Goal: Information Seeking & Learning: Learn about a topic

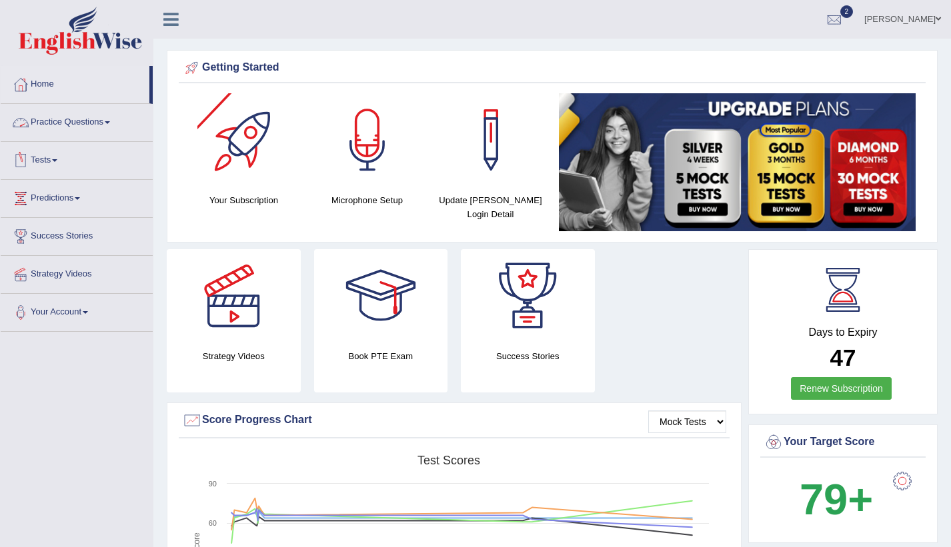
click at [68, 115] on link "Practice Questions" at bounding box center [77, 120] width 152 height 33
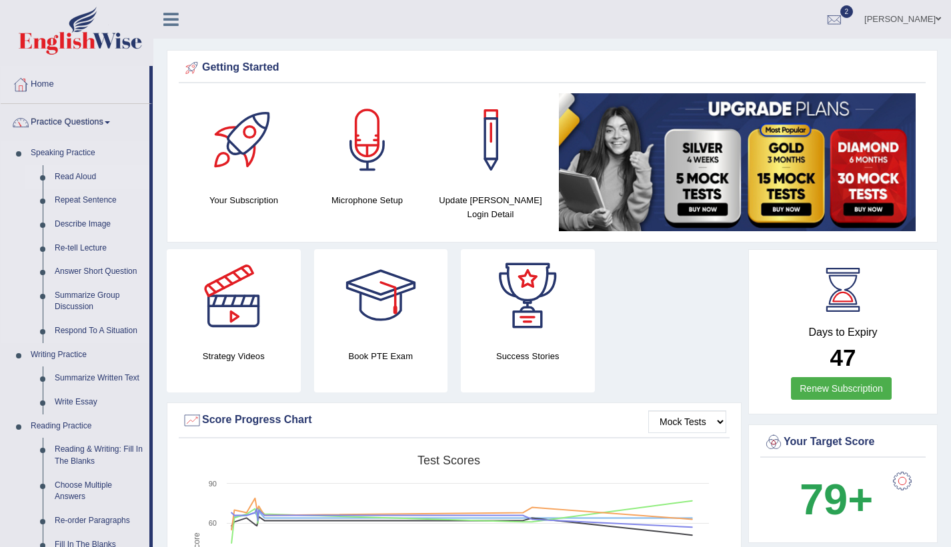
click at [98, 181] on link "Read Aloud" at bounding box center [99, 177] width 101 height 24
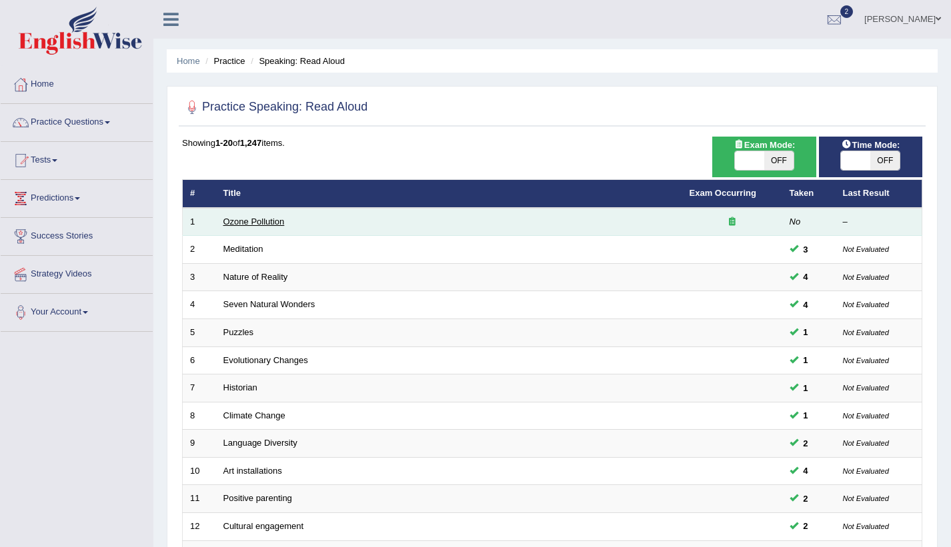
click at [245, 217] on link "Ozone Pollution" at bounding box center [253, 222] width 61 height 10
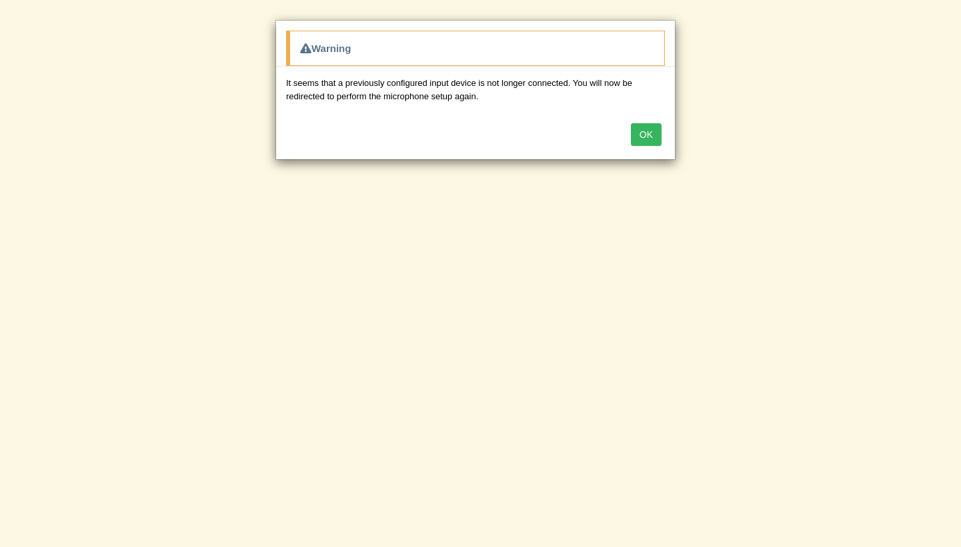
click at [642, 133] on button "OK" at bounding box center [646, 134] width 31 height 23
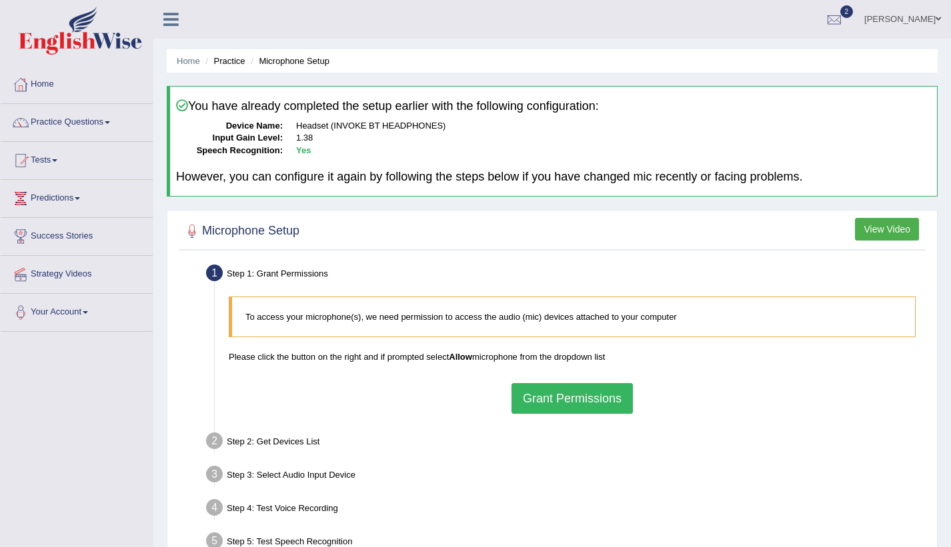
scroll to position [133, 0]
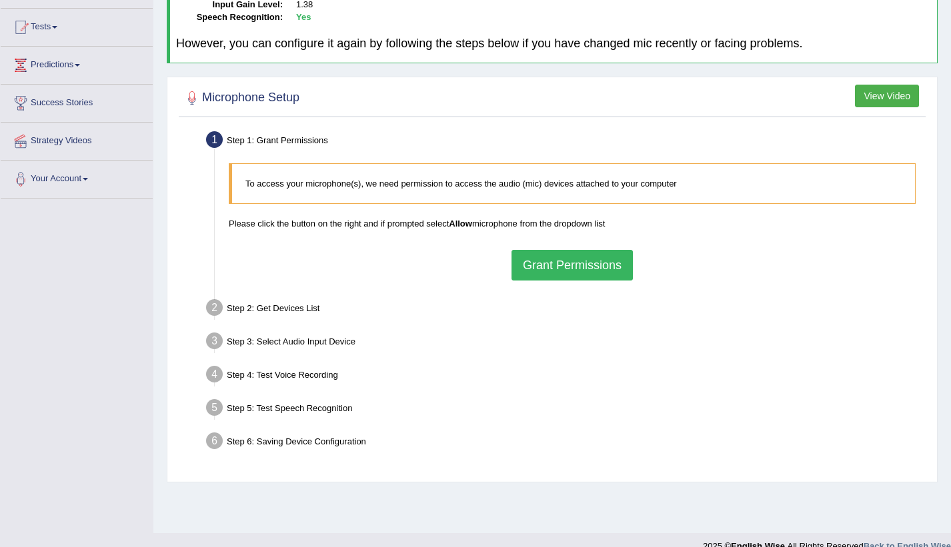
click at [559, 267] on button "Grant Permissions" at bounding box center [571, 265] width 121 height 31
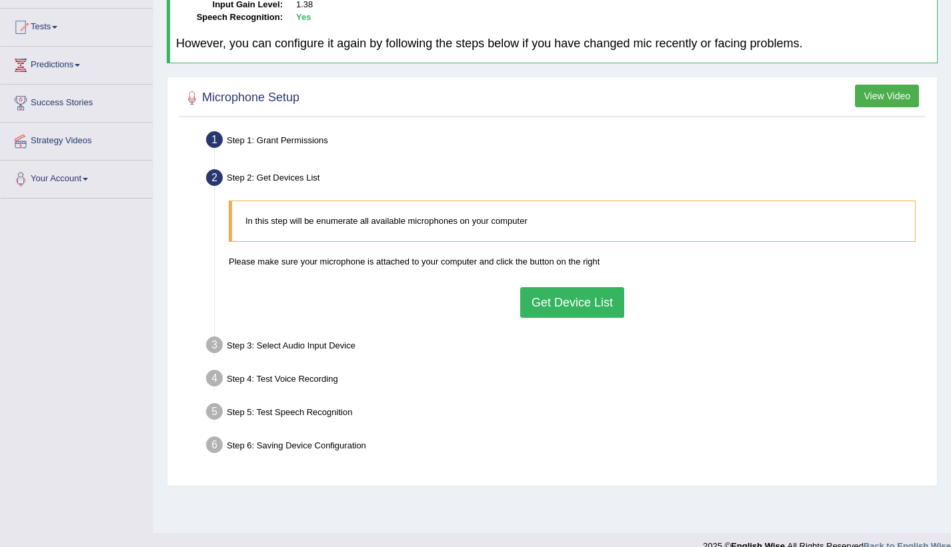
click at [550, 300] on button "Get Device List" at bounding box center [572, 302] width 104 height 31
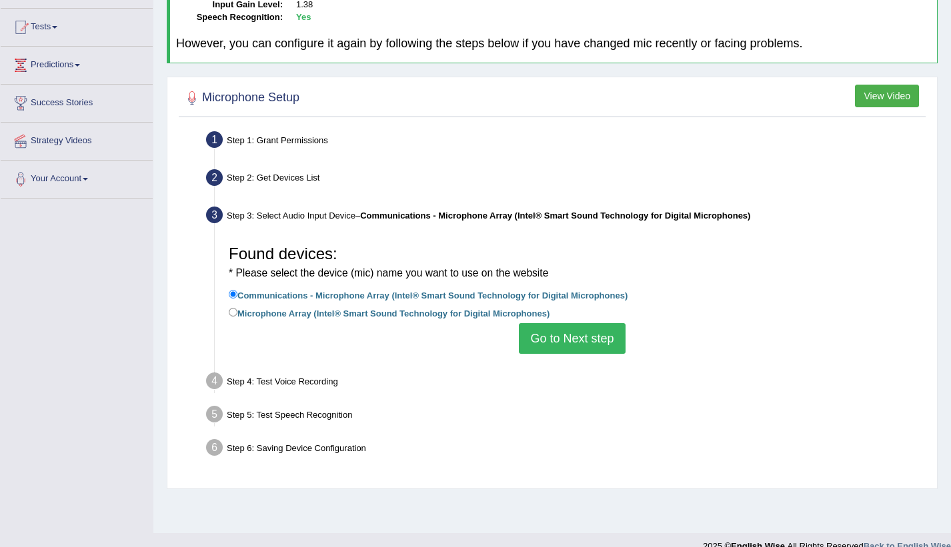
click at [575, 341] on button "Go to Next step" at bounding box center [572, 338] width 106 height 31
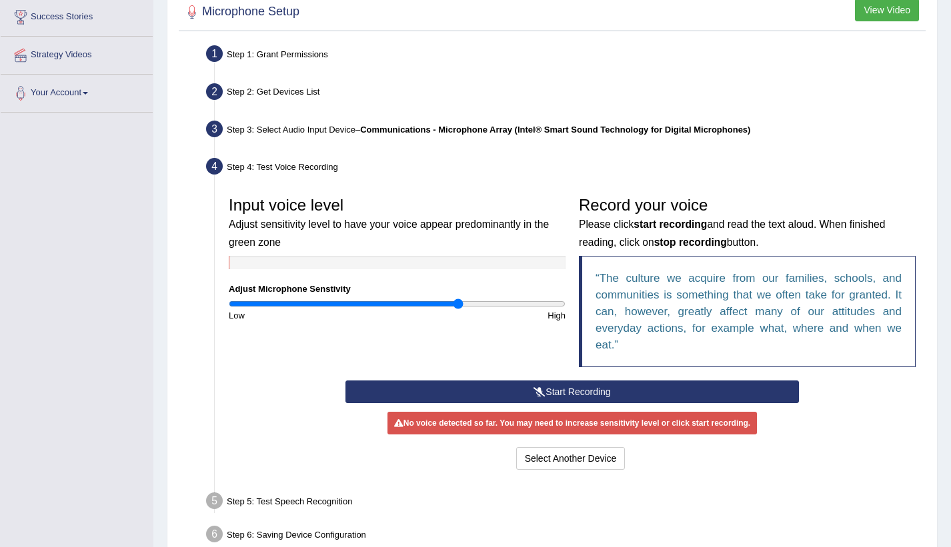
scroll to position [291, 0]
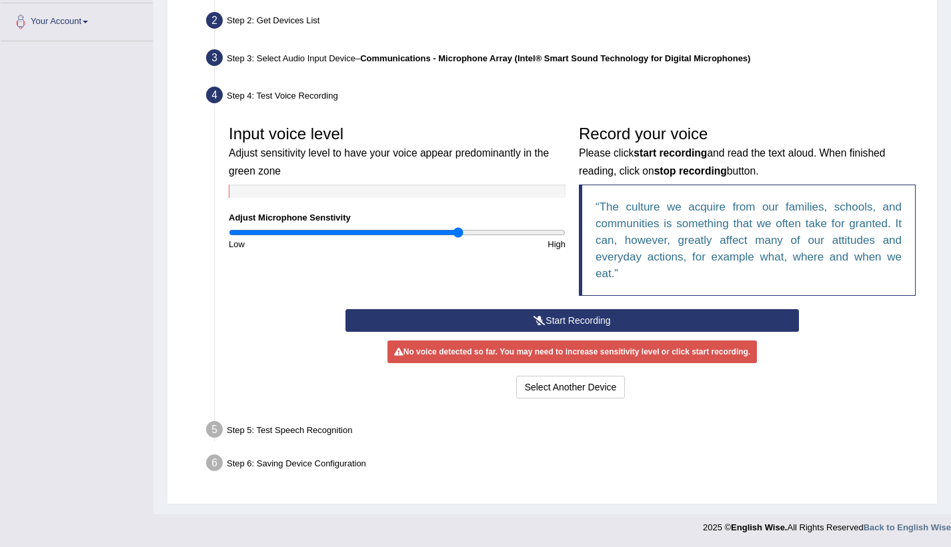
click at [461, 319] on button "Start Recording" at bounding box center [571, 320] width 453 height 23
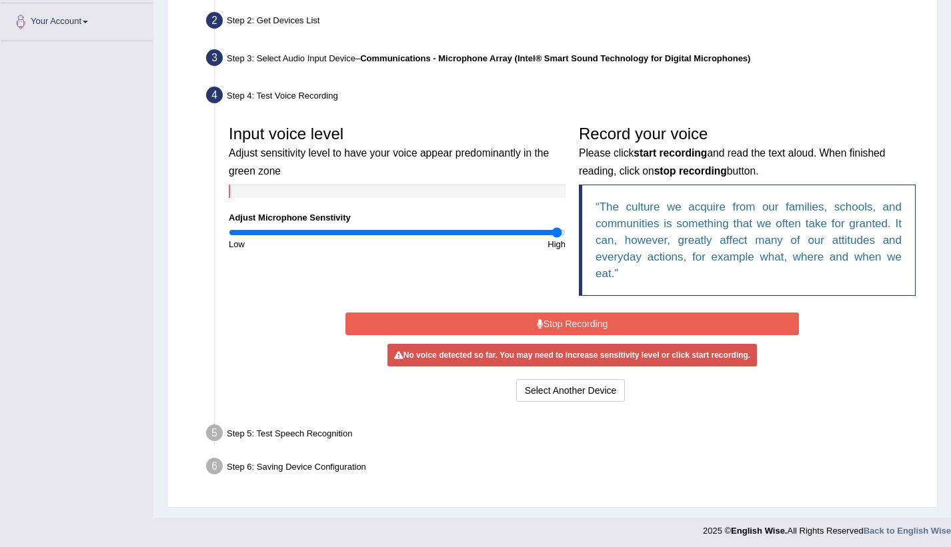
drag, startPoint x: 467, startPoint y: 236, endPoint x: 557, endPoint y: 235, distance: 90.0
click at [557, 235] on input "range" at bounding box center [397, 232] width 337 height 11
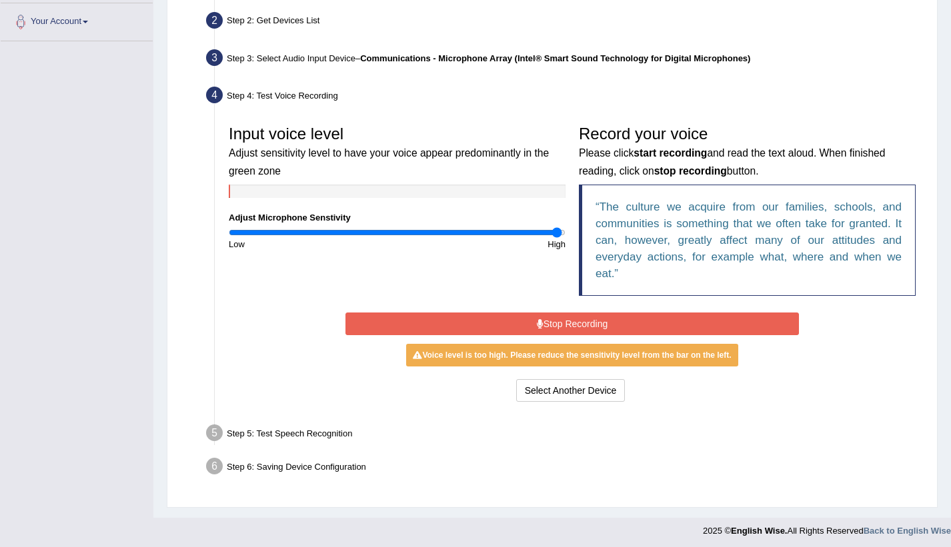
click at [596, 327] on button "Stop Recording" at bounding box center [571, 324] width 453 height 23
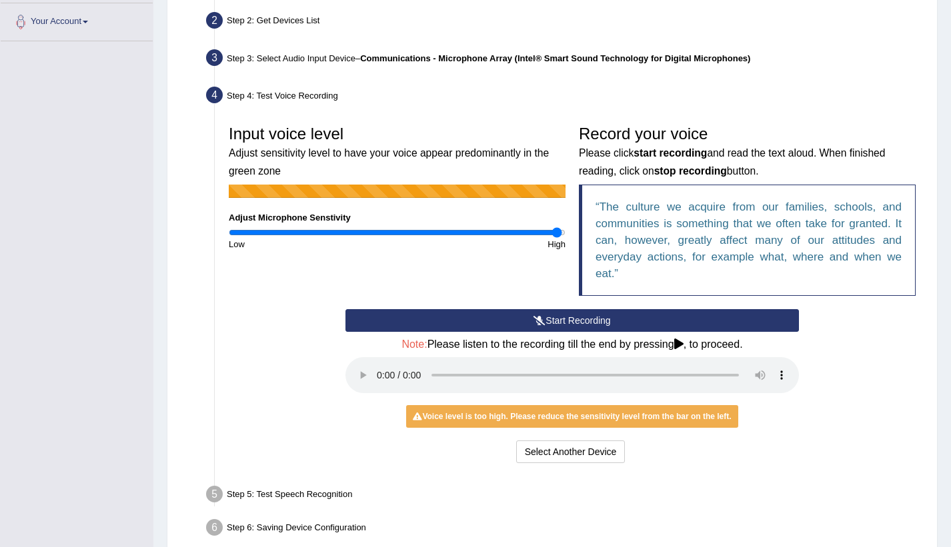
click at [585, 314] on button "Start Recording" at bounding box center [571, 320] width 453 height 23
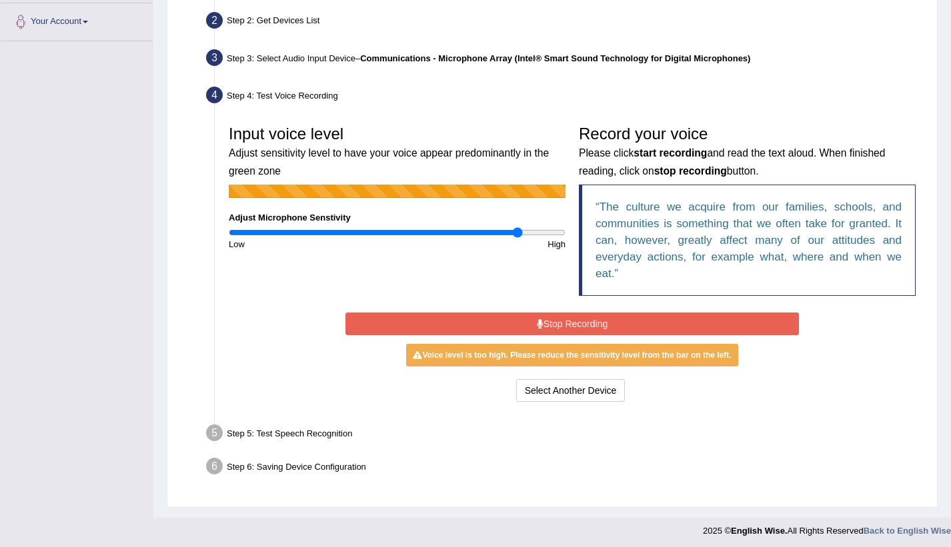
click at [518, 230] on input "range" at bounding box center [397, 232] width 337 height 11
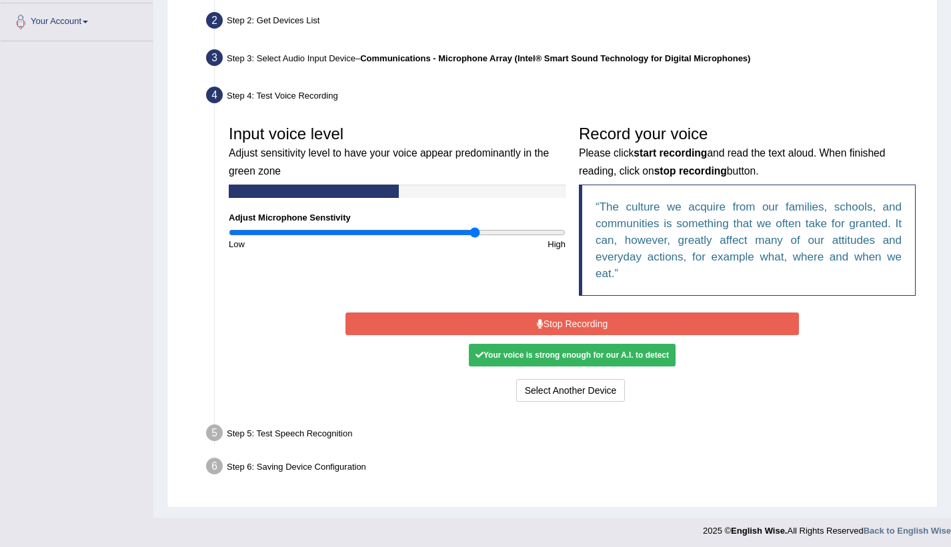
click at [475, 229] on input "range" at bounding box center [397, 232] width 337 height 11
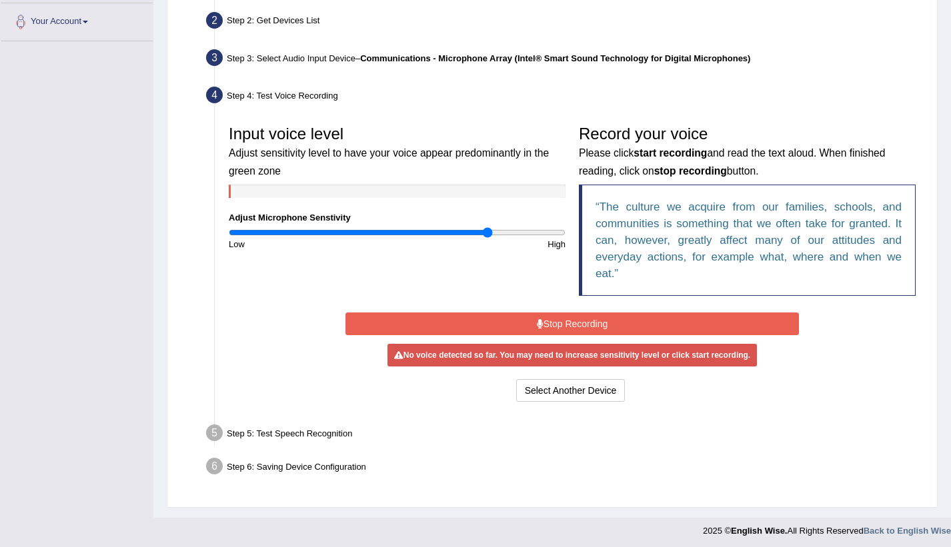
click at [489, 231] on input "range" at bounding box center [397, 232] width 337 height 11
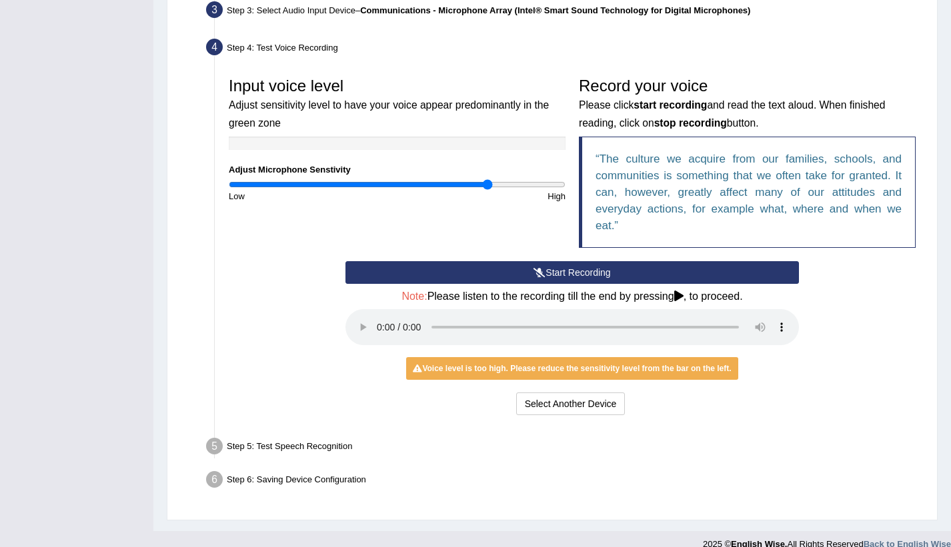
scroll to position [355, 0]
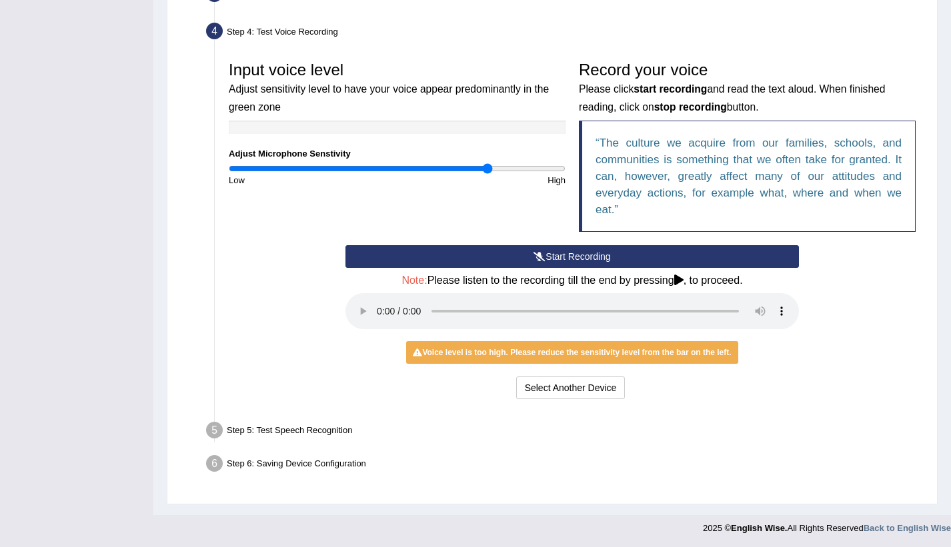
click at [498, 257] on button "Start Recording" at bounding box center [571, 256] width 453 height 23
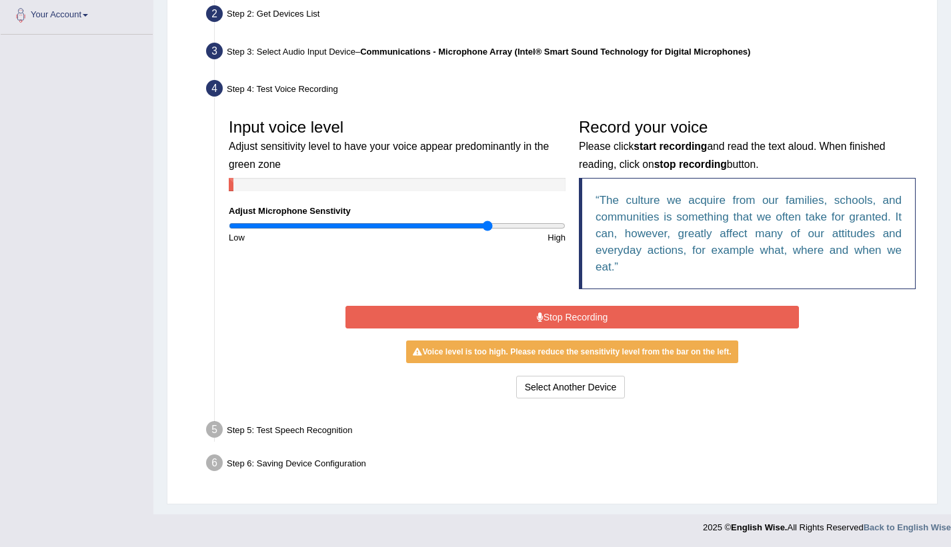
scroll to position [294, 0]
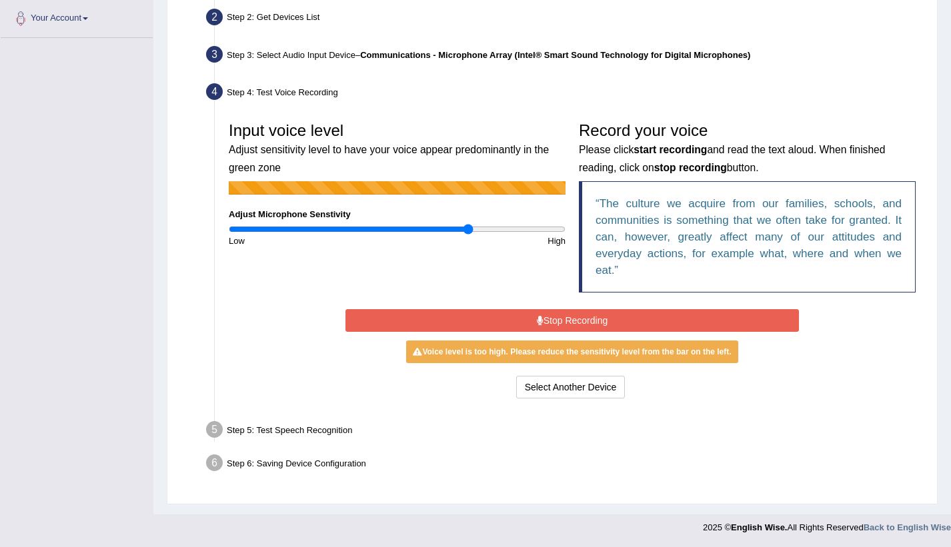
click at [468, 229] on input "range" at bounding box center [397, 229] width 337 height 11
click at [519, 322] on button "Stop Recording" at bounding box center [571, 320] width 453 height 23
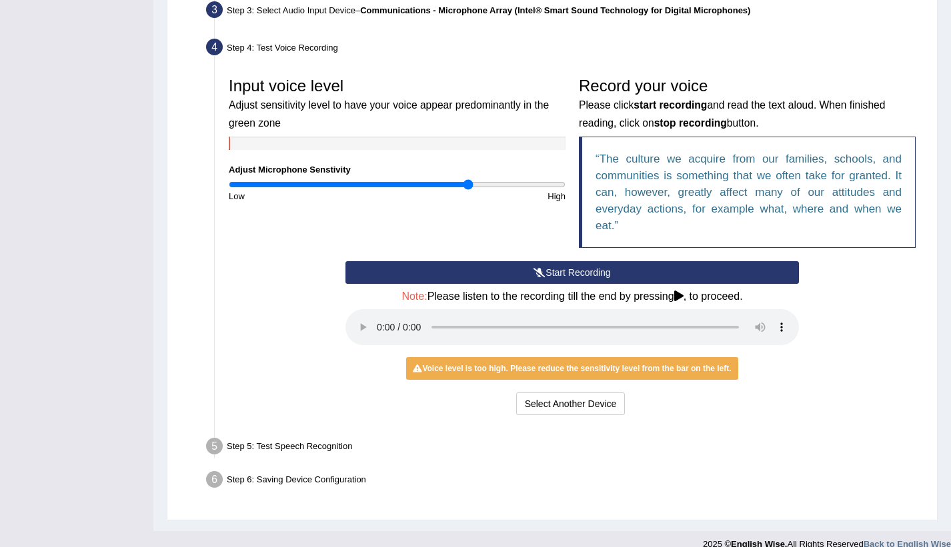
scroll to position [355, 0]
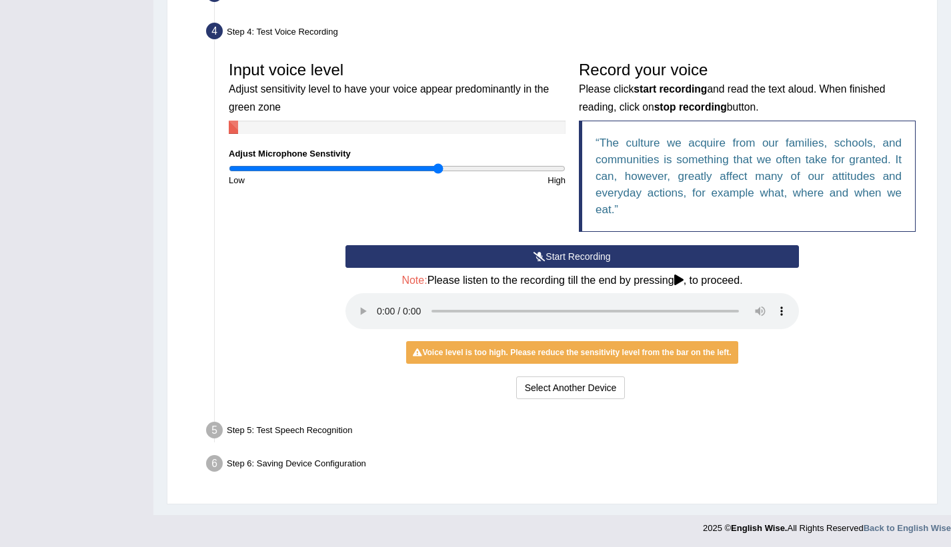
click at [438, 169] on input "range" at bounding box center [397, 168] width 337 height 11
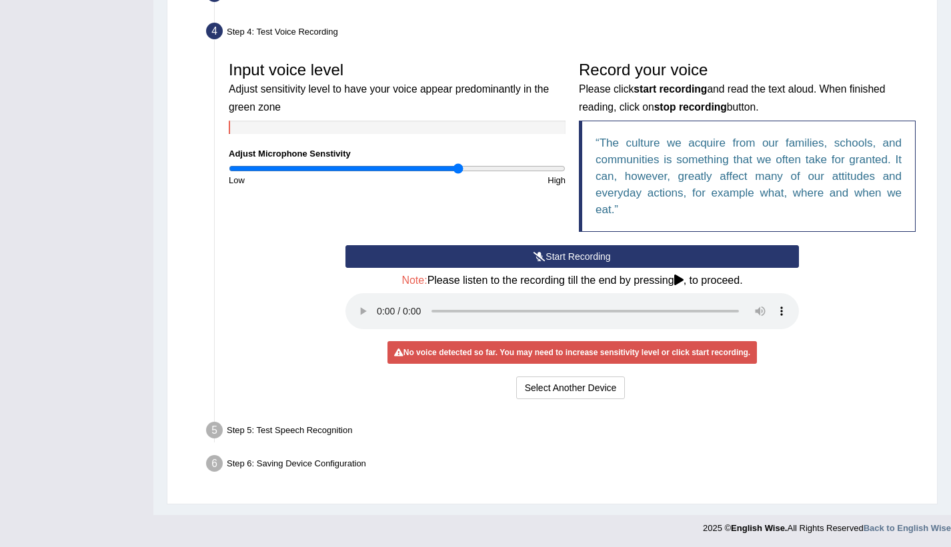
click at [457, 173] on input "range" at bounding box center [397, 168] width 337 height 11
click at [501, 170] on input "range" at bounding box center [397, 168] width 337 height 11
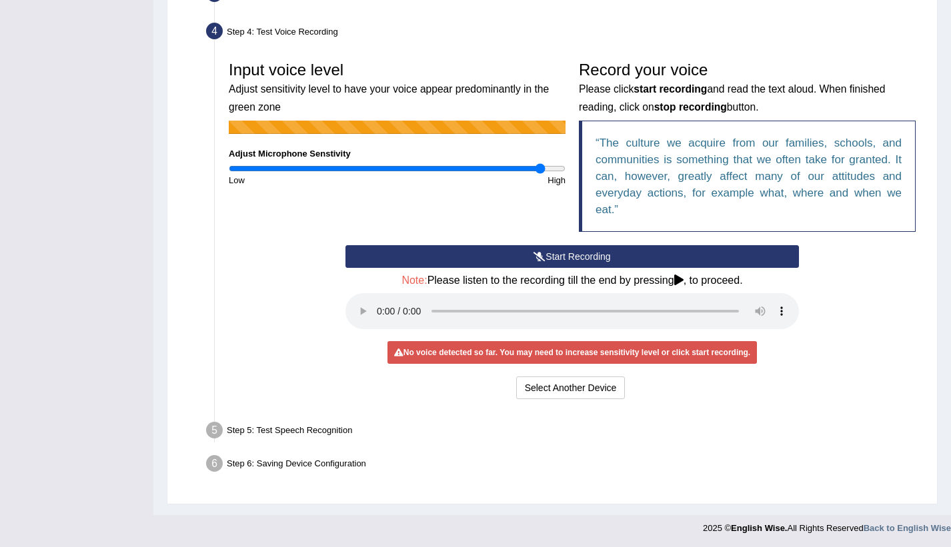
click at [539, 169] on input "range" at bounding box center [397, 168] width 337 height 11
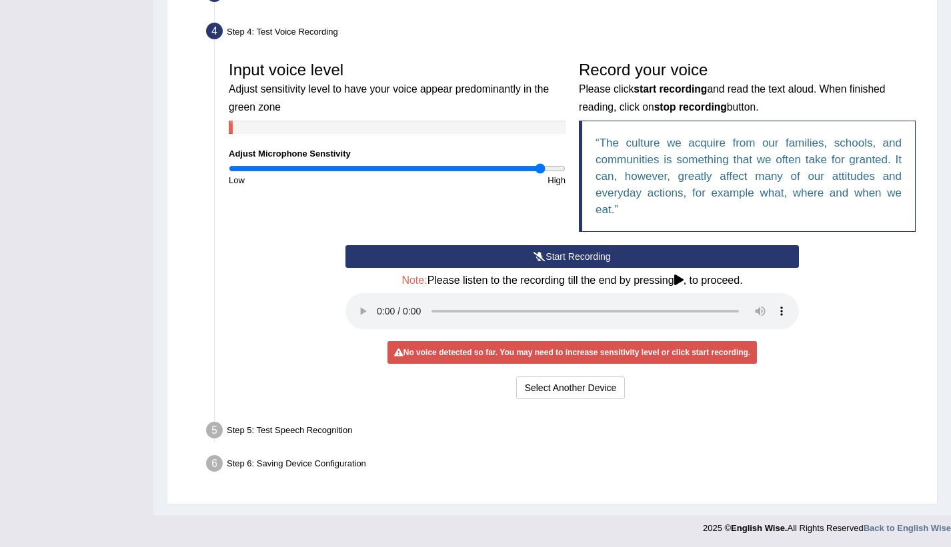
click at [557, 175] on div "High" at bounding box center [484, 180] width 175 height 13
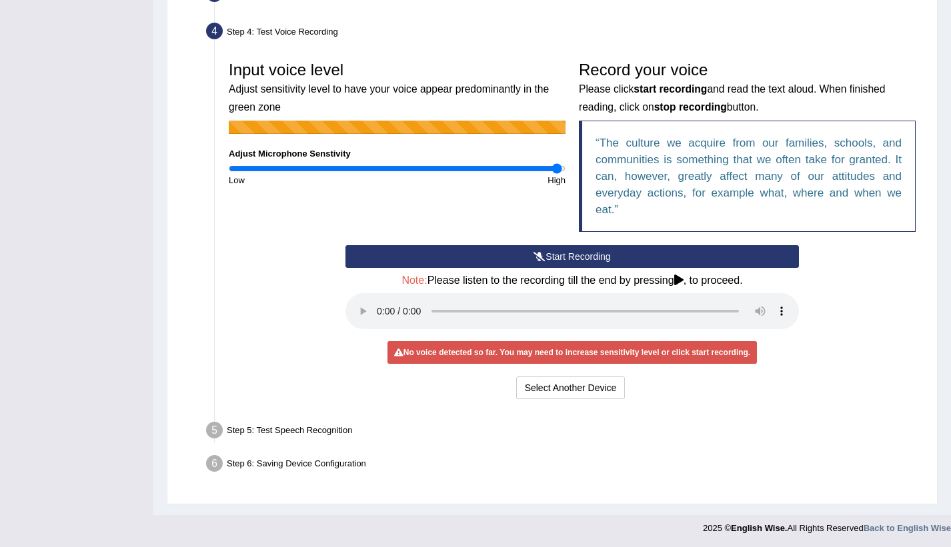
click at [557, 170] on input "range" at bounding box center [397, 168] width 337 height 11
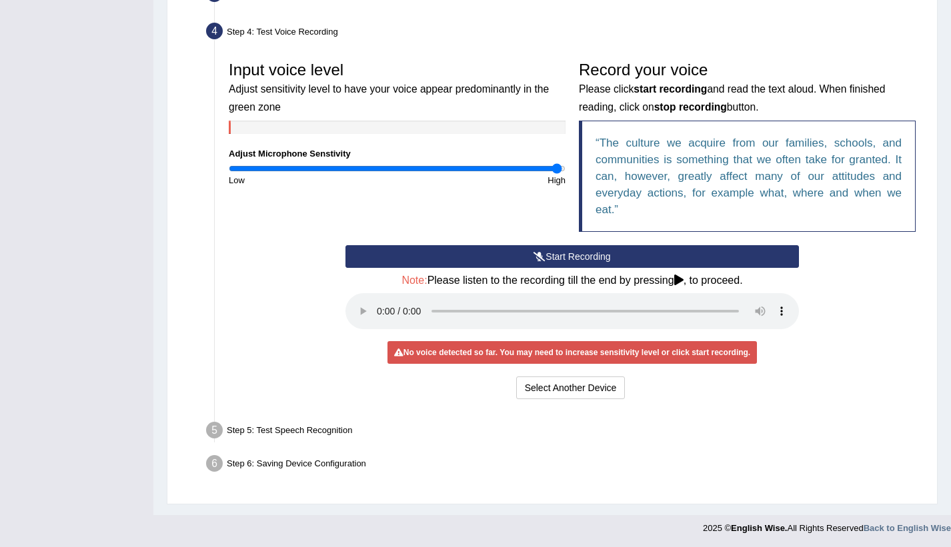
click at [515, 253] on button "Start Recording" at bounding box center [571, 256] width 453 height 23
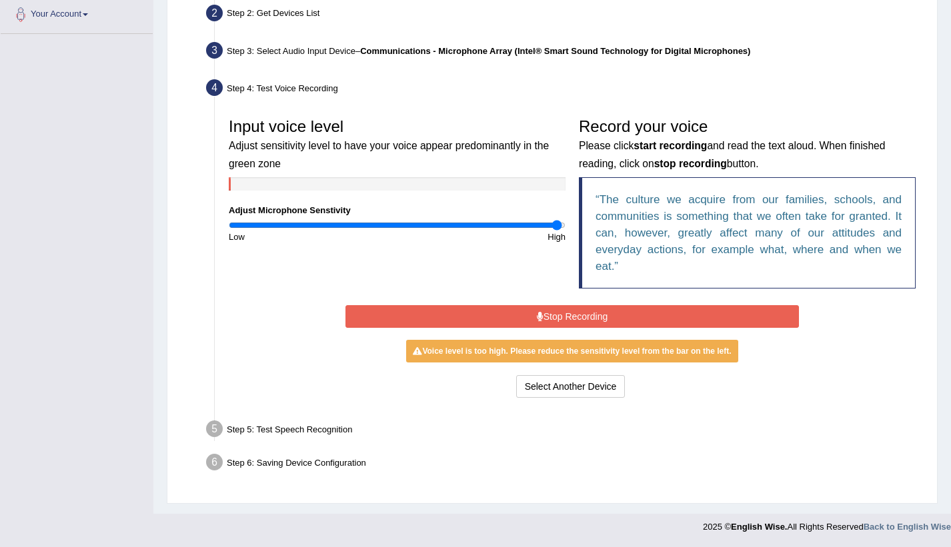
scroll to position [294, 0]
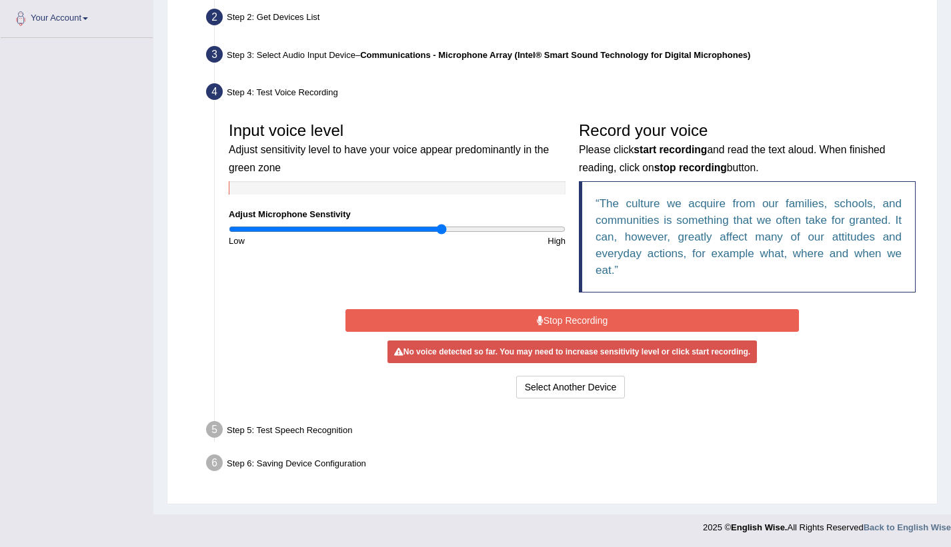
drag, startPoint x: 552, startPoint y: 230, endPoint x: 442, endPoint y: 236, distance: 110.1
click at [442, 235] on input "range" at bounding box center [397, 229] width 337 height 11
drag, startPoint x: 441, startPoint y: 232, endPoint x: 422, endPoint y: 231, distance: 19.4
click at [422, 231] on input "range" at bounding box center [397, 229] width 337 height 11
drag, startPoint x: 425, startPoint y: 228, endPoint x: 466, endPoint y: 234, distance: 41.1
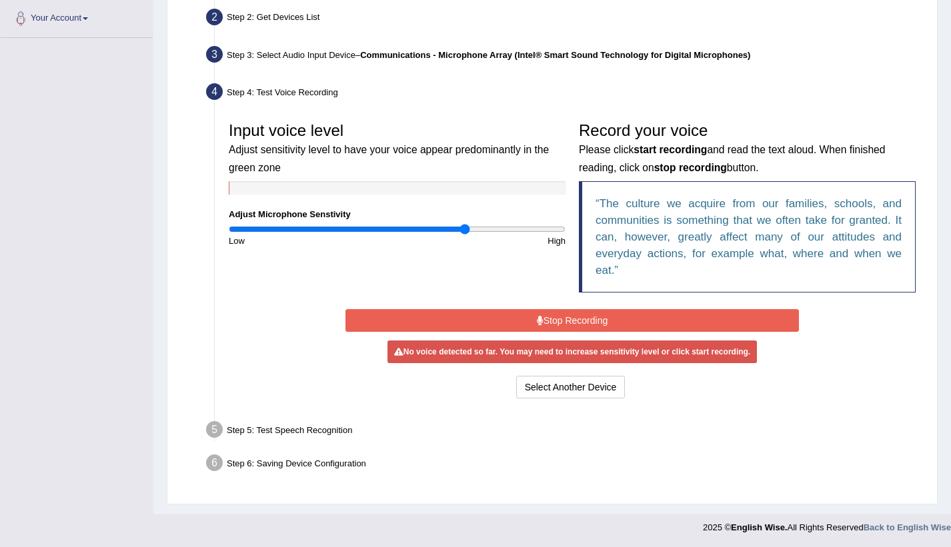
click at [466, 234] on input "range" at bounding box center [397, 229] width 337 height 11
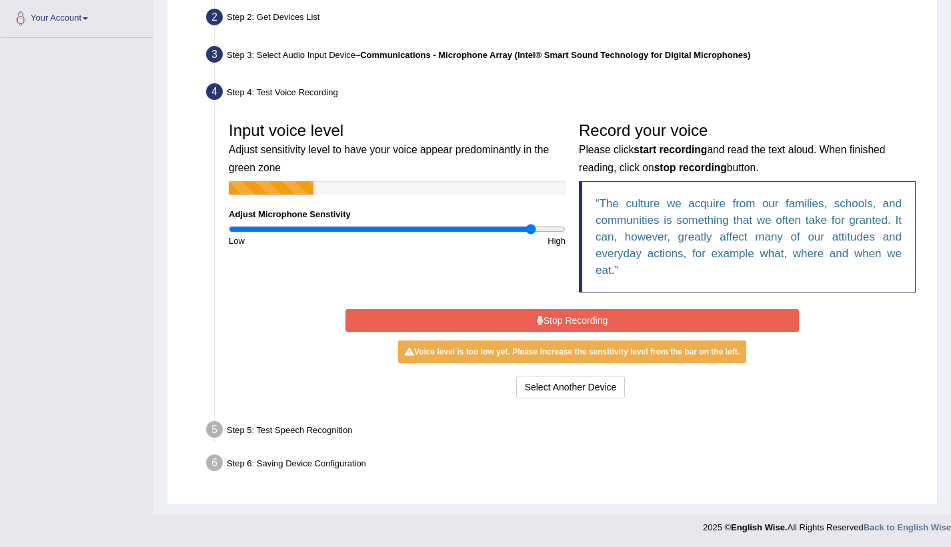
drag, startPoint x: 465, startPoint y: 225, endPoint x: 531, endPoint y: 239, distance: 66.8
type input "1.82"
click at [531, 235] on input "range" at bounding box center [397, 229] width 337 height 11
click at [583, 320] on button "Stop Recording" at bounding box center [571, 320] width 453 height 23
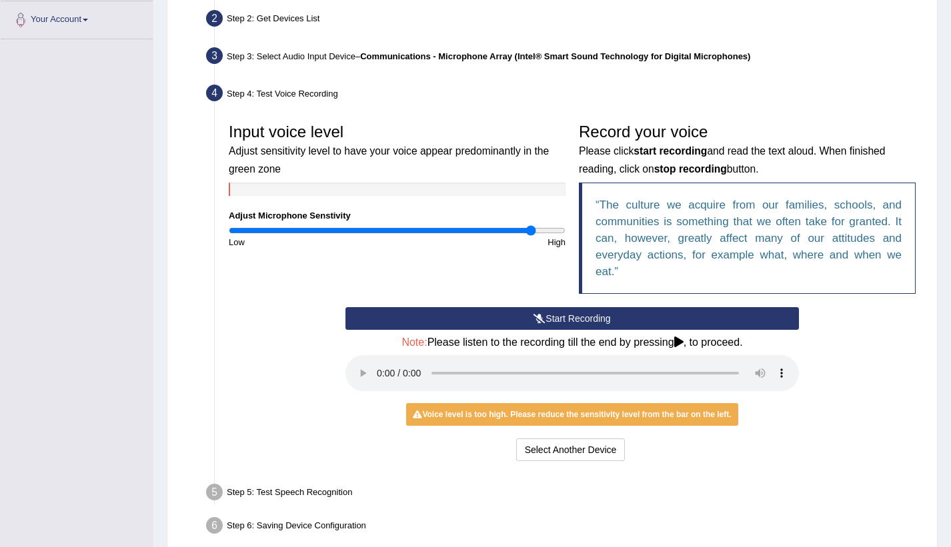
scroll to position [27, 0]
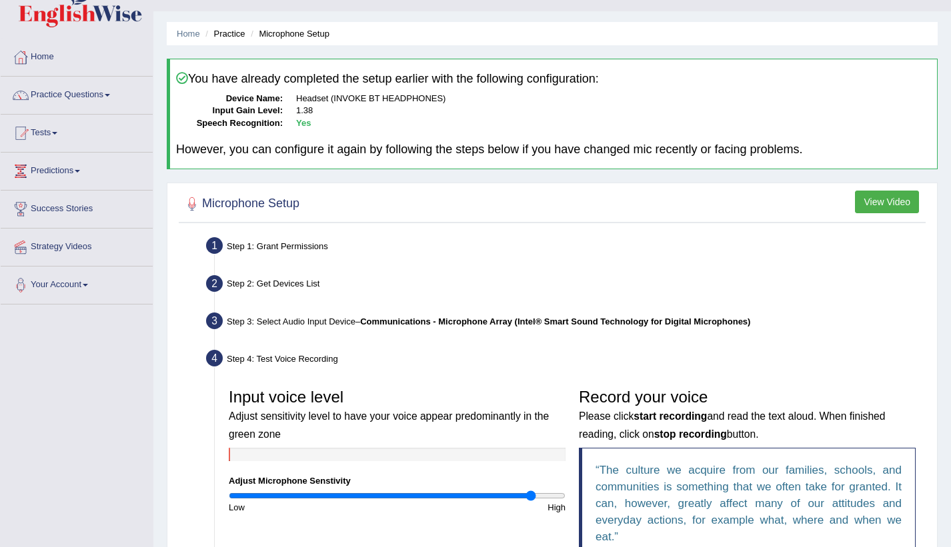
click at [101, 98] on link "Practice Questions" at bounding box center [77, 93] width 152 height 33
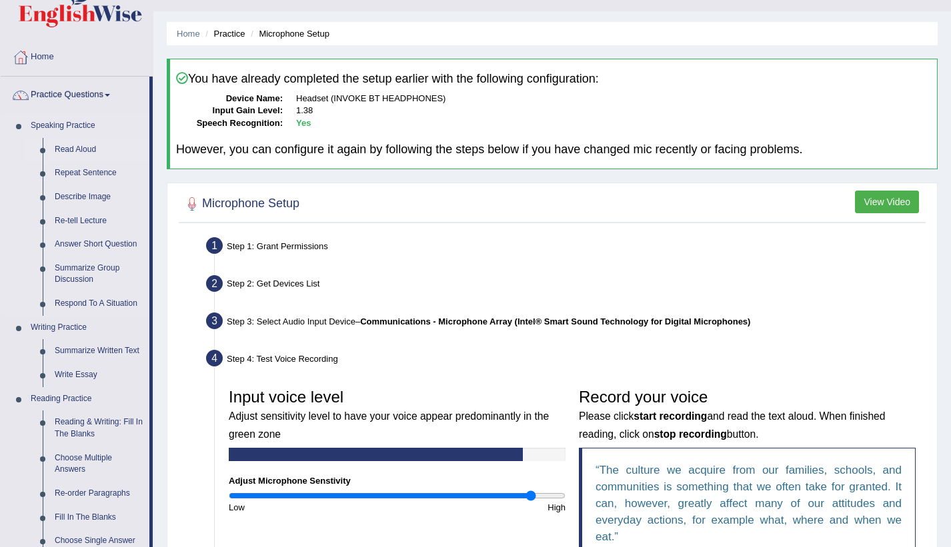
click at [91, 146] on link "Read Aloud" at bounding box center [99, 150] width 101 height 24
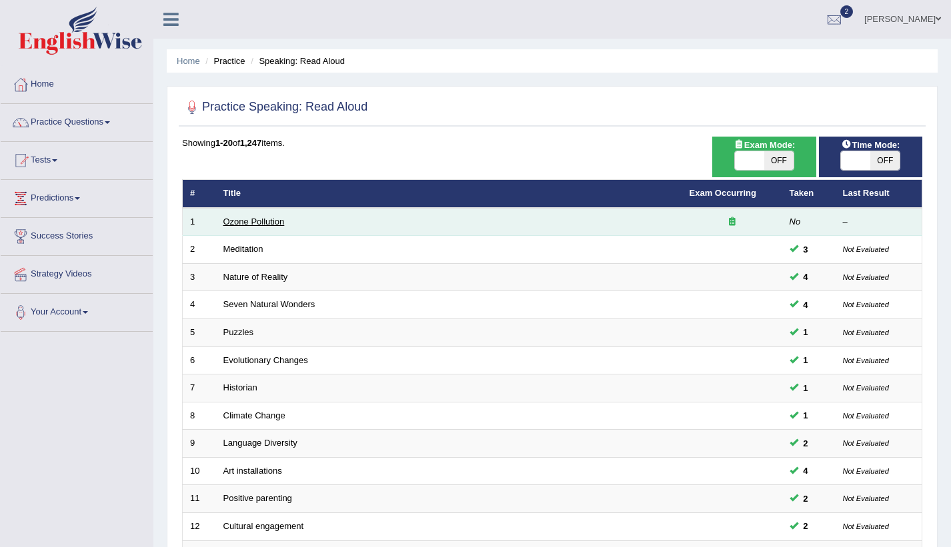
click at [246, 225] on link "Ozone Pollution" at bounding box center [253, 222] width 61 height 10
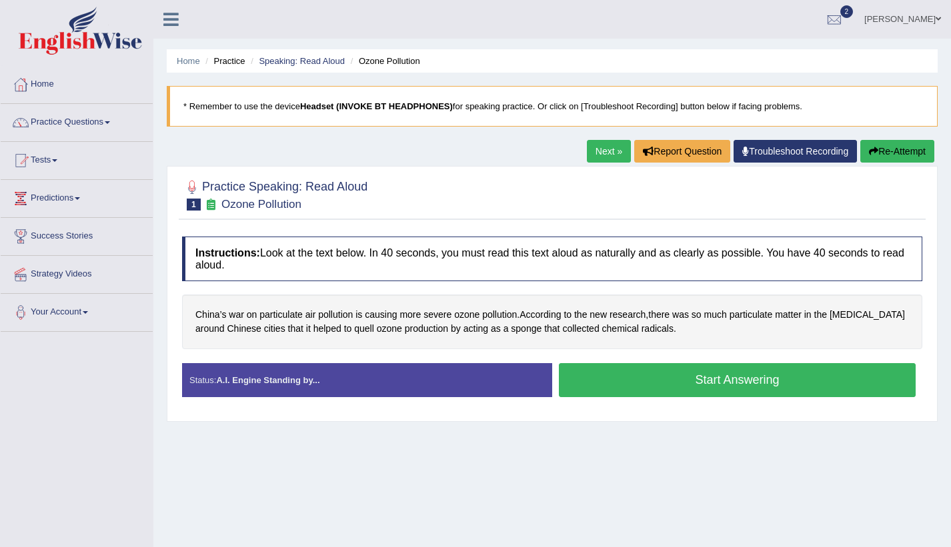
click at [635, 379] on button "Start Answering" at bounding box center [737, 380] width 357 height 34
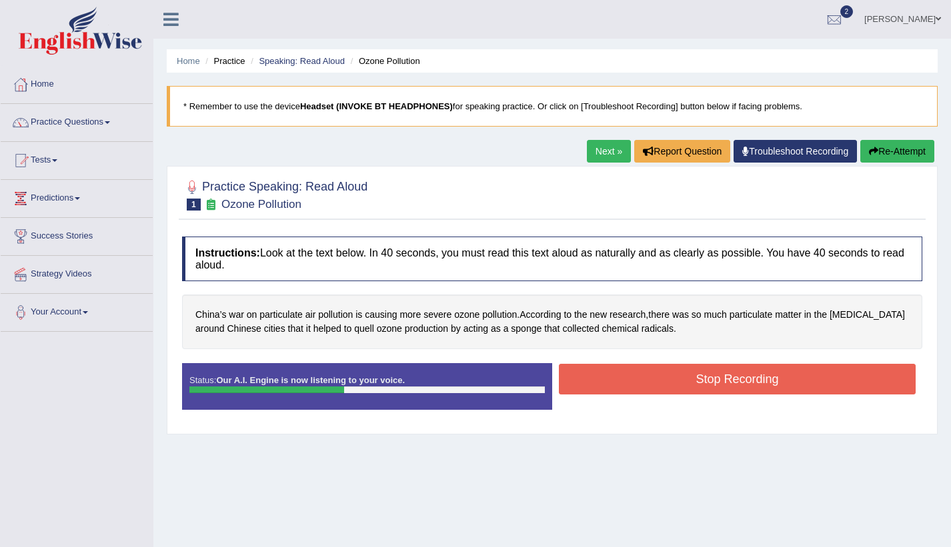
click at [635, 378] on button "Stop Recording" at bounding box center [737, 379] width 357 height 31
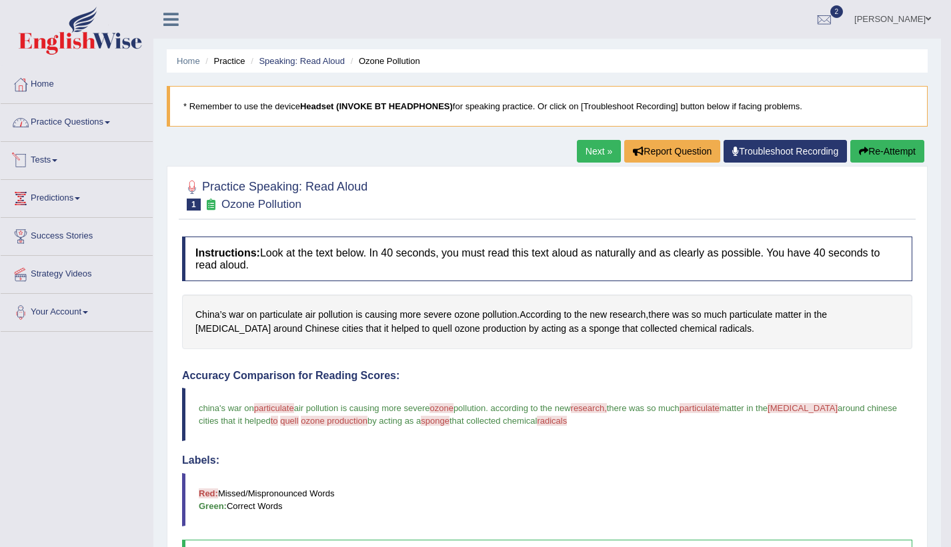
click at [102, 119] on link "Practice Questions" at bounding box center [77, 120] width 152 height 33
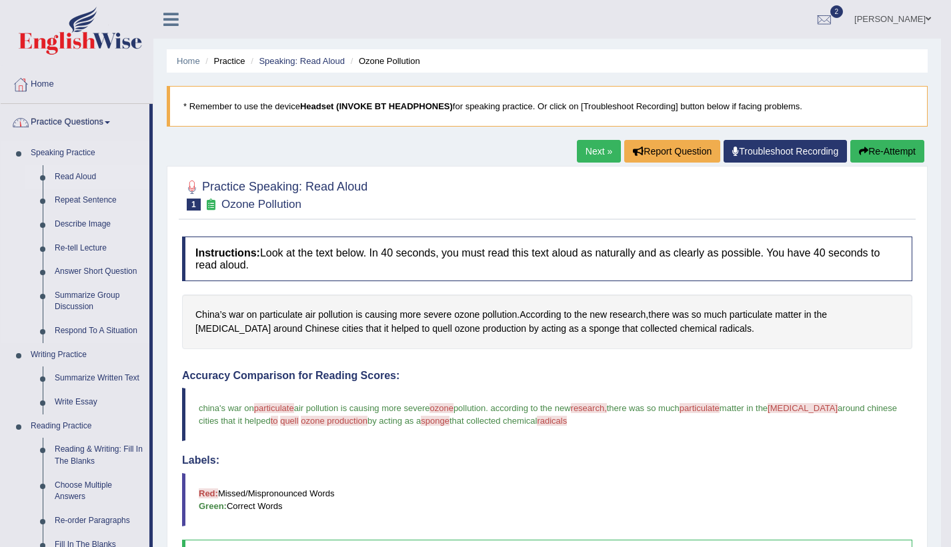
click at [94, 177] on link "Read Aloud" at bounding box center [99, 177] width 101 height 24
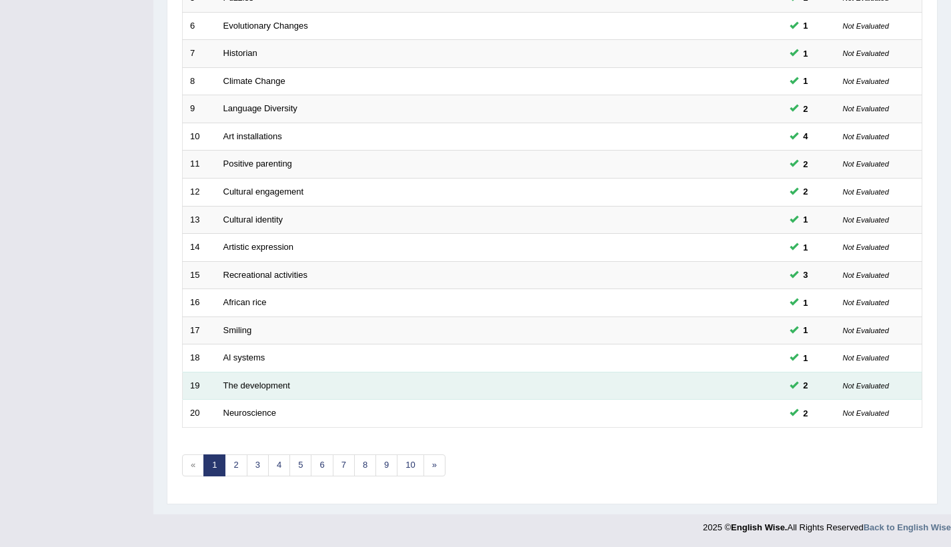
scroll to position [335, 0]
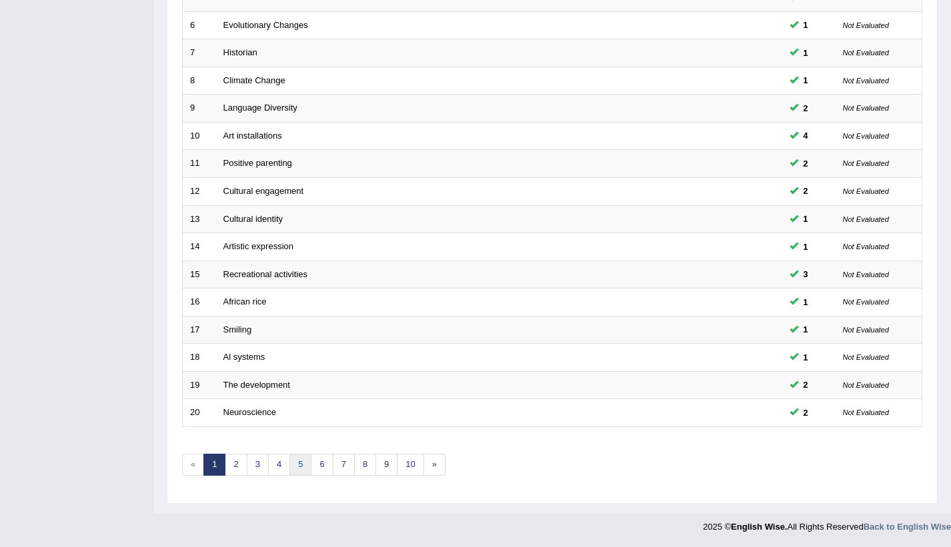
click at [293, 472] on link "5" at bounding box center [300, 465] width 22 height 22
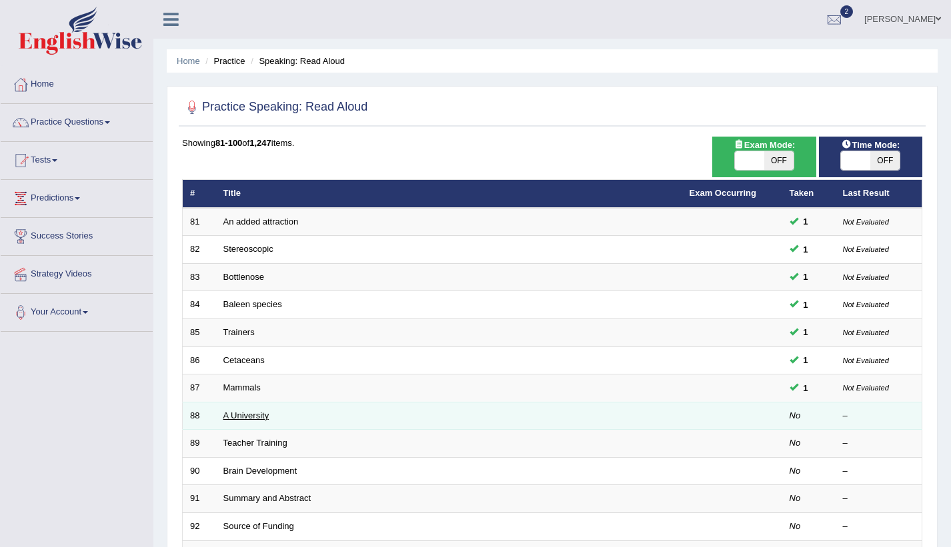
click at [266, 415] on link "A University" at bounding box center [246, 416] width 46 height 10
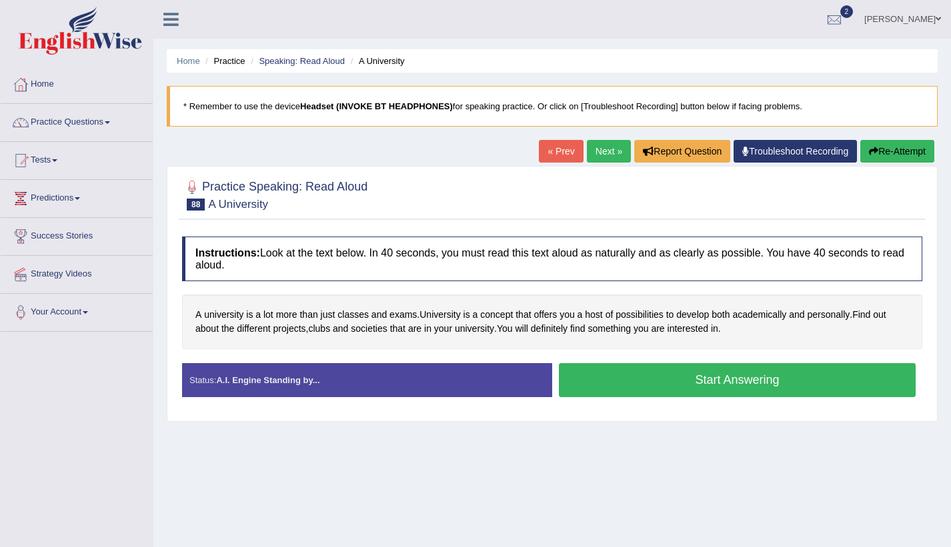
click at [692, 379] on button "Start Answering" at bounding box center [737, 380] width 357 height 34
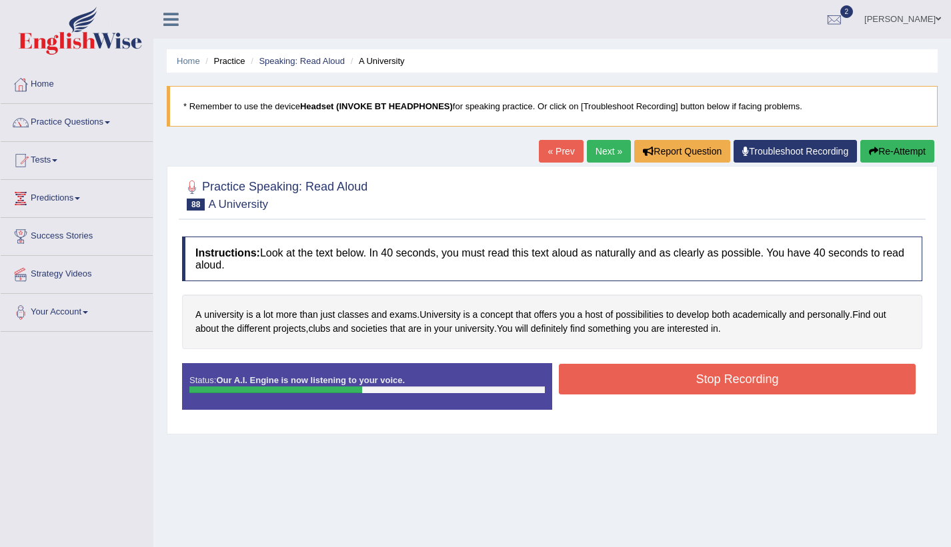
click at [692, 381] on button "Stop Recording" at bounding box center [737, 379] width 357 height 31
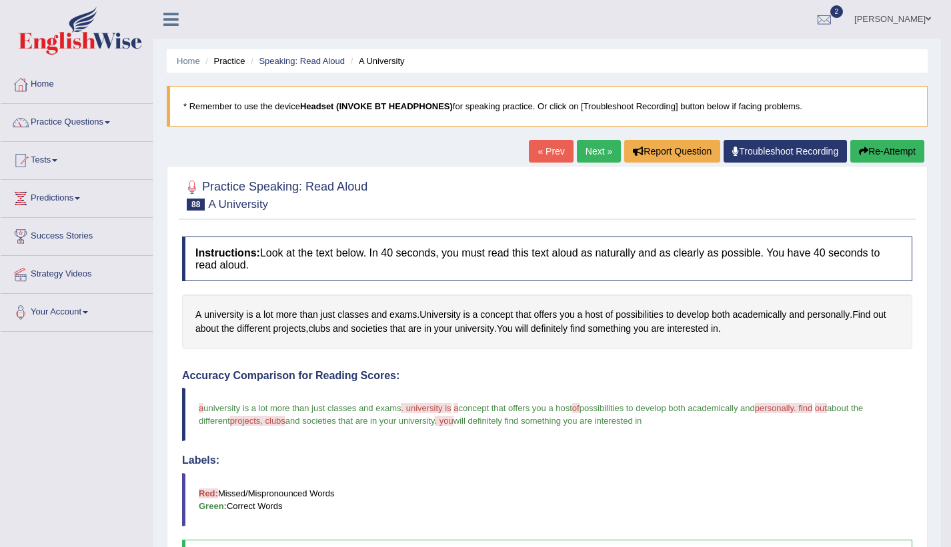
click at [593, 143] on link "Next »" at bounding box center [599, 151] width 44 height 23
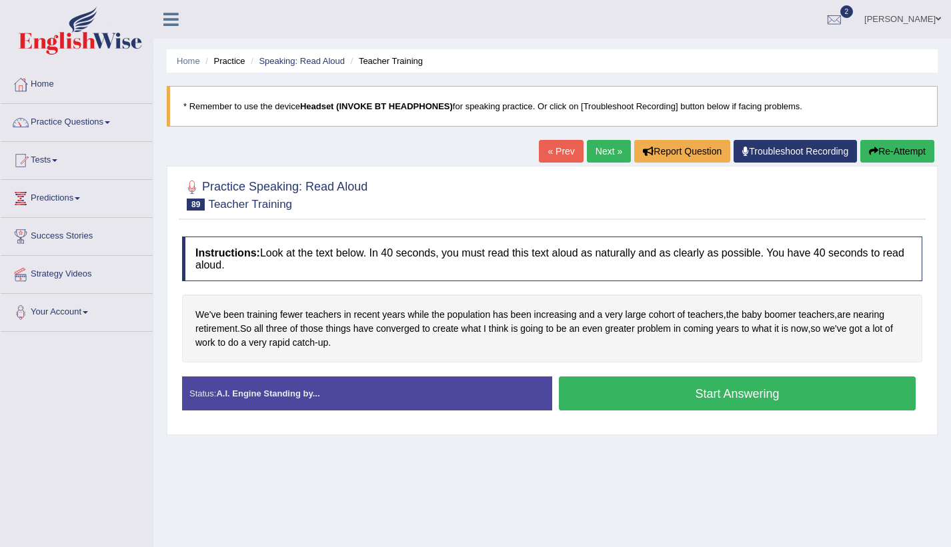
click at [626, 390] on button "Start Answering" at bounding box center [737, 394] width 357 height 34
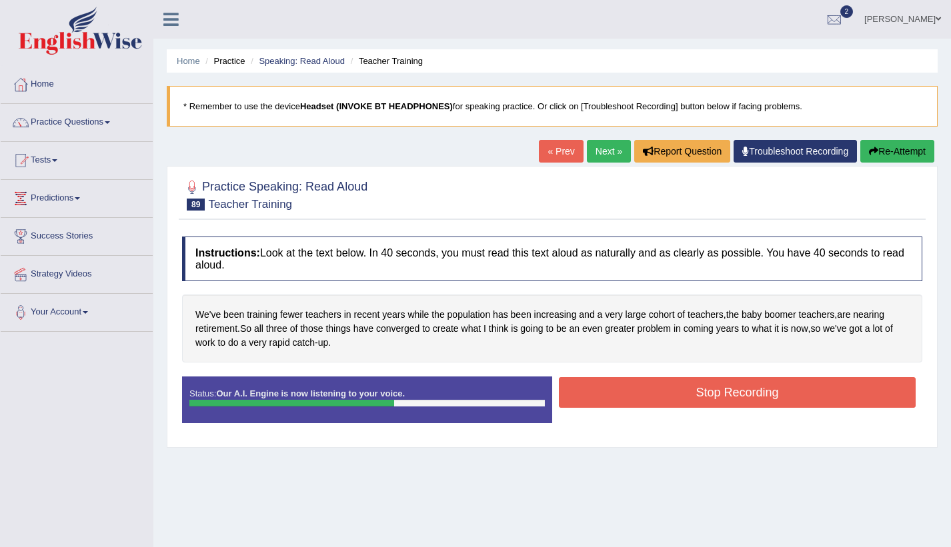
click at [626, 390] on button "Stop Recording" at bounding box center [737, 392] width 357 height 31
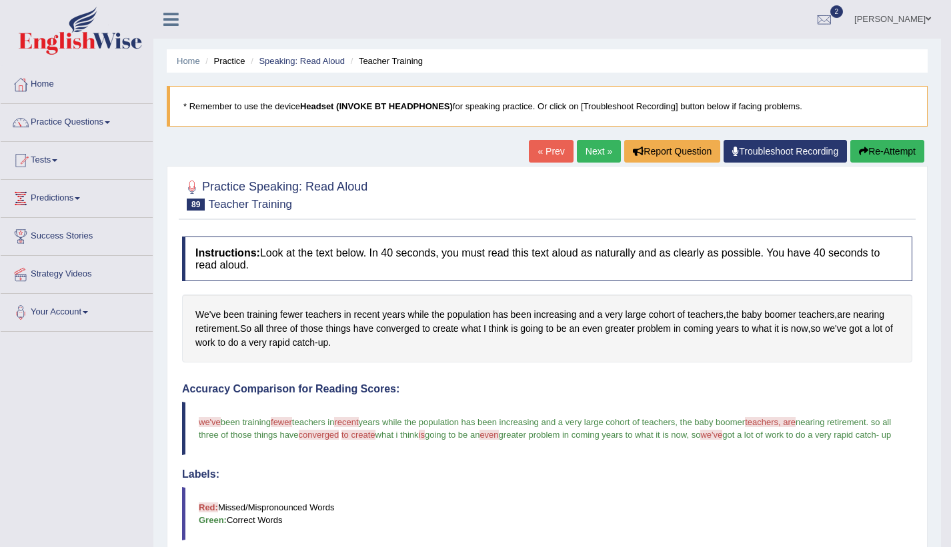
click at [596, 147] on link "Next »" at bounding box center [599, 151] width 44 height 23
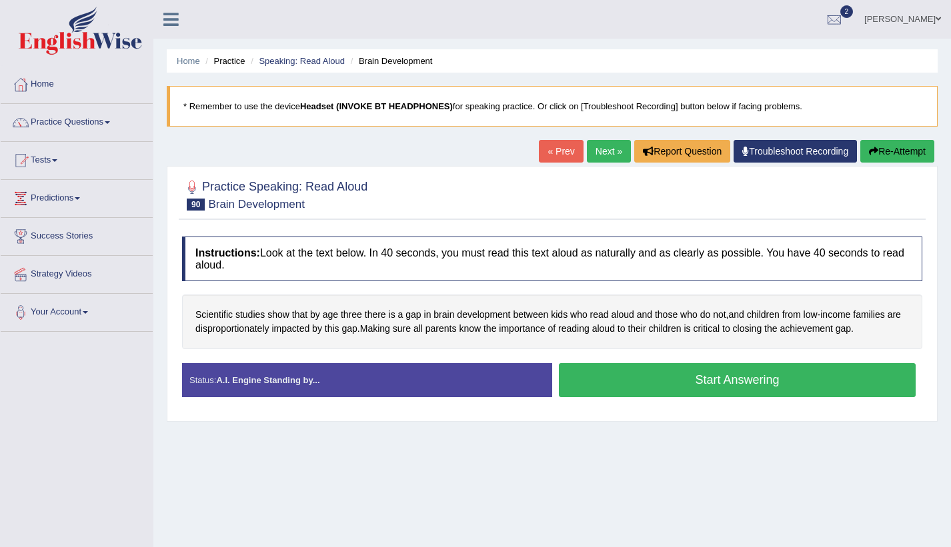
click at [689, 385] on button "Start Answering" at bounding box center [737, 380] width 357 height 34
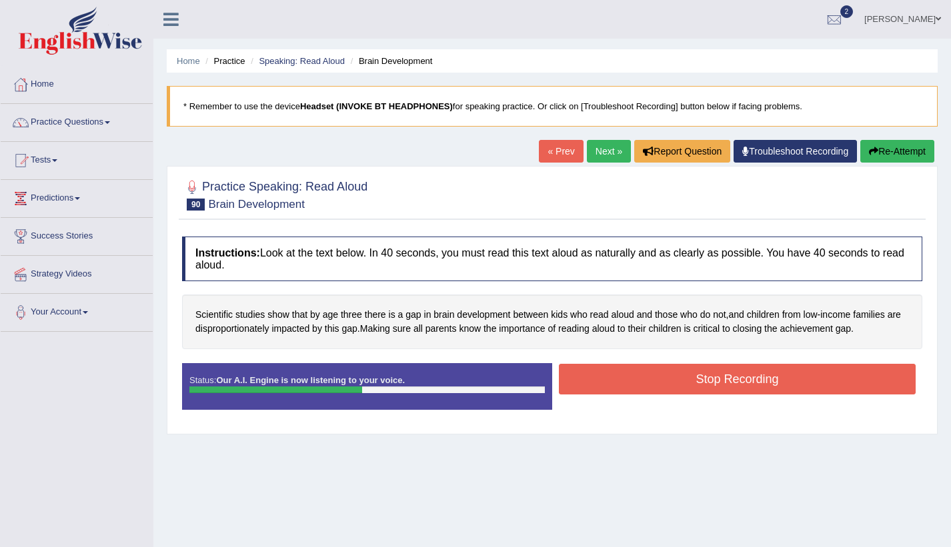
click at [689, 385] on button "Stop Recording" at bounding box center [737, 379] width 357 height 31
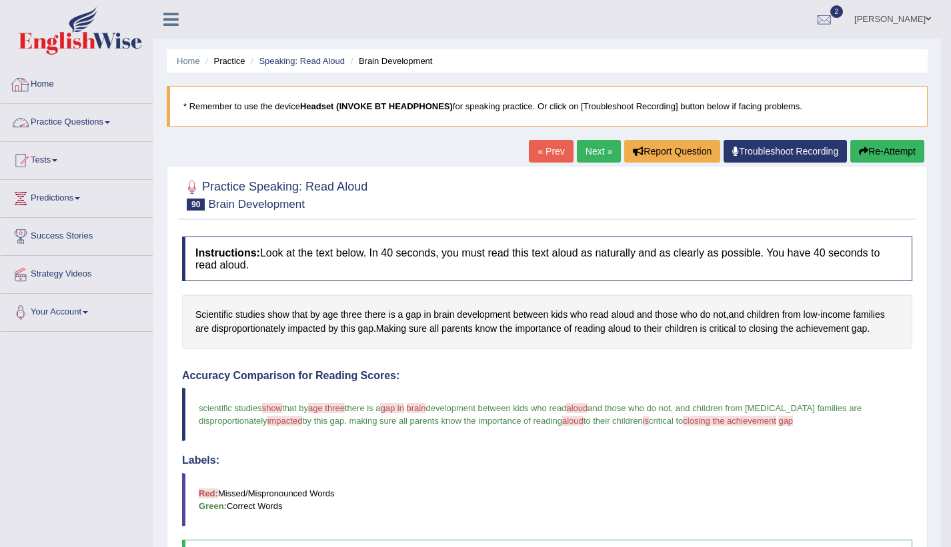
click at [129, 115] on link "Practice Questions" at bounding box center [77, 120] width 152 height 33
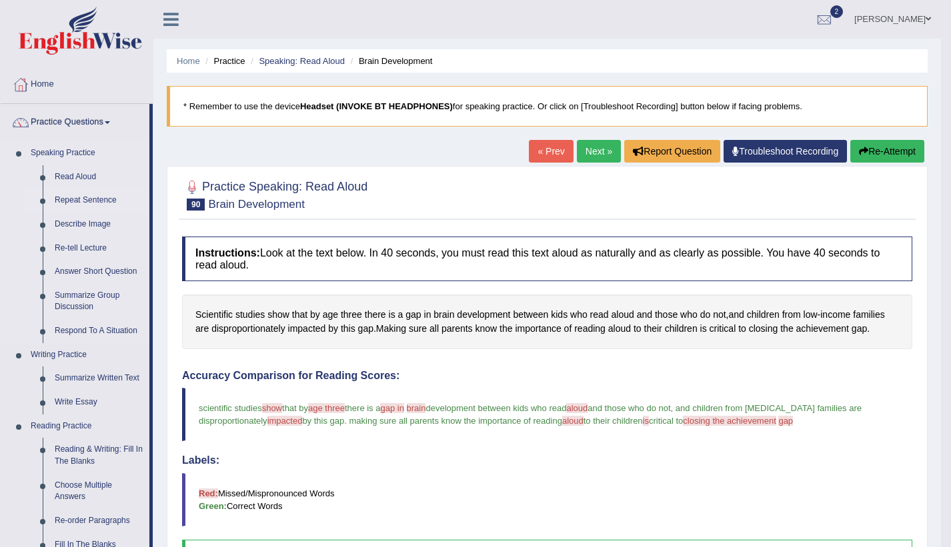
click at [104, 198] on link "Repeat Sentence" at bounding box center [99, 201] width 101 height 24
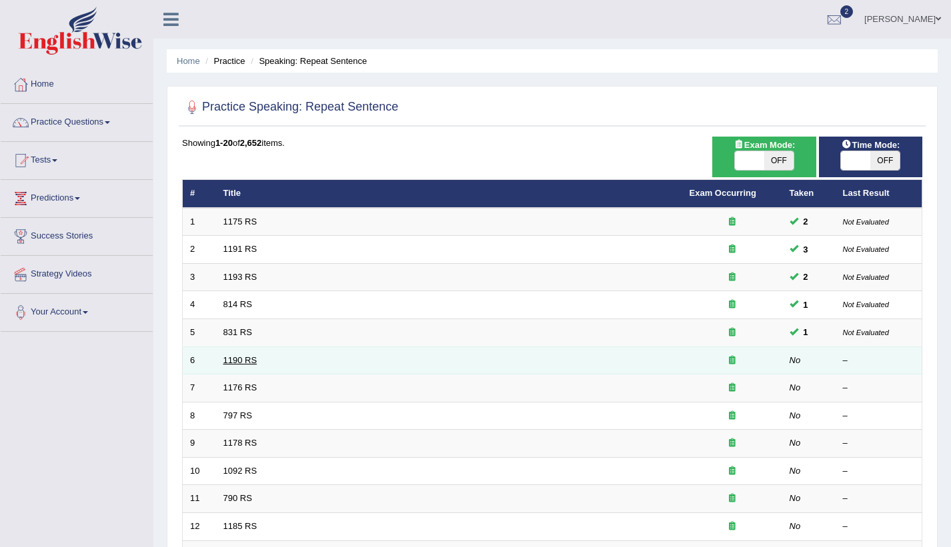
click at [249, 357] on link "1190 RS" at bounding box center [240, 360] width 34 height 10
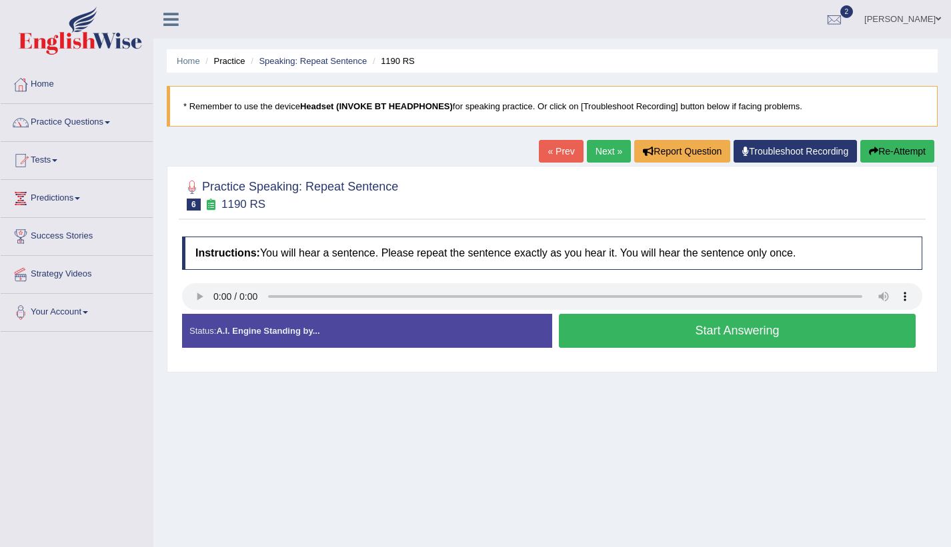
click at [91, 124] on link "Practice Questions" at bounding box center [77, 120] width 152 height 33
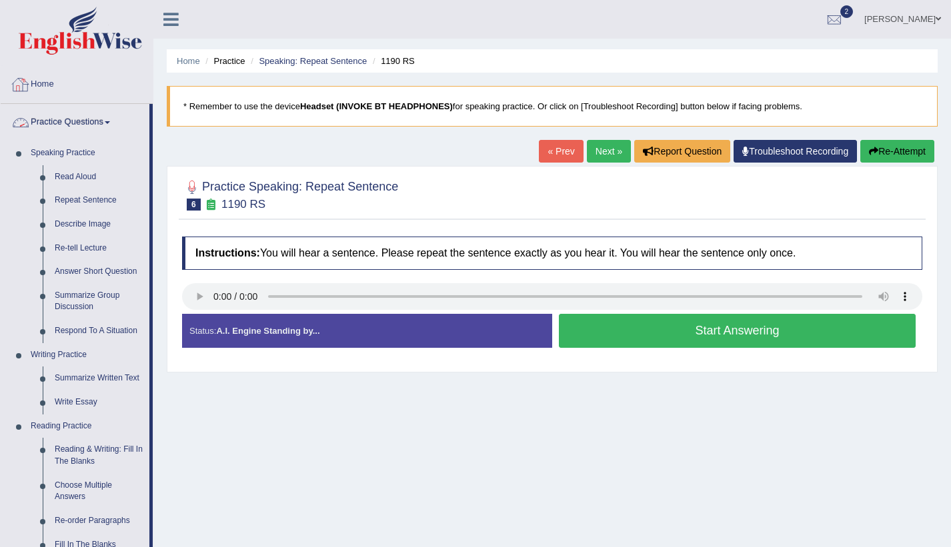
click at [106, 115] on link "Practice Questions" at bounding box center [75, 120] width 149 height 33
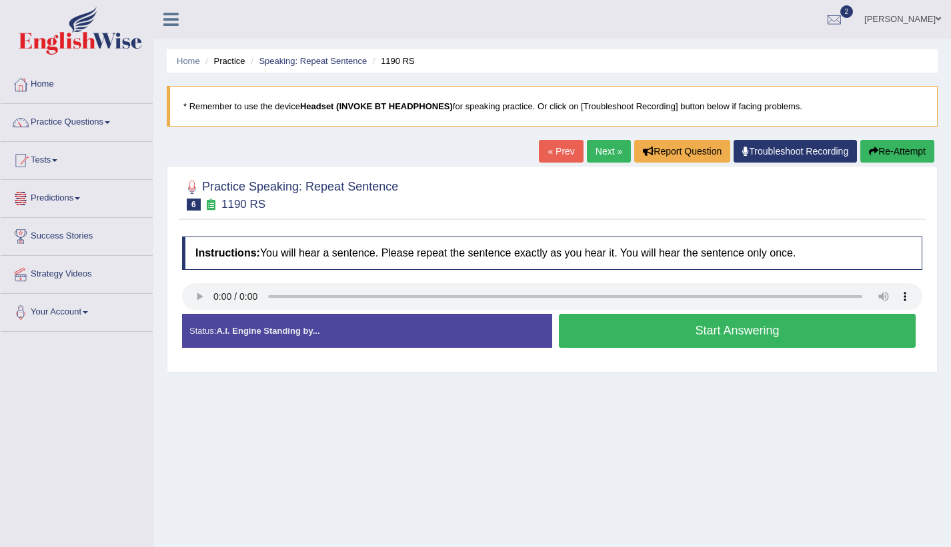
click at [71, 158] on link "Tests" at bounding box center [77, 158] width 152 height 33
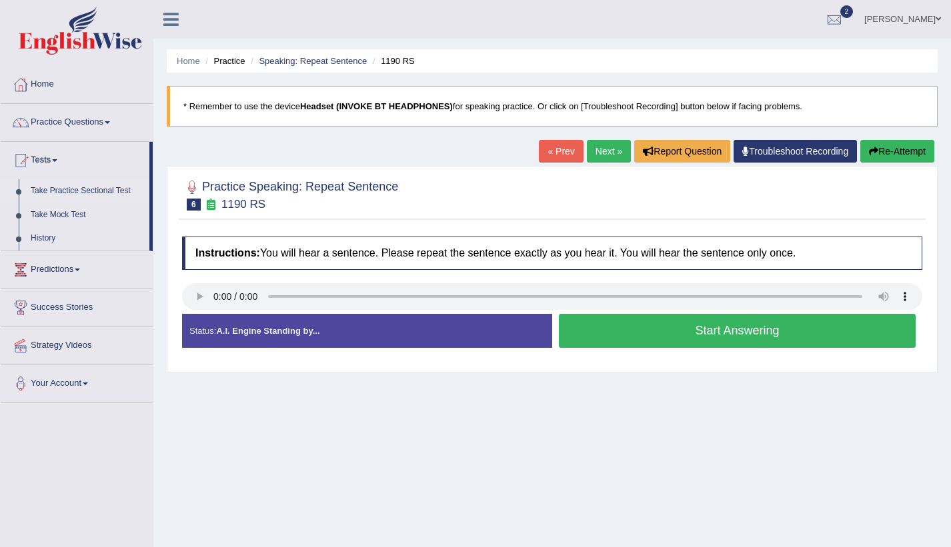
click at [83, 192] on link "Take Practice Sectional Test" at bounding box center [87, 191] width 125 height 24
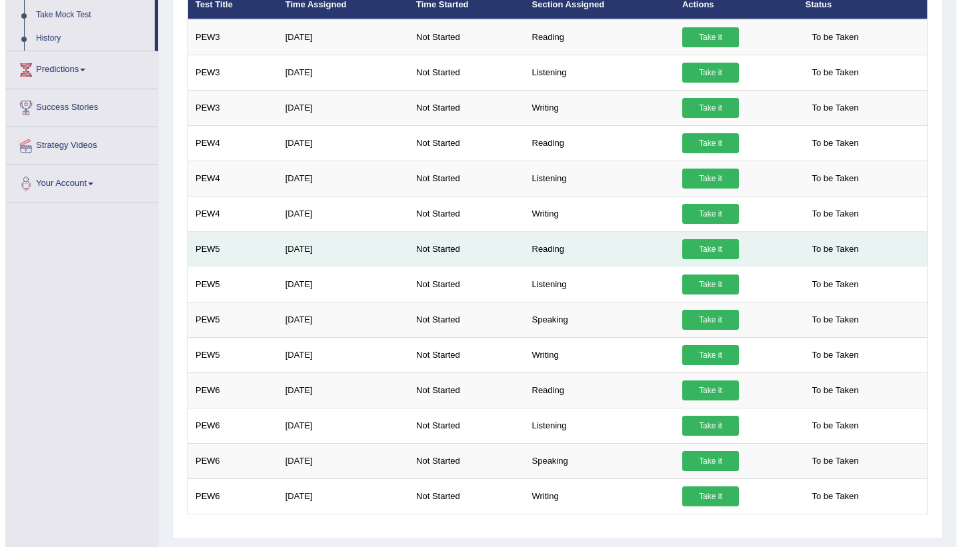
scroll to position [235, 0]
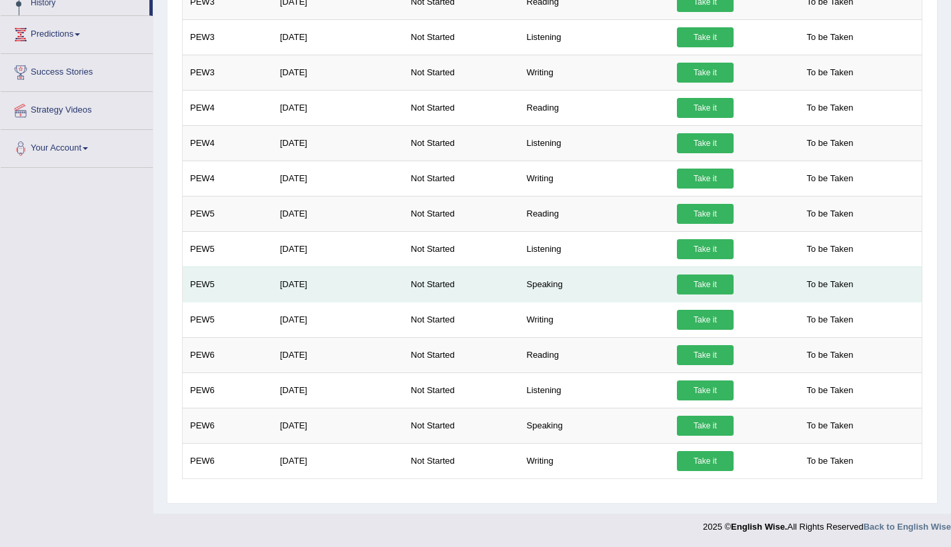
click at [717, 285] on link "Take it" at bounding box center [705, 285] width 57 height 20
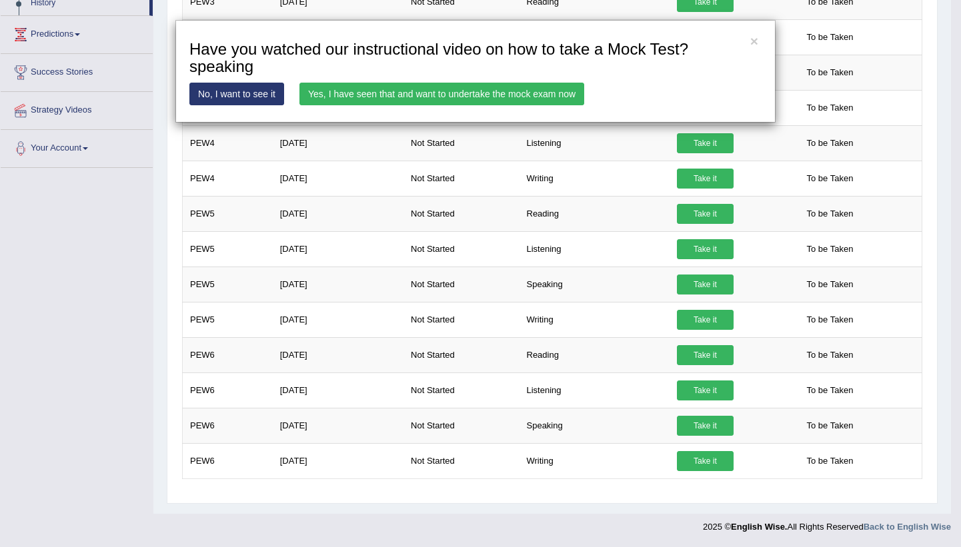
click at [506, 95] on link "Yes, I have seen that and want to undertake the mock exam now" at bounding box center [441, 94] width 285 height 23
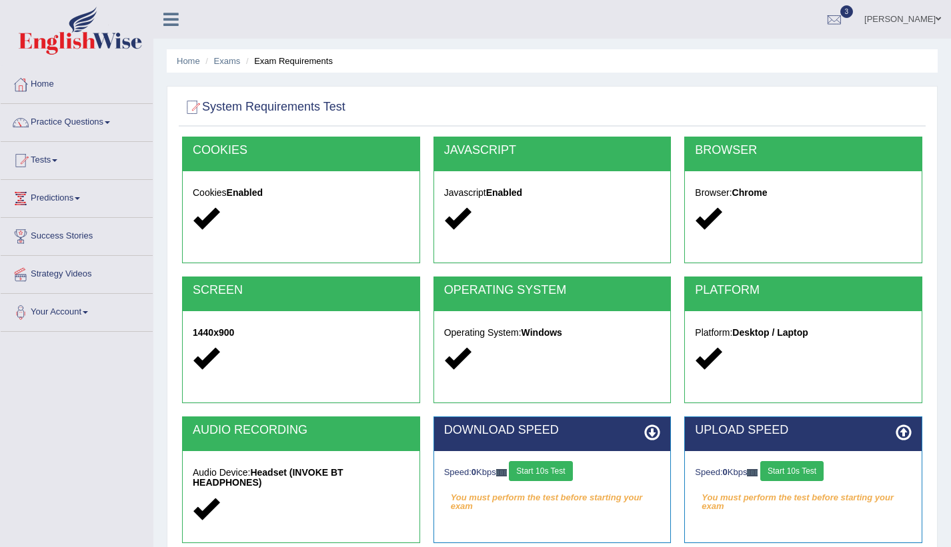
scroll to position [153, 0]
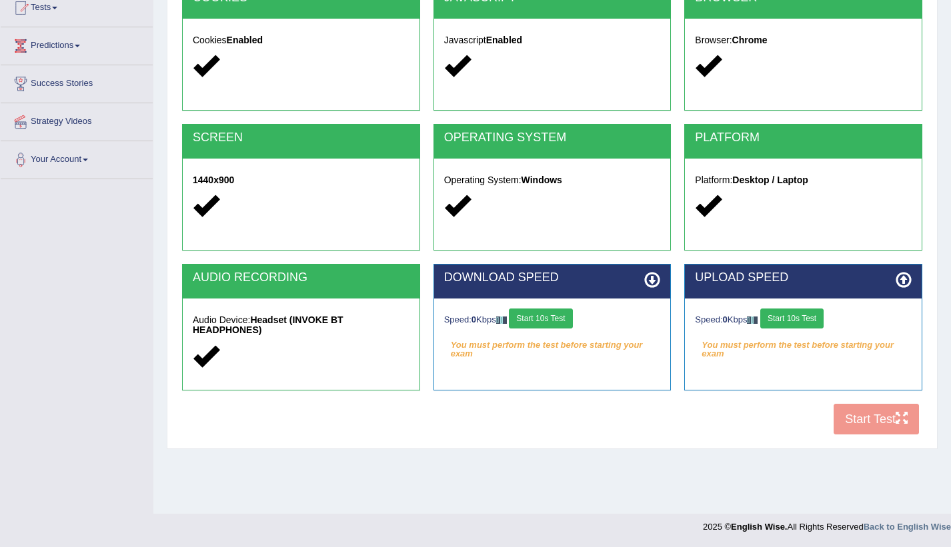
click at [553, 317] on button "Start 10s Test" at bounding box center [540, 319] width 63 height 20
click at [799, 315] on button "Start 10s Test" at bounding box center [791, 319] width 63 height 20
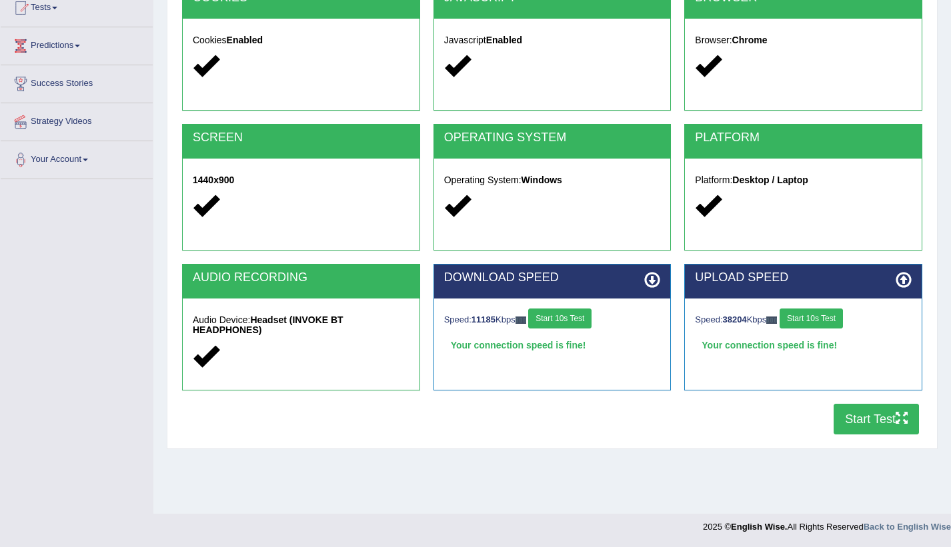
click at [858, 411] on button "Start Test" at bounding box center [875, 419] width 85 height 31
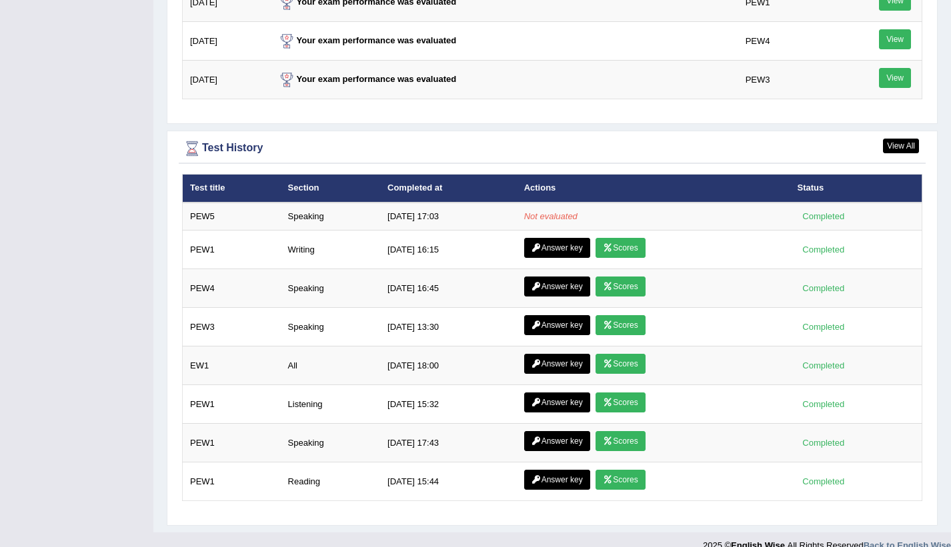
scroll to position [1747, 0]
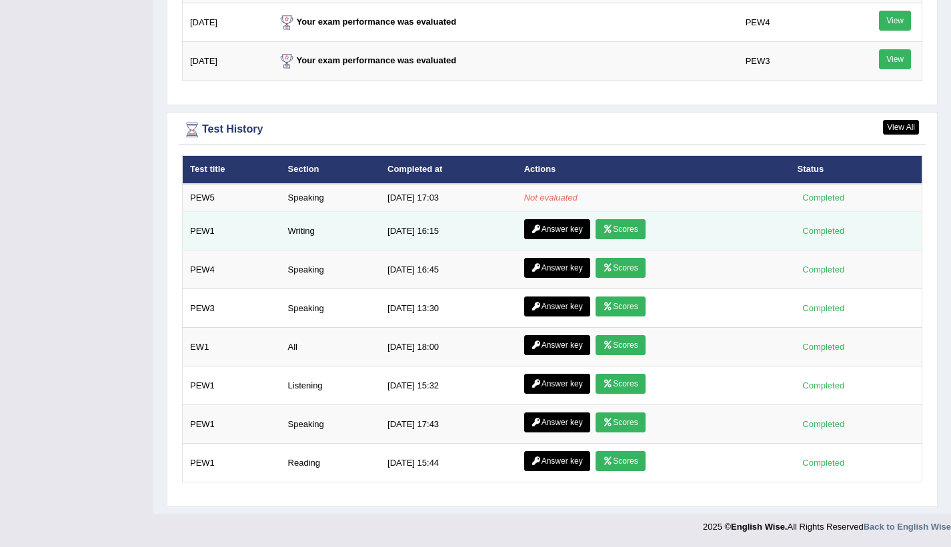
click at [619, 229] on link "Scores" at bounding box center [619, 229] width 49 height 20
click at [575, 229] on link "Answer key" at bounding box center [557, 229] width 66 height 20
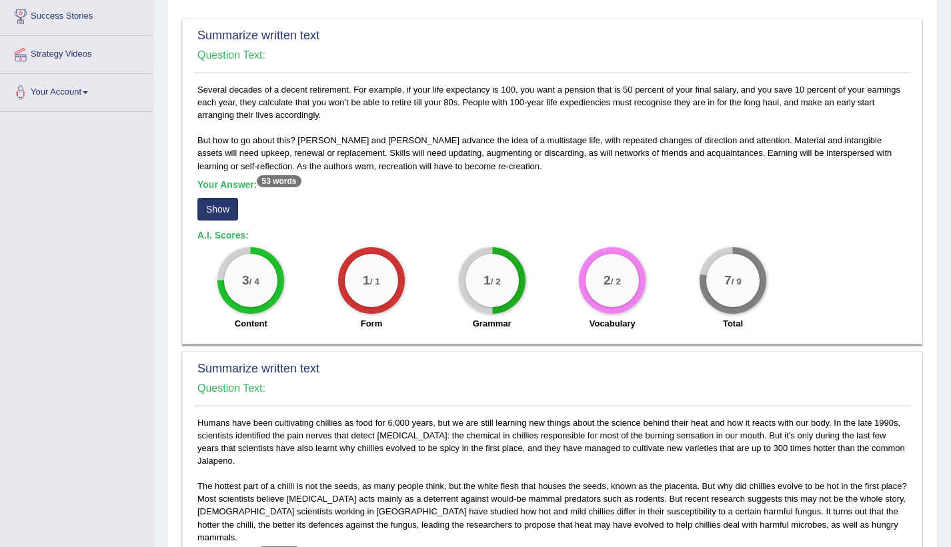
scroll to position [200, 0]
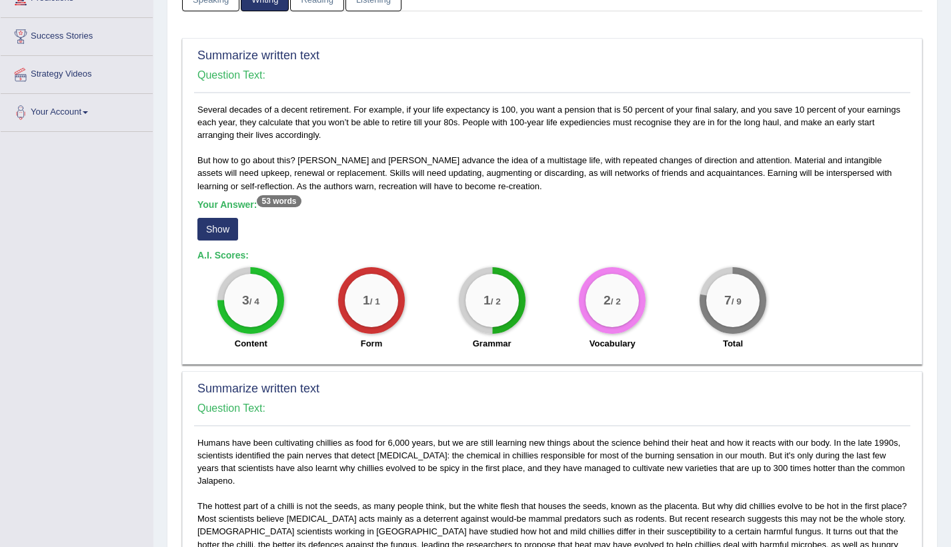
click at [214, 229] on button "Show" at bounding box center [217, 229] width 41 height 23
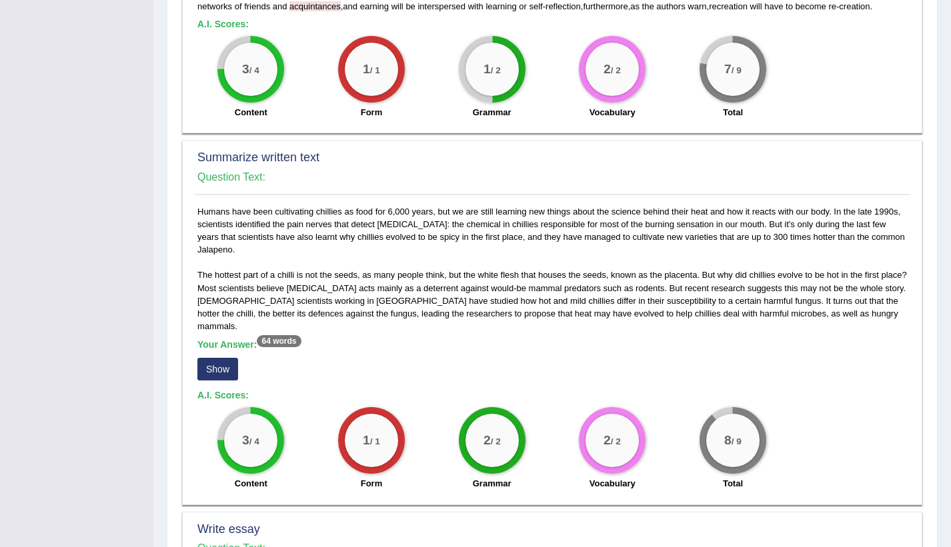
scroll to position [467, 0]
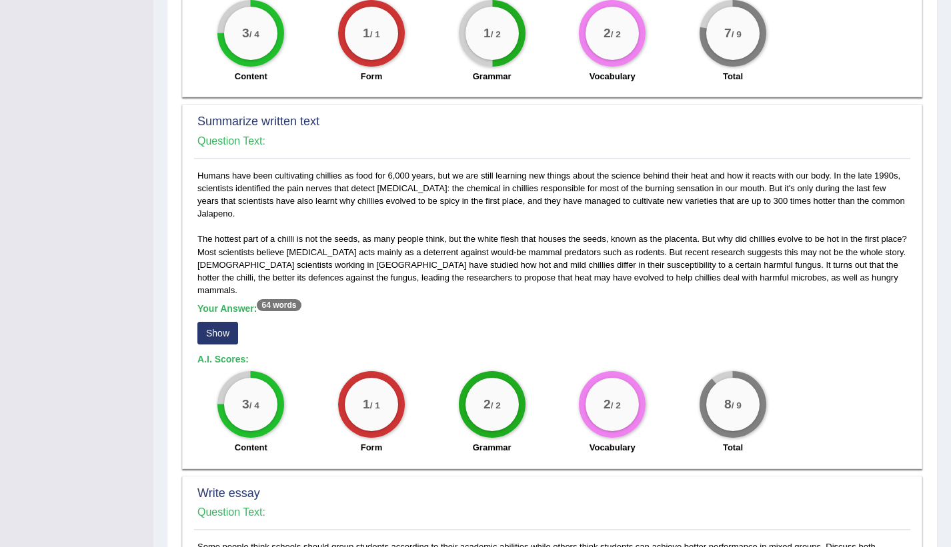
click at [218, 322] on button "Show" at bounding box center [217, 333] width 41 height 23
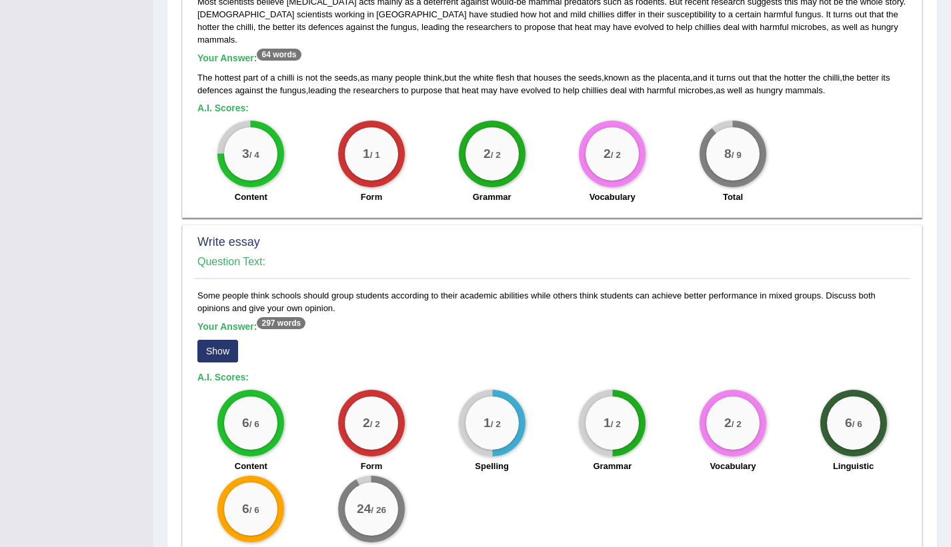
scroll to position [779, 0]
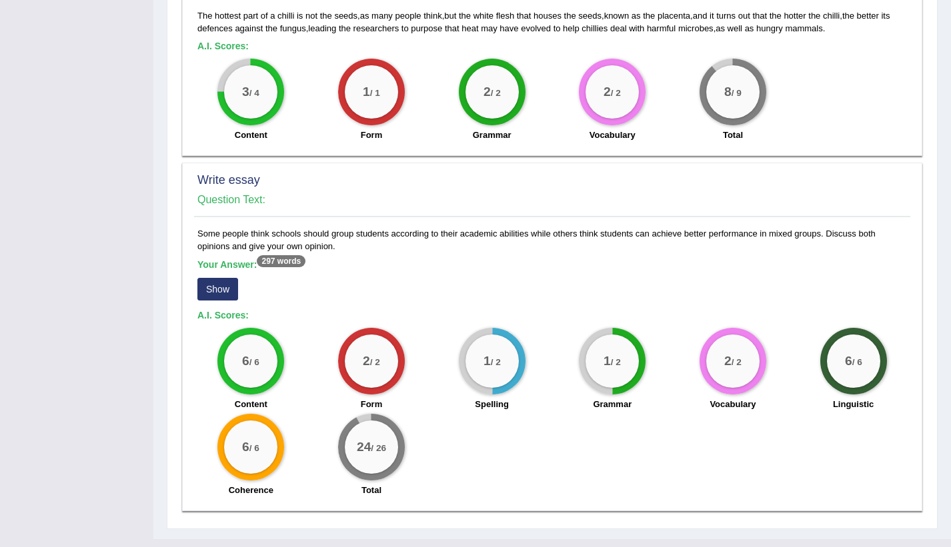
click at [211, 278] on button "Show" at bounding box center [217, 289] width 41 height 23
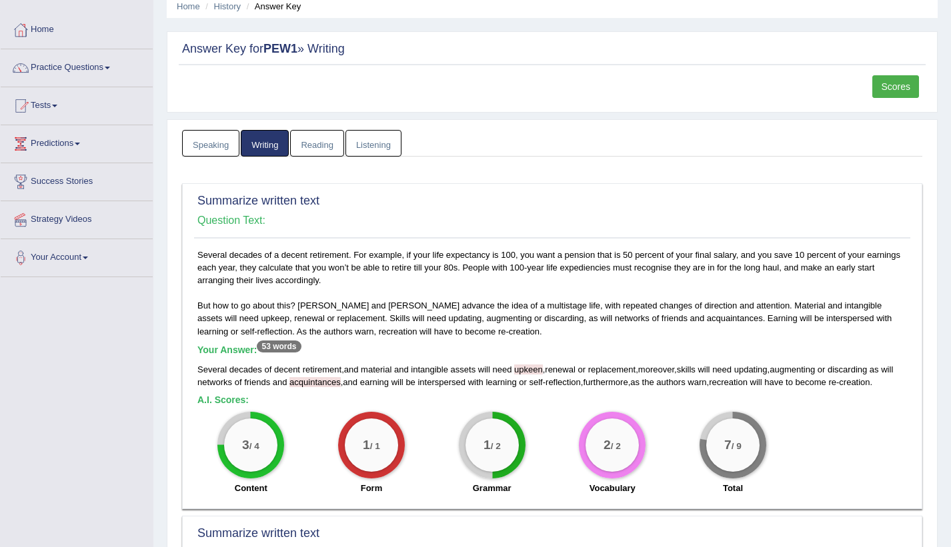
scroll to position [0, 0]
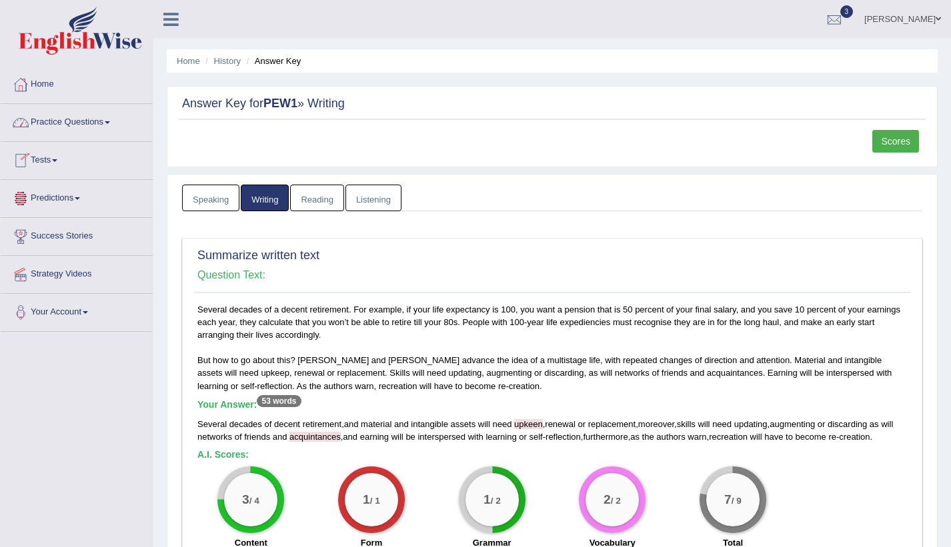
click at [46, 80] on link "Home" at bounding box center [77, 82] width 152 height 33
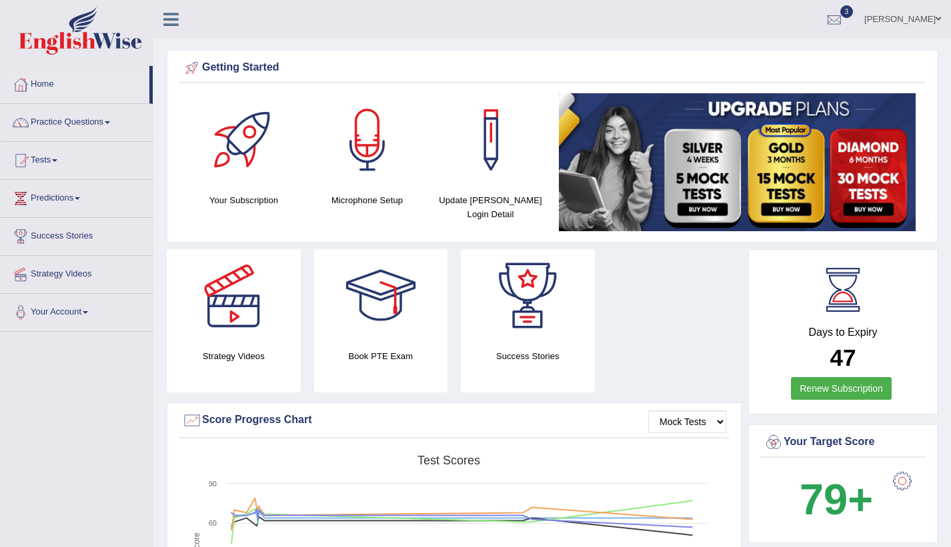
click at [66, 123] on link "Practice Questions" at bounding box center [77, 120] width 152 height 33
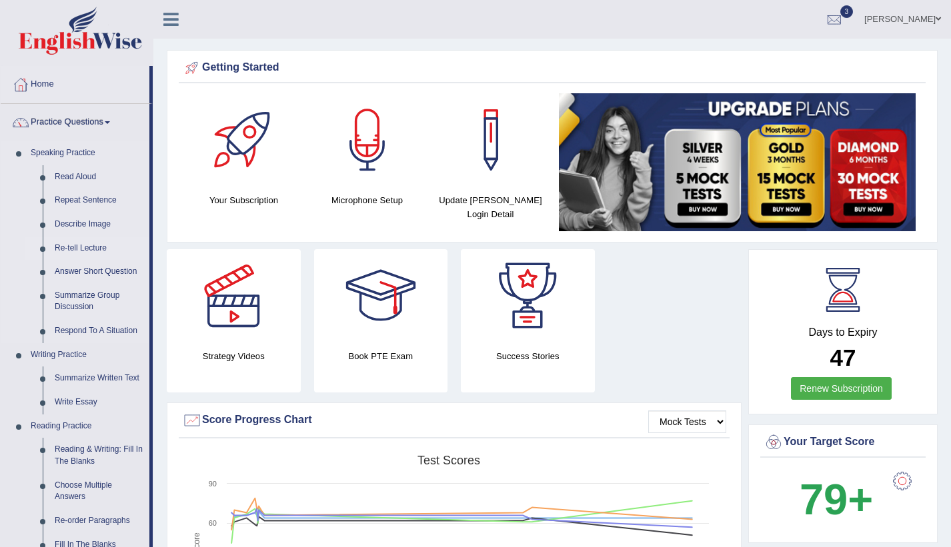
click at [85, 247] on link "Re-tell Lecture" at bounding box center [99, 249] width 101 height 24
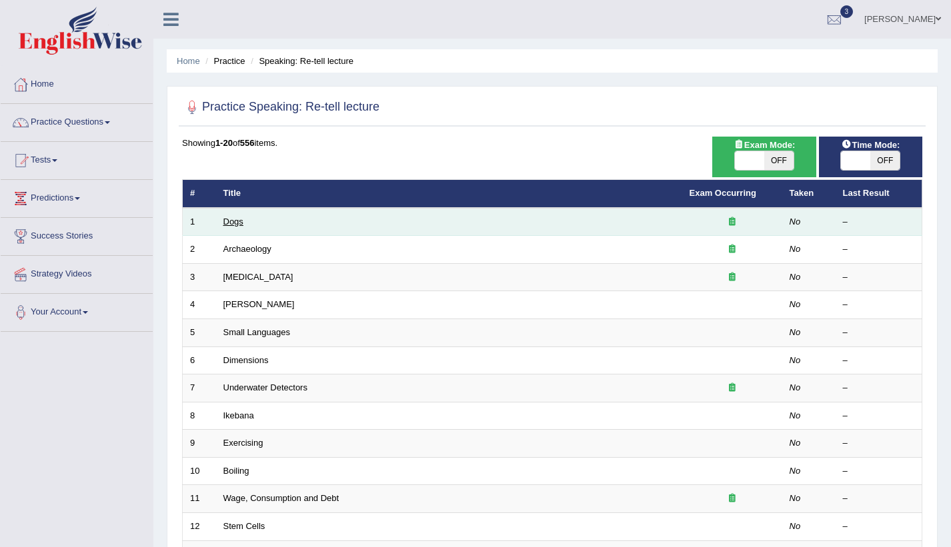
click at [241, 221] on link "Dogs" at bounding box center [233, 222] width 20 height 10
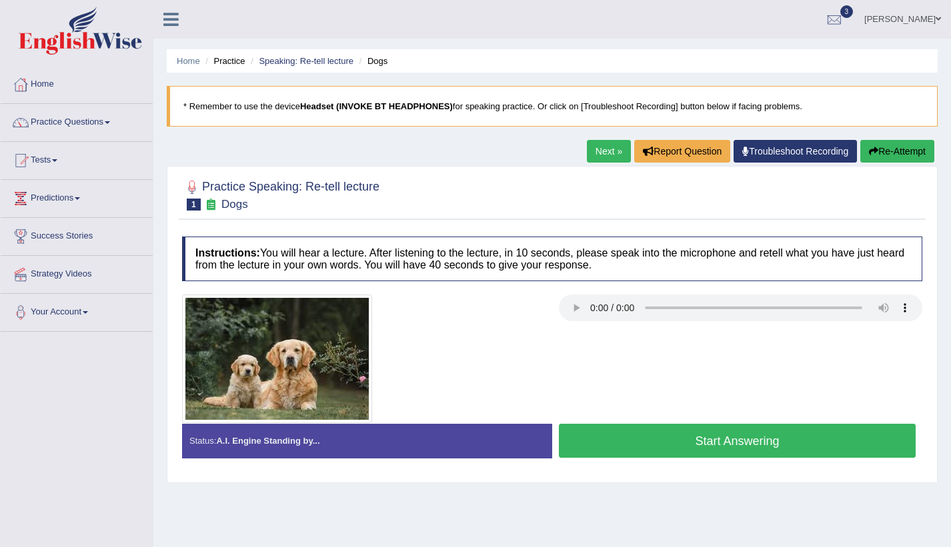
click at [722, 439] on button "Start Answering" at bounding box center [737, 441] width 357 height 34
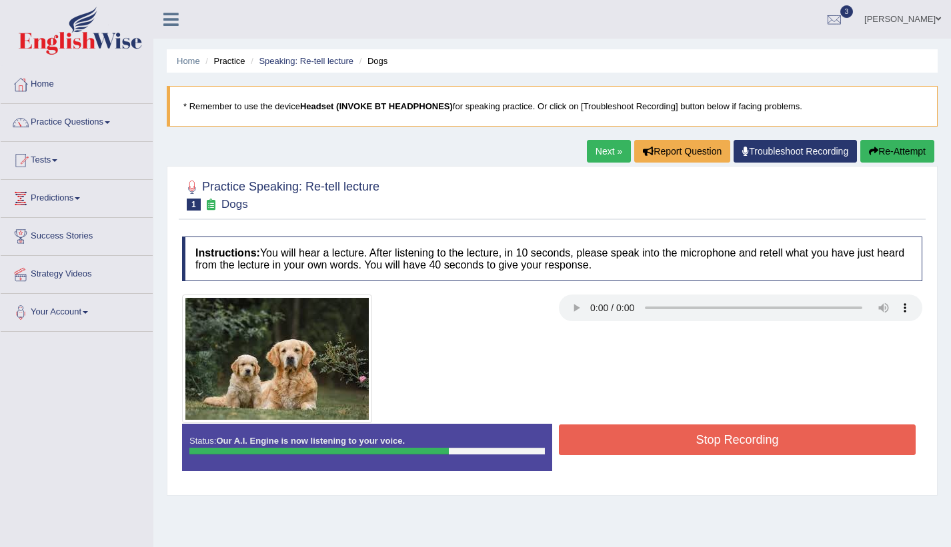
click at [609, 432] on button "Stop Recording" at bounding box center [737, 440] width 357 height 31
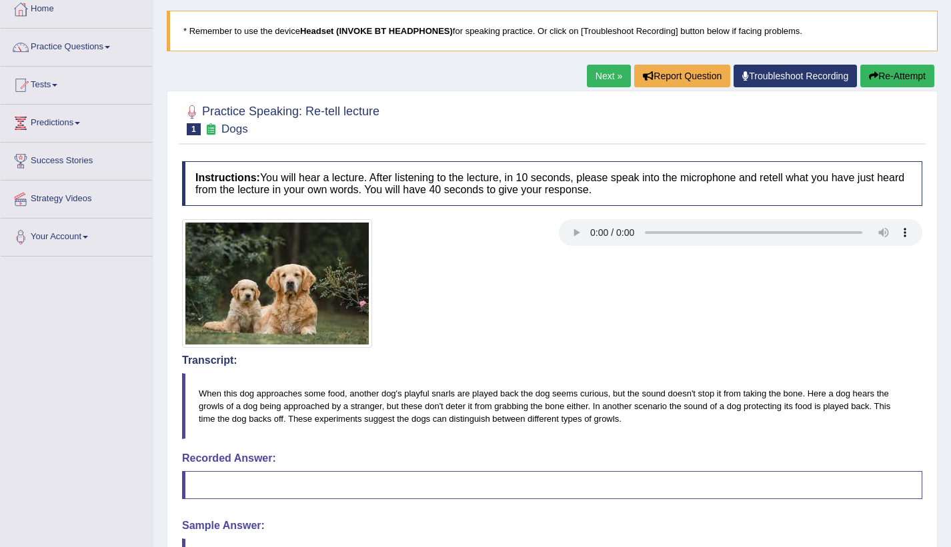
scroll to position [36, 0]
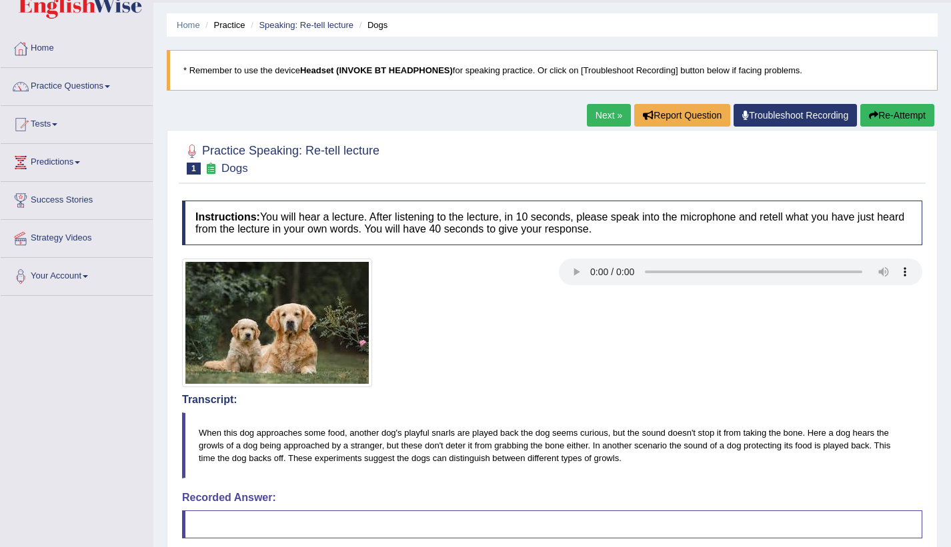
click at [887, 114] on button "Re-Attempt" at bounding box center [897, 115] width 74 height 23
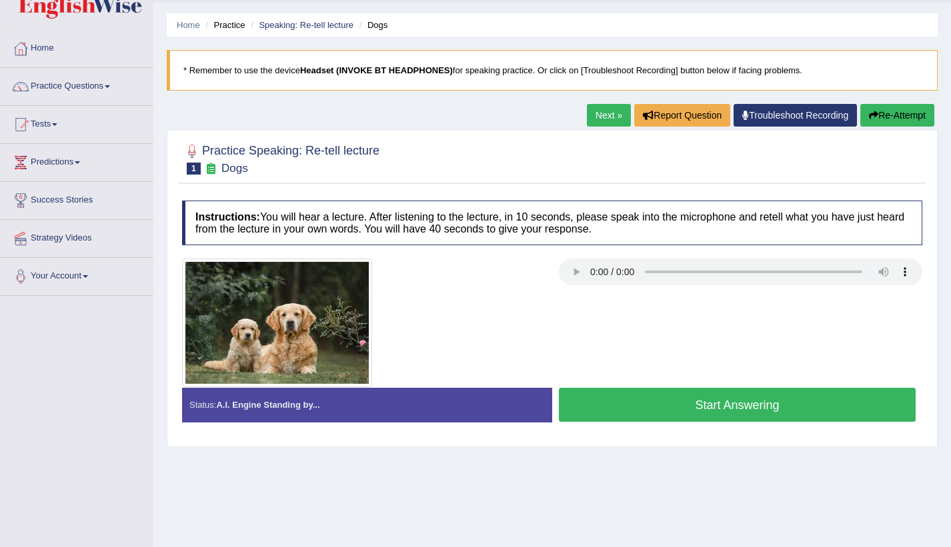
click at [759, 407] on button "Start Answering" at bounding box center [737, 405] width 357 height 34
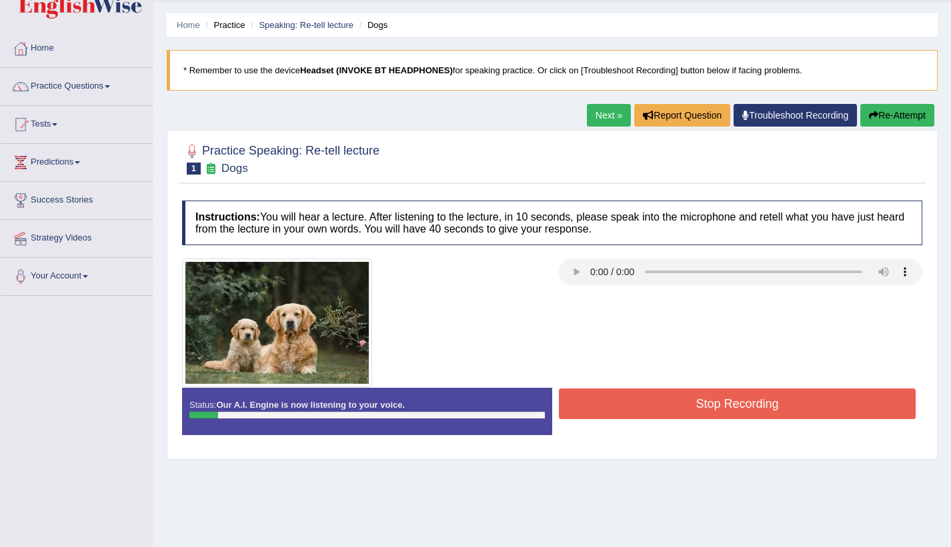
click at [759, 407] on button "Stop Recording" at bounding box center [737, 404] width 357 height 31
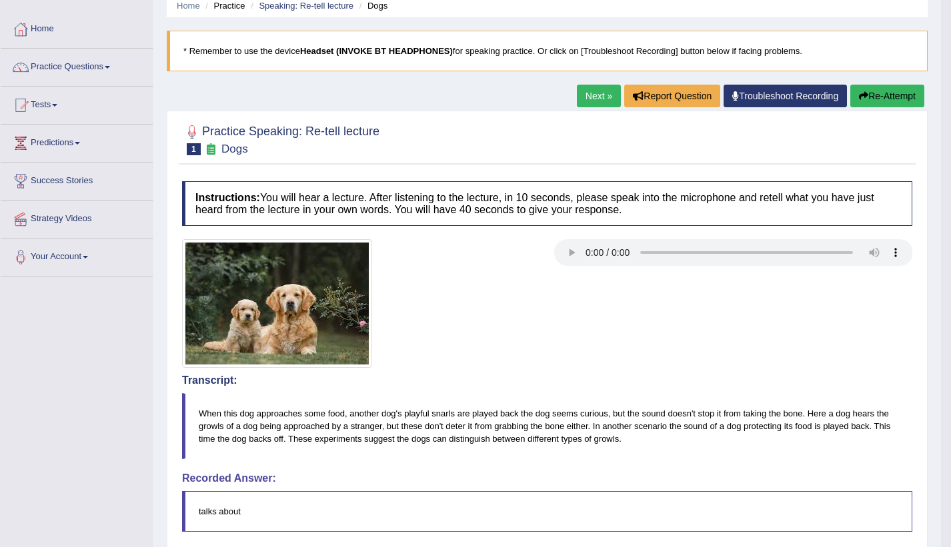
scroll to position [36, 0]
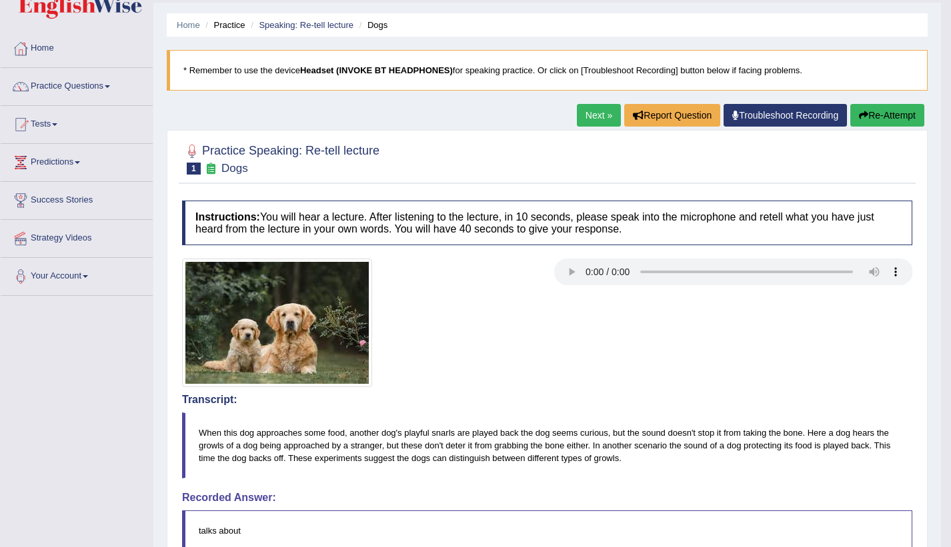
click at [883, 113] on button "Re-Attempt" at bounding box center [887, 115] width 74 height 23
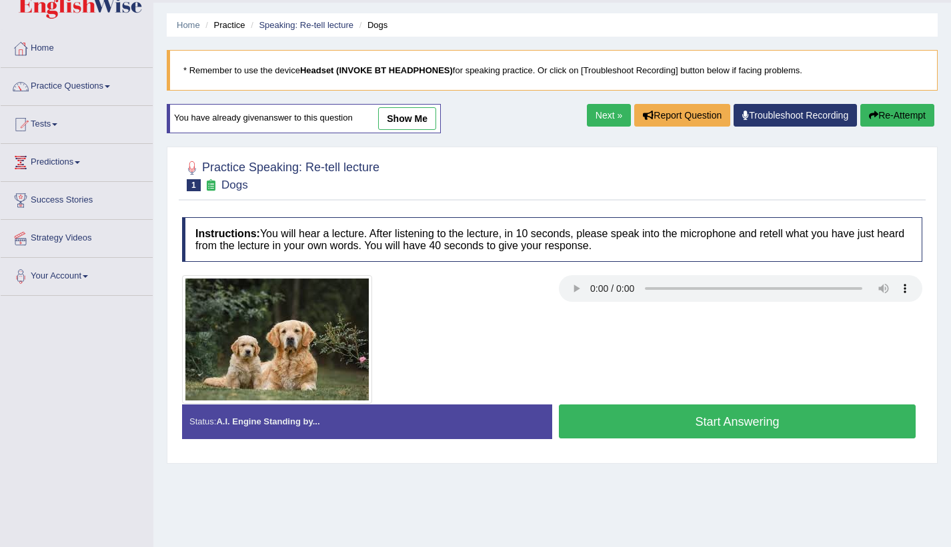
click at [757, 425] on button "Start Answering" at bounding box center [737, 422] width 357 height 34
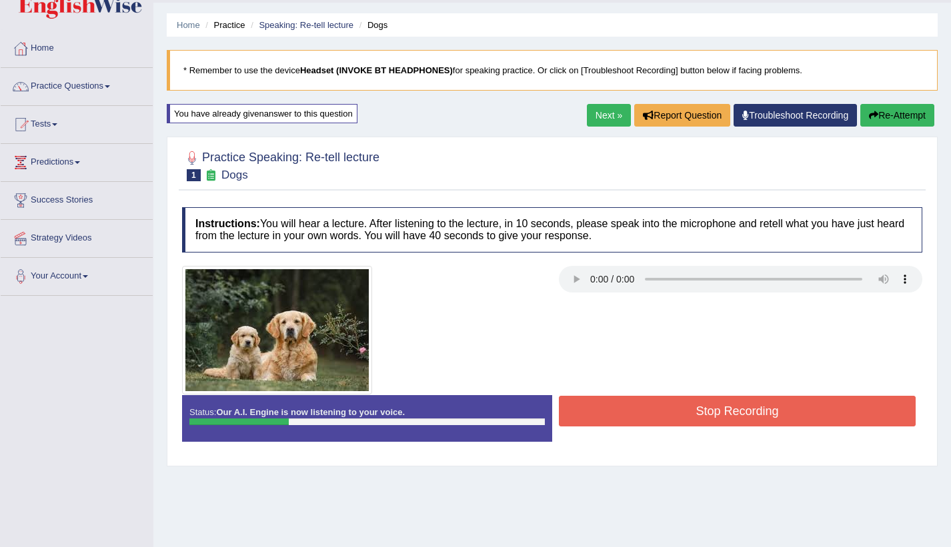
click at [741, 412] on button "Stop Recording" at bounding box center [737, 411] width 357 height 31
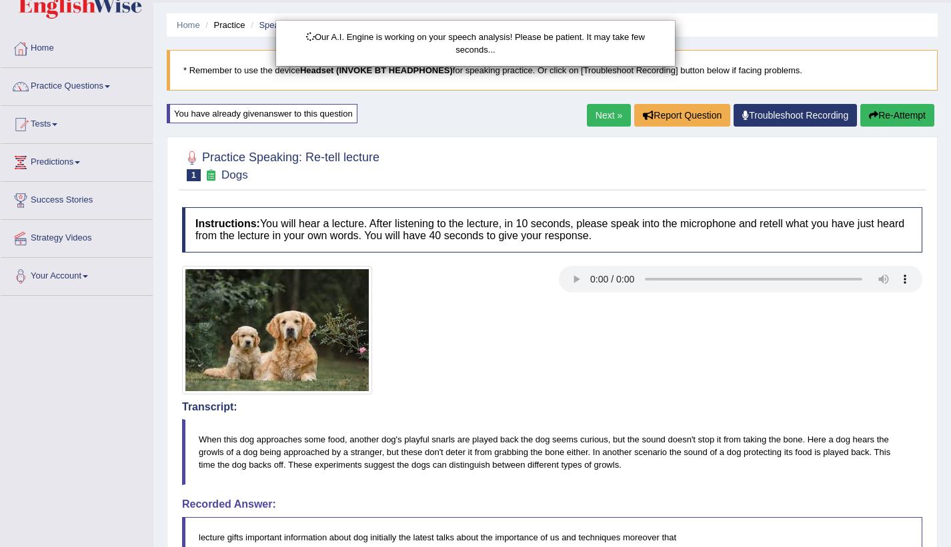
click at [901, 117] on div "Our A.I. Engine is working on your speech analysis! Please be patient. It may t…" at bounding box center [475, 273] width 951 height 547
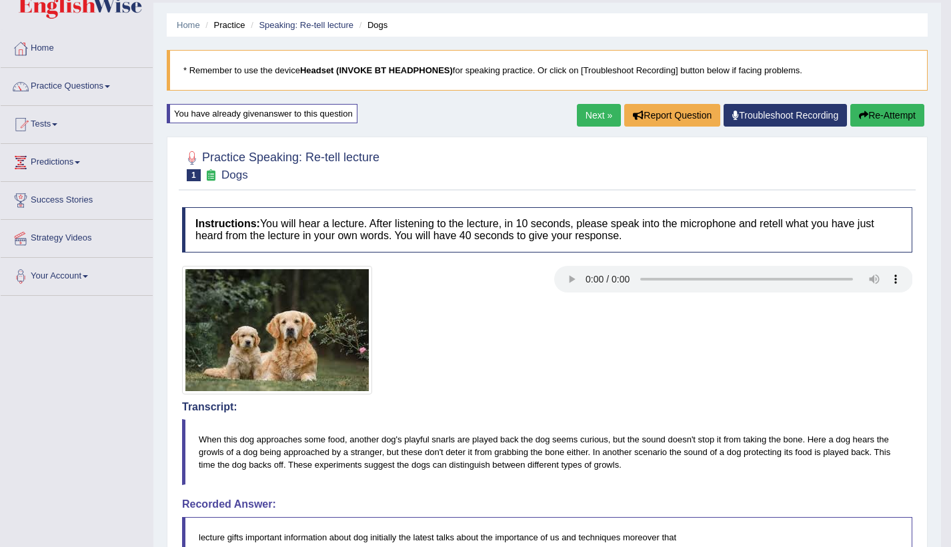
click at [901, 117] on button "Re-Attempt" at bounding box center [887, 115] width 74 height 23
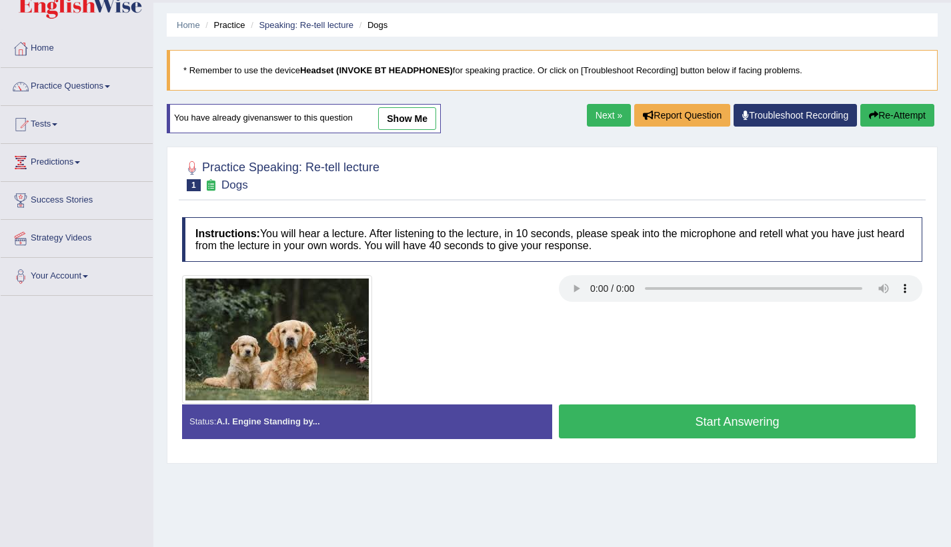
click at [771, 424] on button "Start Answering" at bounding box center [737, 422] width 357 height 34
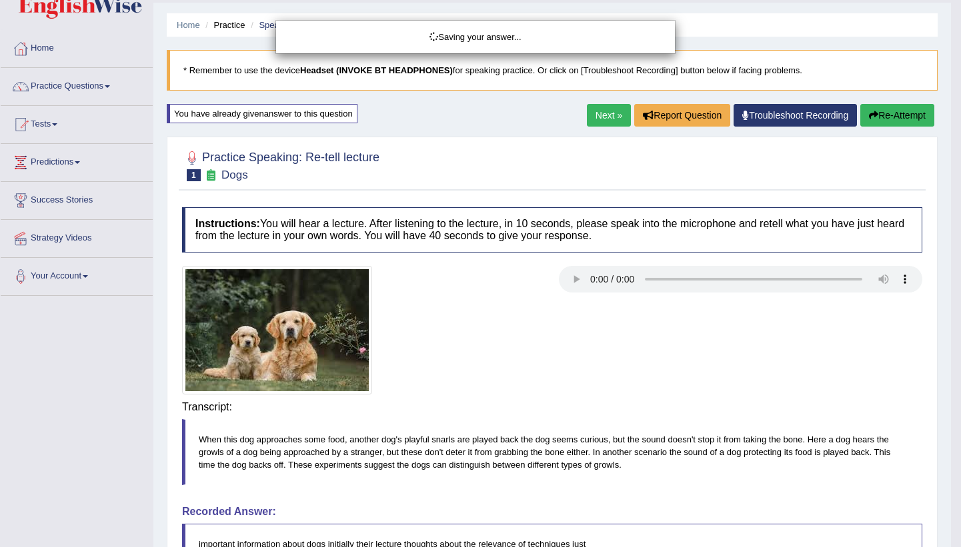
click at [747, 417] on div "Saving your answer..." at bounding box center [480, 273] width 961 height 547
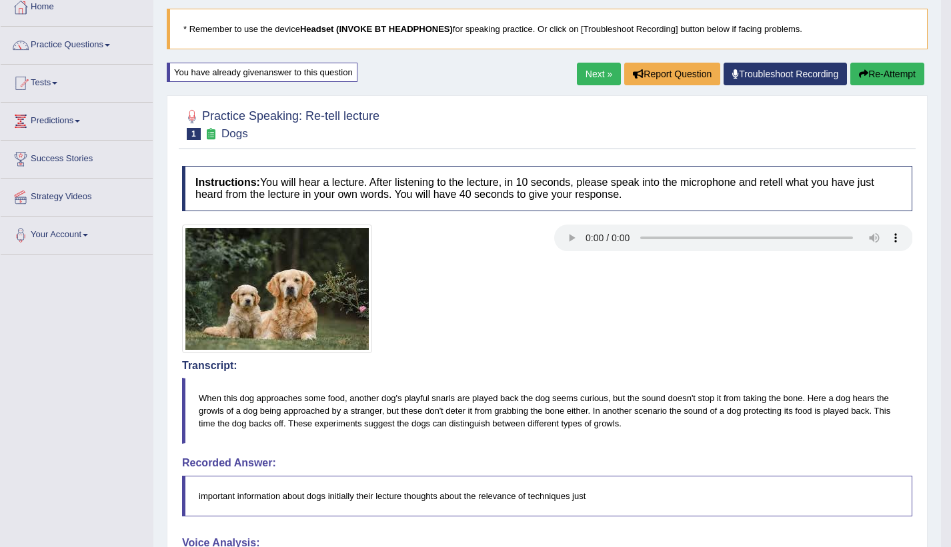
scroll to position [46, 0]
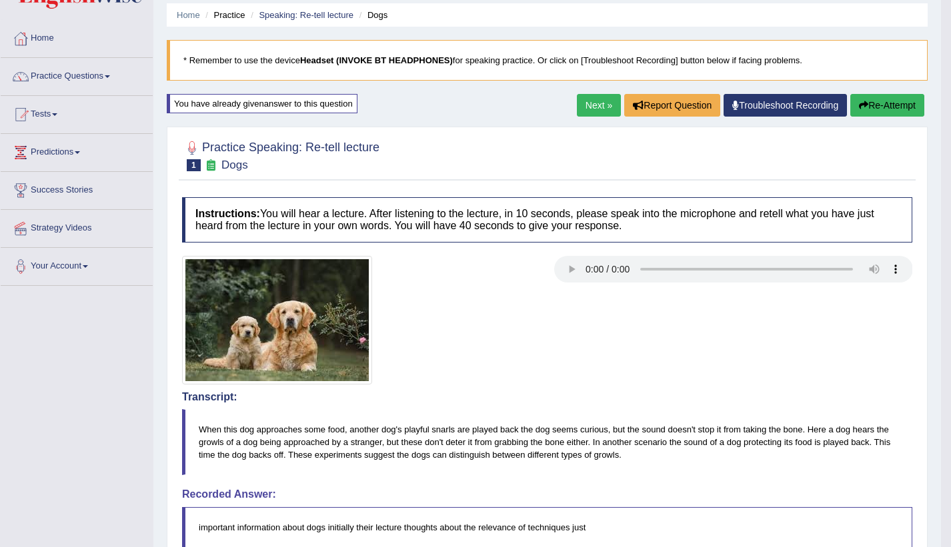
click at [876, 107] on button "Re-Attempt" at bounding box center [887, 105] width 74 height 23
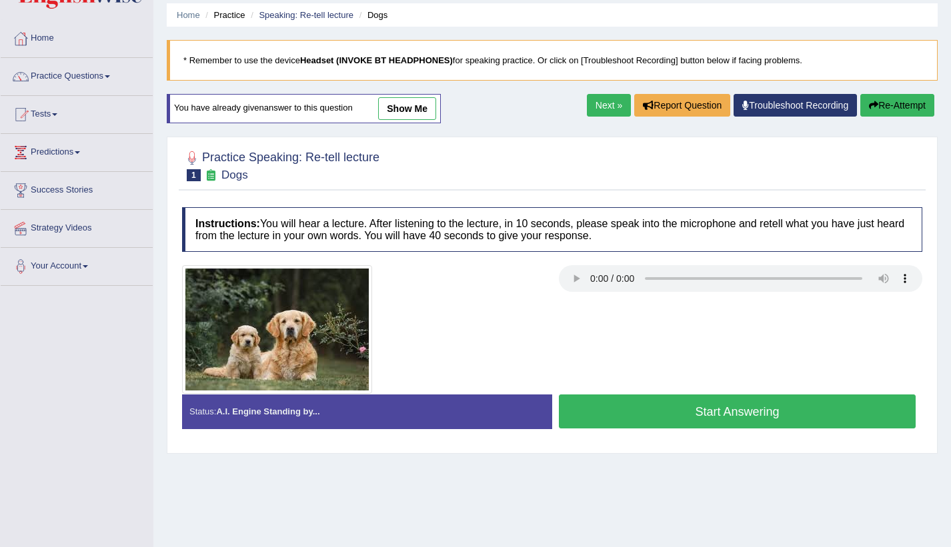
click at [731, 406] on button "Start Answering" at bounding box center [737, 412] width 357 height 34
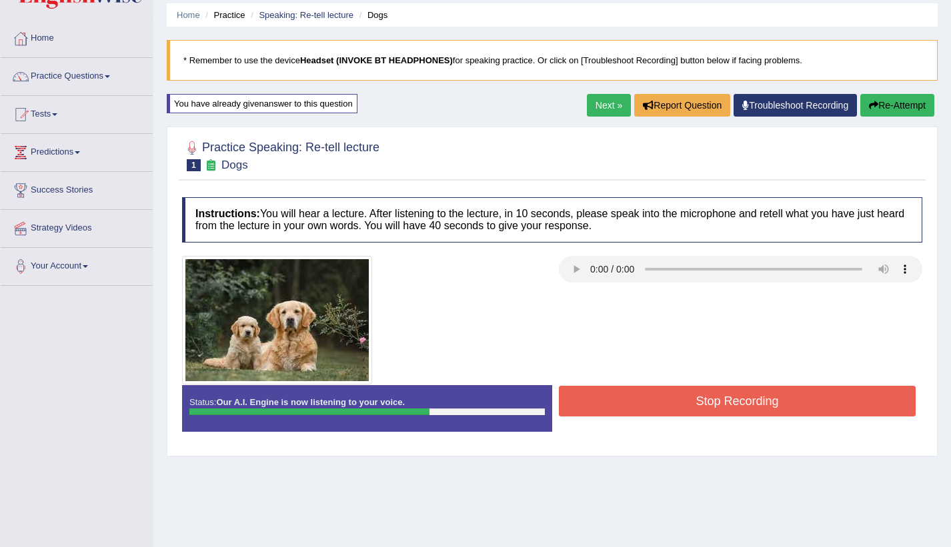
click at [771, 391] on button "Stop Recording" at bounding box center [737, 401] width 357 height 31
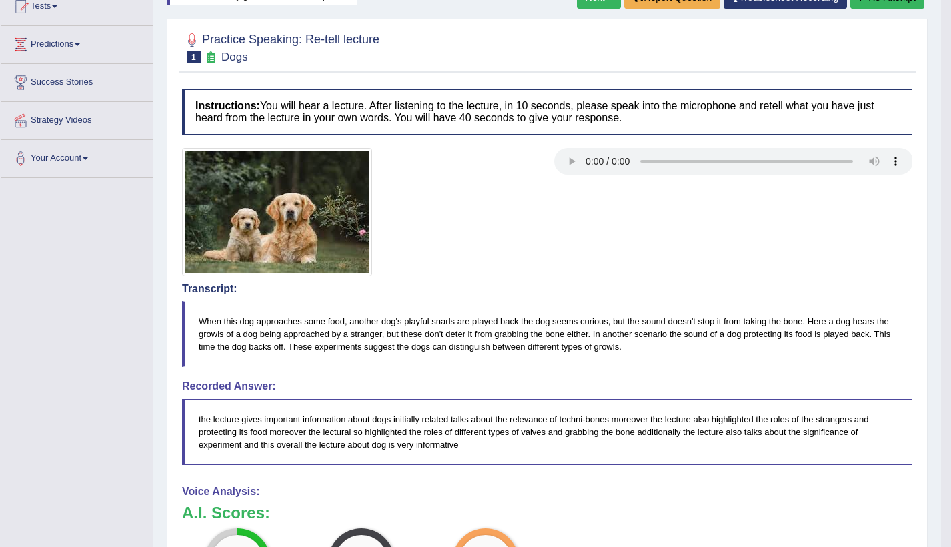
scroll to position [113, 0]
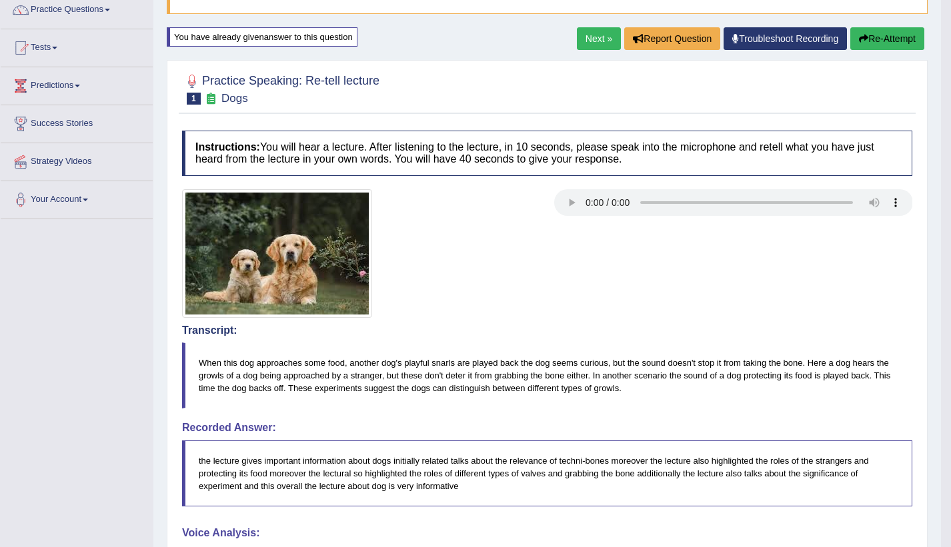
click at [887, 32] on button "Re-Attempt" at bounding box center [887, 38] width 74 height 23
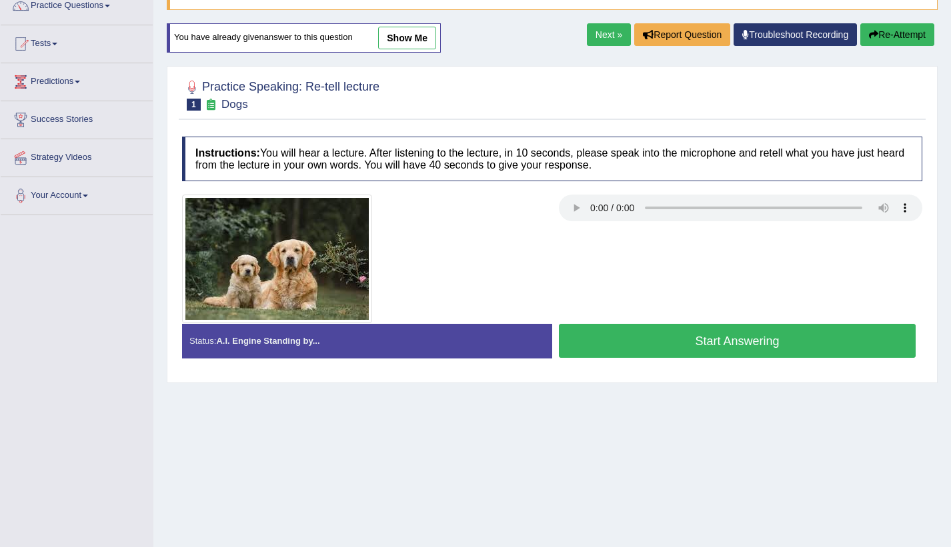
click at [752, 343] on button "Start Answering" at bounding box center [737, 341] width 357 height 34
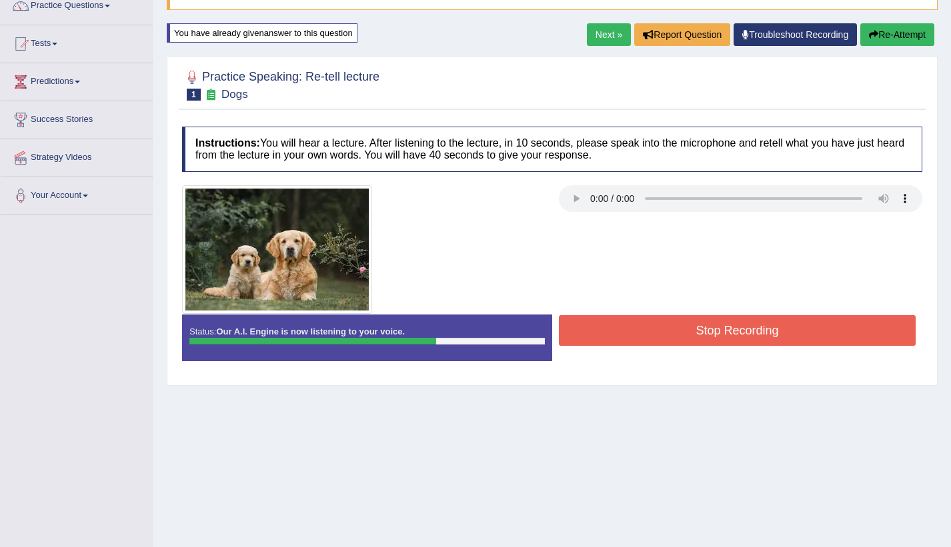
click at [755, 323] on button "Stop Recording" at bounding box center [737, 330] width 357 height 31
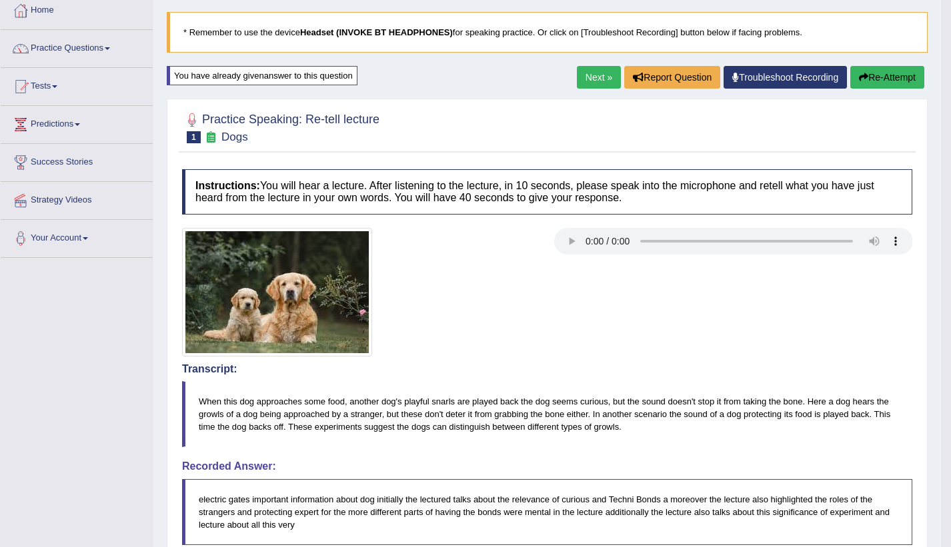
scroll to position [50, 0]
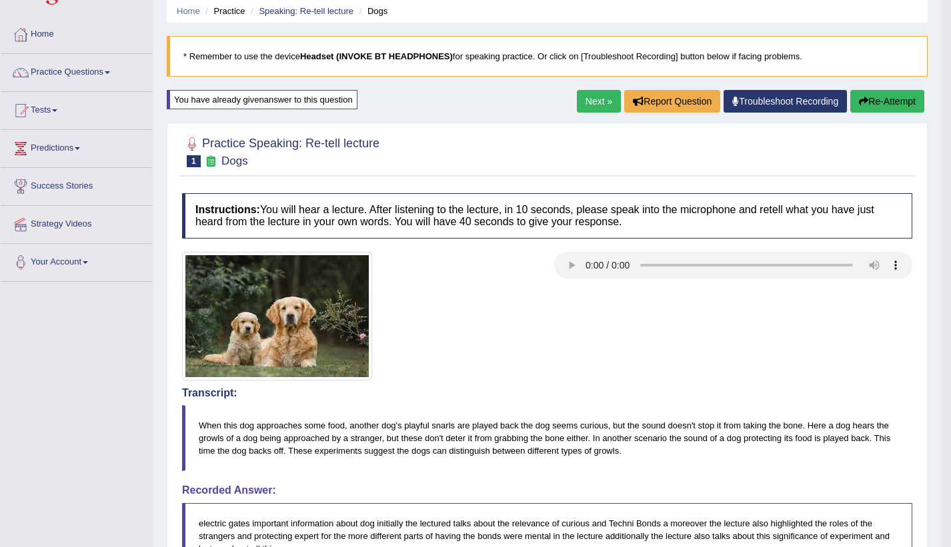
click at [594, 96] on link "Next »" at bounding box center [599, 101] width 44 height 23
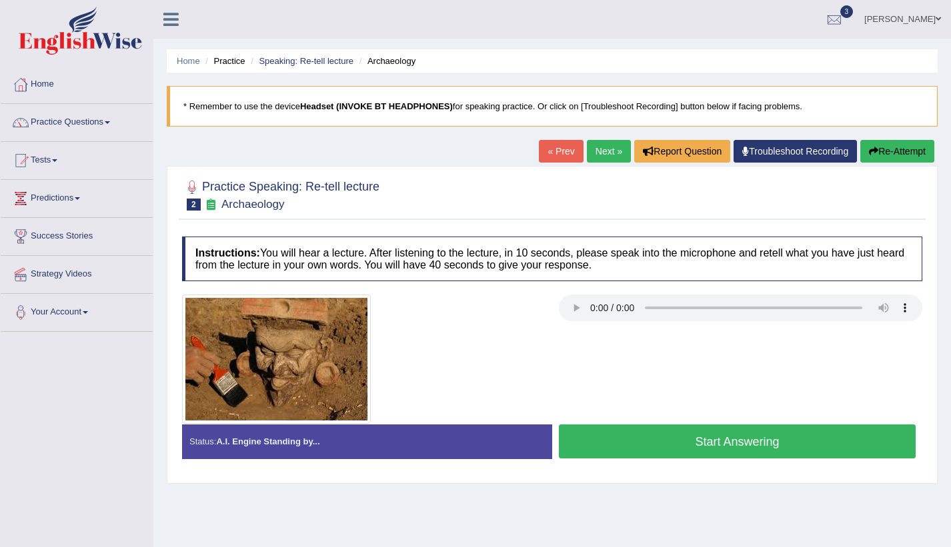
click at [599, 153] on link "Next »" at bounding box center [609, 151] width 44 height 23
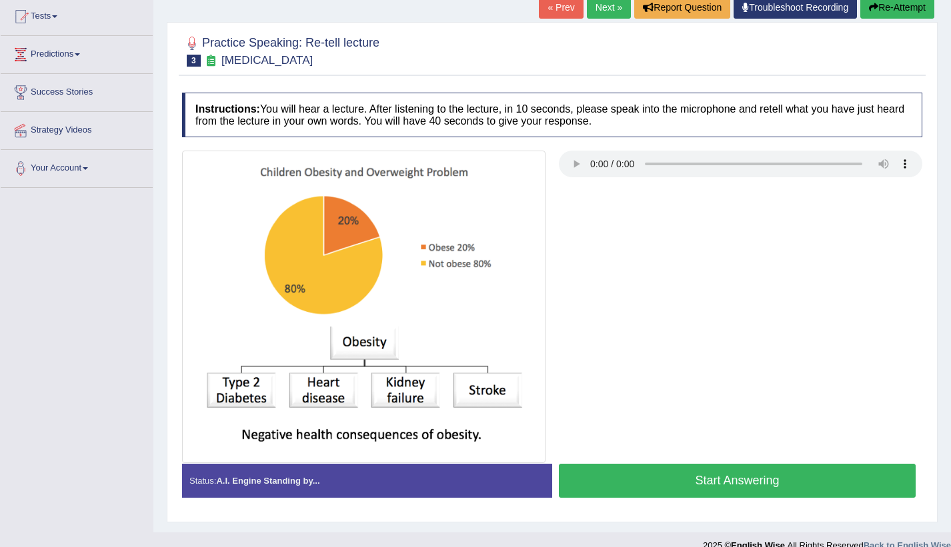
scroll to position [163, 0]
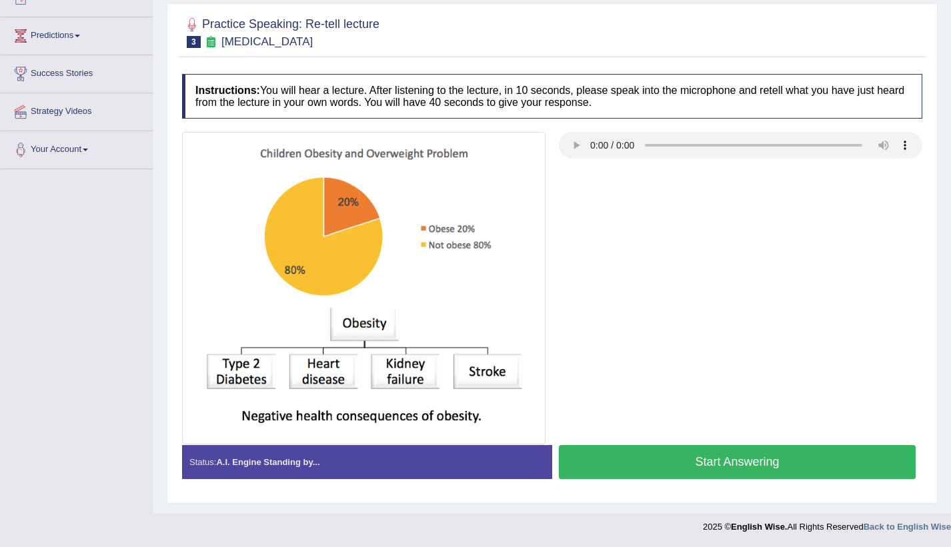
click at [689, 460] on button "Start Answering" at bounding box center [737, 462] width 357 height 34
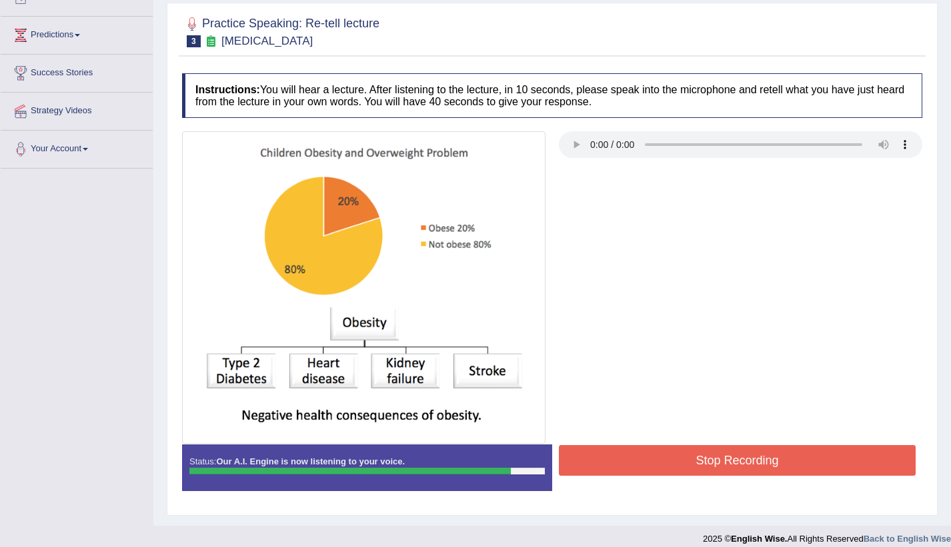
click at [689, 460] on button "Stop Recording" at bounding box center [737, 460] width 357 height 31
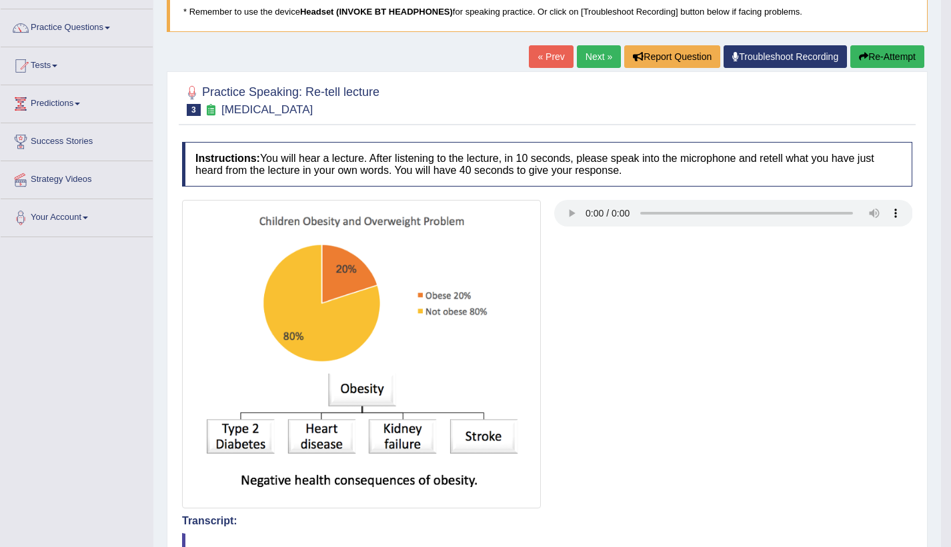
scroll to position [82, 0]
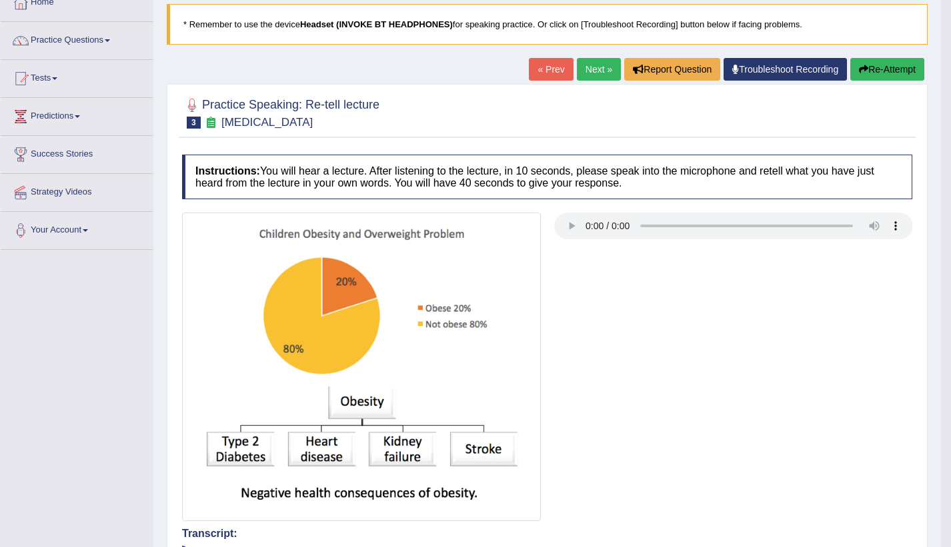
click at [589, 69] on link "Next »" at bounding box center [599, 69] width 44 height 23
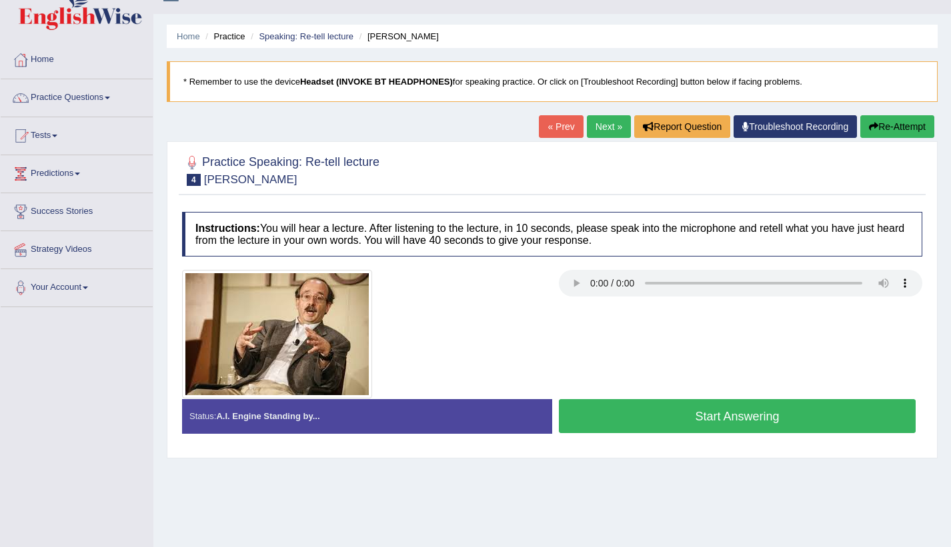
scroll to position [133, 0]
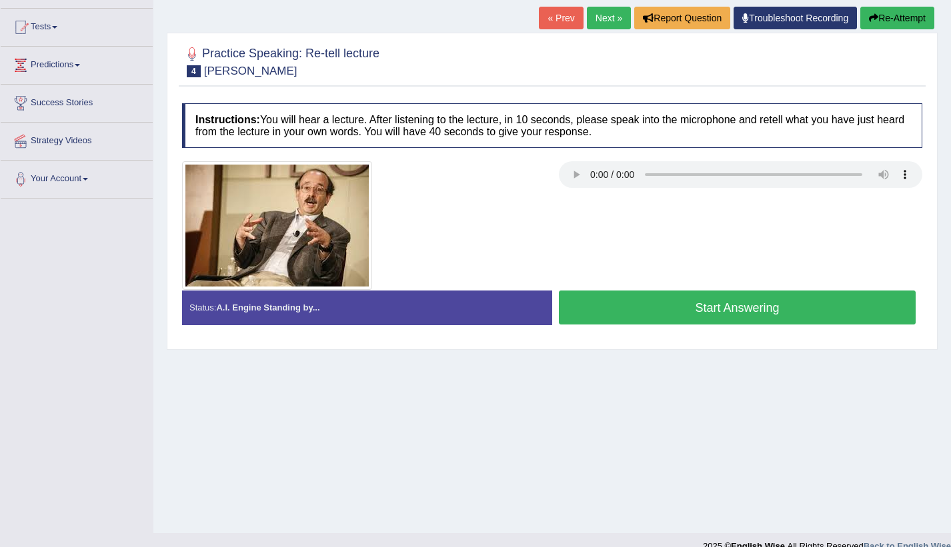
click at [803, 304] on button "Start Answering" at bounding box center [737, 308] width 357 height 34
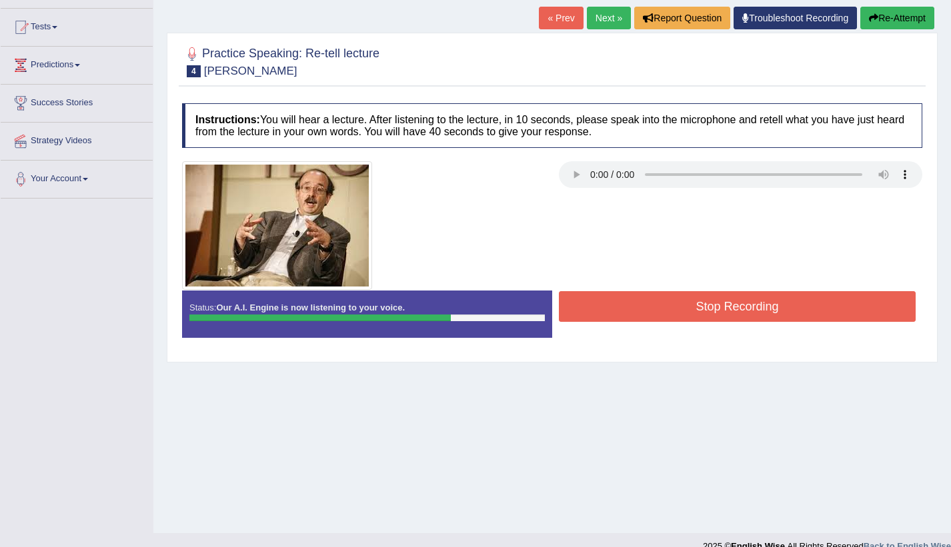
click at [803, 304] on button "Stop Recording" at bounding box center [737, 306] width 357 height 31
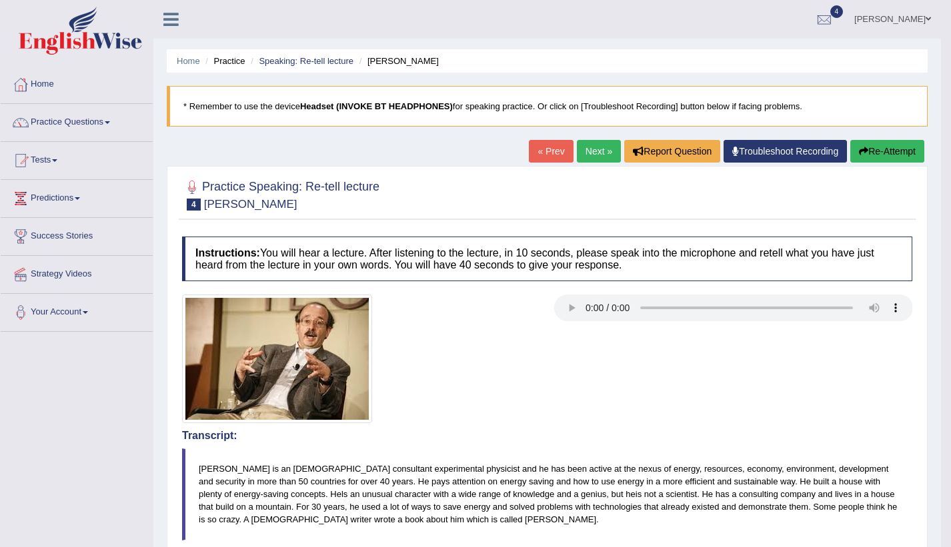
scroll to position [0, 0]
click at [73, 81] on link "Home" at bounding box center [77, 82] width 152 height 33
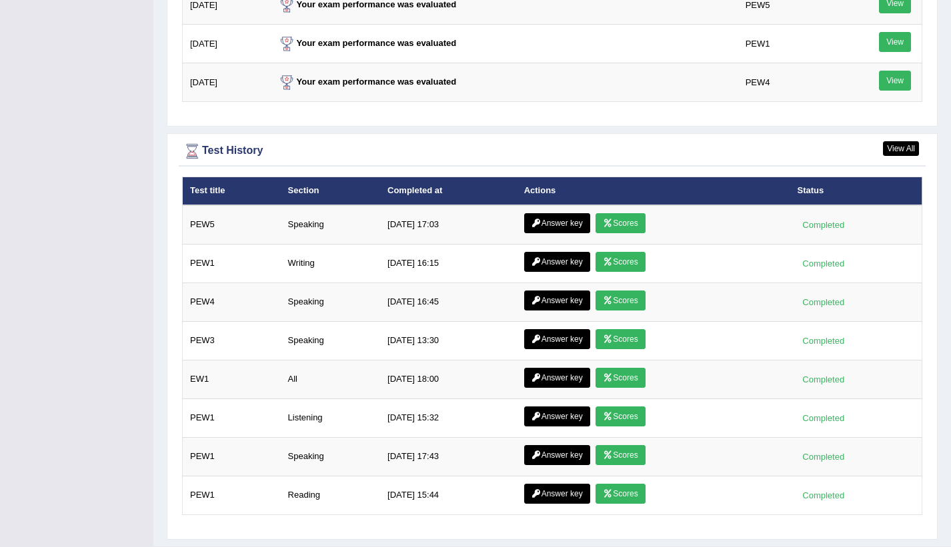
scroll to position [1733, 0]
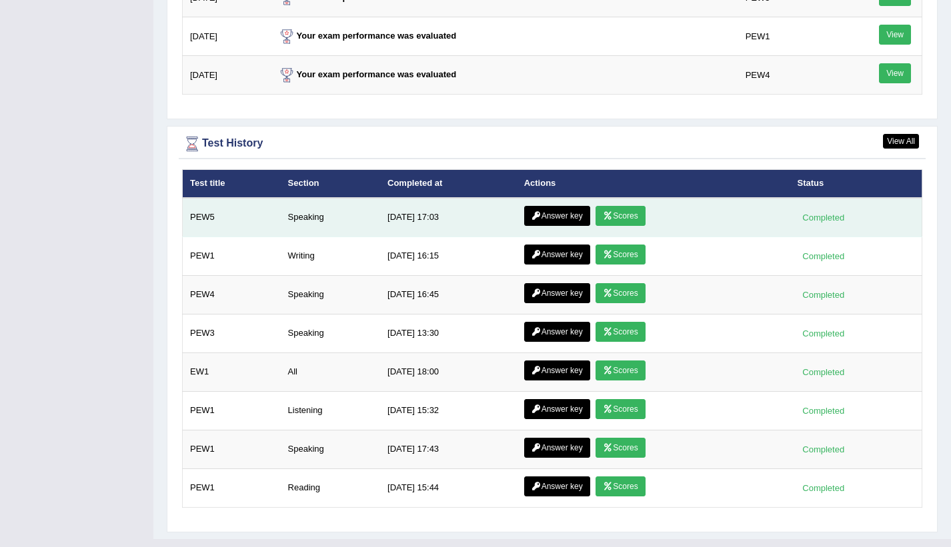
click at [611, 215] on icon at bounding box center [608, 216] width 10 height 8
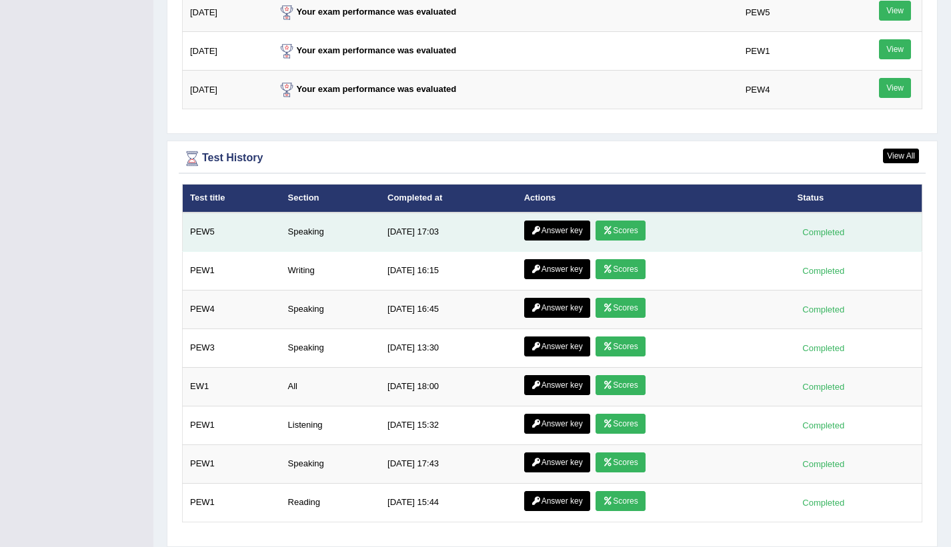
click at [559, 230] on link "Answer key" at bounding box center [557, 231] width 66 height 20
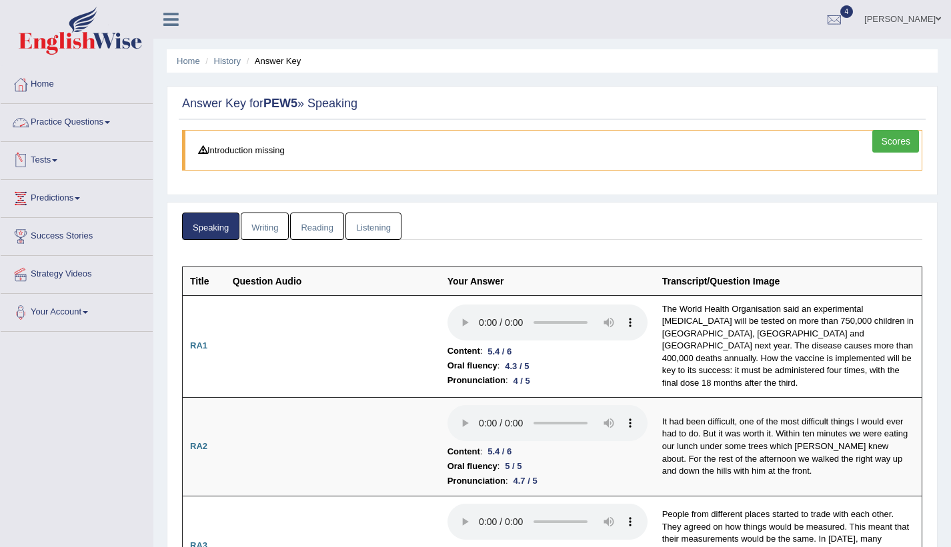
click at [109, 124] on link "Practice Questions" at bounding box center [77, 120] width 152 height 33
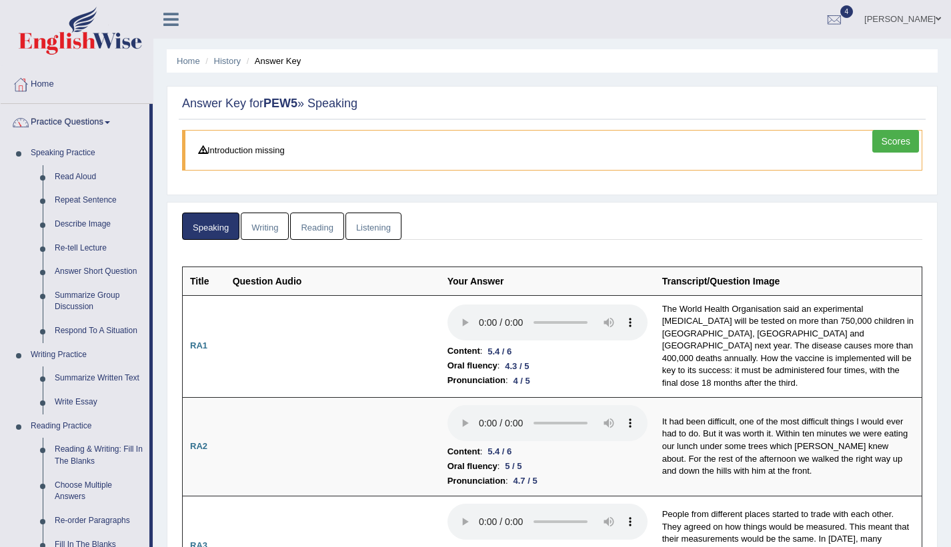
click at [101, 123] on link "Practice Questions" at bounding box center [75, 120] width 149 height 33
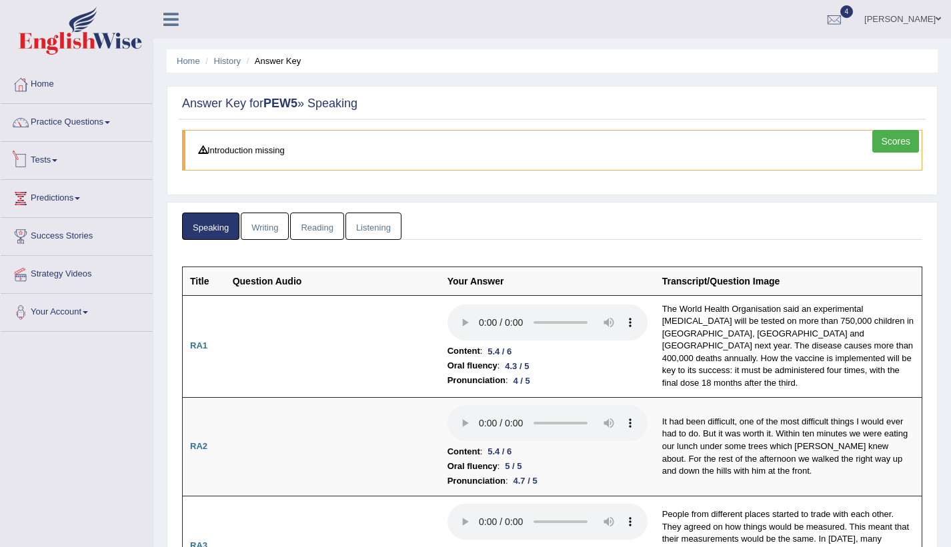
click at [86, 157] on link "Tests" at bounding box center [77, 158] width 152 height 33
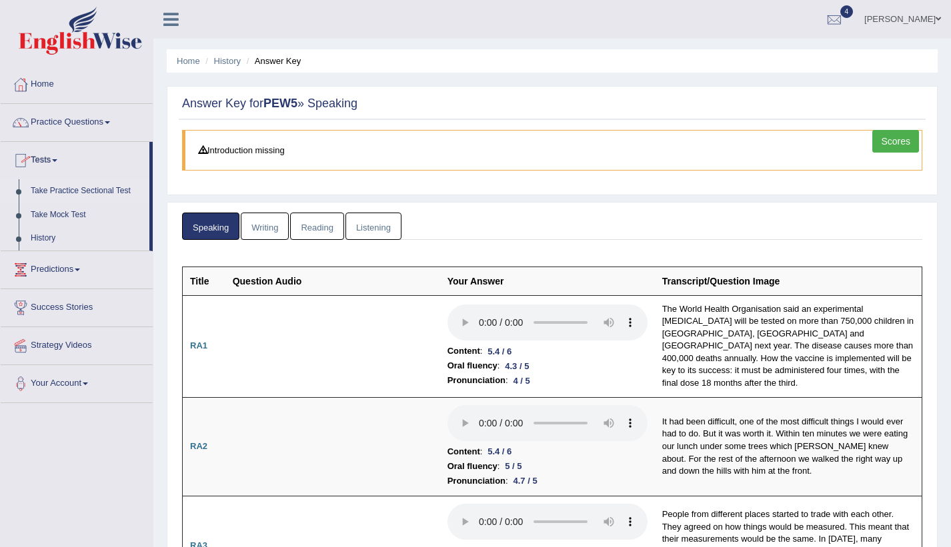
click at [93, 187] on link "Take Practice Sectional Test" at bounding box center [87, 191] width 125 height 24
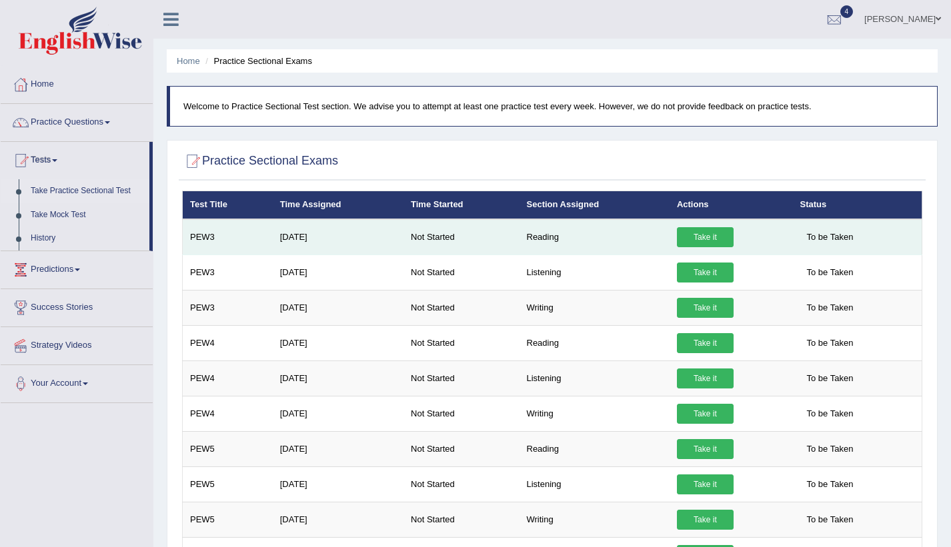
click at [705, 235] on link "Take it" at bounding box center [705, 237] width 57 height 20
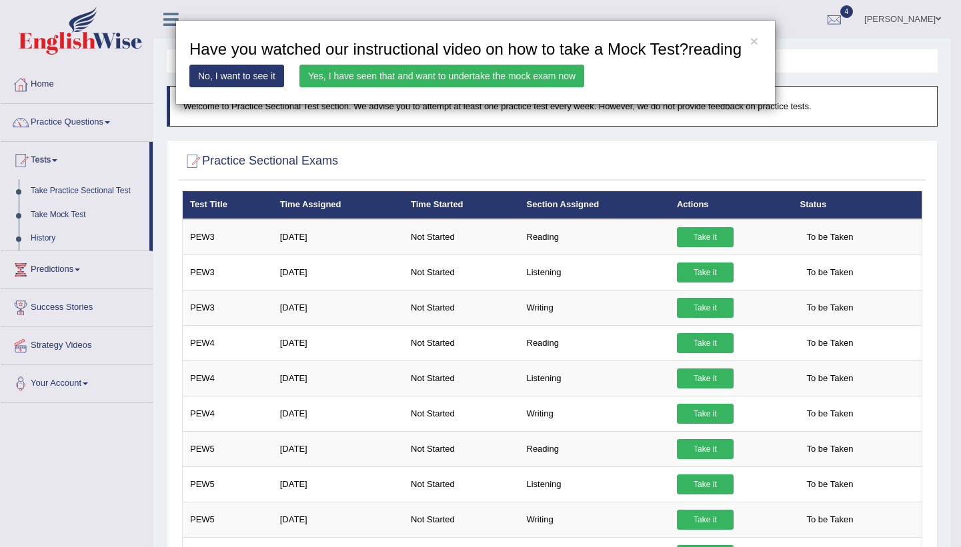
click at [530, 70] on link "Yes, I have seen that and want to undertake the mock exam now" at bounding box center [441, 76] width 285 height 23
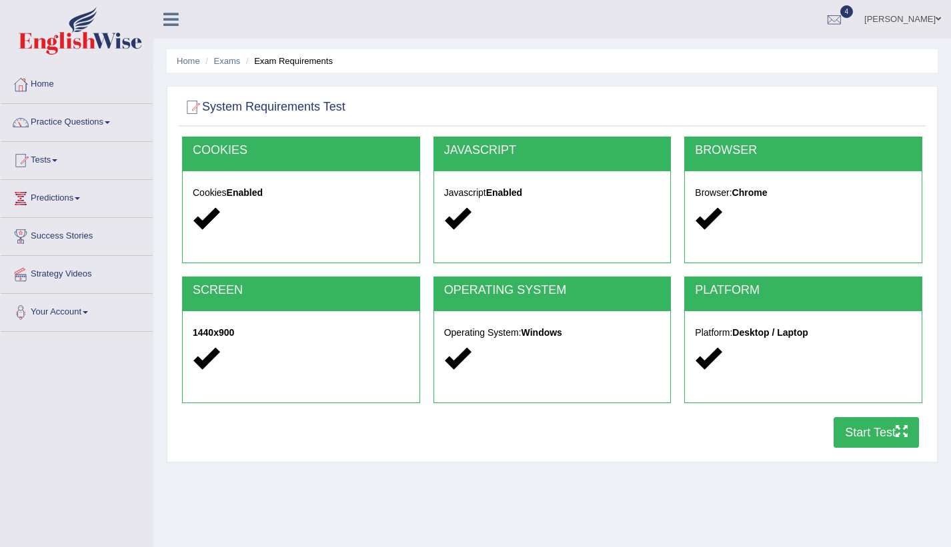
click at [841, 431] on button "Start Test" at bounding box center [875, 432] width 85 height 31
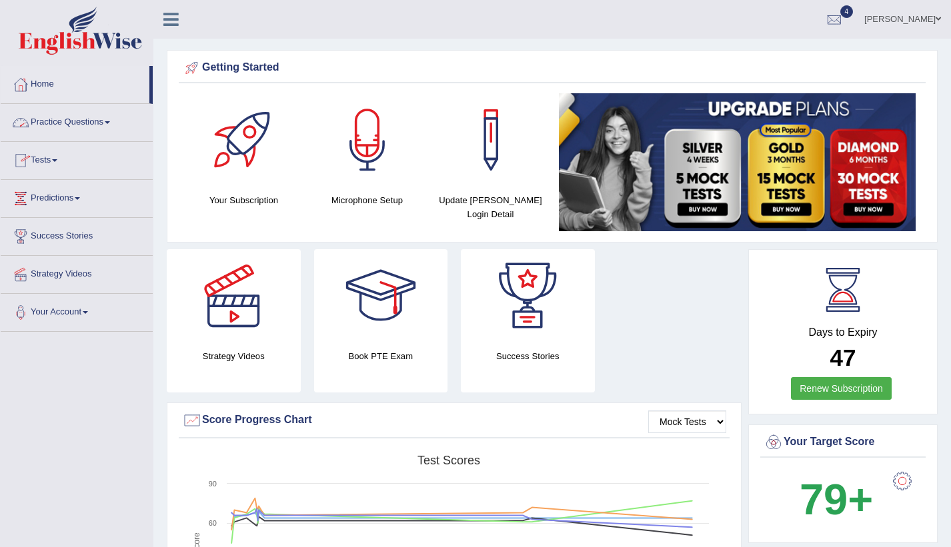
click at [93, 125] on link "Practice Questions" at bounding box center [77, 120] width 152 height 33
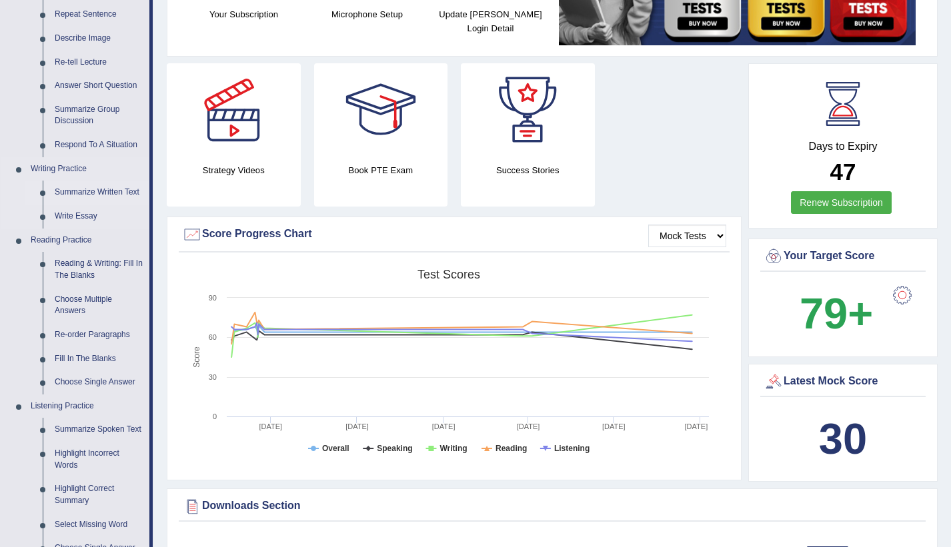
scroll to position [200, 0]
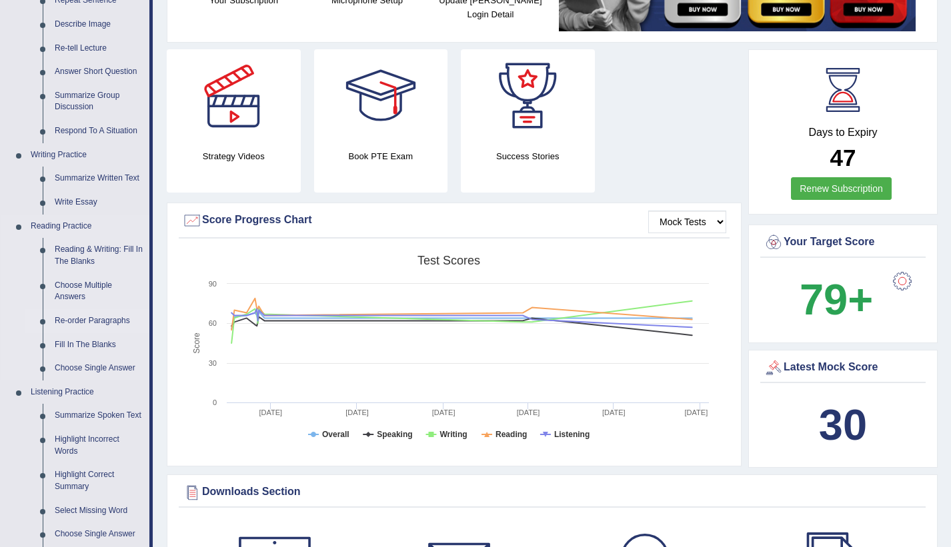
click at [111, 319] on link "Re-order Paragraphs" at bounding box center [99, 321] width 101 height 24
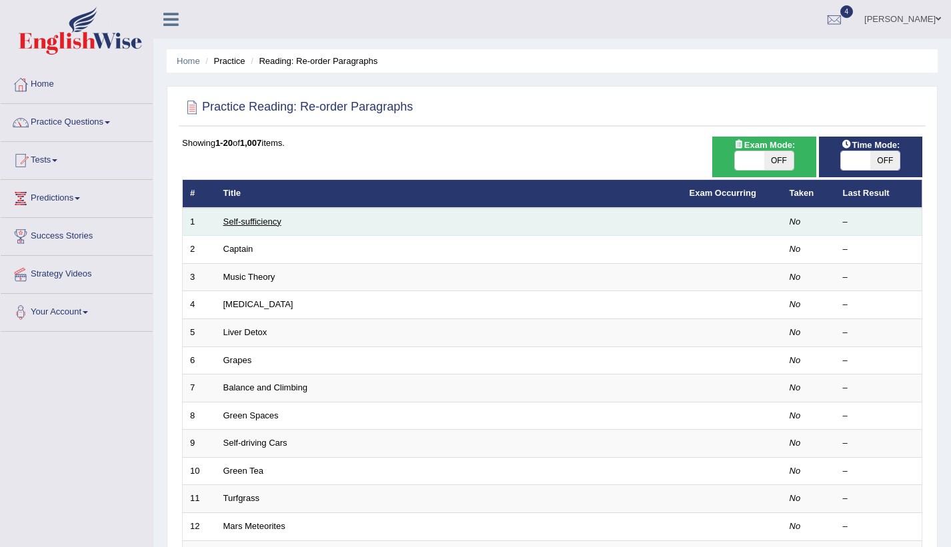
click at [266, 225] on link "Self-sufficiency" at bounding box center [252, 222] width 58 height 10
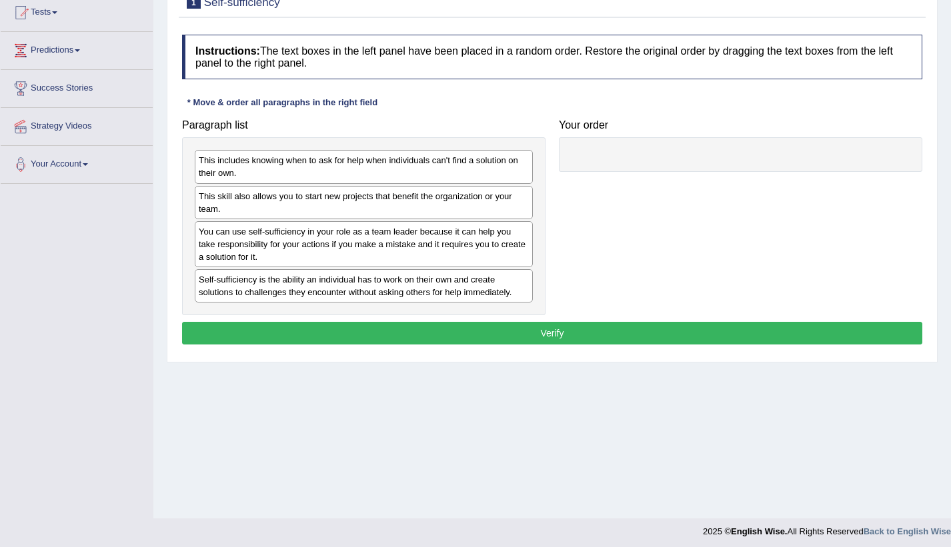
scroll to position [153, 0]
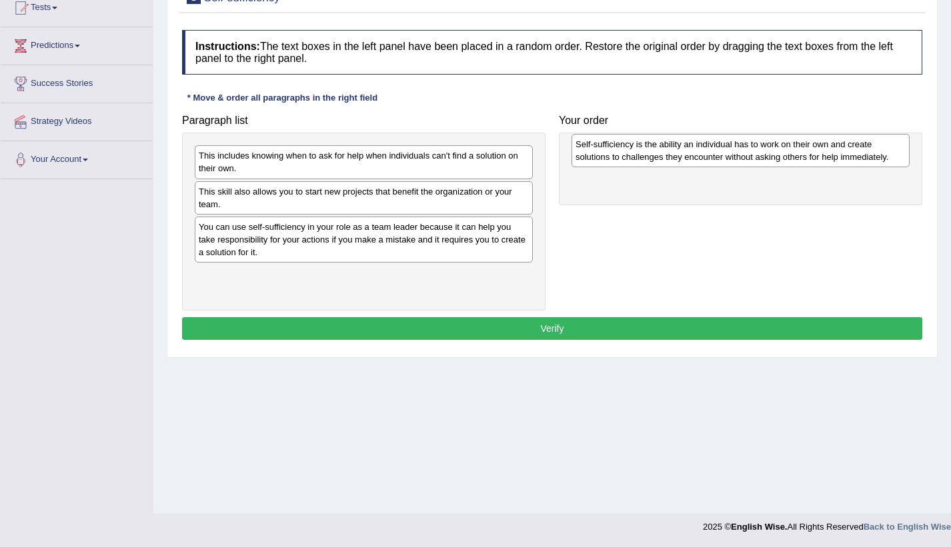
drag, startPoint x: 392, startPoint y: 287, endPoint x: 769, endPoint y: 156, distance: 398.6
click at [769, 156] on div "Self-sufficiency is the ability an individual has to work on their own and crea…" at bounding box center [740, 150] width 338 height 33
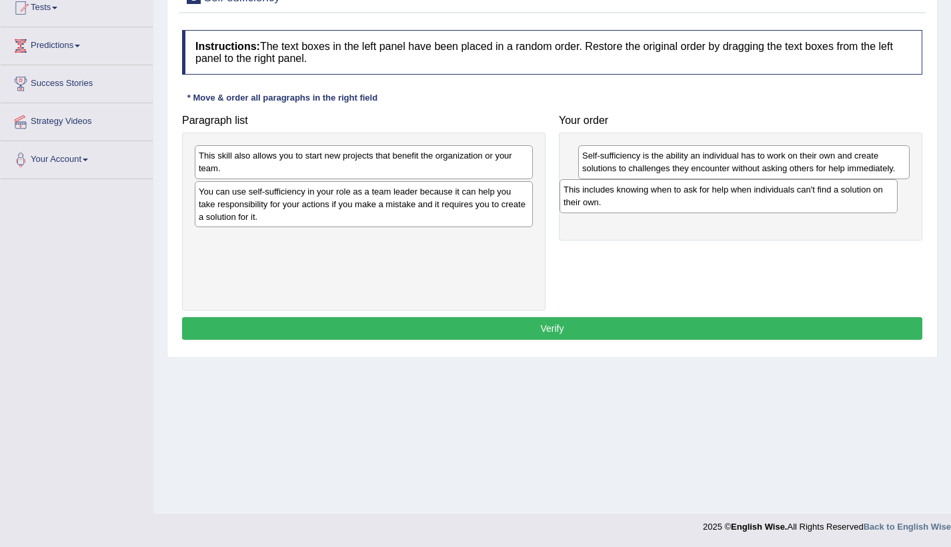
drag, startPoint x: 323, startPoint y: 165, endPoint x: 689, endPoint y: 199, distance: 366.9
click at [689, 199] on div "This includes knowing when to ask for help when individuals can't find a soluti…" at bounding box center [728, 195] width 338 height 33
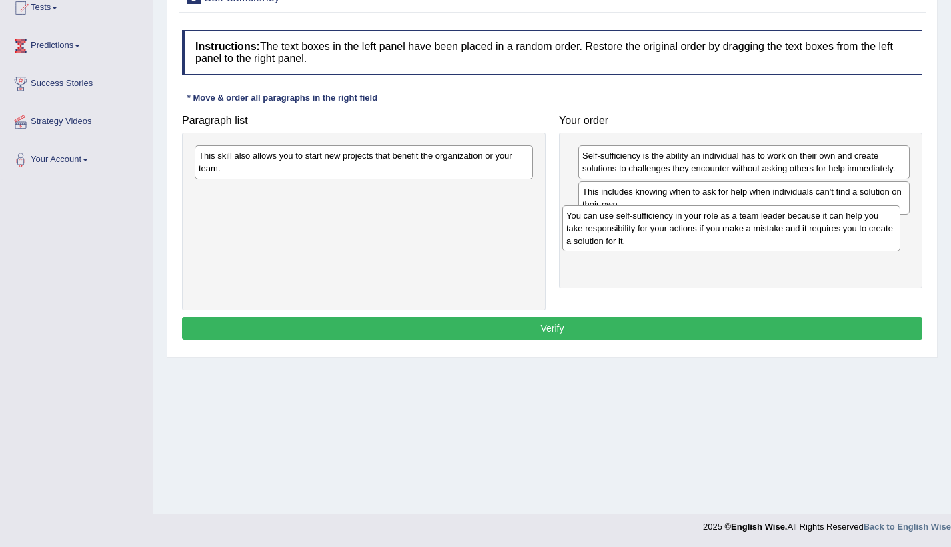
drag, startPoint x: 509, startPoint y: 197, endPoint x: 888, endPoint y: 217, distance: 379.1
click at [888, 217] on div "You can use self-sufficiency in your role as a team leader because it can help …" at bounding box center [731, 228] width 338 height 46
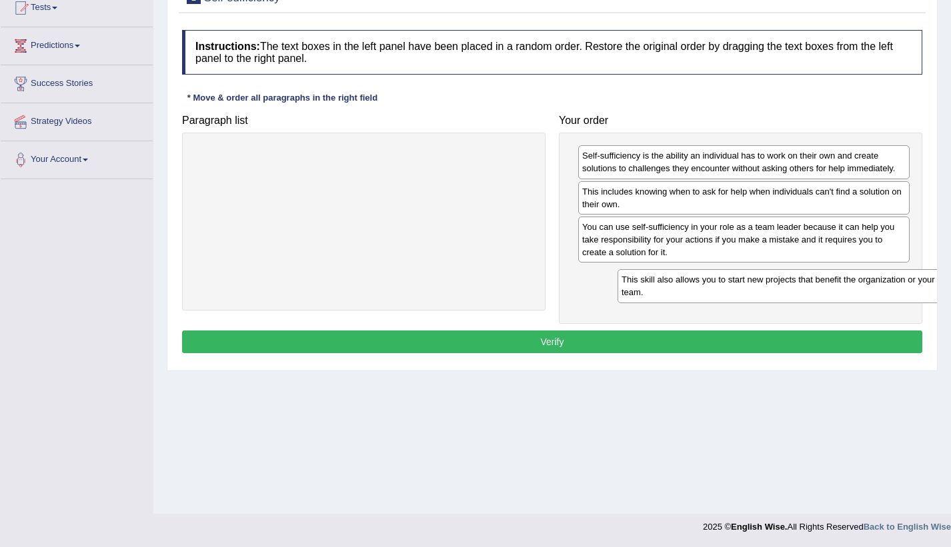
drag, startPoint x: 481, startPoint y: 169, endPoint x: 885, endPoint y: 280, distance: 418.2
click at [885, 280] on div "This skill also allows you to start new projects that benefit the organization …" at bounding box center [786, 285] width 338 height 33
click at [767, 341] on button "Verify" at bounding box center [552, 342] width 740 height 23
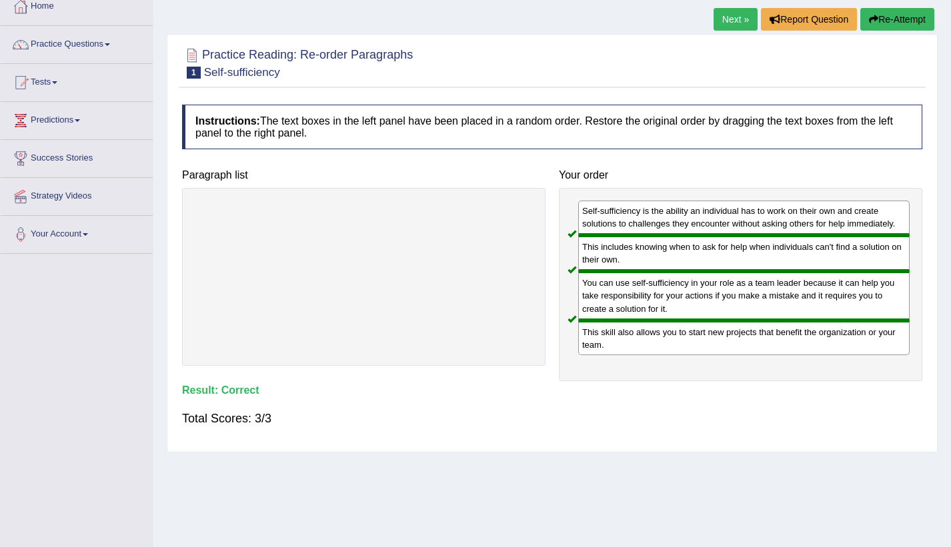
scroll to position [0, 0]
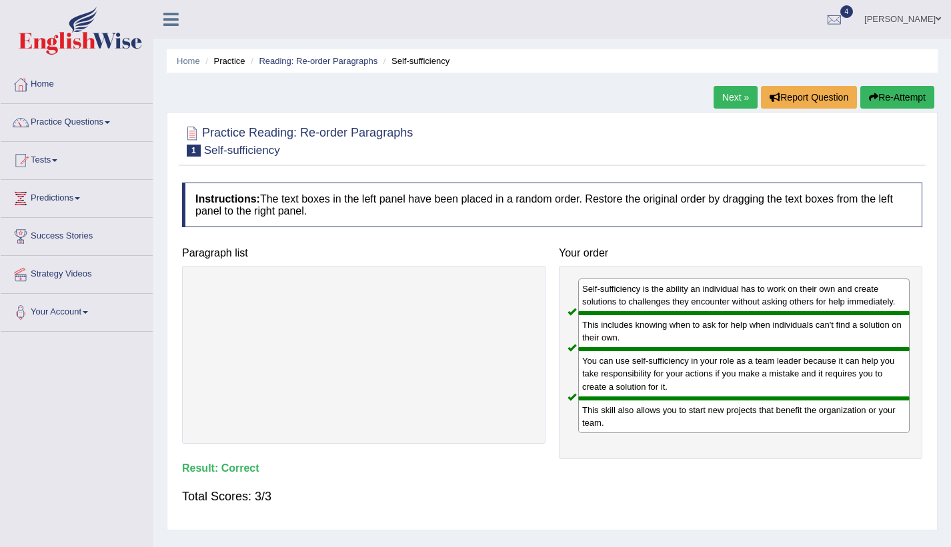
click at [737, 103] on link "Next »" at bounding box center [735, 97] width 44 height 23
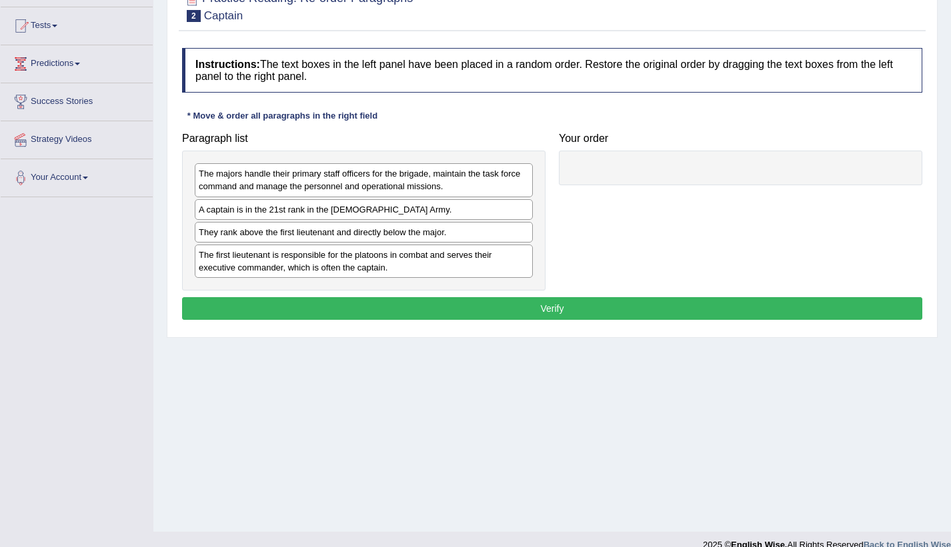
scroll to position [153, 0]
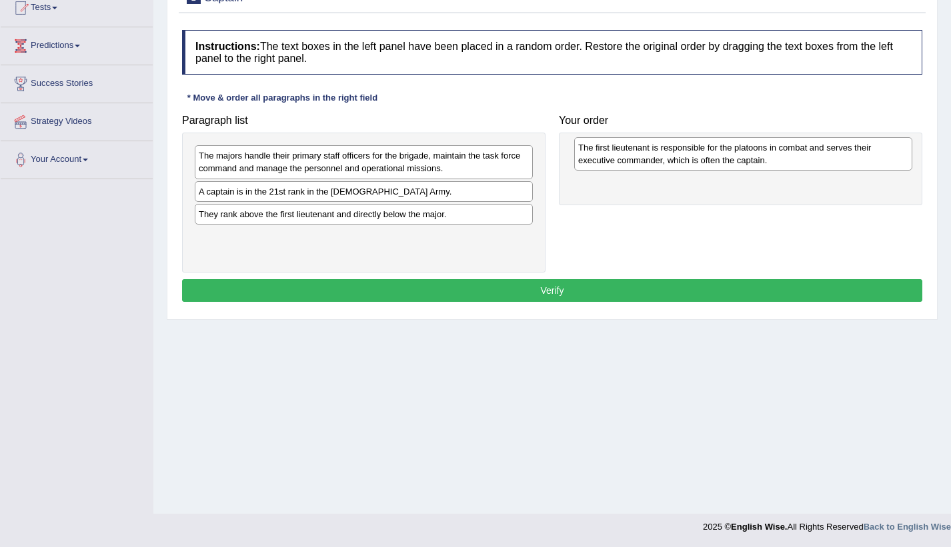
drag, startPoint x: 431, startPoint y: 240, endPoint x: 810, endPoint y: 151, distance: 389.7
click at [810, 151] on div "The first lieutenant is responsible for the platoons in combat and serves their…" at bounding box center [743, 153] width 338 height 33
click at [385, 199] on div "A captain is in the 21st rank in the [DEMOGRAPHIC_DATA] Army." at bounding box center [364, 191] width 338 height 21
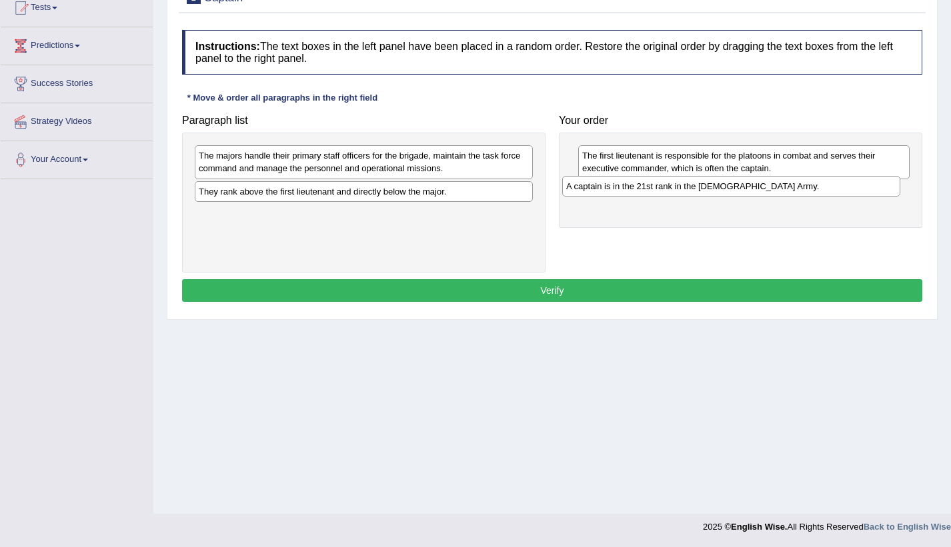
drag, startPoint x: 375, startPoint y: 195, endPoint x: 742, endPoint y: 189, distance: 367.3
click at [742, 189] on div "A captain is in the 21st rank in the [DEMOGRAPHIC_DATA] Army." at bounding box center [731, 186] width 338 height 21
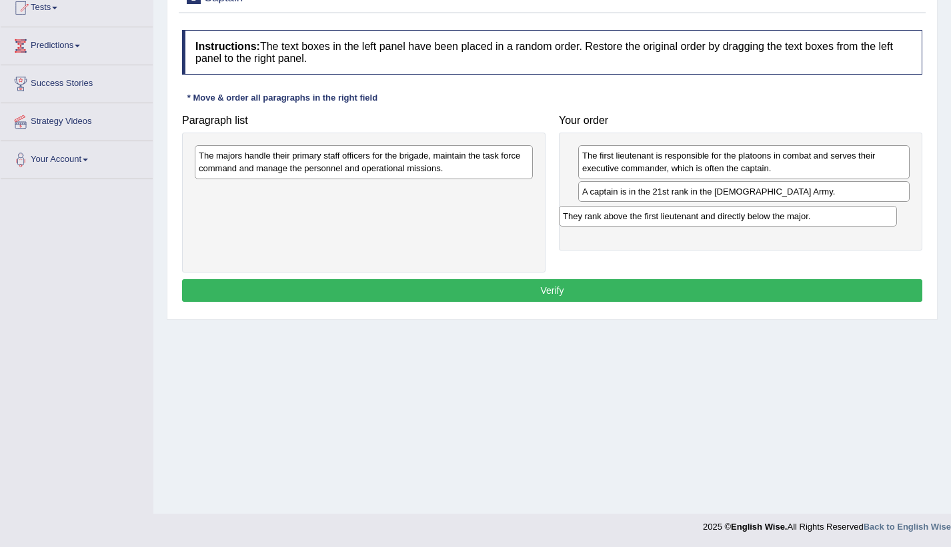
drag, startPoint x: 457, startPoint y: 197, endPoint x: 821, endPoint y: 221, distance: 364.8
click at [821, 221] on div "They rank above the first lieutenant and directly below the major." at bounding box center [728, 216] width 338 height 21
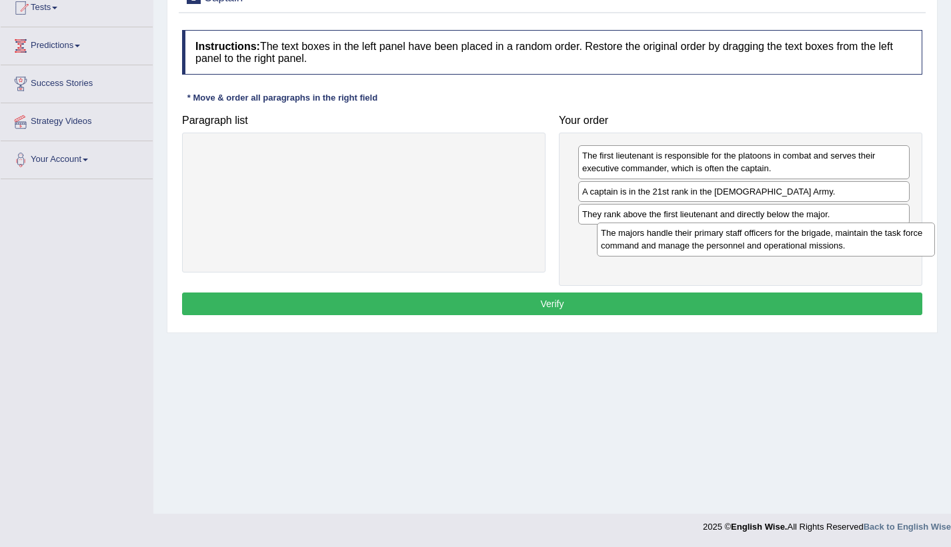
drag, startPoint x: 490, startPoint y: 170, endPoint x: 892, endPoint y: 247, distance: 409.3
click at [892, 247] on div "The majors handle their primary staff officers for the brigade, maintain the ta…" at bounding box center [766, 239] width 338 height 33
click at [825, 305] on button "Verify" at bounding box center [552, 304] width 740 height 23
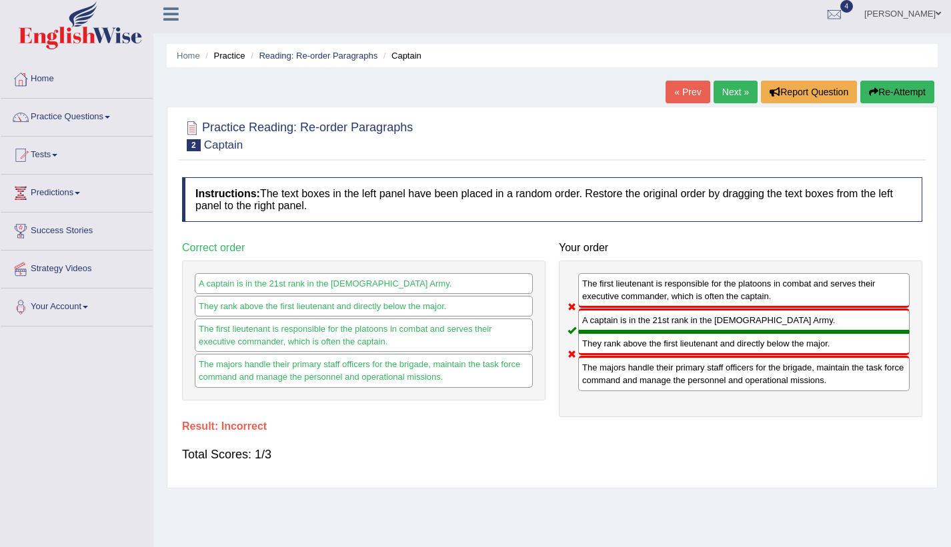
scroll to position [0, 0]
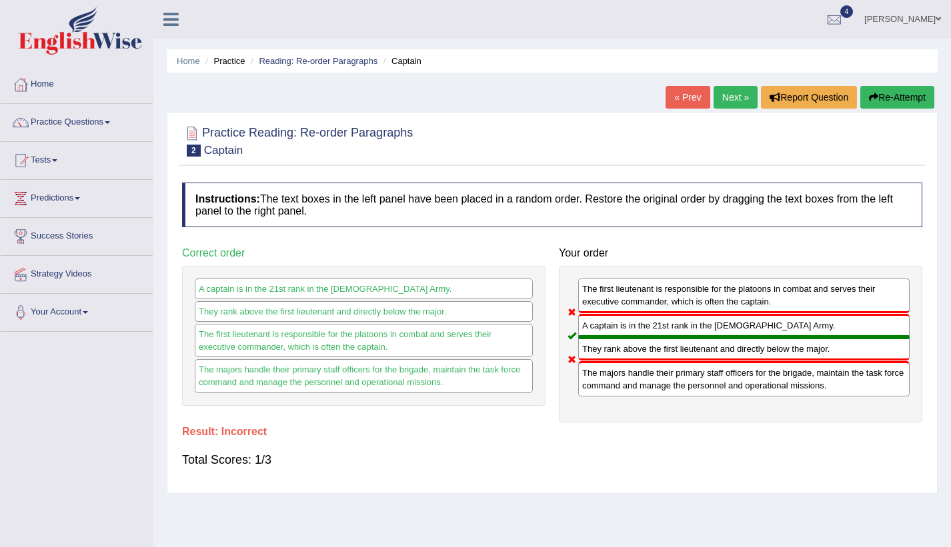
click at [895, 97] on button "Re-Attempt" at bounding box center [897, 97] width 74 height 23
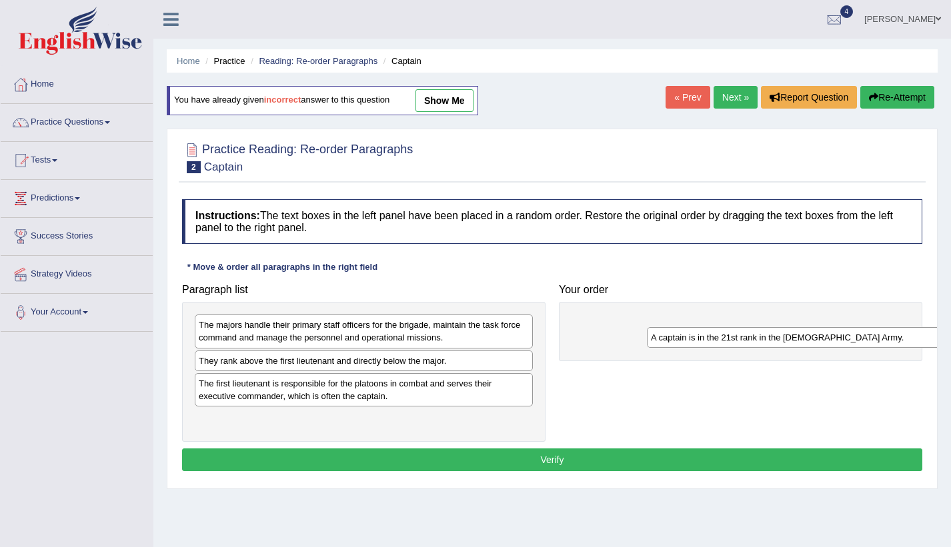
drag, startPoint x: 393, startPoint y: 365, endPoint x: 805, endPoint y: 332, distance: 412.6
click at [807, 333] on div "A captain is in the 21st rank in the [DEMOGRAPHIC_DATA] Army." at bounding box center [816, 337] width 338 height 21
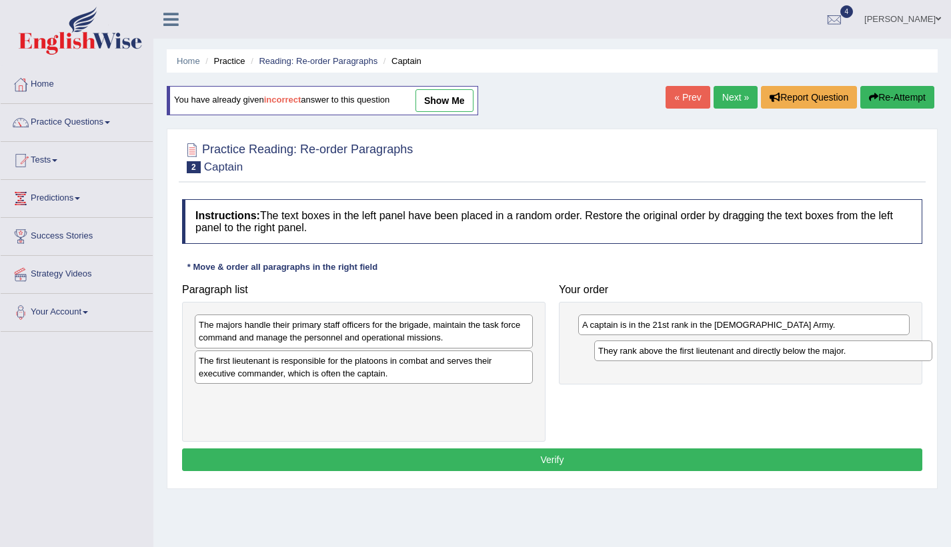
drag, startPoint x: 492, startPoint y: 369, endPoint x: 891, endPoint y: 359, distance: 399.4
click at [891, 359] on div "They rank above the first lieutenant and directly below the major." at bounding box center [763, 351] width 338 height 21
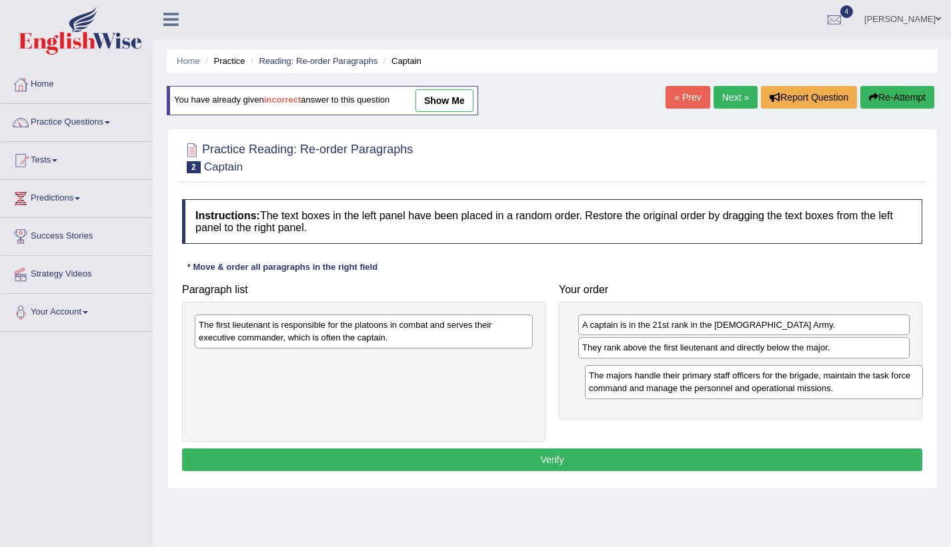
drag, startPoint x: 369, startPoint y: 343, endPoint x: 759, endPoint y: 393, distance: 393.2
click at [759, 393] on div "The majors handle their primary staff officers for the brigade, maintain the ta…" at bounding box center [754, 381] width 338 height 33
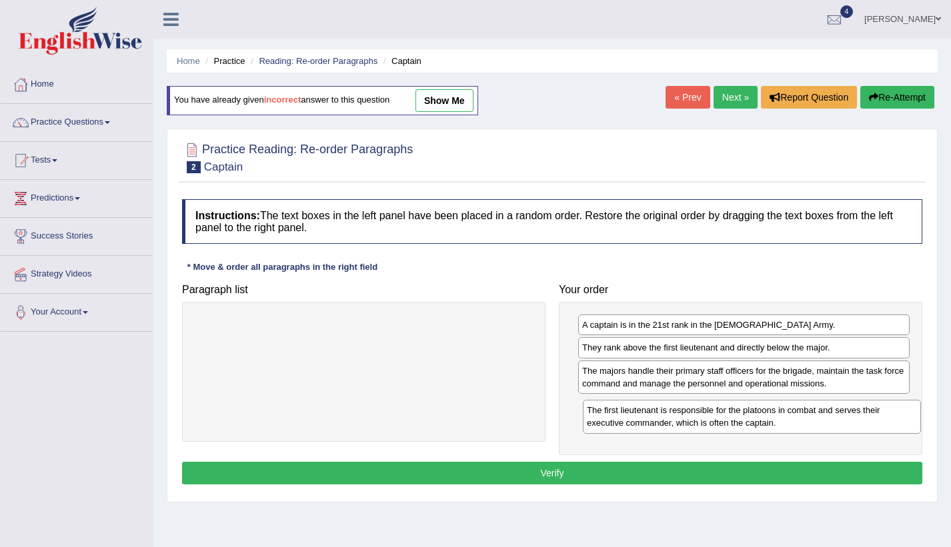
drag, startPoint x: 514, startPoint y: 336, endPoint x: 902, endPoint y: 421, distance: 397.2
click at [902, 421] on div "The first lieutenant is responsible for the platoons in combat and serves their…" at bounding box center [752, 416] width 338 height 33
click at [867, 467] on button "Verify" at bounding box center [552, 473] width 740 height 23
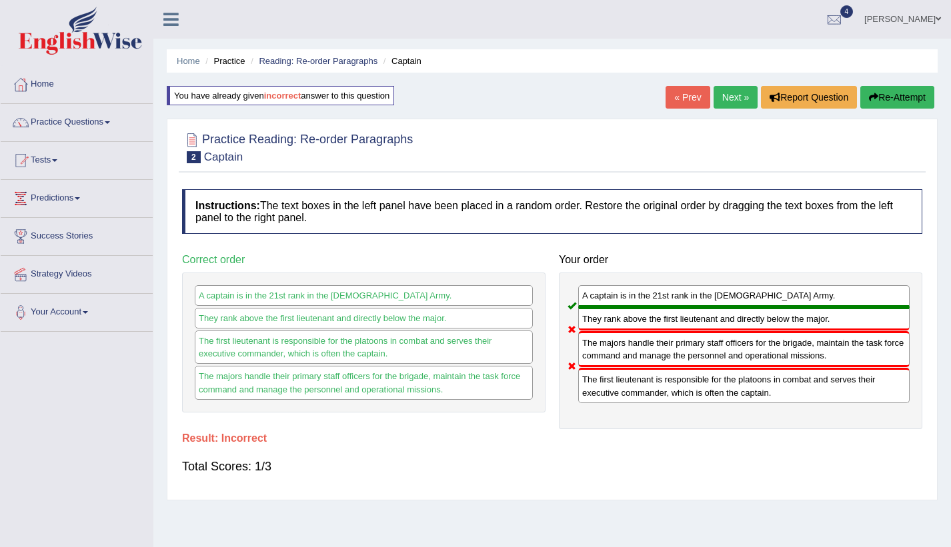
click at [899, 93] on button "Re-Attempt" at bounding box center [897, 97] width 74 height 23
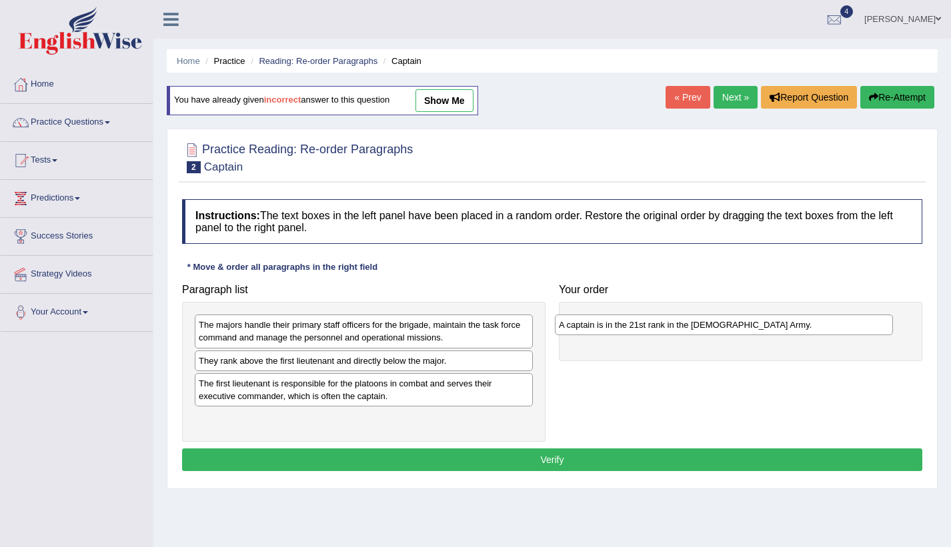
drag, startPoint x: 483, startPoint y: 367, endPoint x: 843, endPoint y: 331, distance: 361.7
click at [843, 331] on div "A captain is in the 21st rank in the [DEMOGRAPHIC_DATA] Army." at bounding box center [724, 325] width 338 height 21
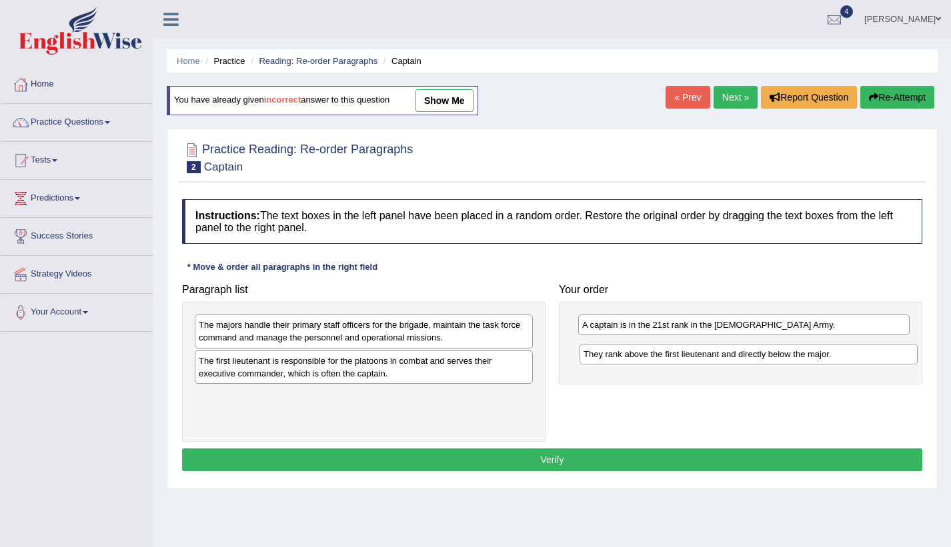
drag, startPoint x: 389, startPoint y: 366, endPoint x: 773, endPoint y: 357, distance: 384.7
click at [773, 357] on div "They rank above the first lieutenant and directly below the major." at bounding box center [748, 354] width 338 height 21
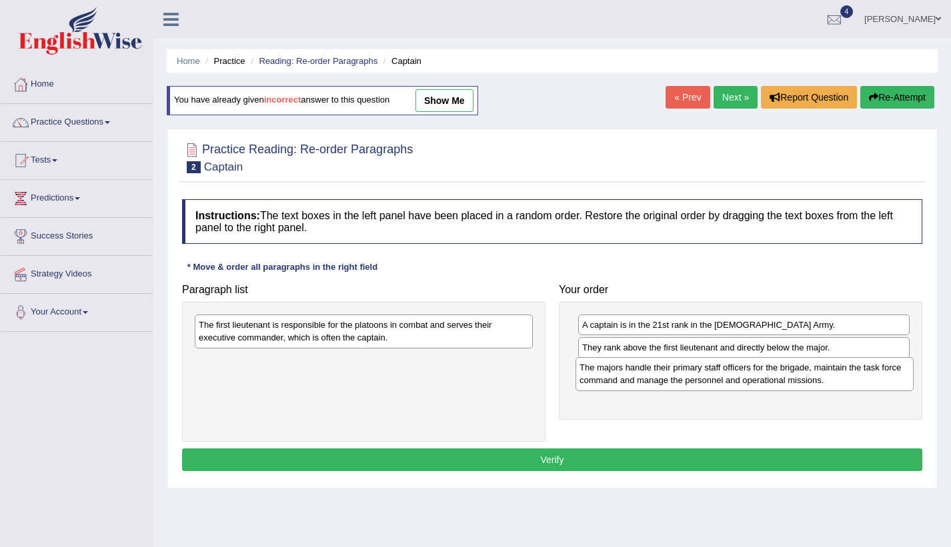
drag, startPoint x: 457, startPoint y: 346, endPoint x: 837, endPoint y: 389, distance: 383.0
click at [837, 389] on div "The majors handle their primary staff officers for the brigade, maintain the ta…" at bounding box center [744, 373] width 338 height 33
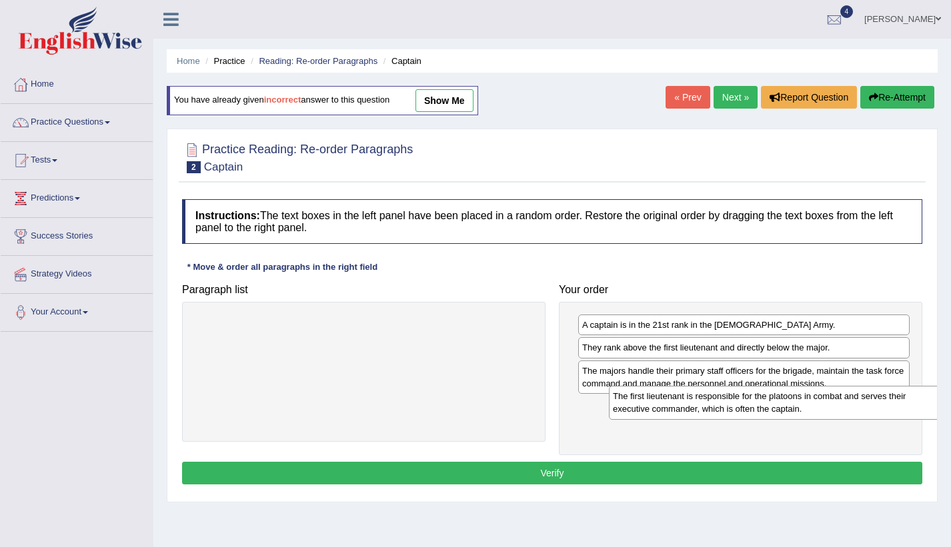
drag, startPoint x: 541, startPoint y: 365, endPoint x: 890, endPoint y: 397, distance: 350.0
click at [890, 397] on div "The first lieutenant is responsible for the platoons in combat and serves their…" at bounding box center [778, 402] width 338 height 33
click at [855, 465] on button "Verify" at bounding box center [552, 473] width 740 height 23
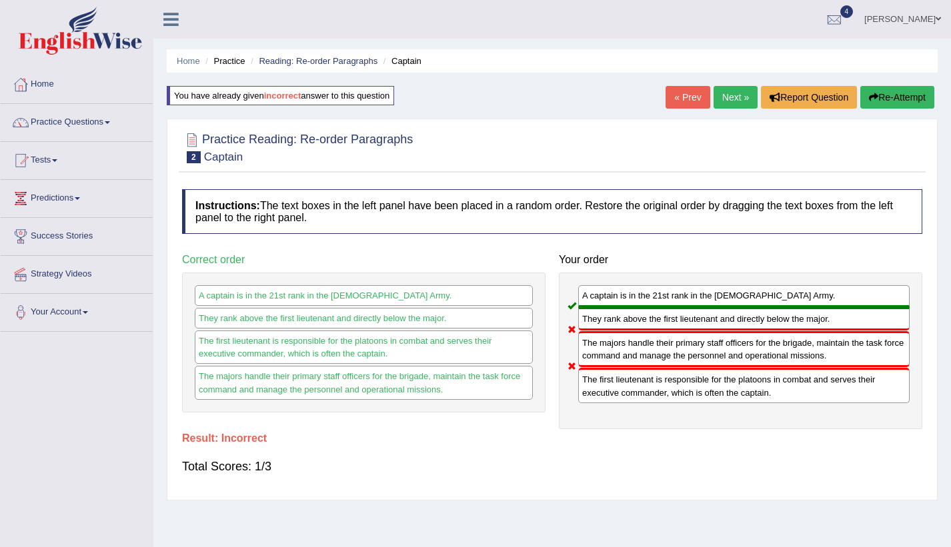
click at [890, 93] on button "Re-Attempt" at bounding box center [897, 97] width 74 height 23
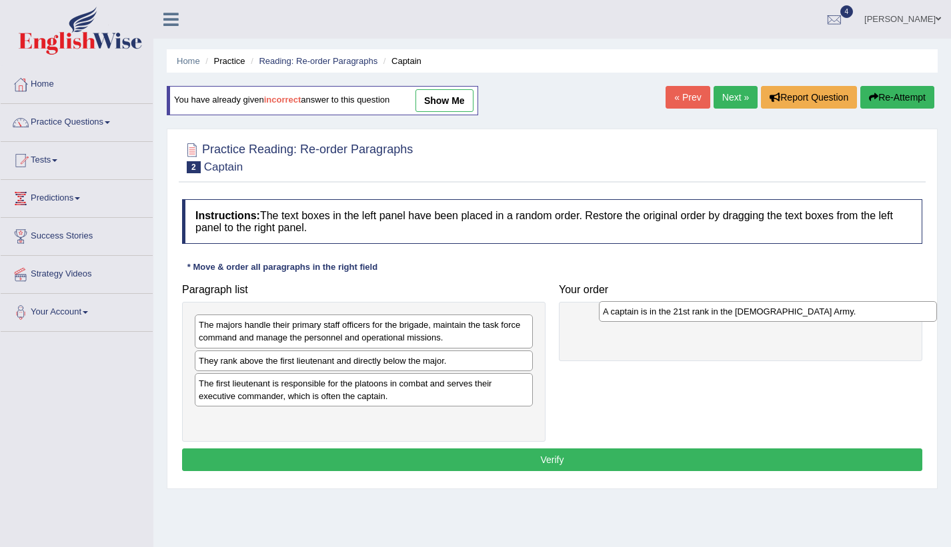
drag, startPoint x: 371, startPoint y: 363, endPoint x: 775, endPoint y: 313, distance: 406.9
click at [775, 313] on div "A captain is in the 21st rank in the [DEMOGRAPHIC_DATA] Army." at bounding box center [768, 311] width 338 height 21
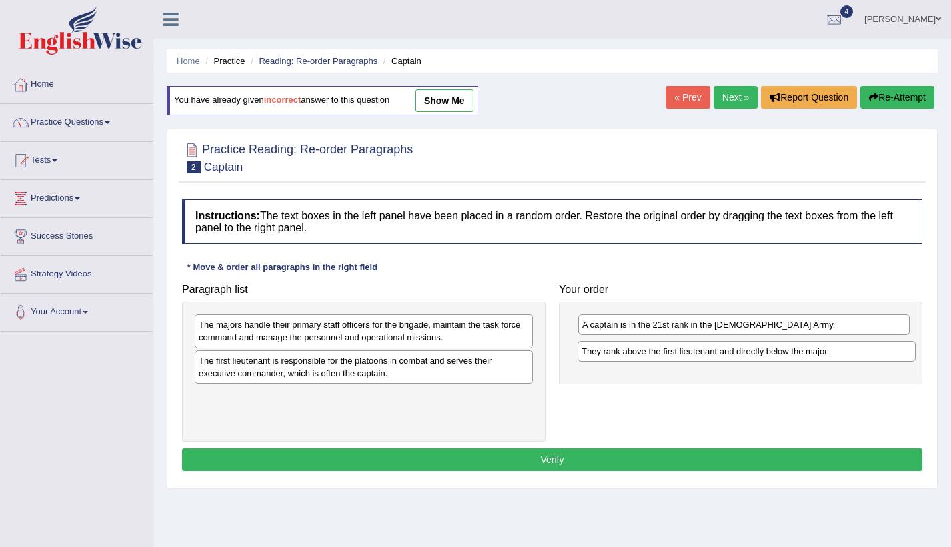
drag, startPoint x: 337, startPoint y: 362, endPoint x: 720, endPoint y: 353, distance: 382.7
click at [720, 353] on div "They rank above the first lieutenant and directly below the major." at bounding box center [746, 351] width 338 height 21
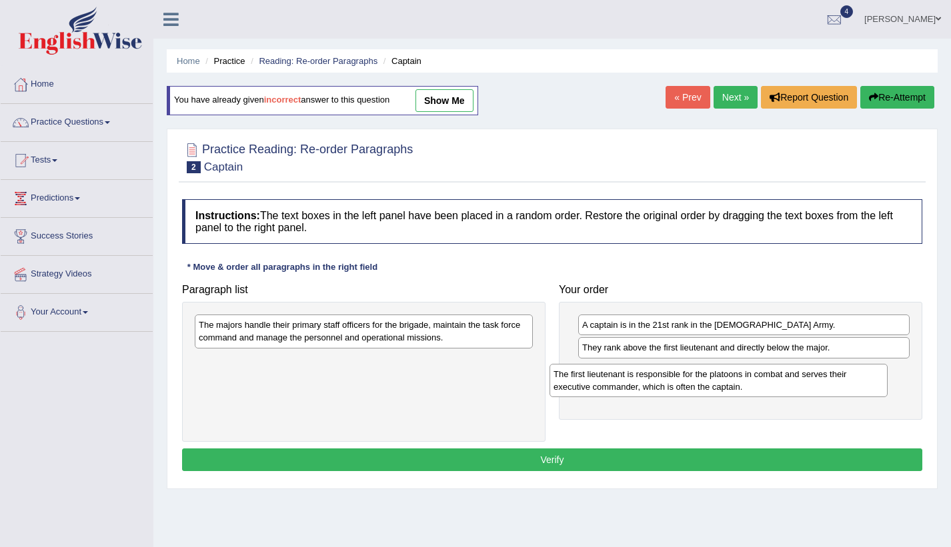
drag, startPoint x: 427, startPoint y: 374, endPoint x: 781, endPoint y: 387, distance: 354.9
click at [781, 387] on div "The first lieutenant is responsible for the platoons in combat and serves their…" at bounding box center [718, 380] width 338 height 33
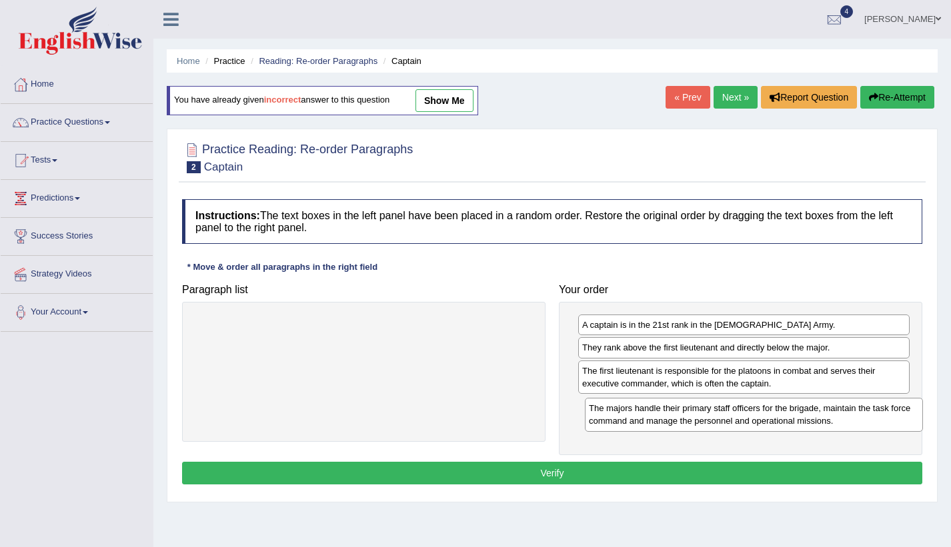
drag, startPoint x: 477, startPoint y: 338, endPoint x: 867, endPoint y: 421, distance: 398.8
click at [867, 421] on div "The majors handle their primary staff officers for the brigade, maintain the ta…" at bounding box center [754, 414] width 338 height 33
click at [823, 471] on button "Verify" at bounding box center [552, 473] width 740 height 23
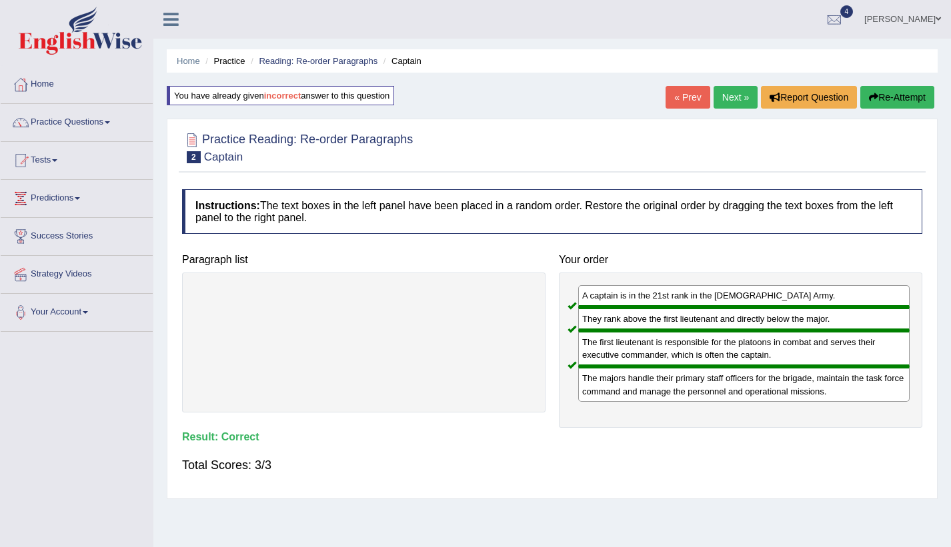
click at [740, 97] on link "Next »" at bounding box center [735, 97] width 44 height 23
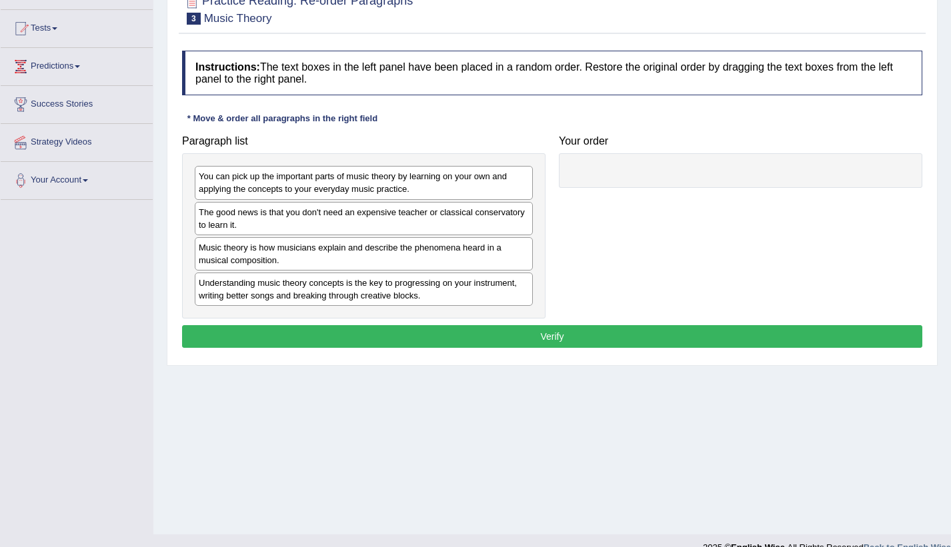
scroll to position [133, 0]
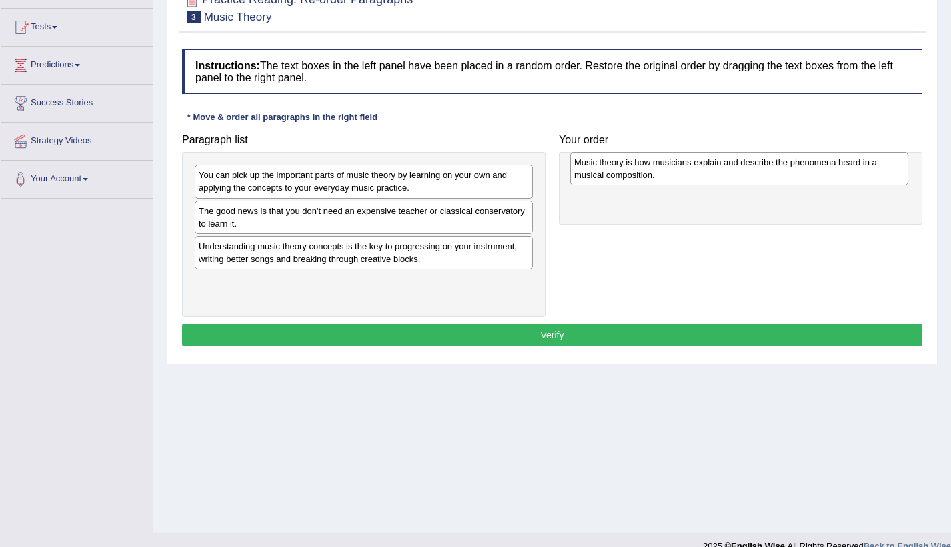
drag, startPoint x: 457, startPoint y: 258, endPoint x: 832, endPoint y: 174, distance: 384.6
click at [832, 174] on div "Music theory is how musicians explain and describe the phenomena heard in a mus…" at bounding box center [739, 168] width 338 height 33
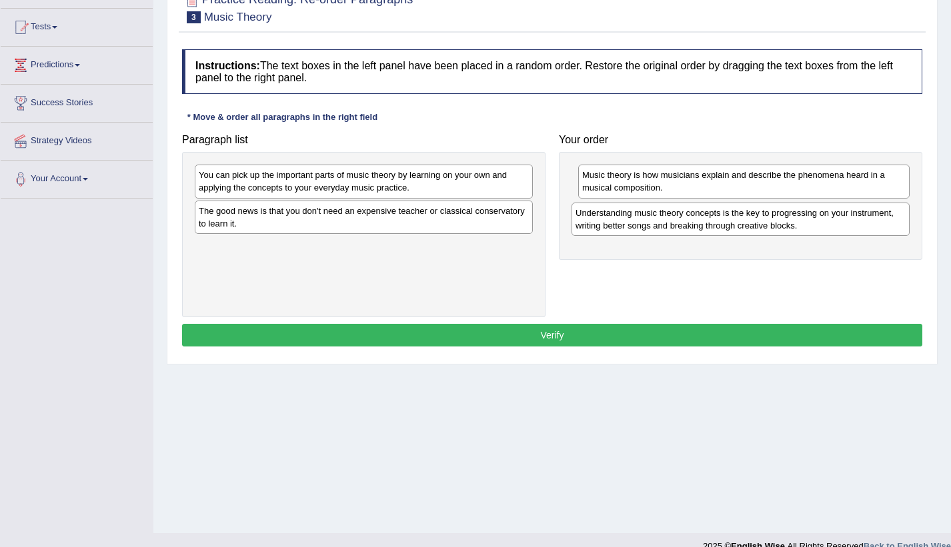
drag, startPoint x: 358, startPoint y: 265, endPoint x: 731, endPoint y: 224, distance: 375.5
click at [731, 224] on div "Understanding music theory concepts is the key to progressing on your instrumen…" at bounding box center [740, 219] width 338 height 33
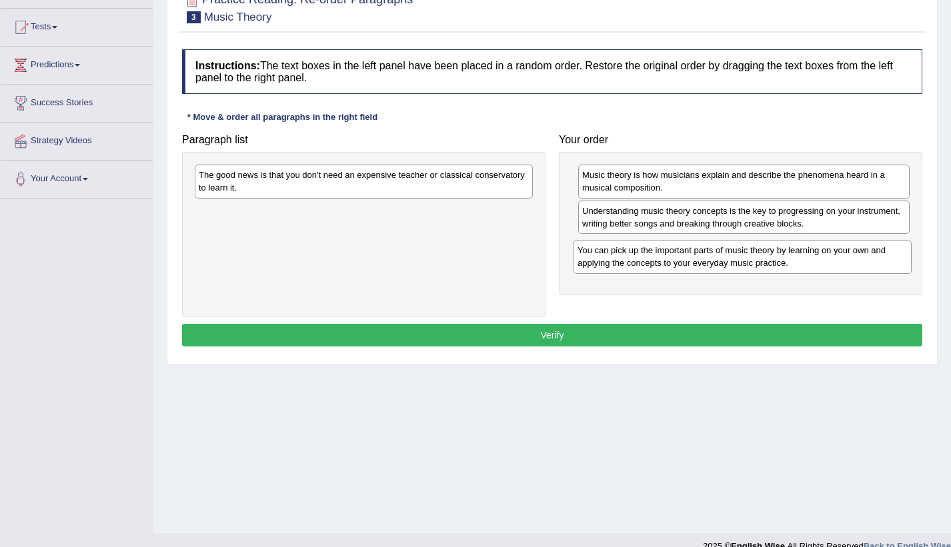
drag, startPoint x: 461, startPoint y: 187, endPoint x: 840, endPoint y: 262, distance: 386.0
click at [840, 262] on div "You can pick up the important parts of music theory by learning on your own and…" at bounding box center [742, 256] width 338 height 33
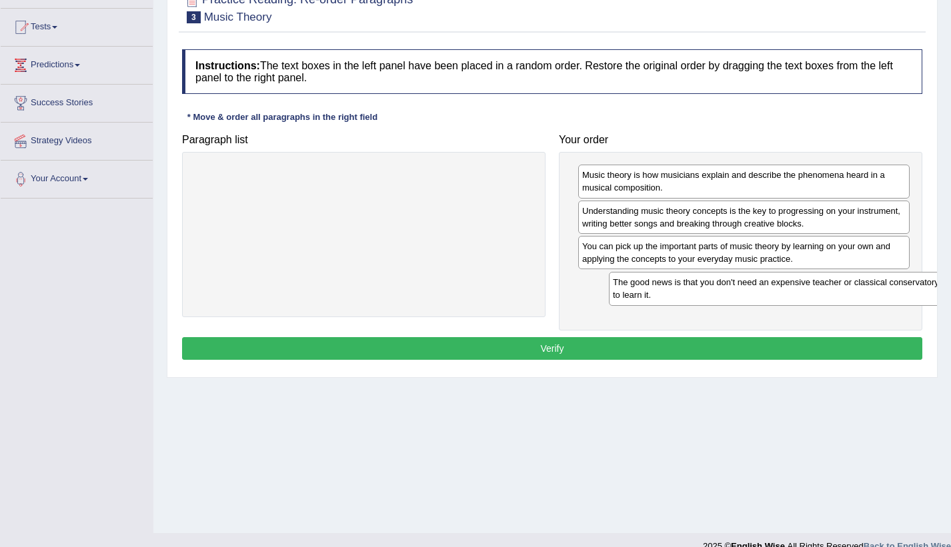
drag, startPoint x: 337, startPoint y: 185, endPoint x: 711, endPoint y: 291, distance: 389.1
click at [711, 291] on div "The good news is that you don't need an expensive teacher or classical conserva…" at bounding box center [778, 288] width 338 height 33
click at [691, 349] on button "Verify" at bounding box center [552, 348] width 740 height 23
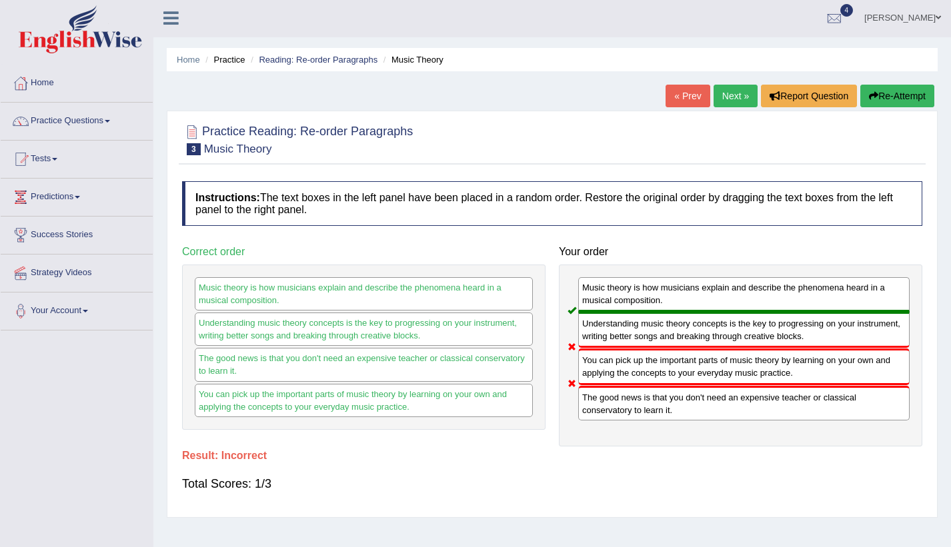
scroll to position [0, 0]
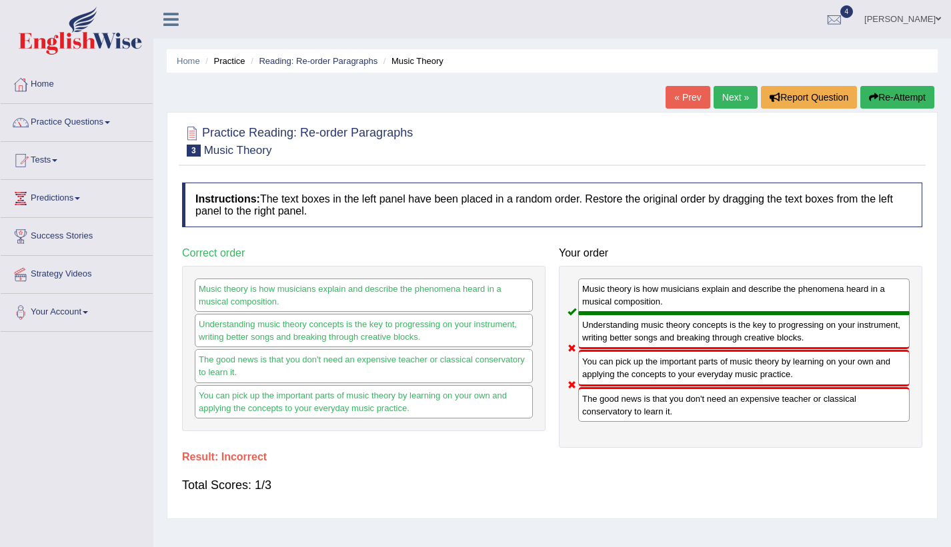
click at [897, 93] on button "Re-Attempt" at bounding box center [897, 97] width 74 height 23
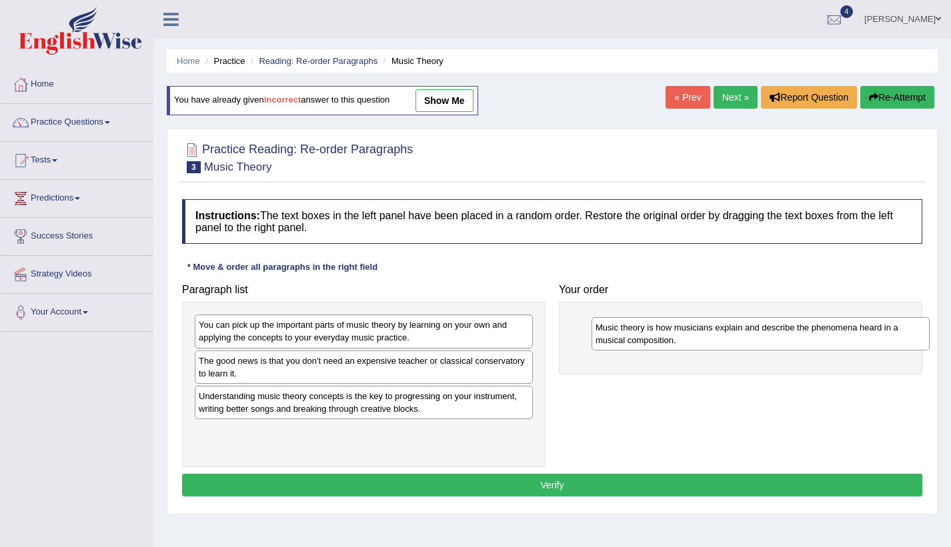
drag, startPoint x: 289, startPoint y: 409, endPoint x: 679, endPoint y: 335, distance: 396.8
click at [680, 335] on div "Music theory is how musicians explain and describe the phenomena heard in a mus…" at bounding box center [760, 333] width 338 height 33
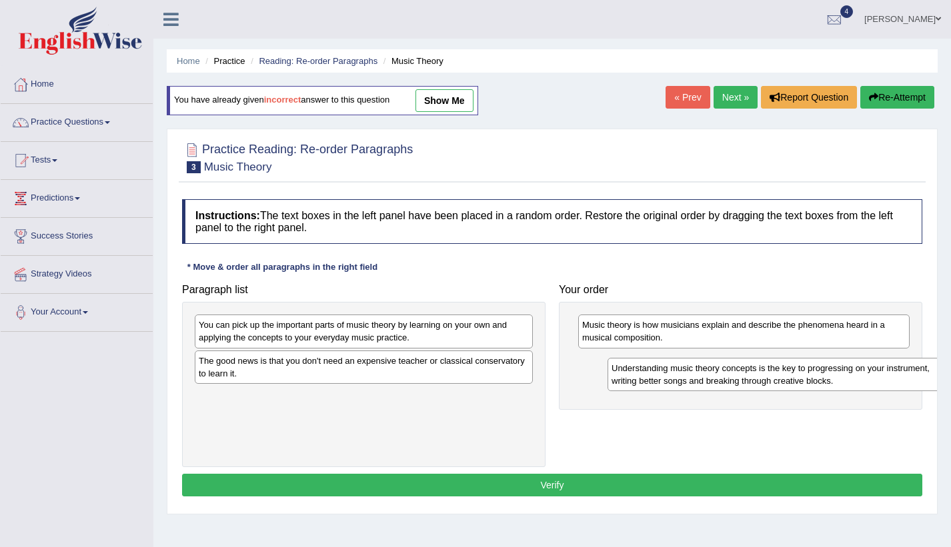
drag, startPoint x: 303, startPoint y: 407, endPoint x: 715, endPoint y: 379, distance: 413.6
click at [715, 379] on div "Understanding music theory concepts is the key to progressing on your instrumen…" at bounding box center [776, 374] width 338 height 33
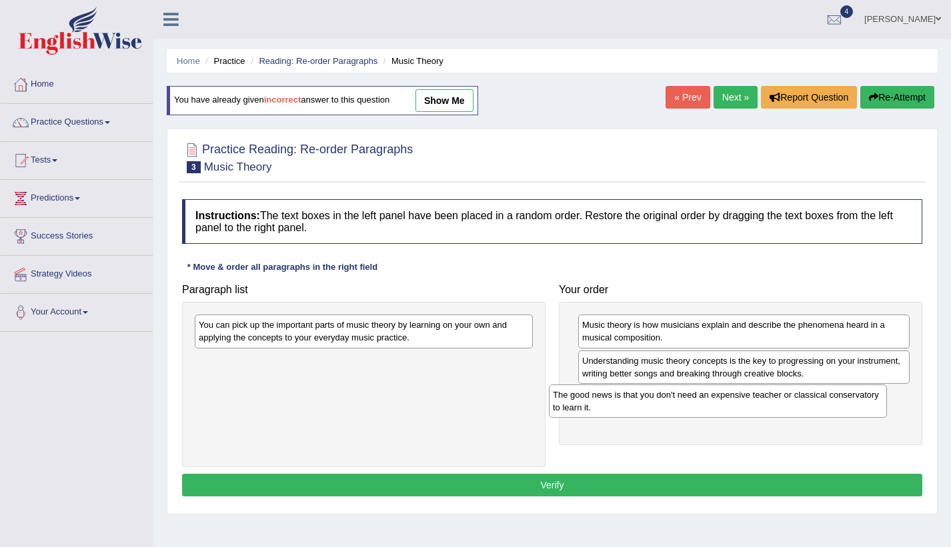
drag, startPoint x: 445, startPoint y: 375, endPoint x: 799, endPoint y: 409, distance: 355.5
click at [799, 409] on div "The good news is that you don't need an expensive teacher or classical conserva…" at bounding box center [718, 401] width 338 height 33
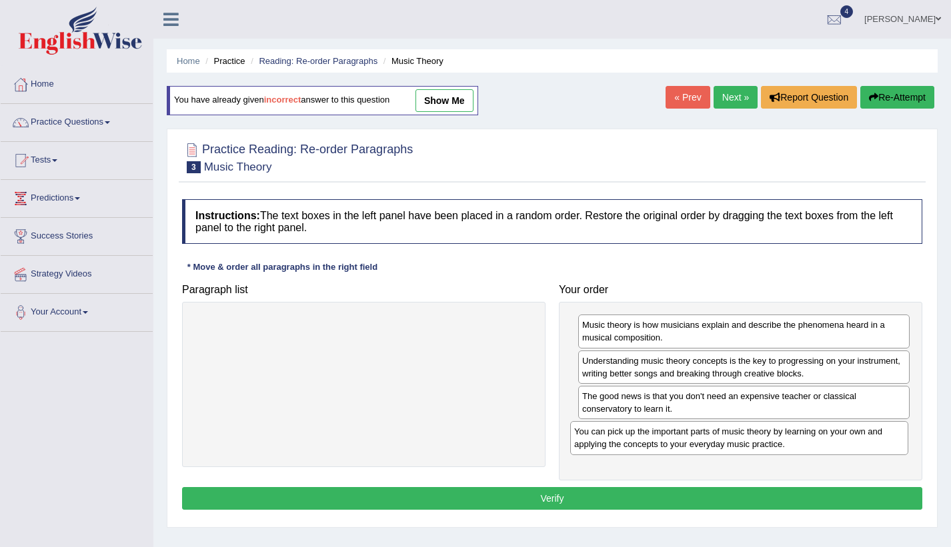
drag, startPoint x: 482, startPoint y: 341, endPoint x: 857, endPoint y: 447, distance: 390.1
click at [857, 447] on div "You can pick up the important parts of music theory by learning on your own and…" at bounding box center [739, 437] width 338 height 33
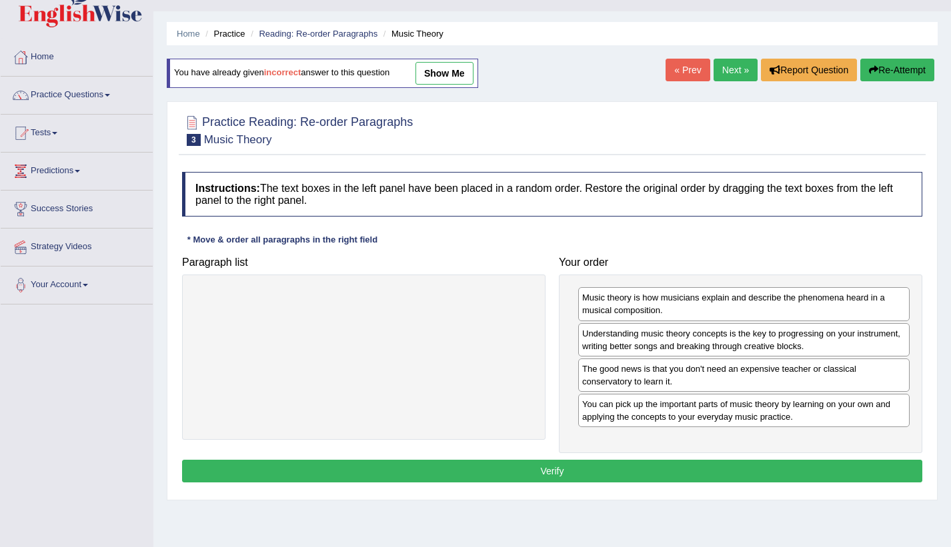
scroll to position [133, 0]
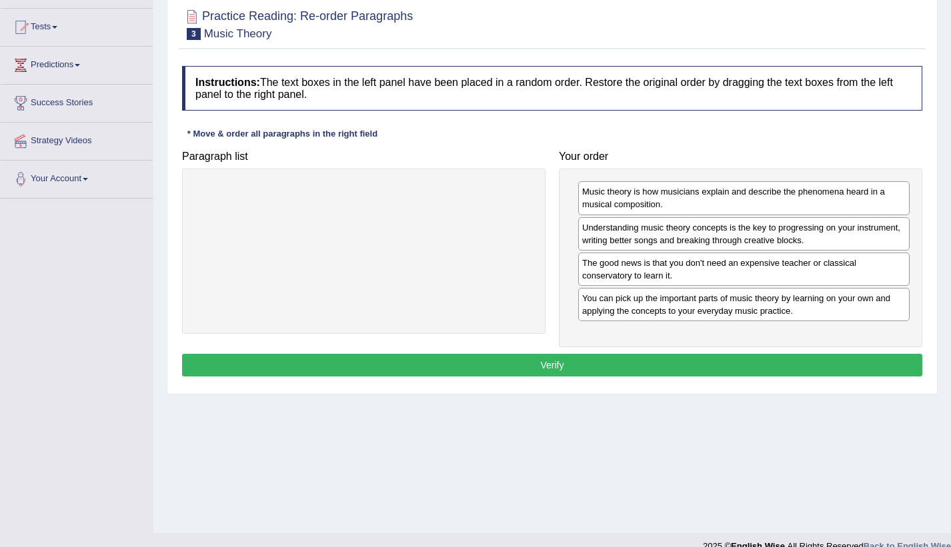
click at [583, 369] on button "Verify" at bounding box center [552, 365] width 740 height 23
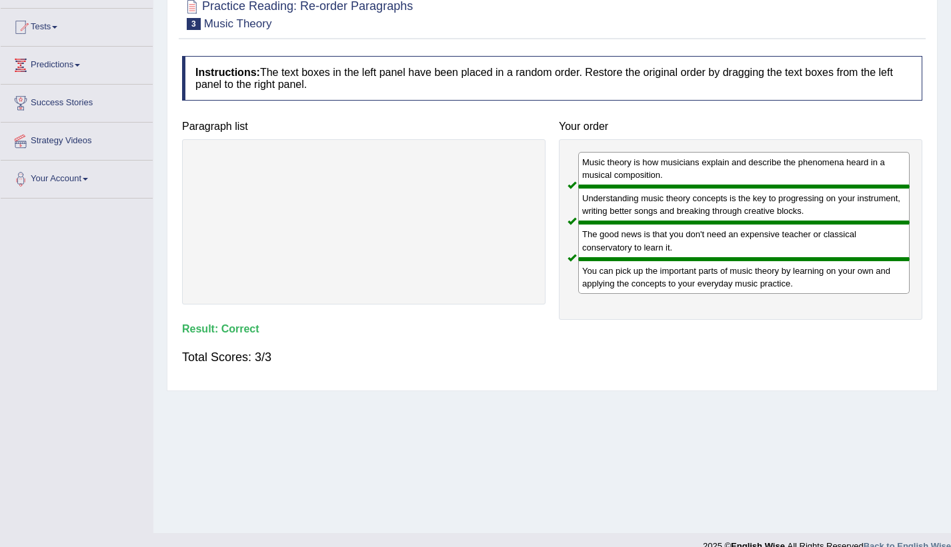
scroll to position [0, 0]
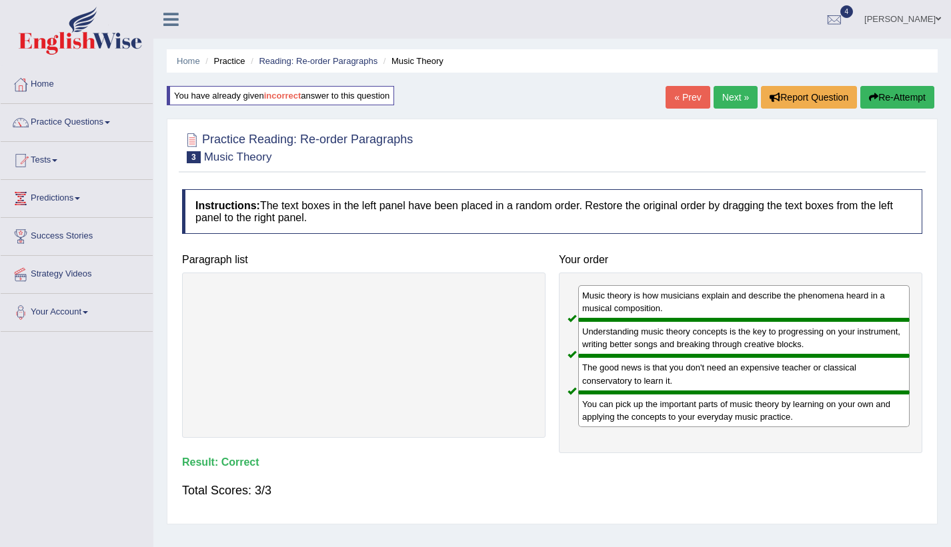
click at [743, 93] on link "Next »" at bounding box center [735, 97] width 44 height 23
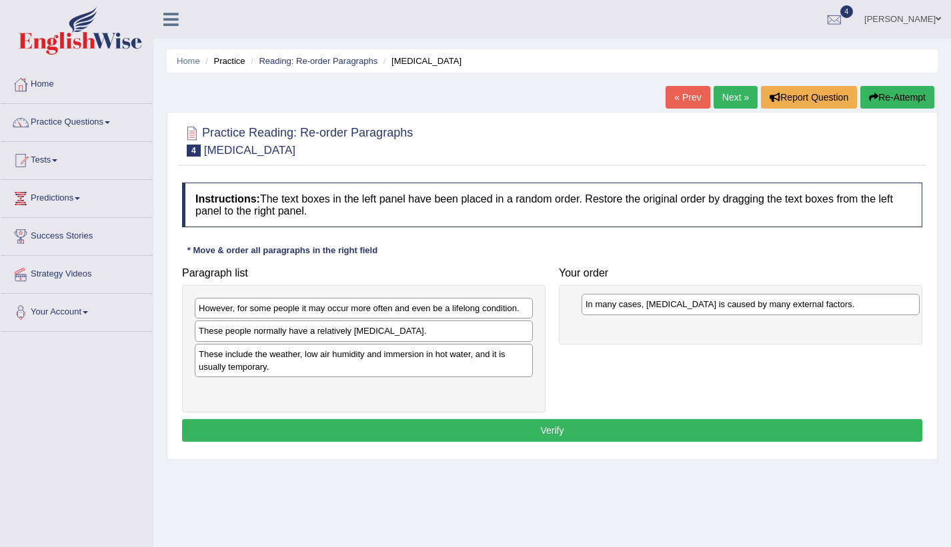
drag, startPoint x: 425, startPoint y: 334, endPoint x: 811, endPoint y: 307, distance: 387.5
click at [811, 307] on div "In many cases, [MEDICAL_DATA] is caused by many external factors." at bounding box center [750, 304] width 338 height 21
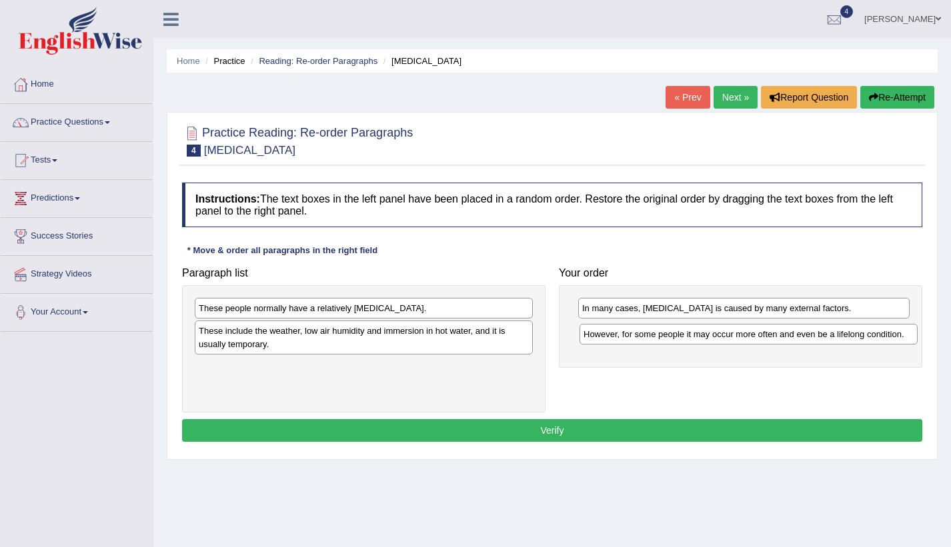
drag, startPoint x: 465, startPoint y: 311, endPoint x: 849, endPoint y: 337, distance: 385.5
click at [849, 337] on div "However, for some people it may occur more often and even be a lifelong conditi…" at bounding box center [748, 334] width 338 height 21
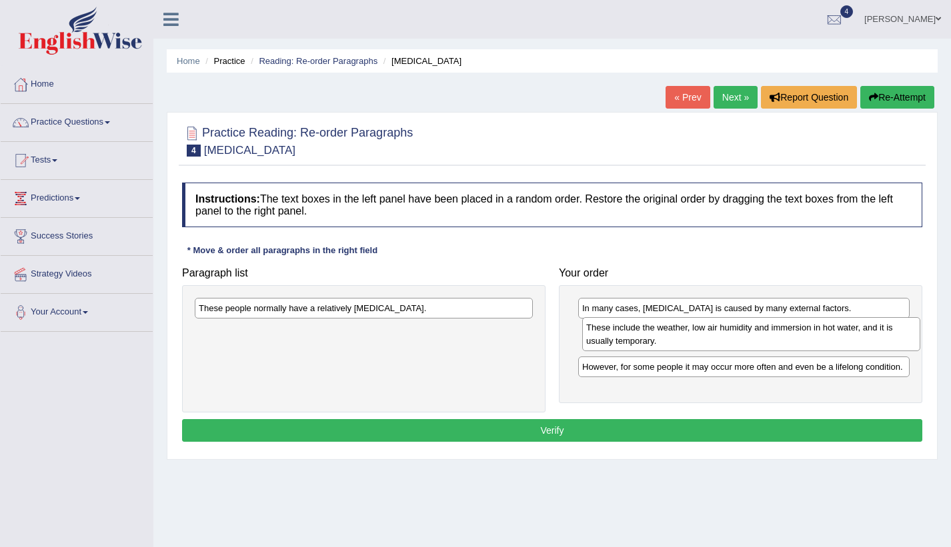
drag, startPoint x: 442, startPoint y: 345, endPoint x: 829, endPoint y: 342, distance: 387.3
click at [829, 342] on div "These include the weather, low air humidity and immersion in hot water, and it …" at bounding box center [751, 333] width 338 height 33
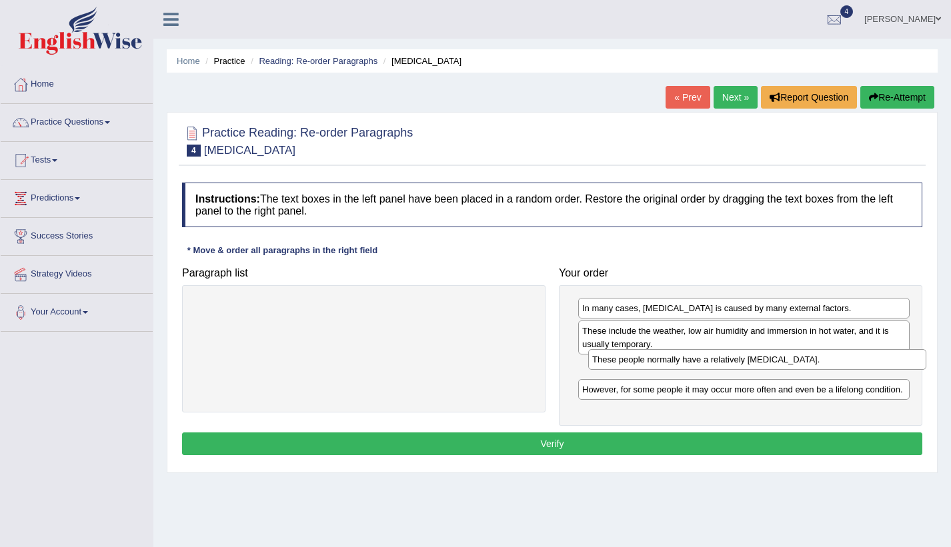
drag, startPoint x: 479, startPoint y: 315, endPoint x: 873, endPoint y: 367, distance: 396.6
click at [873, 367] on div "These people normally have a relatively sensitive skin." at bounding box center [757, 359] width 338 height 21
click at [857, 441] on button "Verify" at bounding box center [552, 444] width 740 height 23
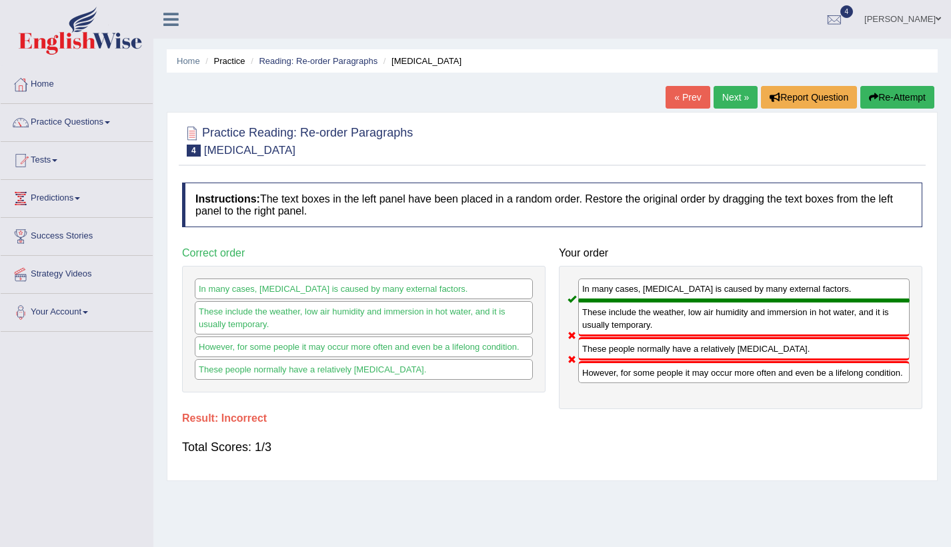
click at [904, 87] on button "Re-Attempt" at bounding box center [897, 97] width 74 height 23
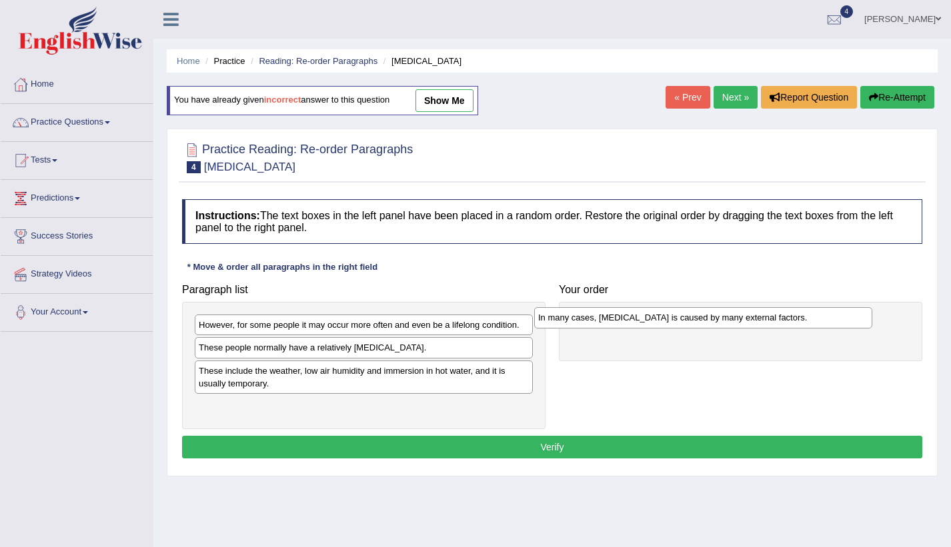
drag, startPoint x: 262, startPoint y: 355, endPoint x: 601, endPoint y: 325, distance: 340.6
click at [601, 325] on div "In many cases, [MEDICAL_DATA] is caused by many external factors." at bounding box center [703, 317] width 338 height 21
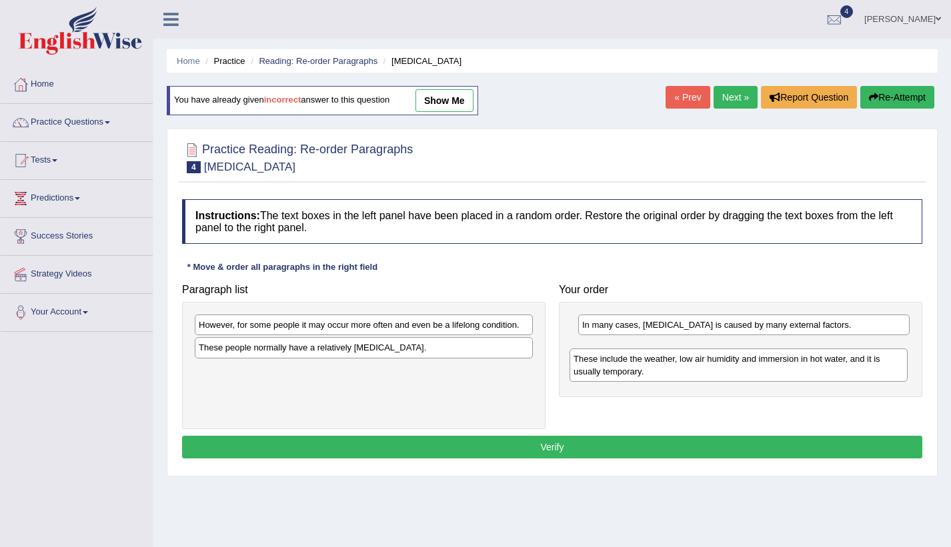
drag, startPoint x: 475, startPoint y: 379, endPoint x: 850, endPoint y: 367, distance: 374.8
click at [850, 367] on div "These include the weather, low air humidity and immersion in hot water, and it …" at bounding box center [738, 365] width 338 height 33
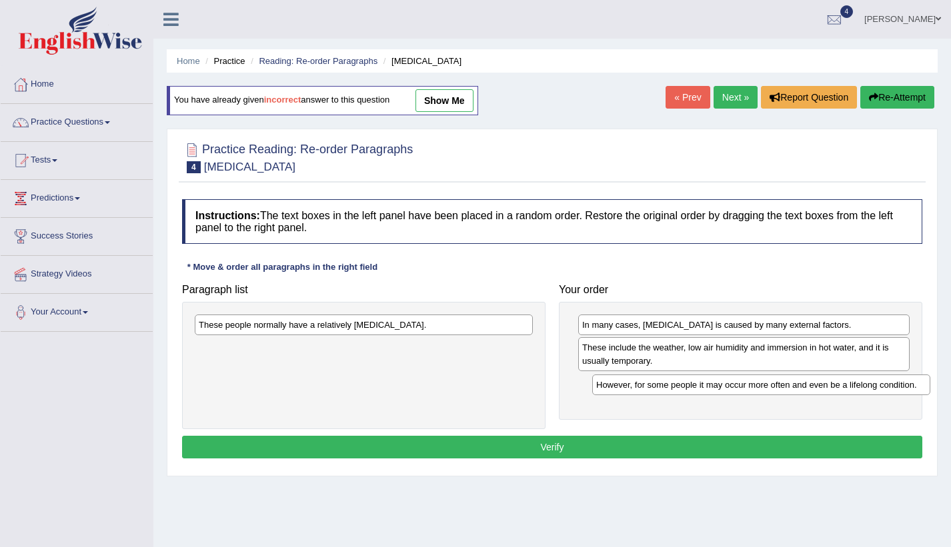
drag, startPoint x: 486, startPoint y: 330, endPoint x: 880, endPoint y: 386, distance: 397.9
click at [880, 386] on div "However, for some people it may occur more often and even be a lifelong conditi…" at bounding box center [761, 385] width 338 height 21
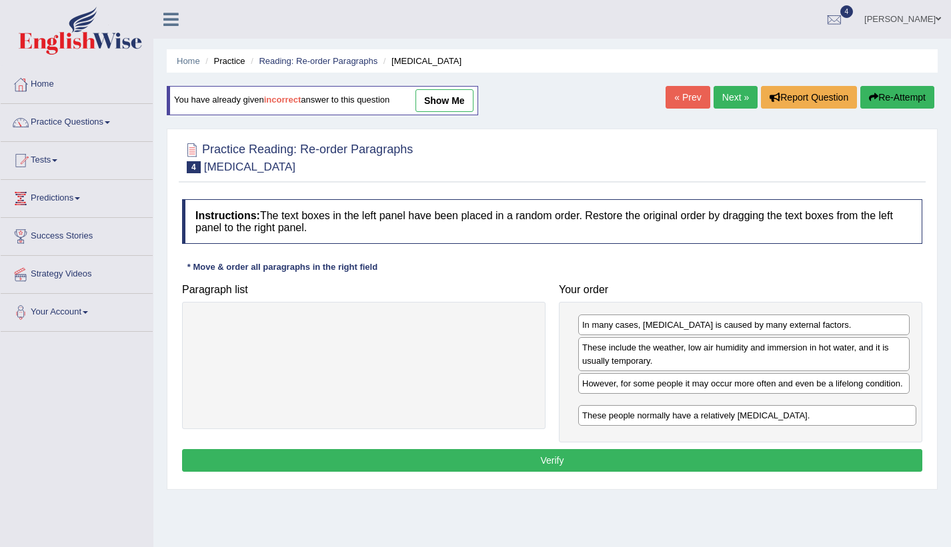
drag, startPoint x: 462, startPoint y: 331, endPoint x: 846, endPoint y: 421, distance: 394.5
click at [846, 421] on div "These people normally have a relatively [MEDICAL_DATA]." at bounding box center [747, 415] width 338 height 21
click at [787, 456] on button "Verify" at bounding box center [552, 460] width 740 height 23
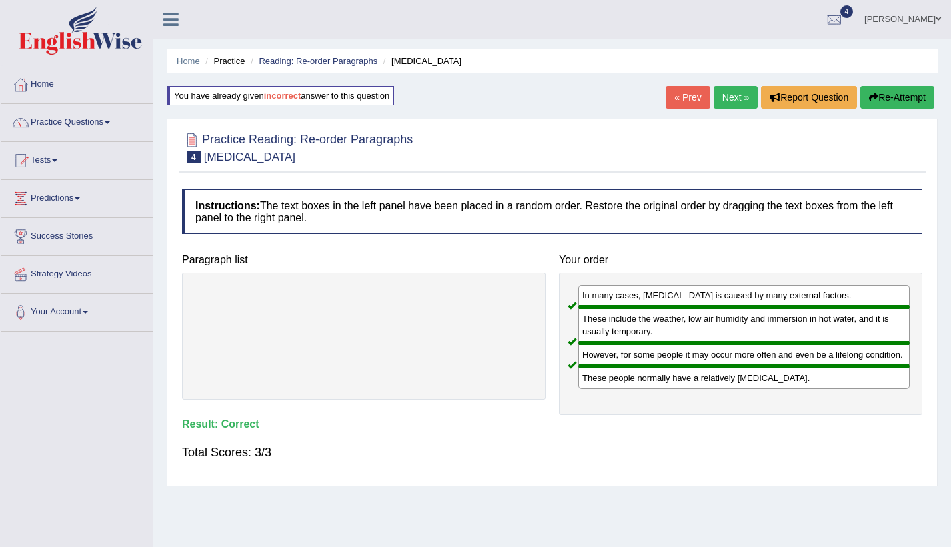
click at [741, 96] on link "Next »" at bounding box center [735, 97] width 44 height 23
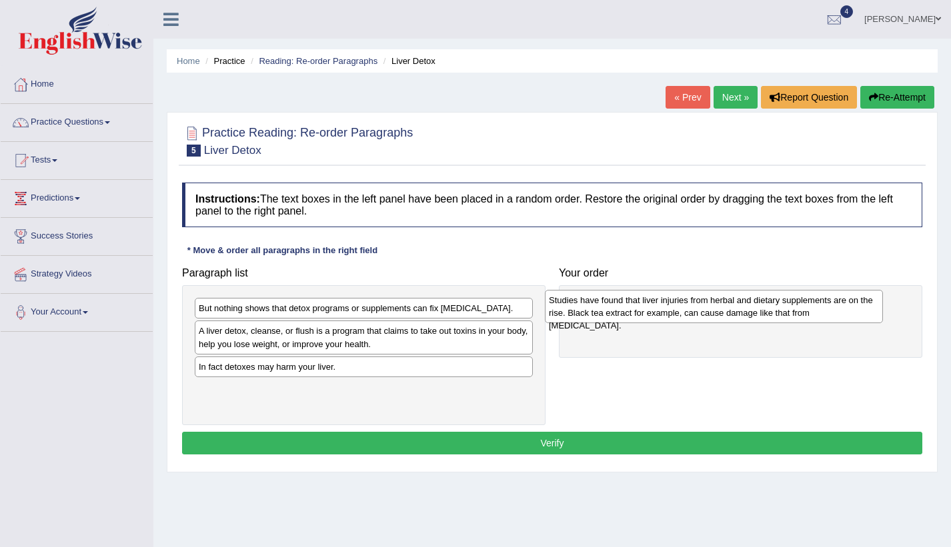
drag, startPoint x: 537, startPoint y: 379, endPoint x: 821, endPoint y: 311, distance: 292.0
click at [821, 311] on div "Studies have found that liver injuries from herbal and dietary supplements are …" at bounding box center [714, 306] width 338 height 33
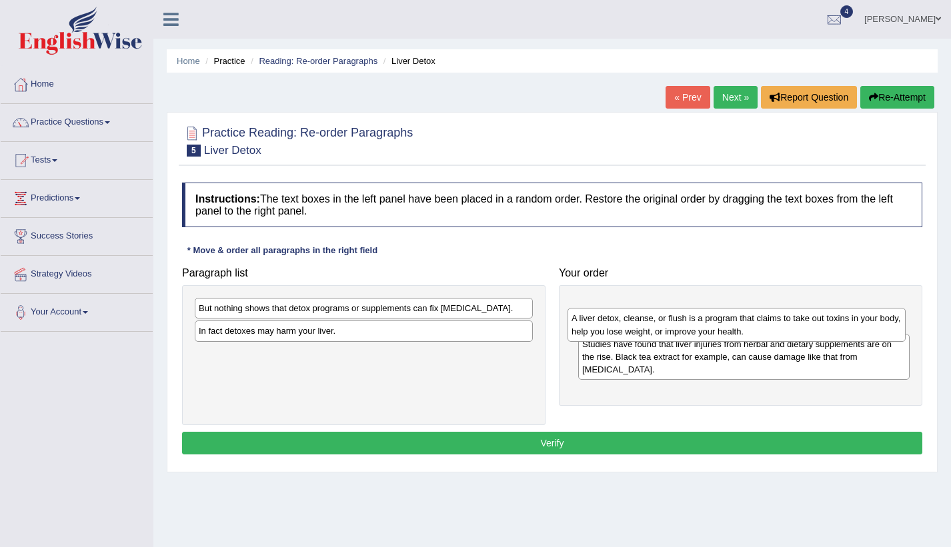
drag, startPoint x: 438, startPoint y: 343, endPoint x: 811, endPoint y: 330, distance: 372.8
click at [811, 330] on div "A liver detox, cleanse, or flush is a program that claims to take out toxins in…" at bounding box center [736, 324] width 338 height 33
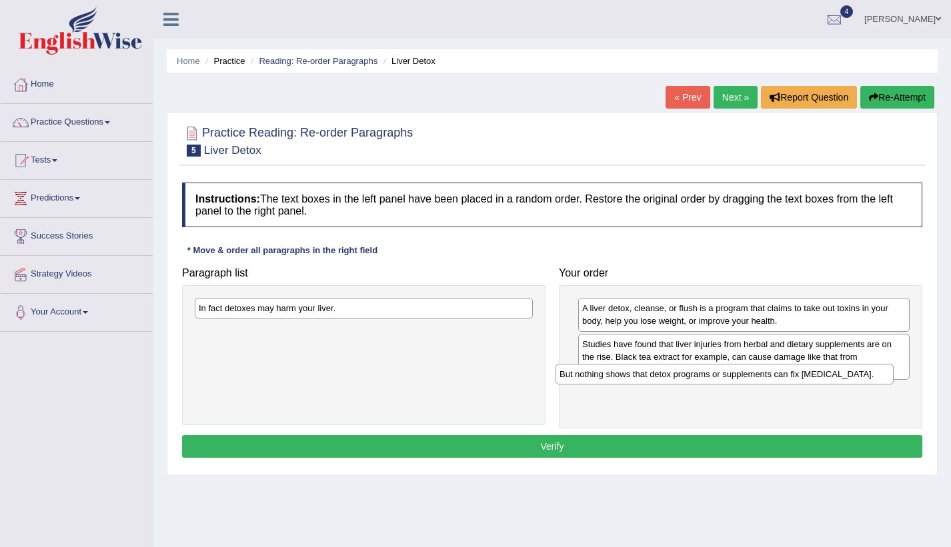
drag, startPoint x: 392, startPoint y: 320, endPoint x: 743, endPoint y: 380, distance: 355.7
click at [743, 380] on div "But nothing shows that detox programs or supplements can fix [MEDICAL_DATA]." at bounding box center [724, 374] width 338 height 21
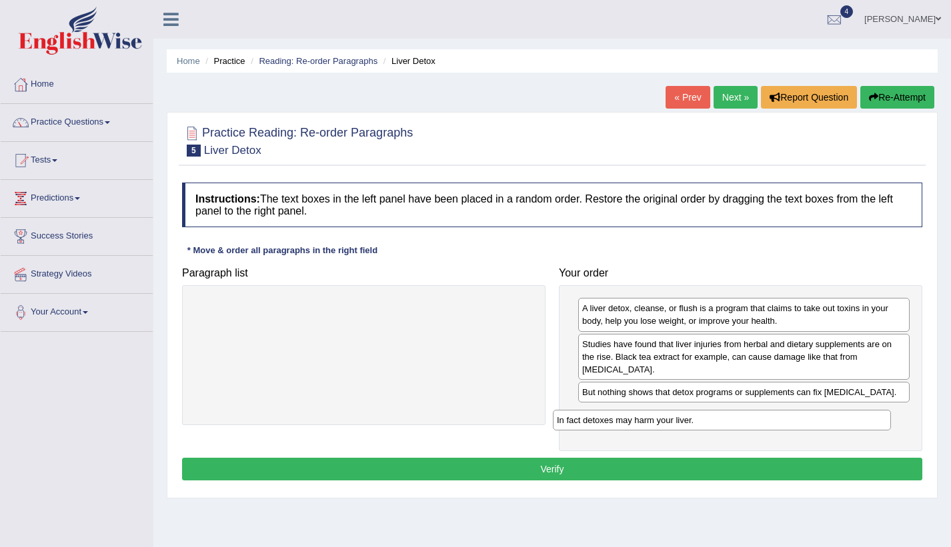
drag, startPoint x: 477, startPoint y: 317, endPoint x: 843, endPoint y: 418, distance: 379.7
click at [843, 418] on div "In fact detoxes may harm your liver." at bounding box center [722, 420] width 338 height 21
drag, startPoint x: 758, startPoint y: 462, endPoint x: 751, endPoint y: 461, distance: 7.5
click at [757, 462] on button "Verify" at bounding box center [552, 469] width 740 height 23
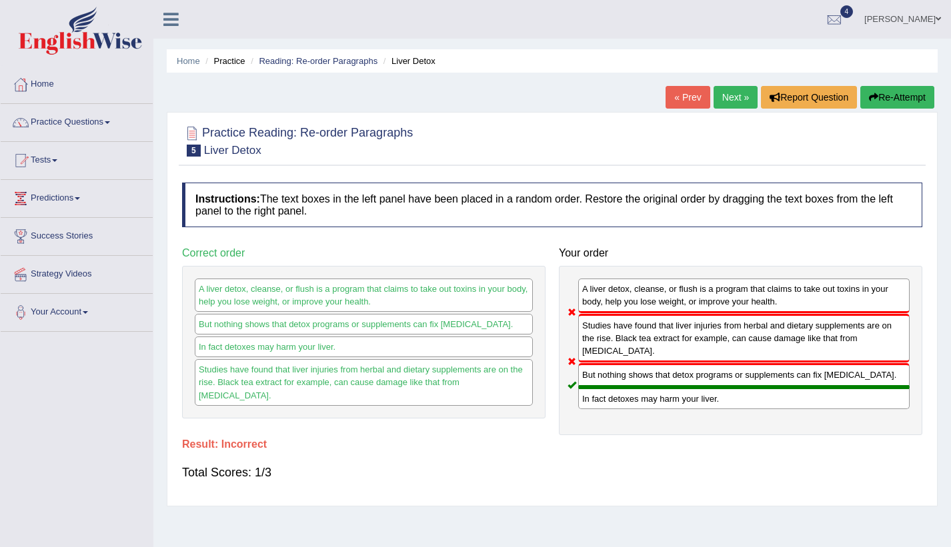
click at [901, 97] on button "Re-Attempt" at bounding box center [897, 97] width 74 height 23
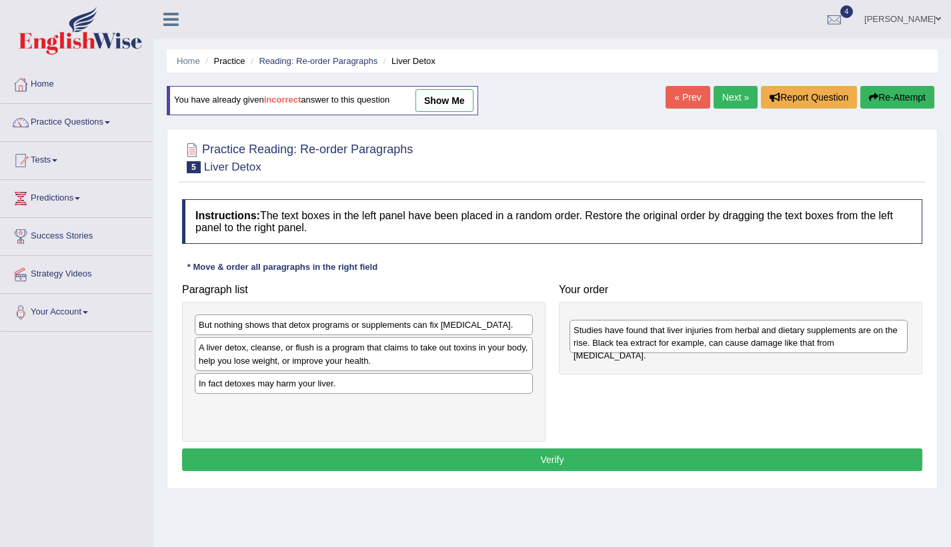
drag, startPoint x: 298, startPoint y: 409, endPoint x: 657, endPoint y: 348, distance: 363.8
click at [657, 348] on div "Studies have found that liver injuries from herbal and dietary supplements are …" at bounding box center [738, 336] width 338 height 33
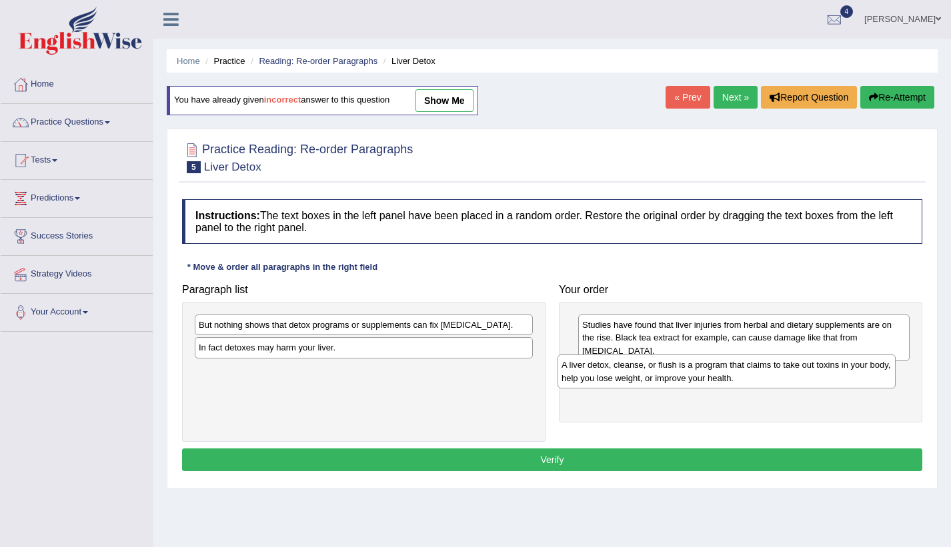
drag, startPoint x: 459, startPoint y: 362, endPoint x: 822, endPoint y: 379, distance: 363.0
click at [822, 379] on div "A liver detox, cleanse, or flush is a program that claims to take out toxins in…" at bounding box center [726, 371] width 338 height 33
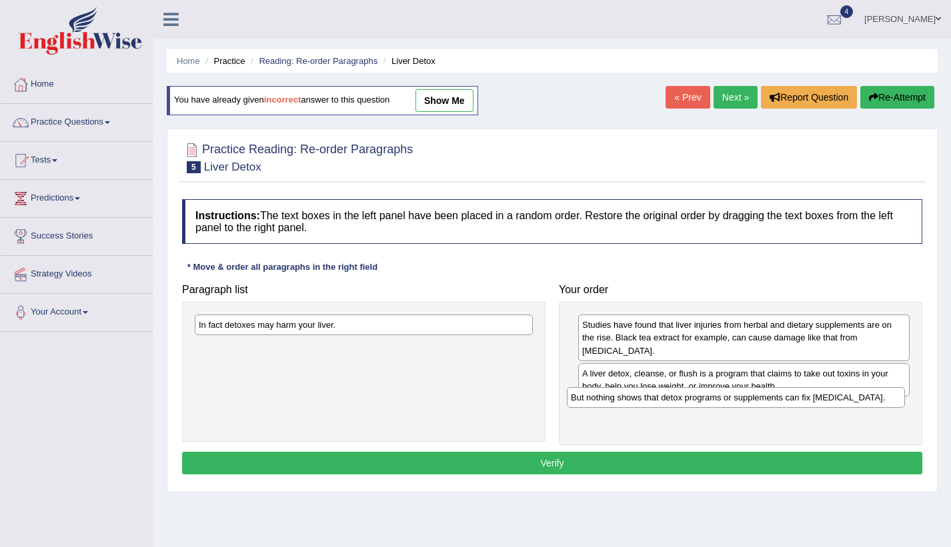
drag, startPoint x: 493, startPoint y: 342, endPoint x: 861, endPoint y: 401, distance: 373.4
click at [861, 401] on div "But nothing shows that detox programs or supplements can fix [MEDICAL_DATA]." at bounding box center [736, 397] width 338 height 21
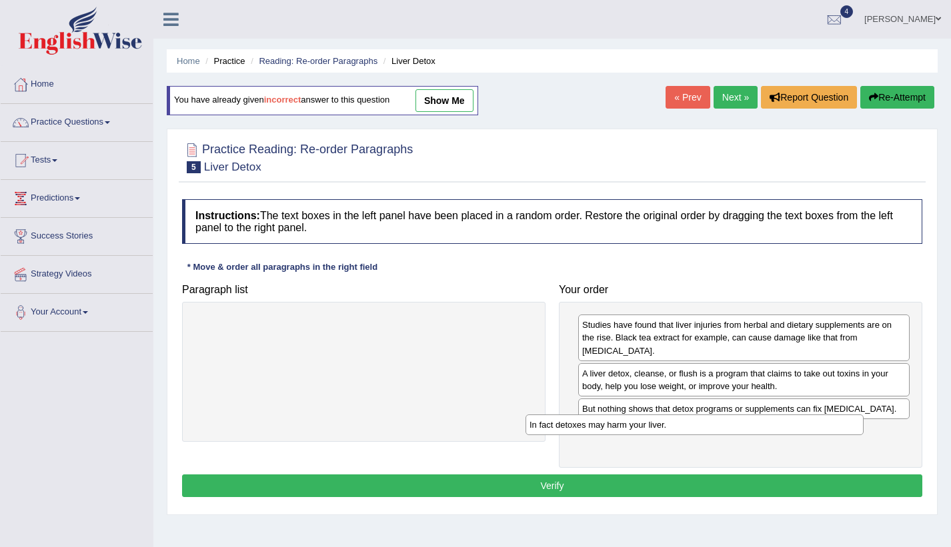
drag, startPoint x: 512, startPoint y: 343, endPoint x: 869, endPoint y: 427, distance: 366.4
click at [863, 427] on div "In fact detoxes may harm your liver." at bounding box center [694, 425] width 338 height 21
click at [774, 478] on button "Verify" at bounding box center [552, 486] width 740 height 23
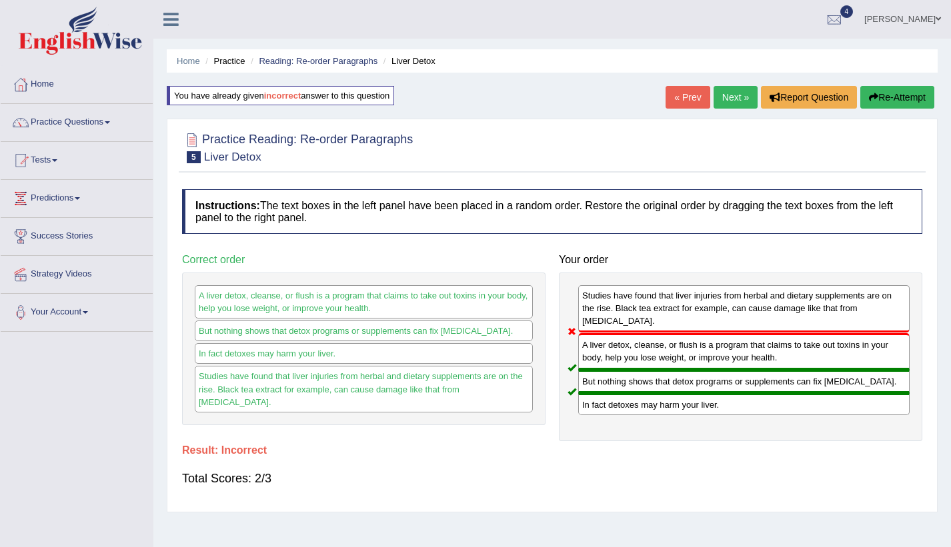
click at [909, 95] on button "Re-Attempt" at bounding box center [897, 97] width 74 height 23
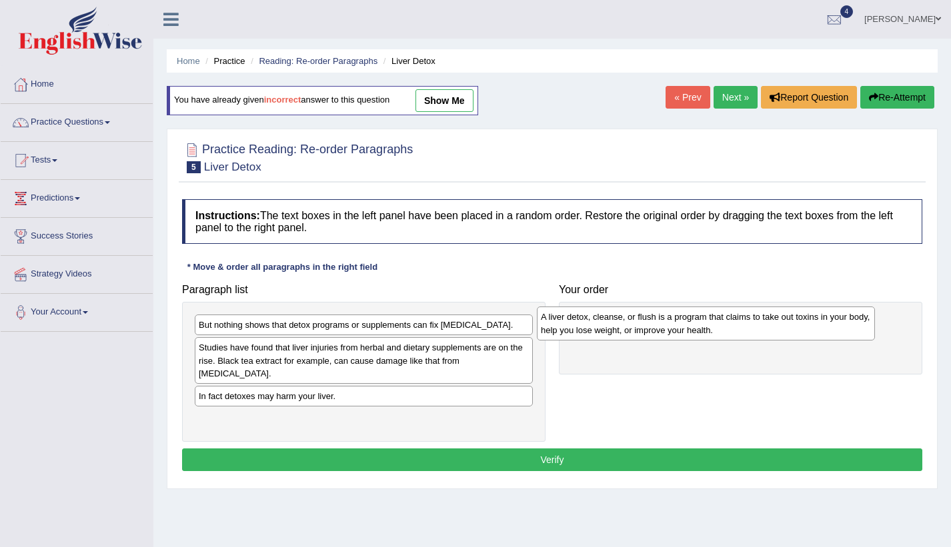
drag, startPoint x: 313, startPoint y: 369, endPoint x: 655, endPoint y: 339, distance: 342.7
click at [655, 339] on div "A liver detox, cleanse, or flush is a program that claims to take out toxins in…" at bounding box center [706, 323] width 338 height 33
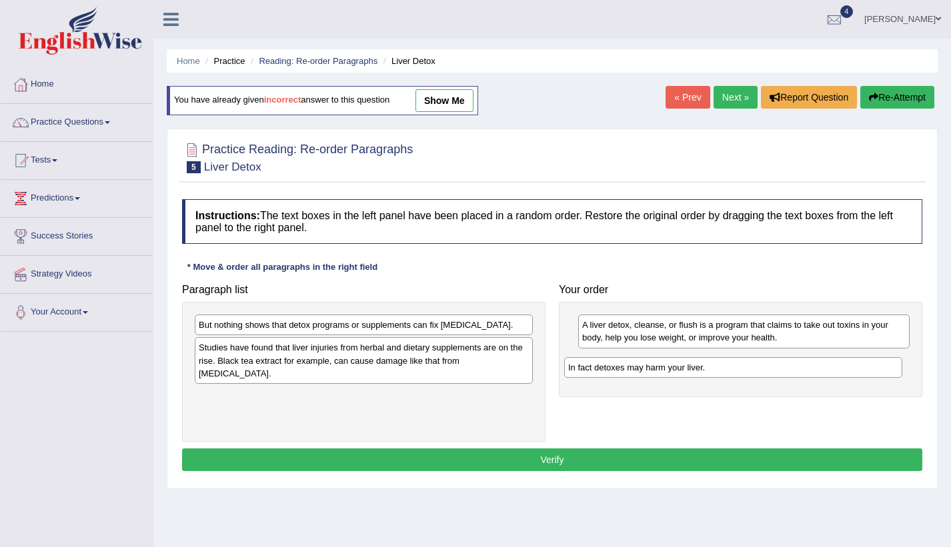
drag, startPoint x: 465, startPoint y: 393, endPoint x: 828, endPoint y: 374, distance: 363.8
click at [828, 374] on div "In fact detoxes may harm your liver." at bounding box center [733, 367] width 338 height 21
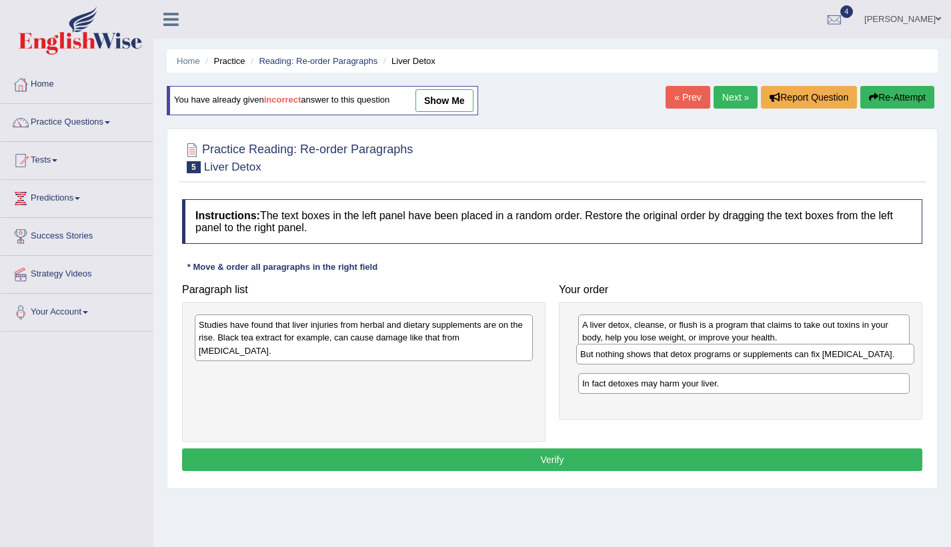
drag, startPoint x: 525, startPoint y: 341, endPoint x: 879, endPoint y: 358, distance: 353.7
click at [879, 358] on div "But nothing shows that detox programs or supplements can fix liver damage." at bounding box center [745, 354] width 338 height 21
drag, startPoint x: 573, startPoint y: 369, endPoint x: 827, endPoint y: 422, distance: 259.5
click at [827, 422] on div "Paragraph list Studies have found that liver injuries from herbal and dietary s…" at bounding box center [551, 359] width 753 height 165
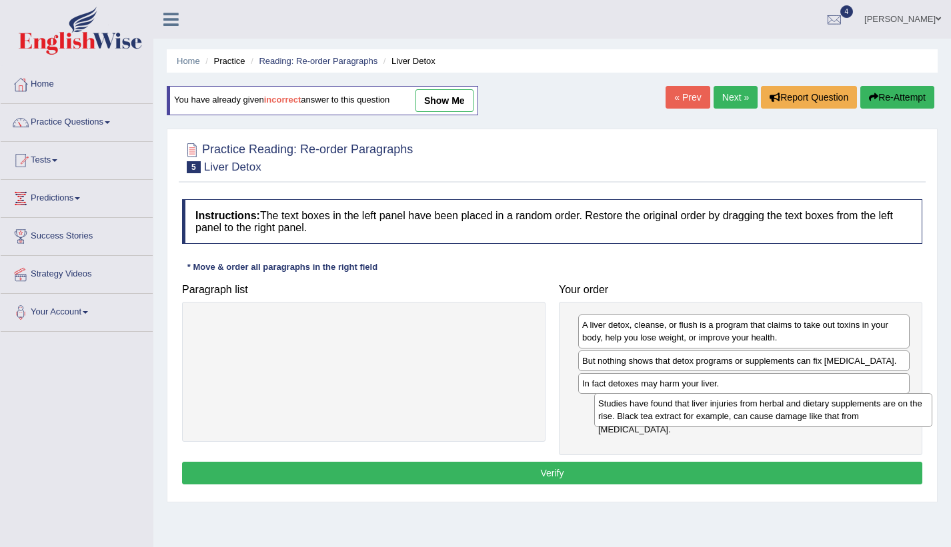
drag, startPoint x: 399, startPoint y: 343, endPoint x: 788, endPoint y: 420, distance: 396.9
click at [793, 421] on div "Studies have found that liver injuries from herbal and dietary supplements are …" at bounding box center [763, 409] width 338 height 33
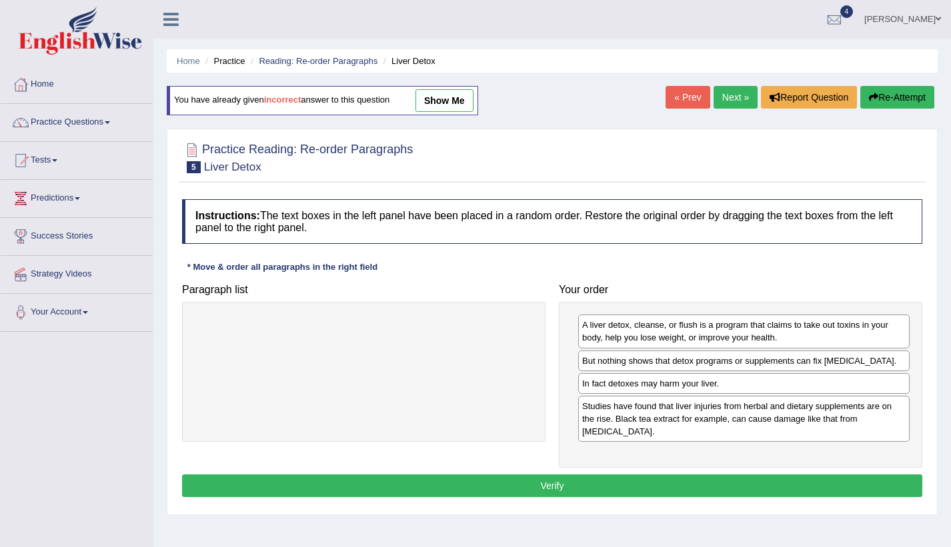
click at [703, 475] on button "Verify" at bounding box center [552, 486] width 740 height 23
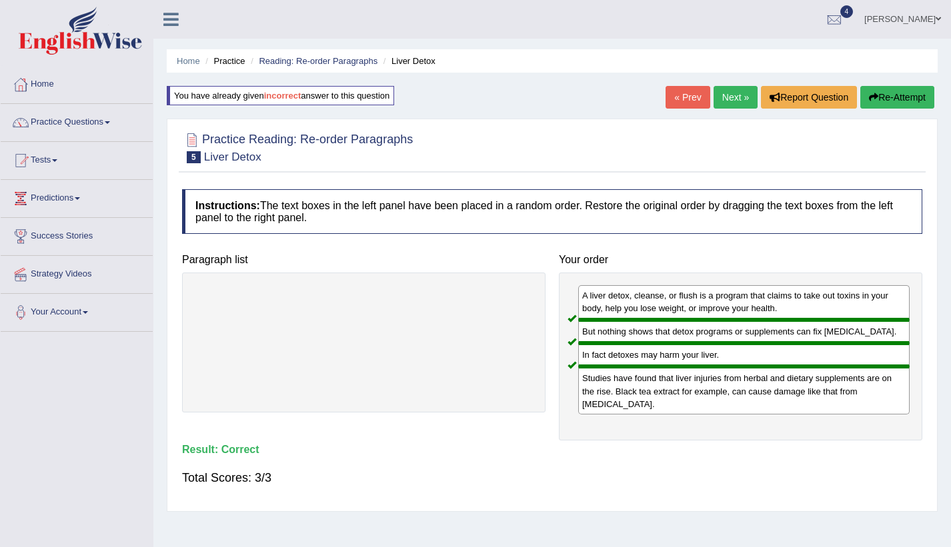
click at [727, 101] on link "Next »" at bounding box center [735, 97] width 44 height 23
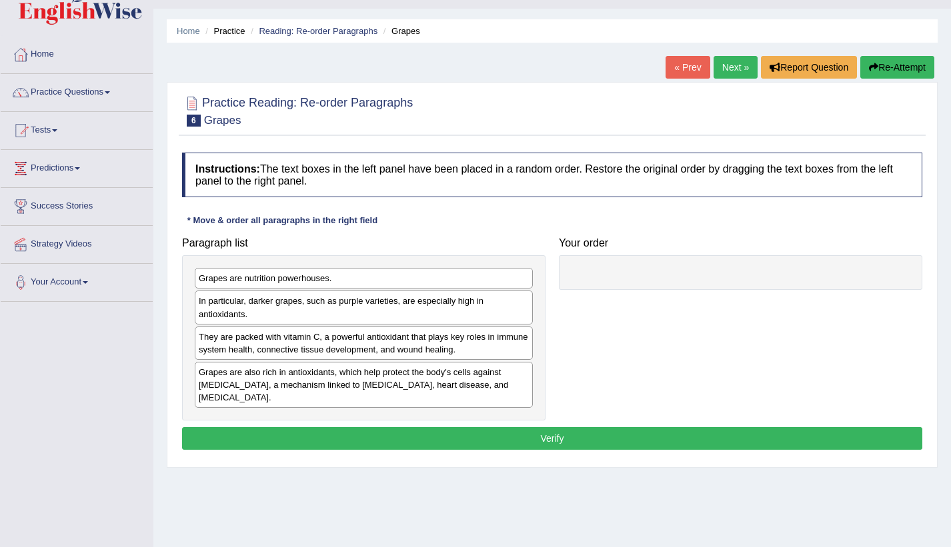
scroll to position [67, 0]
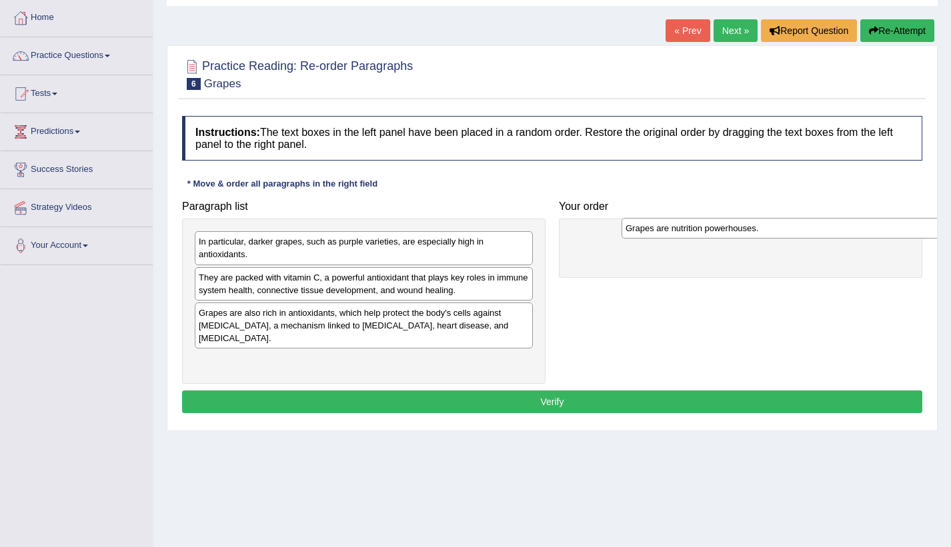
drag, startPoint x: 305, startPoint y: 245, endPoint x: 727, endPoint y: 229, distance: 422.2
click at [730, 232] on div "Grapes are nutrition powerhouses." at bounding box center [790, 228] width 338 height 21
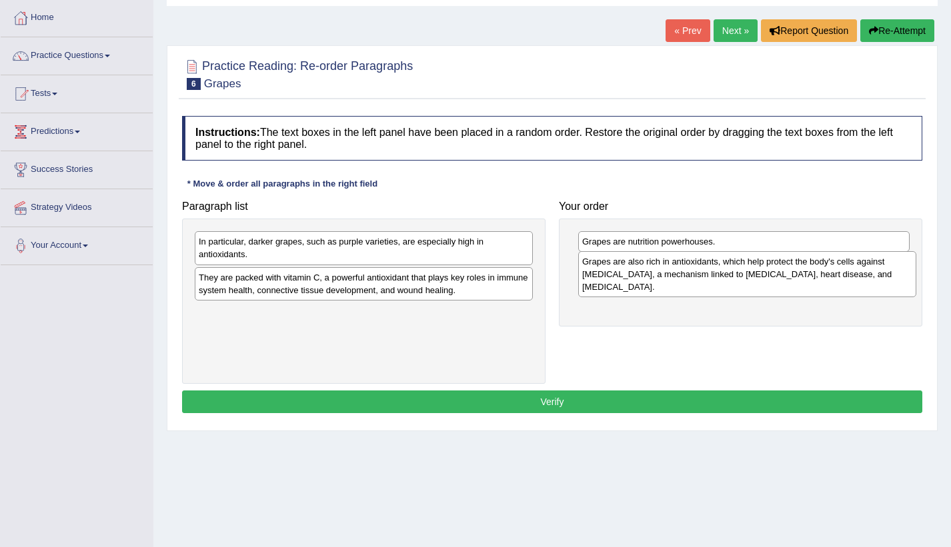
drag, startPoint x: 393, startPoint y: 327, endPoint x: 777, endPoint y: 276, distance: 386.7
click at [777, 276] on div "Grapes are also rich in antioxidants, which help protect the body's cells again…" at bounding box center [747, 274] width 338 height 46
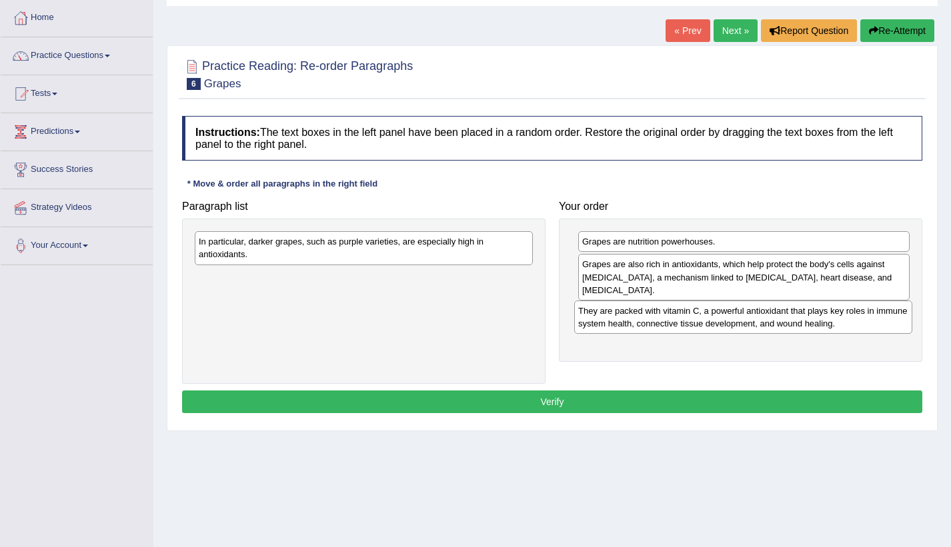
drag, startPoint x: 501, startPoint y: 295, endPoint x: 881, endPoint y: 328, distance: 380.7
click at [881, 328] on div "They are packed with vitamin C, a powerful antioxidant that plays key roles in …" at bounding box center [743, 317] width 338 height 33
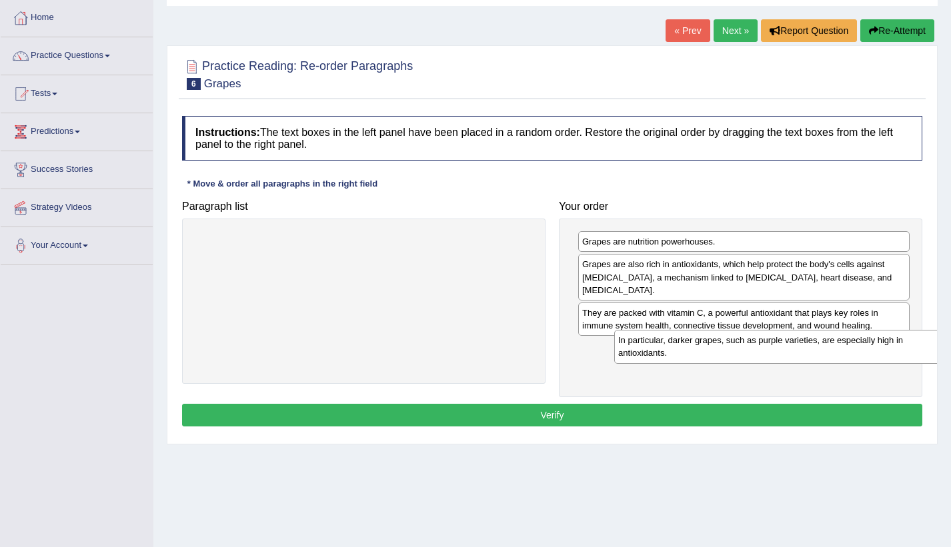
drag, startPoint x: 485, startPoint y: 244, endPoint x: 891, endPoint y: 350, distance: 420.2
click at [893, 350] on div "In particular, darker grapes, such as purple varieties, are especially high in …" at bounding box center [783, 346] width 338 height 33
click at [769, 417] on button "Verify" at bounding box center [552, 415] width 740 height 23
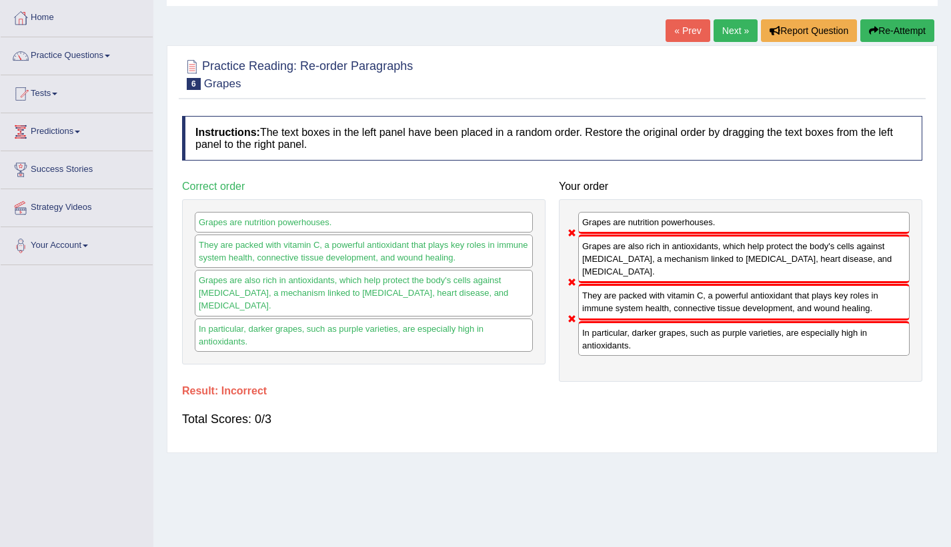
click at [893, 29] on button "Re-Attempt" at bounding box center [897, 30] width 74 height 23
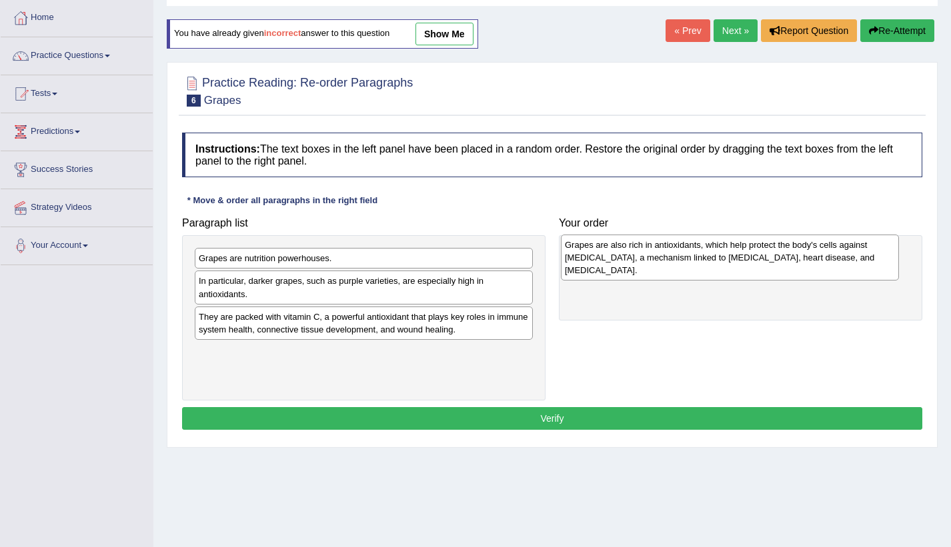
drag, startPoint x: 326, startPoint y: 363, endPoint x: 692, endPoint y: 255, distance: 381.4
click at [692, 255] on div "Grapes are also rich in antioxidants, which help protect the body's cells again…" at bounding box center [730, 258] width 338 height 46
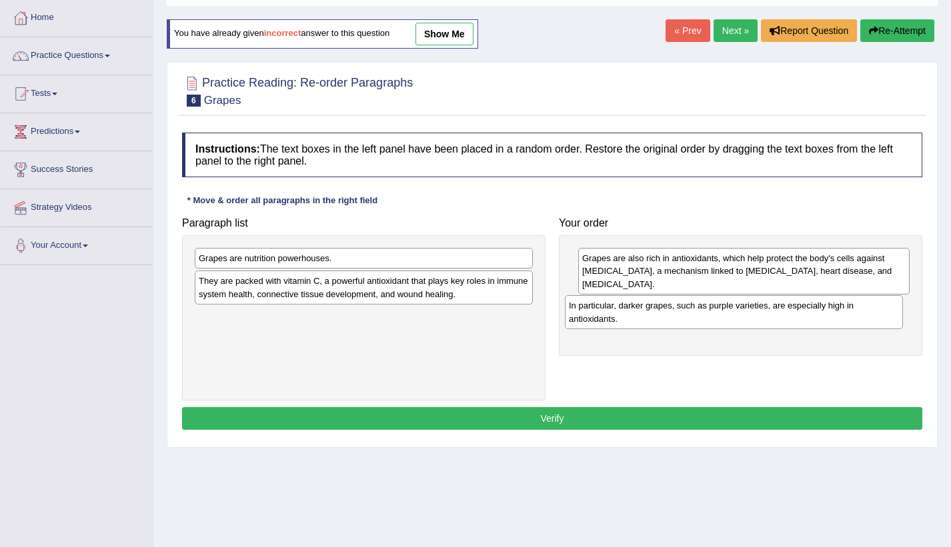
drag, startPoint x: 365, startPoint y: 296, endPoint x: 743, endPoint y: 321, distance: 378.1
click at [743, 321] on div "In particular, darker grapes, such as purple varieties, are especially high in …" at bounding box center [734, 311] width 338 height 33
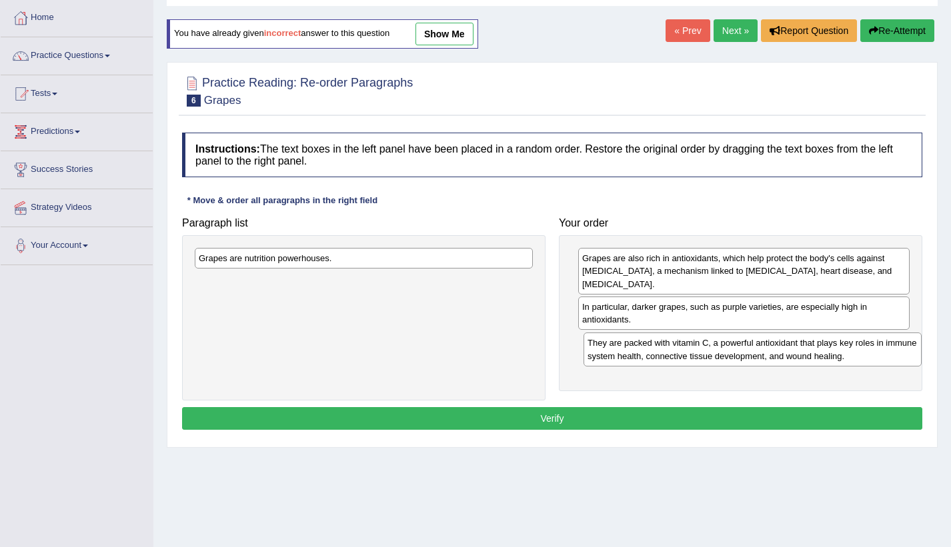
drag, startPoint x: 393, startPoint y: 287, endPoint x: 782, endPoint y: 349, distance: 393.5
click at [782, 349] on div "They are packed with vitamin C, a powerful antioxidant that plays key roles in …" at bounding box center [752, 349] width 338 height 33
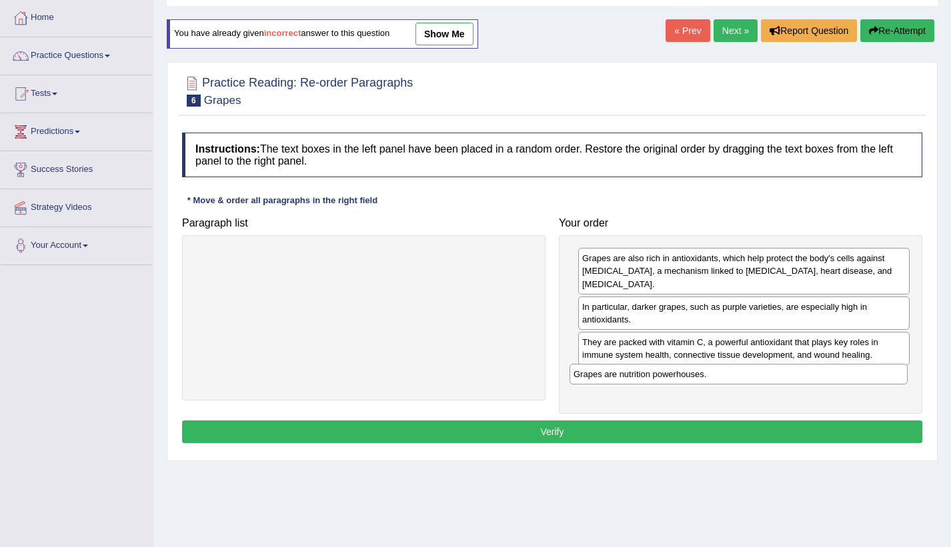
drag, startPoint x: 442, startPoint y: 264, endPoint x: 817, endPoint y: 380, distance: 392.2
click at [817, 380] on div "Grapes are nutrition powerhouses." at bounding box center [738, 374] width 338 height 21
click at [725, 431] on button "Verify" at bounding box center [552, 432] width 740 height 23
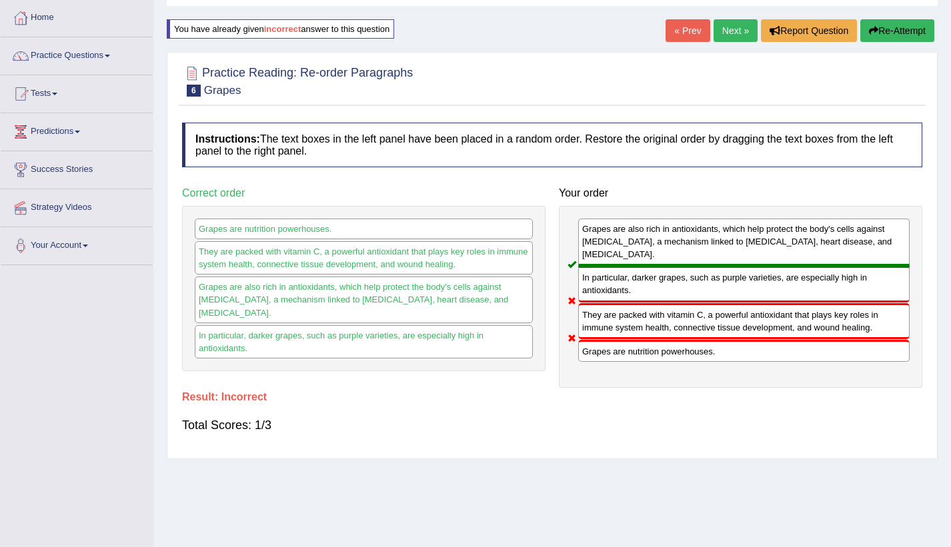
click at [889, 19] on div "Home Practice Reading: Re-order Paragraphs Grapes You have already given incorr…" at bounding box center [551, 266] width 797 height 667
click at [887, 25] on button "Re-Attempt" at bounding box center [897, 30] width 74 height 23
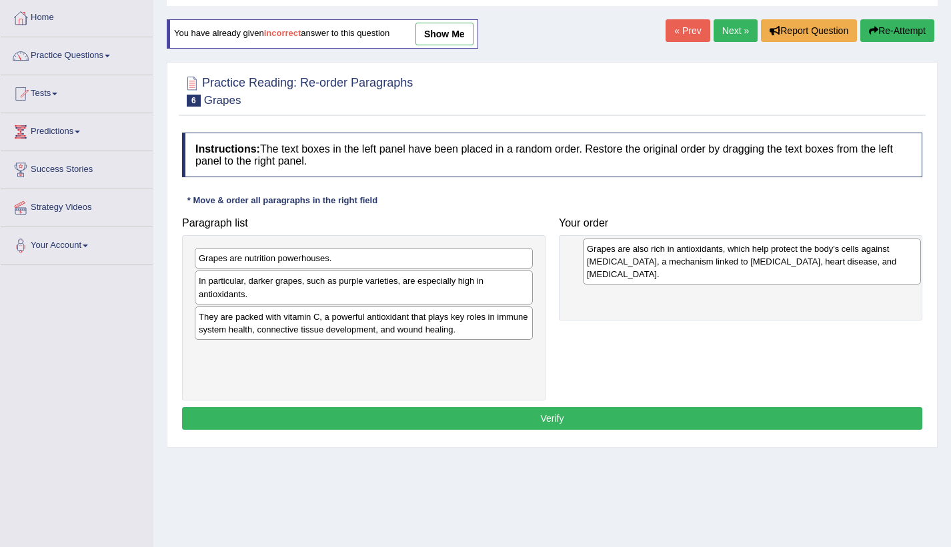
drag, startPoint x: 294, startPoint y: 364, endPoint x: 672, endPoint y: 258, distance: 392.5
click at [681, 261] on div "Grapes are also rich in antioxidants, which help protect the body's cells again…" at bounding box center [752, 262] width 338 height 46
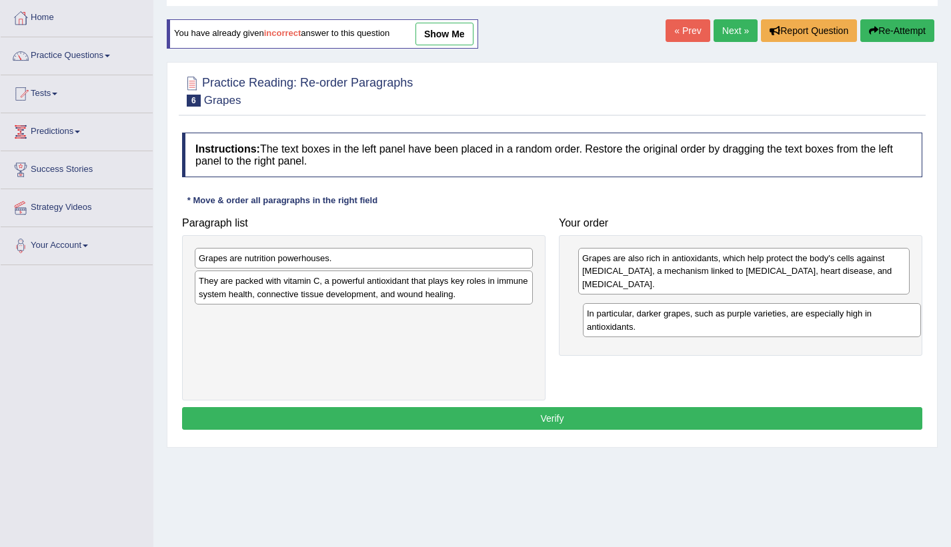
drag, startPoint x: 355, startPoint y: 301, endPoint x: 744, endPoint y: 334, distance: 390.0
click at [744, 334] on div "In particular, darker grapes, such as purple varieties, are especially high in …" at bounding box center [752, 319] width 338 height 33
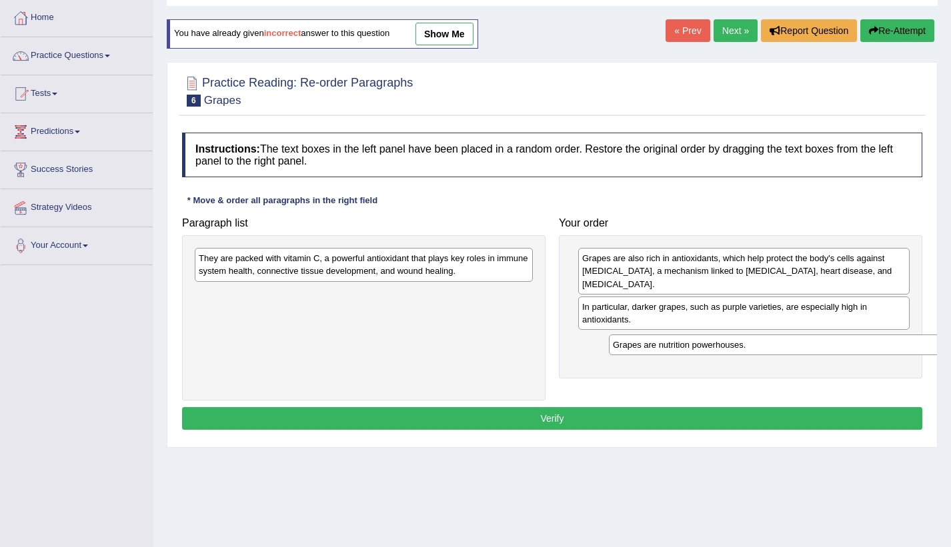
drag, startPoint x: 309, startPoint y: 273, endPoint x: 712, endPoint y: 349, distance: 409.8
click at [712, 349] on div "Grapes are nutrition powerhouses." at bounding box center [778, 345] width 338 height 21
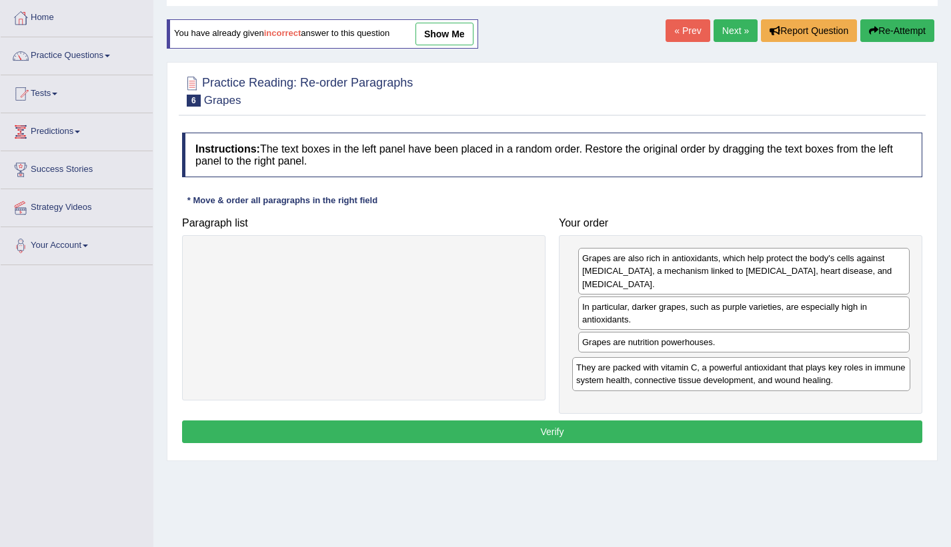
drag, startPoint x: 446, startPoint y: 269, endPoint x: 823, endPoint y: 378, distance: 392.8
click at [823, 378] on div "They are packed with vitamin C, a powerful antioxidant that plays key roles in …" at bounding box center [741, 373] width 338 height 33
click at [748, 431] on button "Verify" at bounding box center [552, 432] width 740 height 23
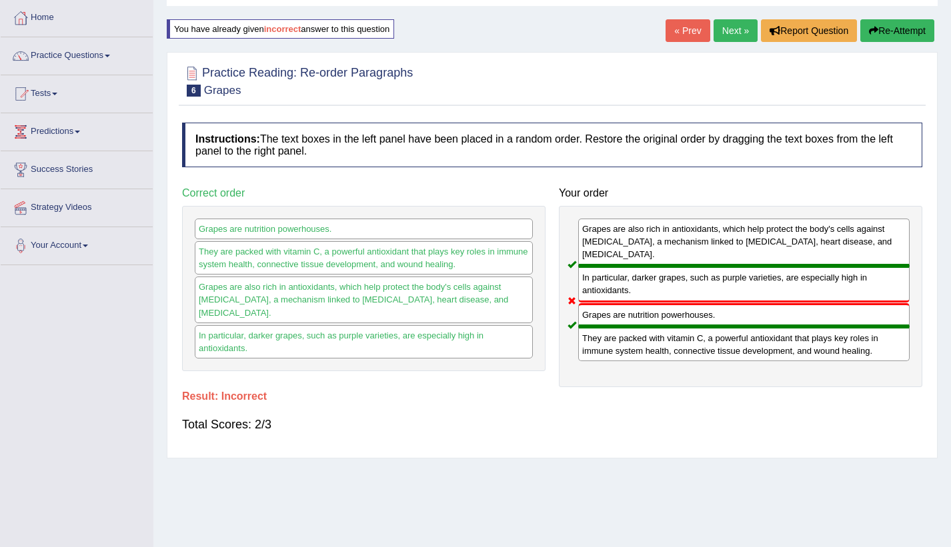
click at [885, 26] on button "Re-Attempt" at bounding box center [897, 30] width 74 height 23
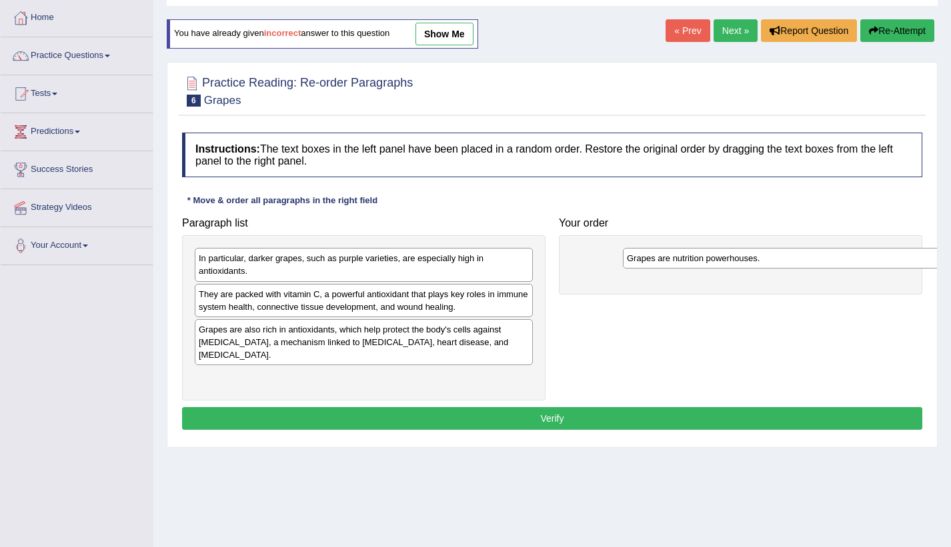
drag, startPoint x: 294, startPoint y: 265, endPoint x: 673, endPoint y: 250, distance: 379.6
click at [673, 250] on div "Grapes are nutrition powerhouses." at bounding box center [792, 258] width 338 height 21
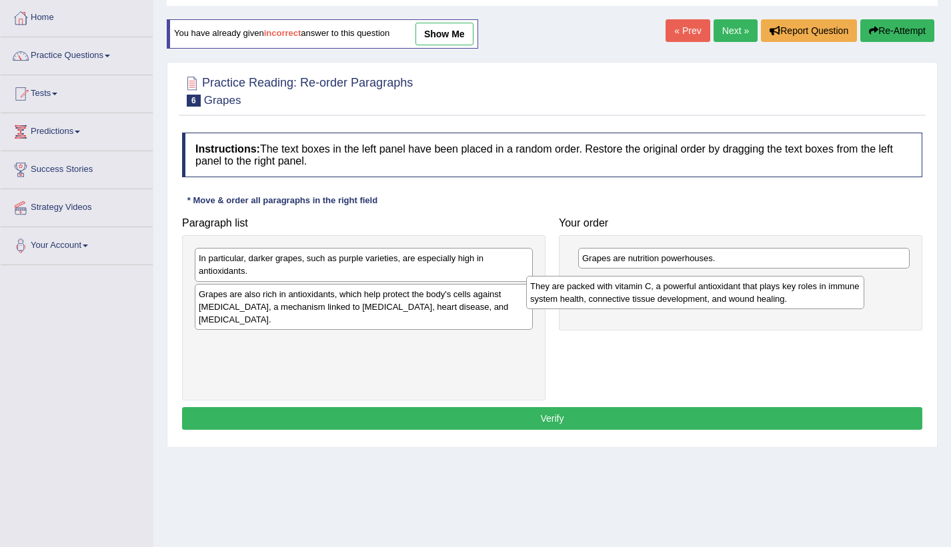
drag, startPoint x: 371, startPoint y: 314, endPoint x: 702, endPoint y: 306, distance: 331.4
click at [702, 306] on div "They are packed with vitamin C, a powerful antioxidant that plays key roles in …" at bounding box center [695, 292] width 338 height 33
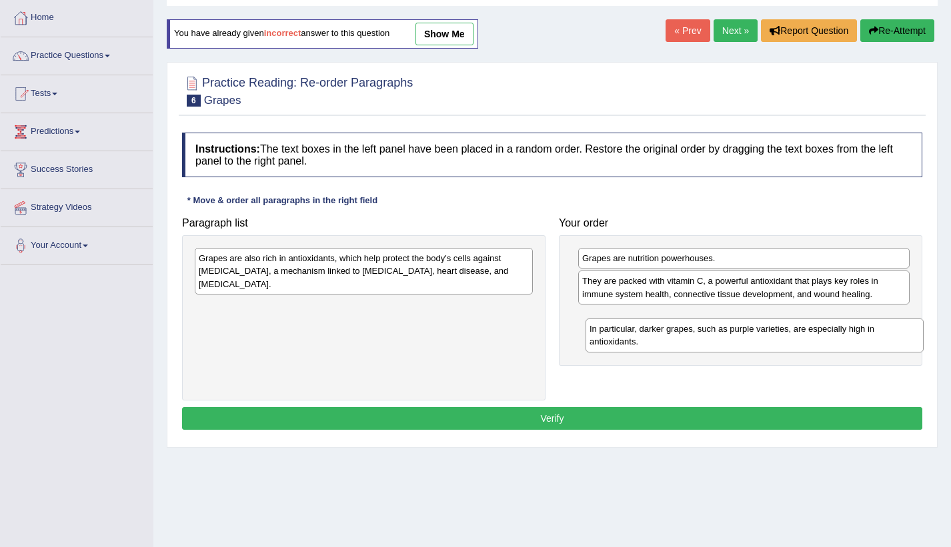
drag, startPoint x: 454, startPoint y: 271, endPoint x: 845, endPoint y: 342, distance: 397.0
click at [845, 342] on div "In particular, darker grapes, such as purple varieties, are especially high in …" at bounding box center [754, 335] width 338 height 33
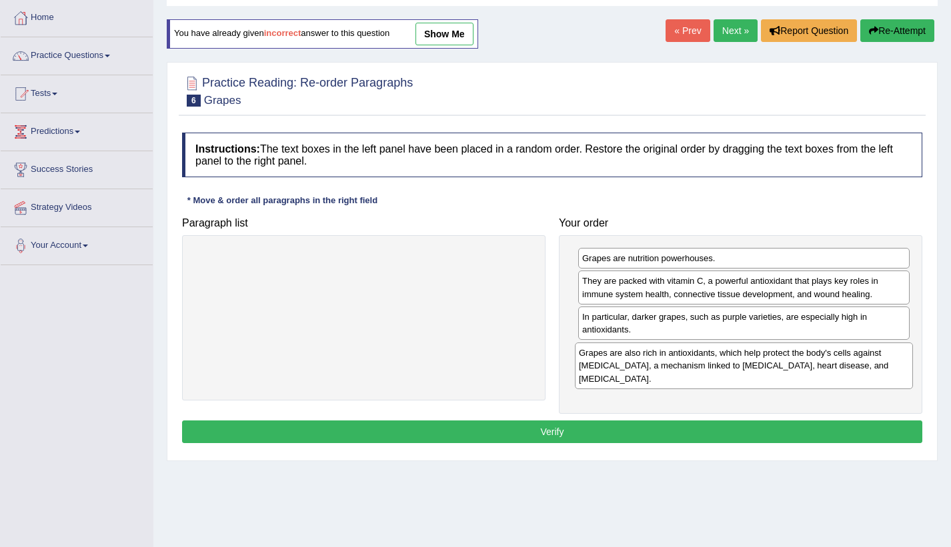
drag, startPoint x: 450, startPoint y: 270, endPoint x: 830, endPoint y: 365, distance: 391.6
click at [830, 365] on div "Grapes are also rich in antioxidants, which help protect the body's cells again…" at bounding box center [744, 366] width 338 height 46
click at [679, 439] on button "Verify" at bounding box center [552, 432] width 740 height 23
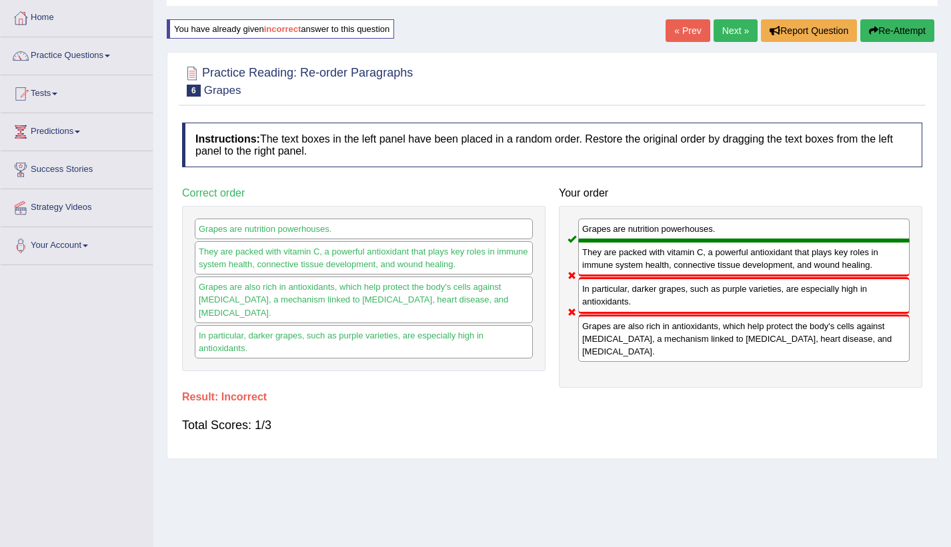
click at [887, 27] on button "Re-Attempt" at bounding box center [897, 30] width 74 height 23
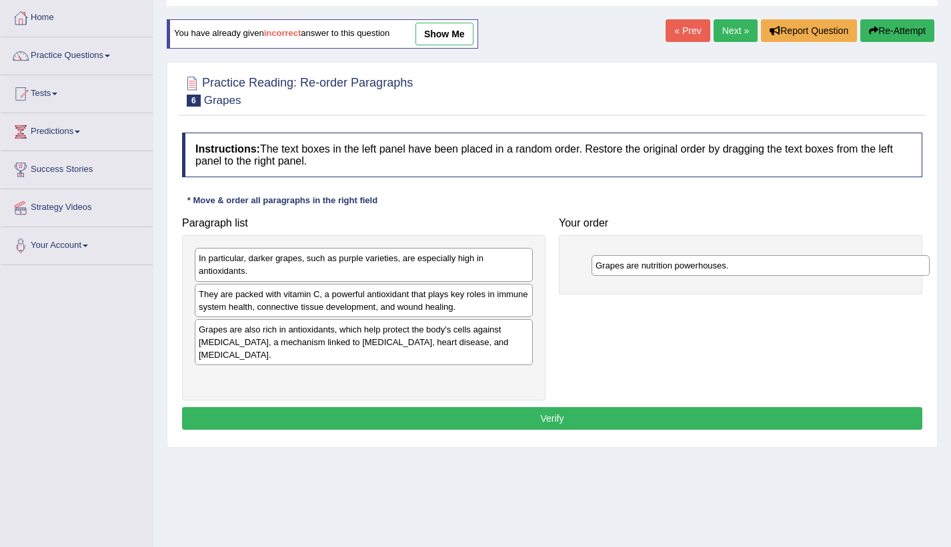
drag, startPoint x: 289, startPoint y: 262, endPoint x: 685, endPoint y: 269, distance: 396.7
click at [685, 269] on div "Grapes are nutrition powerhouses." at bounding box center [760, 265] width 338 height 21
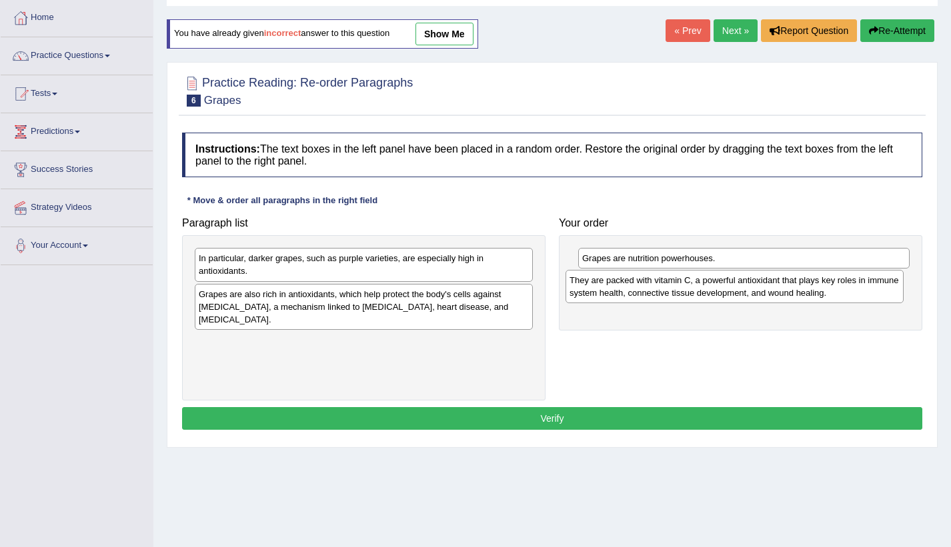
drag, startPoint x: 306, startPoint y: 309, endPoint x: 677, endPoint y: 295, distance: 370.9
click at [677, 295] on div "They are packed with vitamin C, a powerful antioxidant that plays key roles in …" at bounding box center [734, 286] width 338 height 33
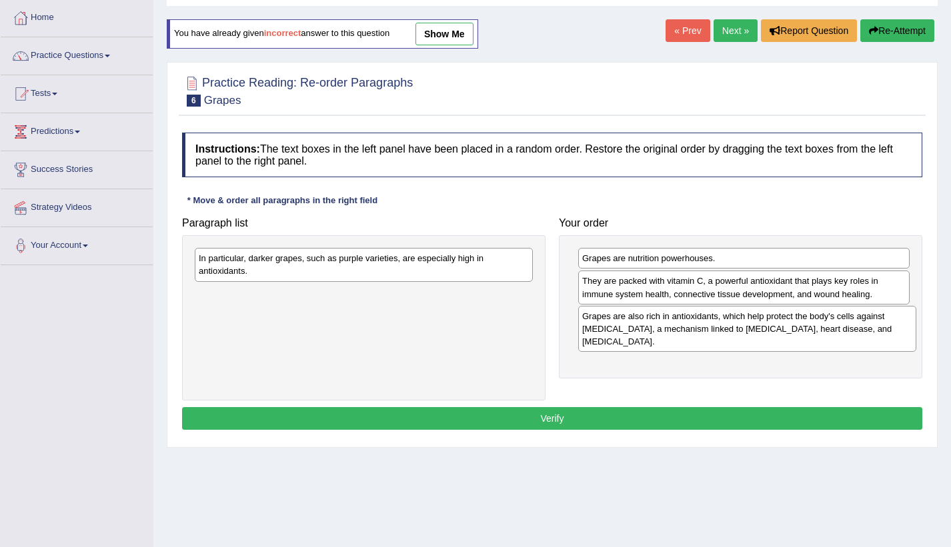
drag, startPoint x: 449, startPoint y: 308, endPoint x: 832, endPoint y: 330, distance: 383.9
click at [832, 330] on div "Grapes are also rich in antioxidants, which help protect the body's cells again…" at bounding box center [747, 329] width 338 height 46
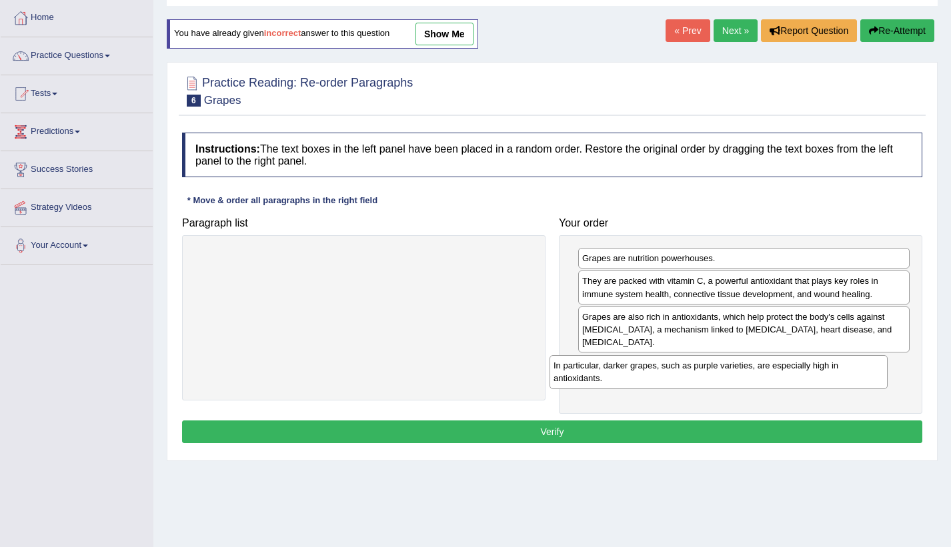
drag, startPoint x: 506, startPoint y: 309, endPoint x: 827, endPoint y: 377, distance: 328.4
click at [827, 377] on div "In particular, darker grapes, such as purple varieties, are especially high in …" at bounding box center [718, 371] width 338 height 33
click at [754, 431] on button "Verify" at bounding box center [552, 432] width 740 height 23
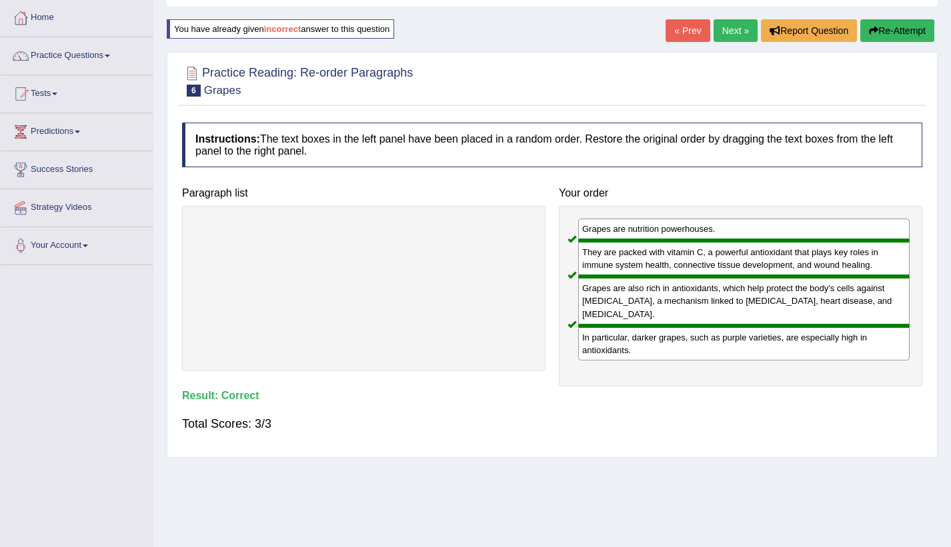
click at [733, 28] on link "Next »" at bounding box center [735, 30] width 44 height 23
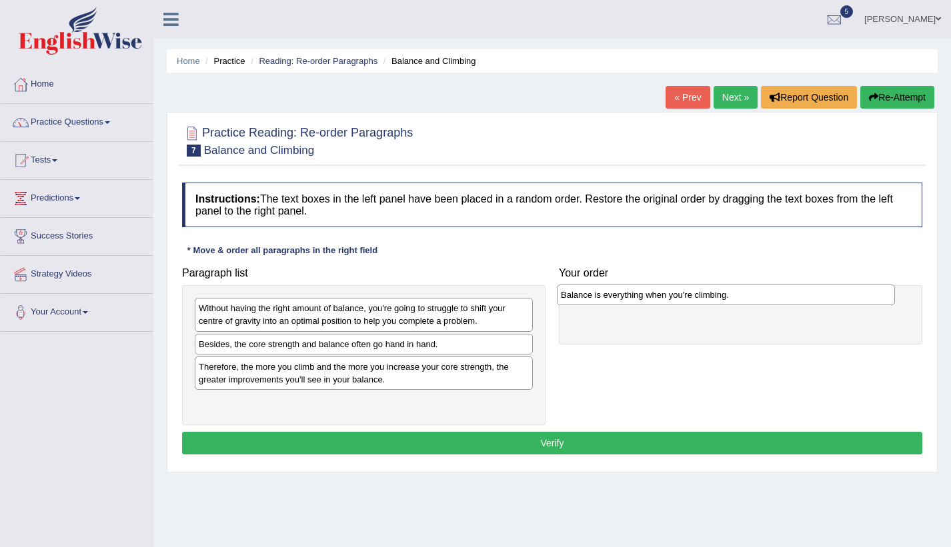
drag, startPoint x: 353, startPoint y: 352, endPoint x: 705, endPoint y: 301, distance: 355.0
click at [705, 301] on div "Balance is everything when you're climbing." at bounding box center [726, 295] width 338 height 21
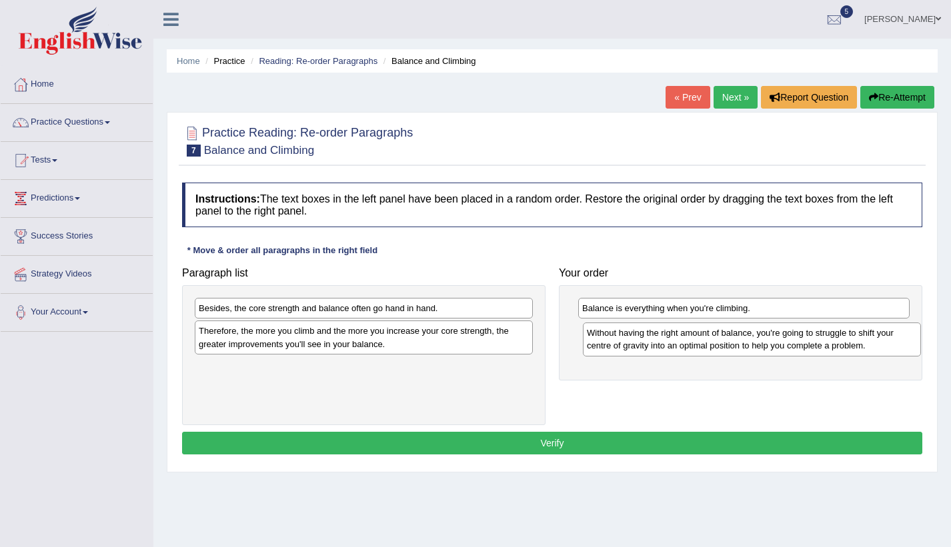
drag, startPoint x: 405, startPoint y: 323, endPoint x: 794, endPoint y: 347, distance: 389.4
click at [794, 347] on div "Without having the right amount of balance, you're going to struggle to shift y…" at bounding box center [752, 339] width 338 height 33
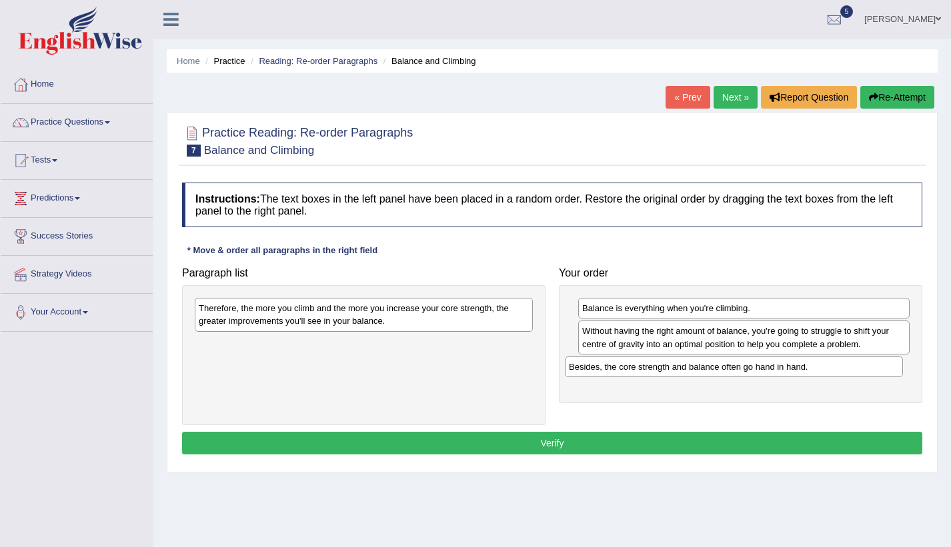
drag, startPoint x: 357, startPoint y: 311, endPoint x: 727, endPoint y: 370, distance: 374.6
click at [727, 370] on div "Besides, the core strength and balance often go hand in hand." at bounding box center [734, 367] width 338 height 21
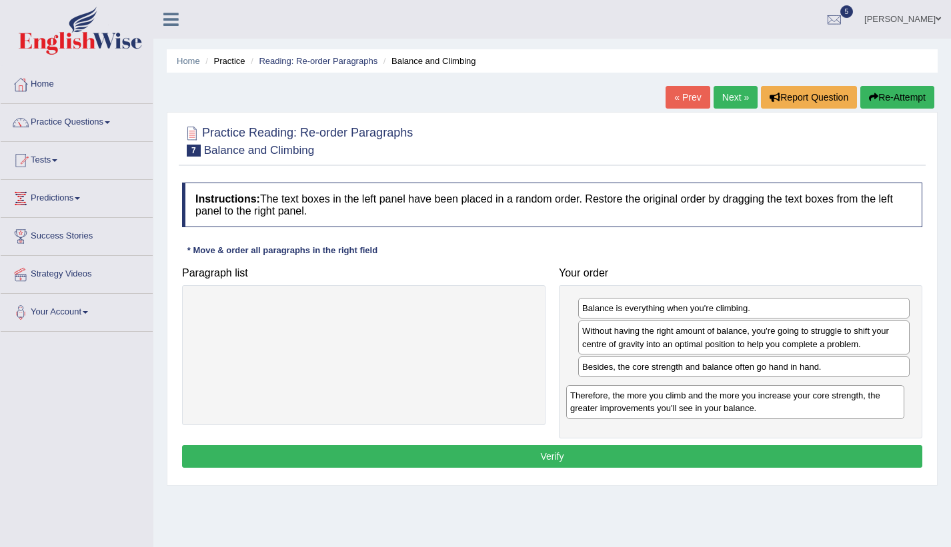
drag, startPoint x: 489, startPoint y: 327, endPoint x: 861, endPoint y: 414, distance: 381.4
click at [861, 414] on div "Therefore, the more you climb and the more you increase your core strength, the…" at bounding box center [735, 401] width 338 height 33
click at [779, 460] on button "Verify" at bounding box center [552, 456] width 740 height 23
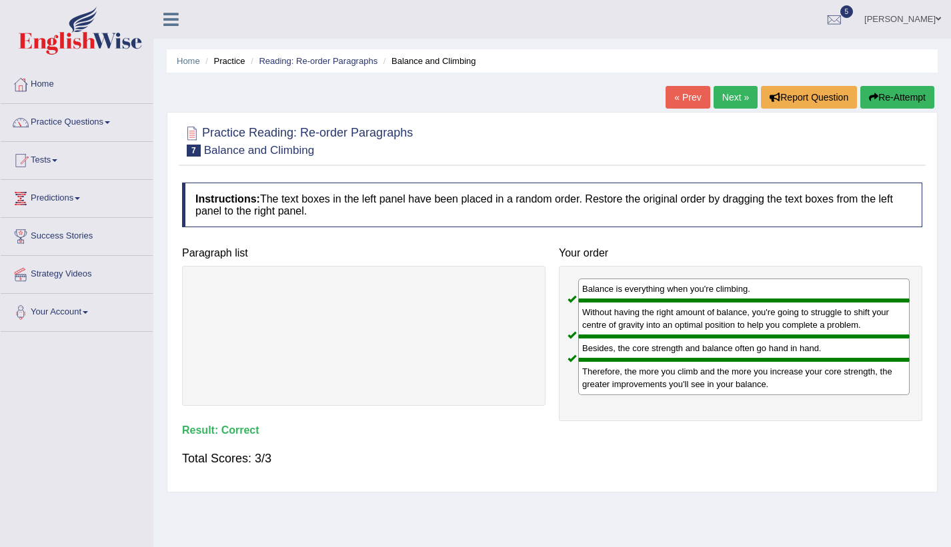
click at [736, 89] on link "Next »" at bounding box center [735, 97] width 44 height 23
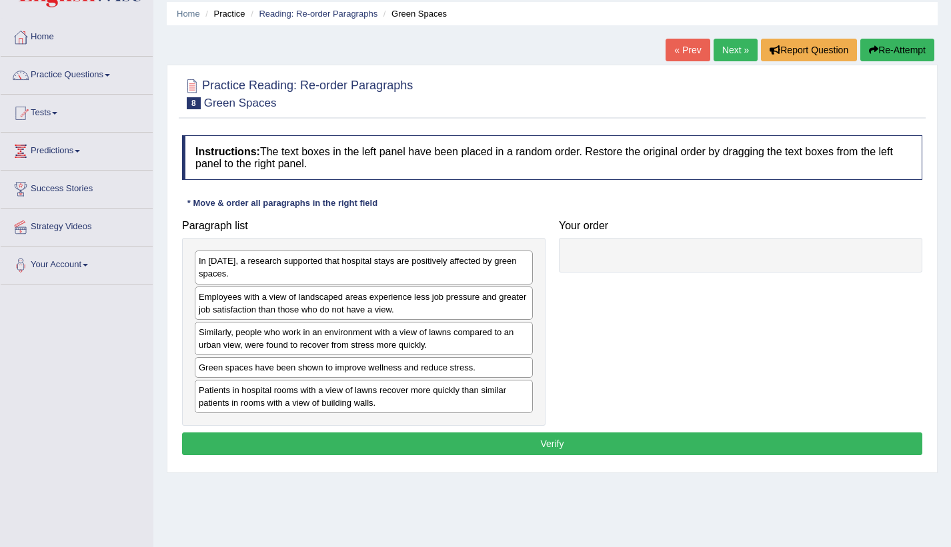
scroll to position [133, 0]
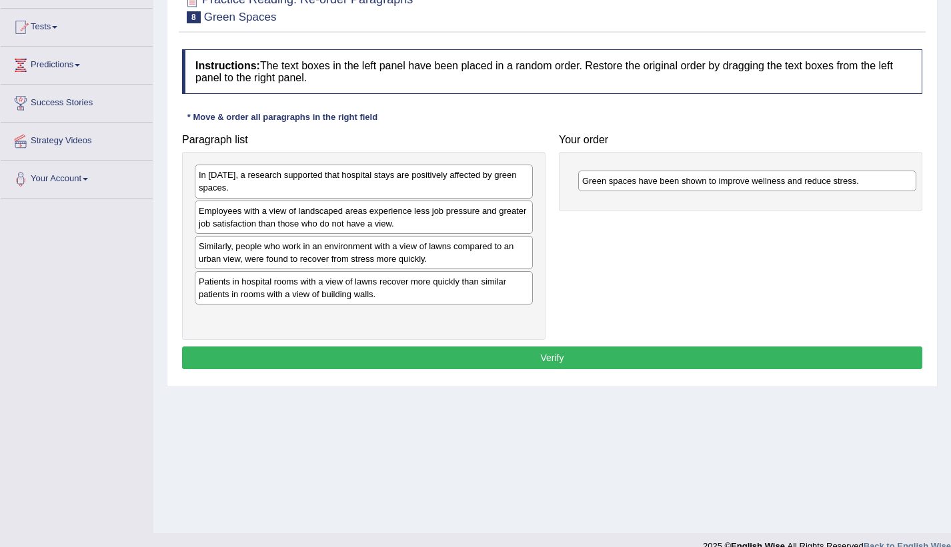
drag, startPoint x: 425, startPoint y: 285, endPoint x: 808, endPoint y: 184, distance: 396.3
click at [808, 184] on div "Green spaces have been shown to improve wellness and reduce stress." at bounding box center [747, 181] width 338 height 21
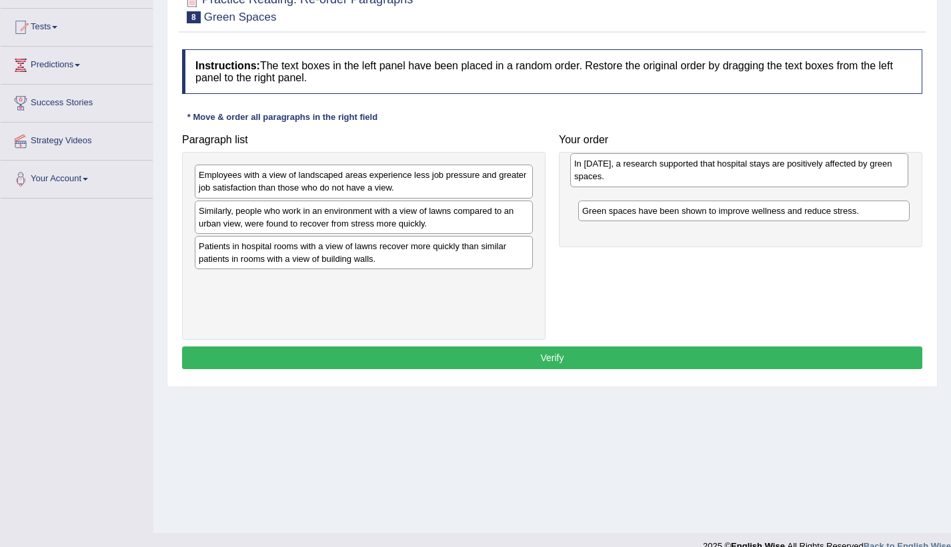
drag, startPoint x: 255, startPoint y: 179, endPoint x: 631, endPoint y: 168, distance: 375.5
click at [631, 168] on div "In [DATE], a research supported that hospital stays are positively affected by …" at bounding box center [739, 169] width 338 height 33
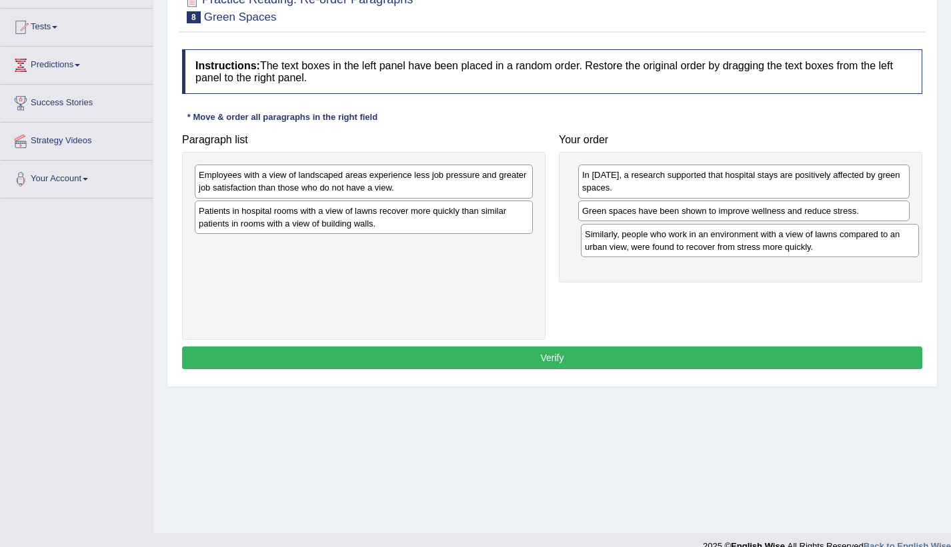
drag, startPoint x: 398, startPoint y: 223, endPoint x: 786, endPoint y: 247, distance: 388.7
click at [786, 247] on div "Similarly, people who work in an environment with a view of lawns compared to a…" at bounding box center [750, 240] width 338 height 33
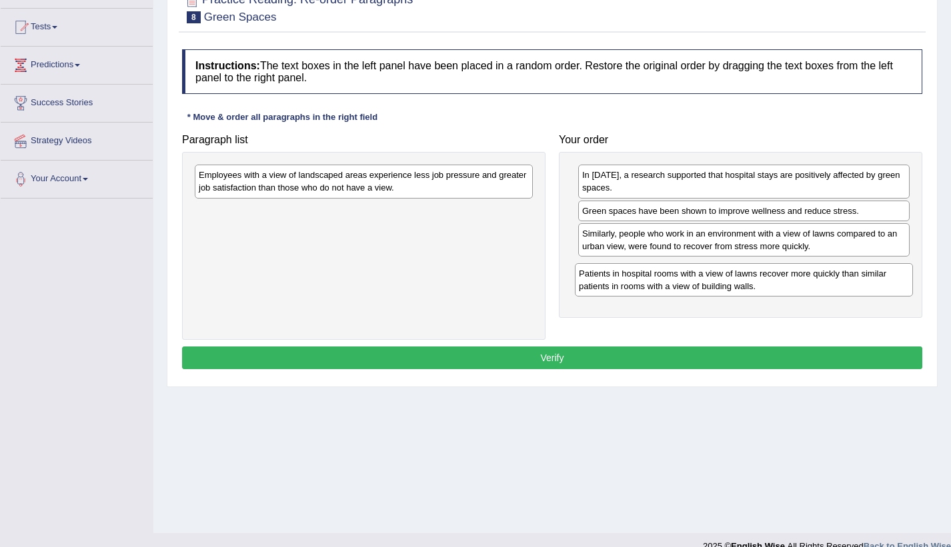
drag, startPoint x: 406, startPoint y: 225, endPoint x: 779, endPoint y: 283, distance: 377.2
click at [779, 283] on div "Patients in hospital rooms with a view of lawns recover more quickly than simil…" at bounding box center [744, 279] width 338 height 33
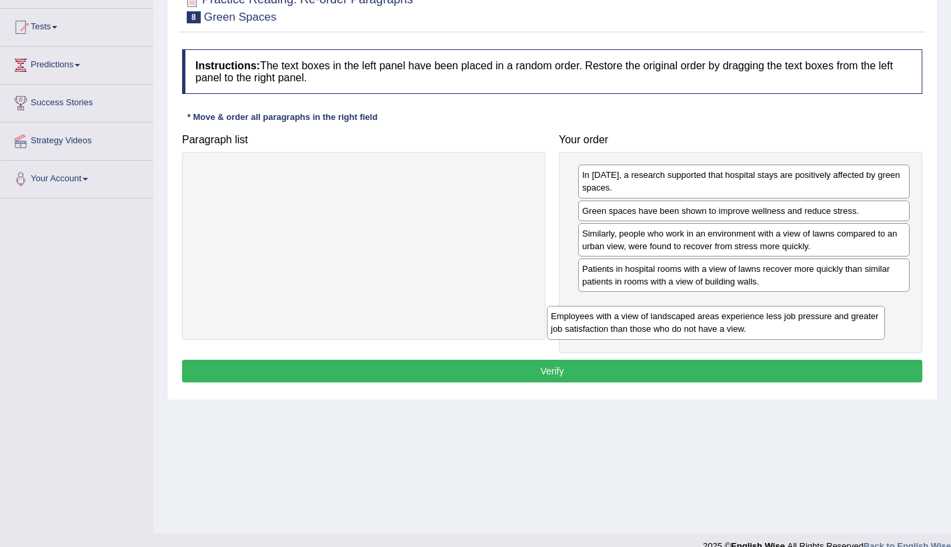
drag, startPoint x: 493, startPoint y: 183, endPoint x: 890, endPoint y: 326, distance: 421.7
click at [885, 326] on div "Employees with a view of landscaped areas experience less job pressure and grea…" at bounding box center [716, 322] width 338 height 33
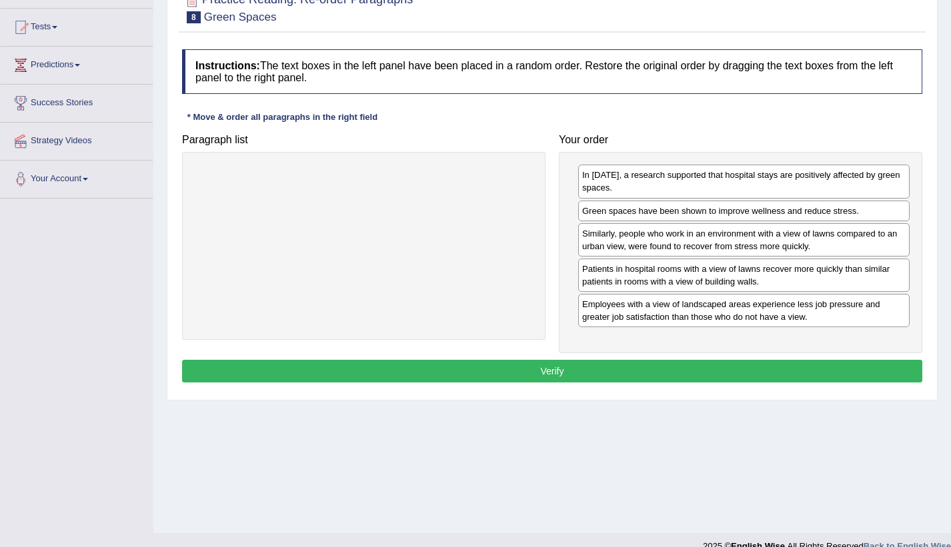
click at [750, 373] on button "Verify" at bounding box center [552, 371] width 740 height 23
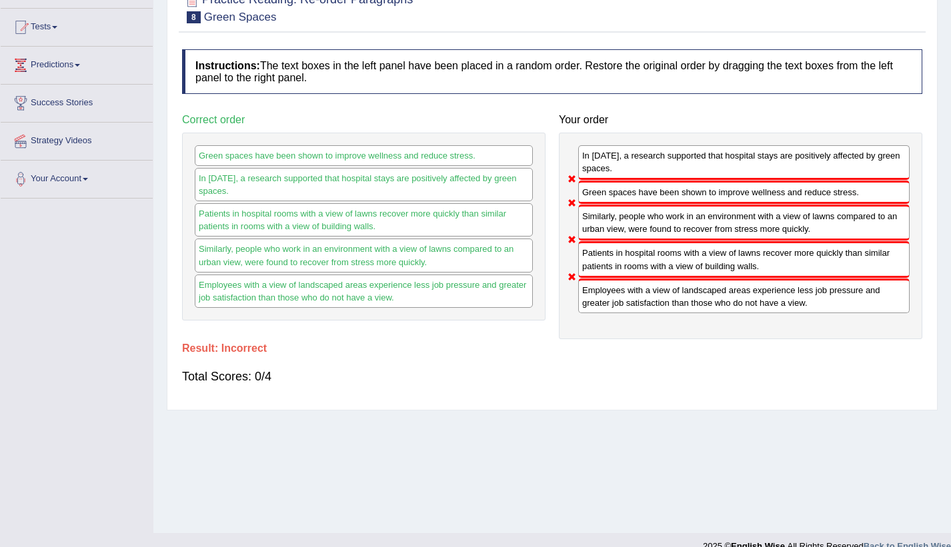
scroll to position [0, 0]
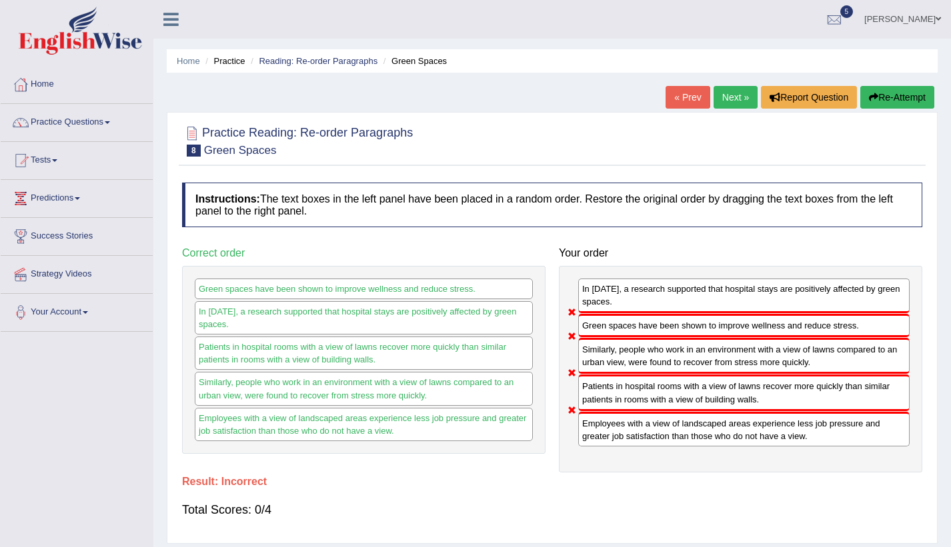
click at [901, 86] on button "Re-Attempt" at bounding box center [897, 97] width 74 height 23
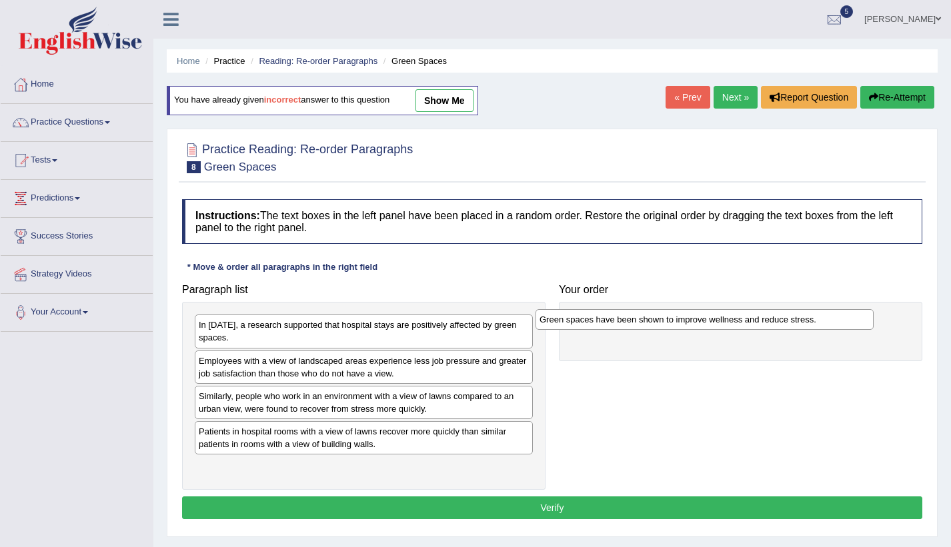
drag, startPoint x: 329, startPoint y: 436, endPoint x: 669, endPoint y: 324, distance: 358.6
click at [669, 324] on div "Green spaces have been shown to improve wellness and reduce stress." at bounding box center [704, 319] width 338 height 21
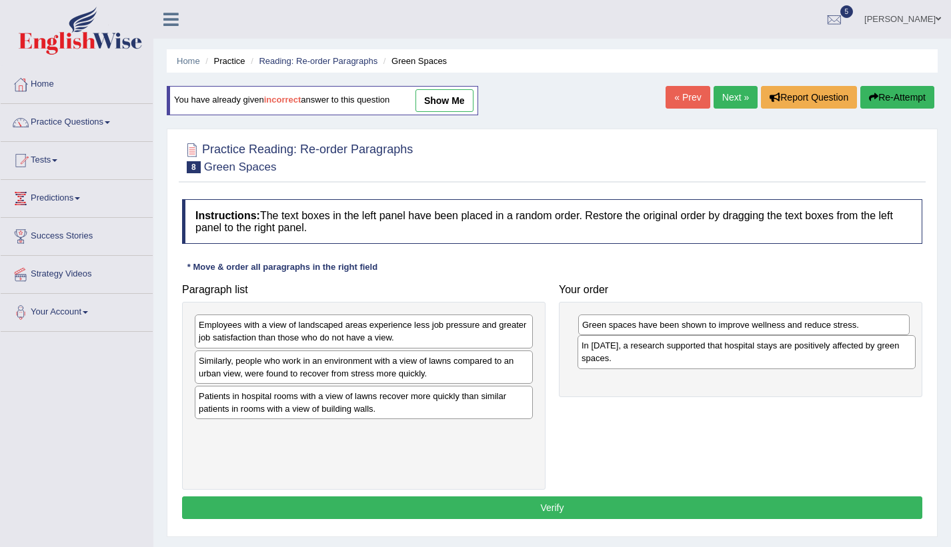
drag, startPoint x: 439, startPoint y: 332, endPoint x: 821, endPoint y: 353, distance: 382.5
click at [821, 353] on div "In [DATE], a research supported that hospital stays are positively affected by …" at bounding box center [746, 351] width 338 height 33
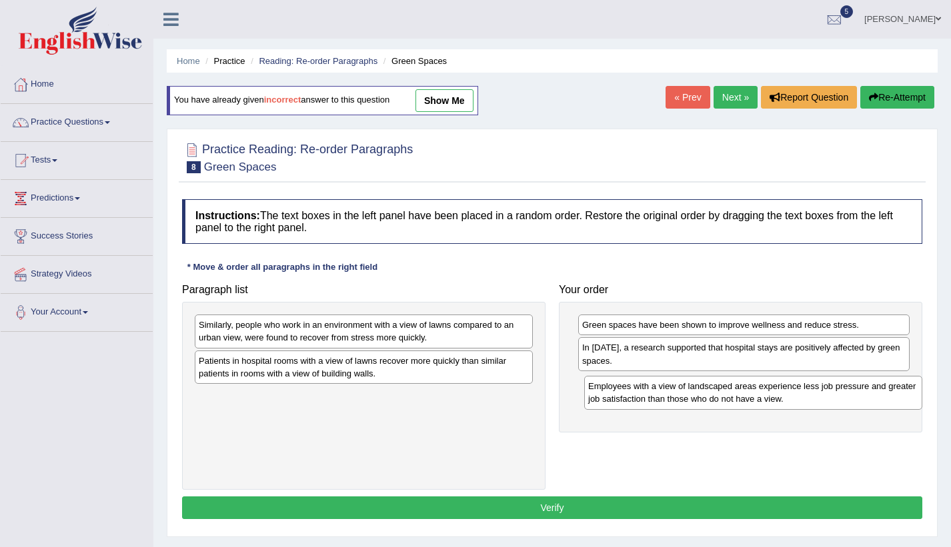
drag, startPoint x: 363, startPoint y: 333, endPoint x: 753, endPoint y: 395, distance: 394.1
click at [753, 395] on div "Employees with a view of landscaped areas experience less job pressure and grea…" at bounding box center [753, 392] width 338 height 33
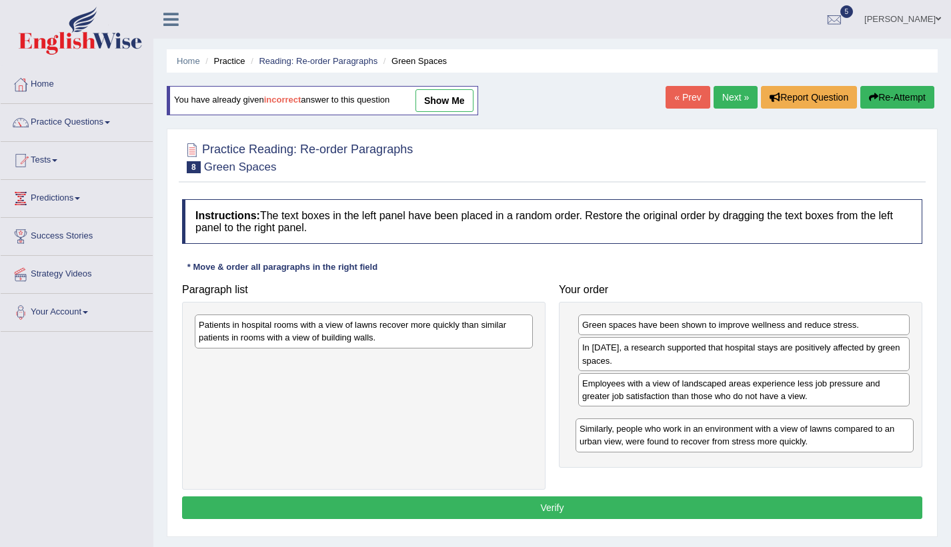
drag, startPoint x: 473, startPoint y: 338, endPoint x: 853, endPoint y: 442, distance: 394.6
click at [853, 442] on div "Similarly, people who work in an environment with a view of lawns compared to a…" at bounding box center [744, 435] width 338 height 33
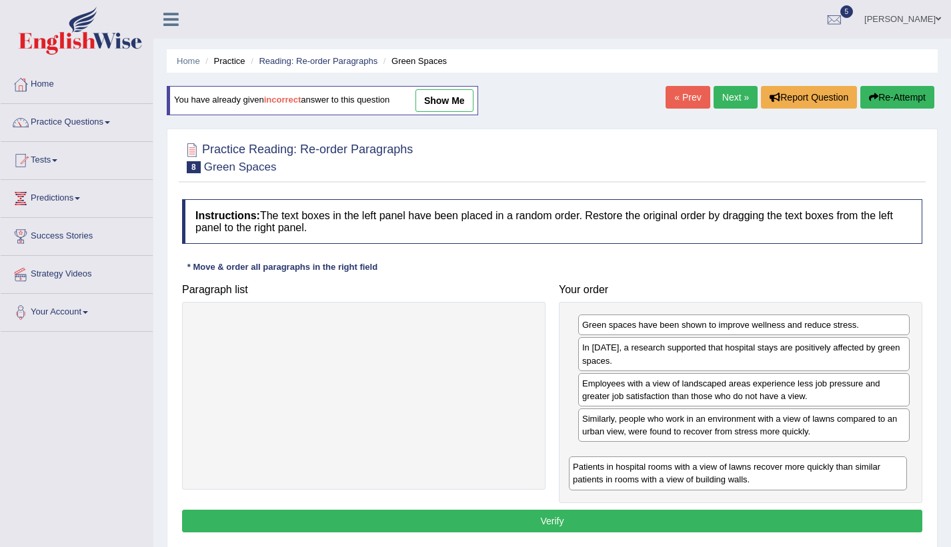
drag, startPoint x: 487, startPoint y: 337, endPoint x: 862, endPoint y: 479, distance: 400.6
click at [862, 479] on div "Patients in hospital rooms with a view of lawns recover more quickly than simil…" at bounding box center [738, 473] width 338 height 33
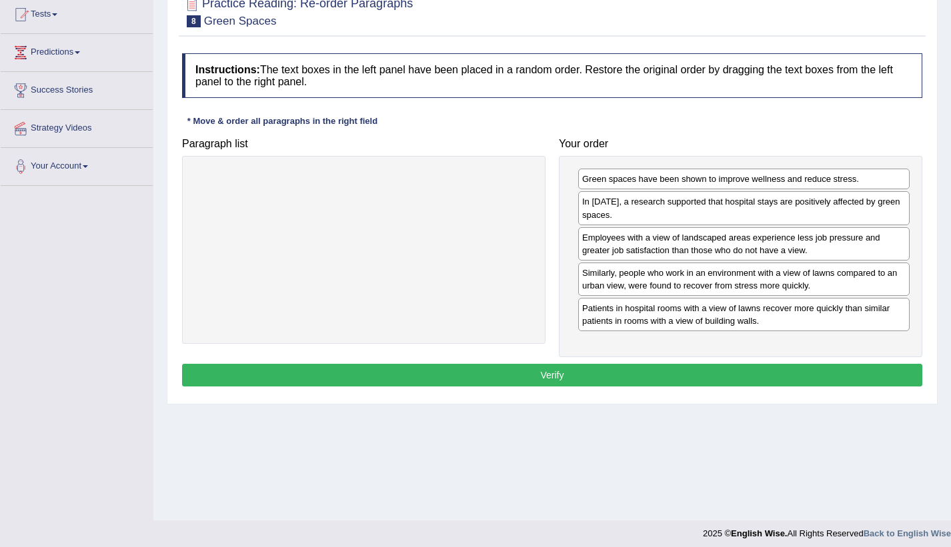
scroll to position [153, 0]
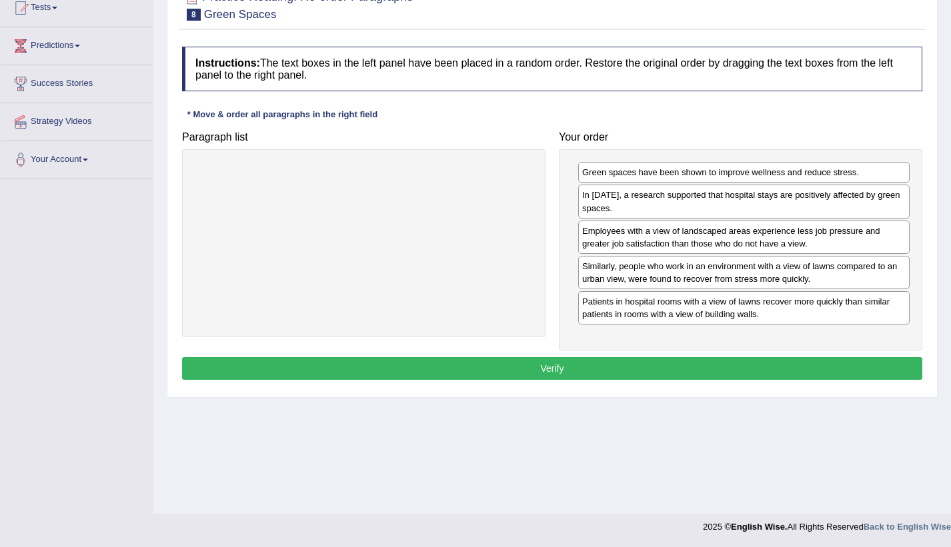
click at [685, 379] on button "Verify" at bounding box center [552, 368] width 740 height 23
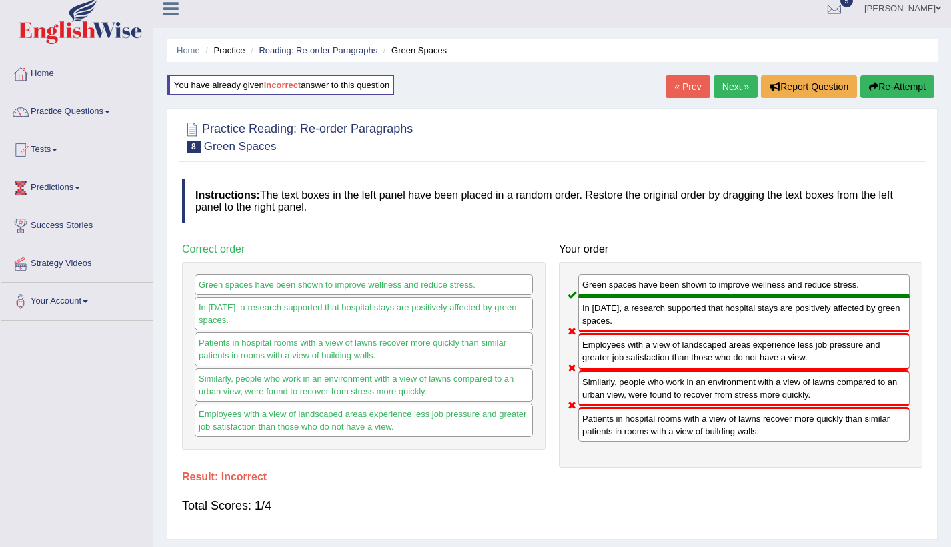
scroll to position [0, 0]
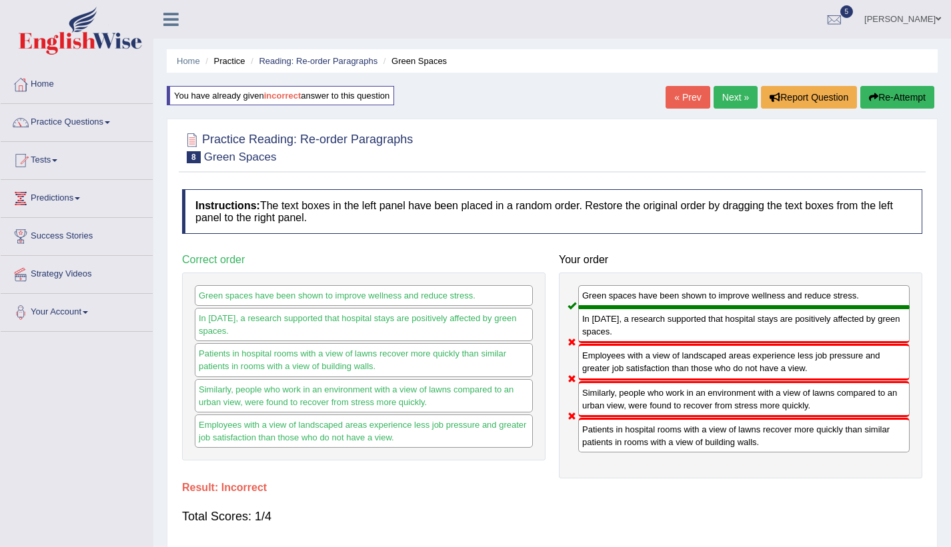
click at [899, 98] on button "Re-Attempt" at bounding box center [897, 97] width 74 height 23
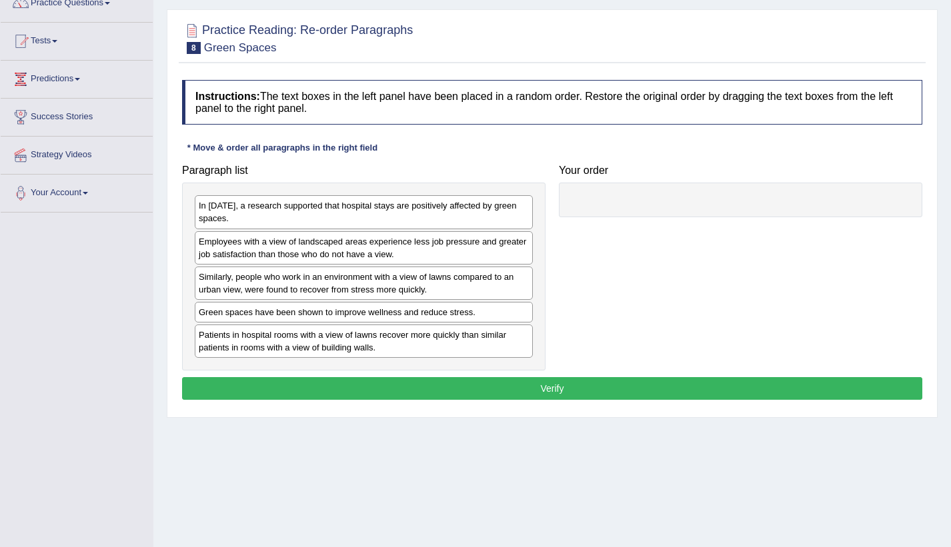
scroll to position [133, 0]
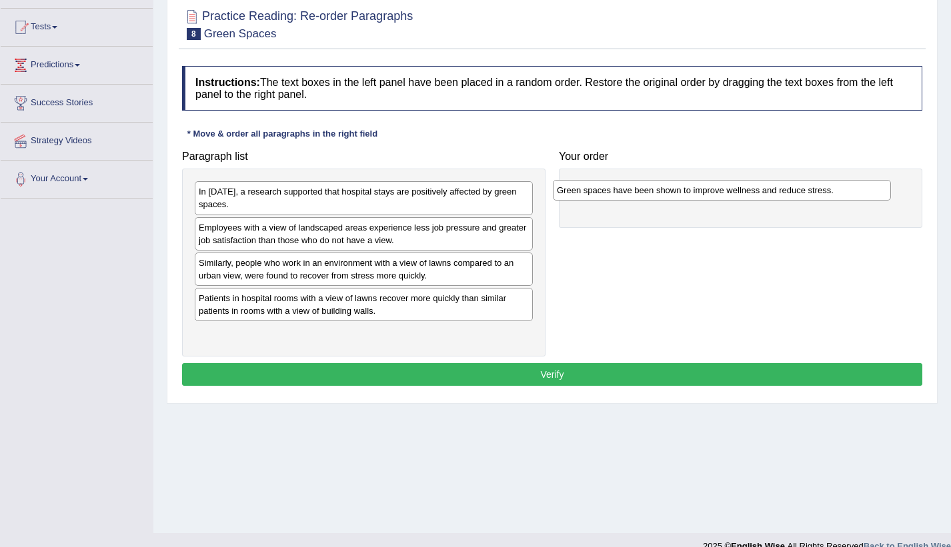
drag, startPoint x: 307, startPoint y: 301, endPoint x: 663, endPoint y: 194, distance: 371.8
click at [663, 194] on div "Green spaces have been shown to improve wellness and reduce stress." at bounding box center [722, 190] width 338 height 21
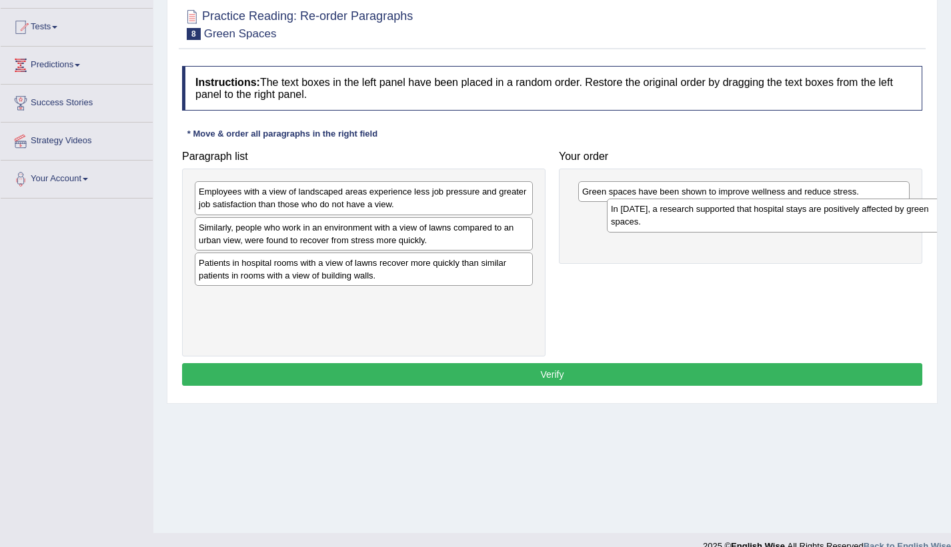
drag, startPoint x: 480, startPoint y: 197, endPoint x: 889, endPoint y: 211, distance: 409.5
click at [889, 211] on div "In [DATE], a research supported that hospital stays are positively affected by …" at bounding box center [776, 215] width 338 height 33
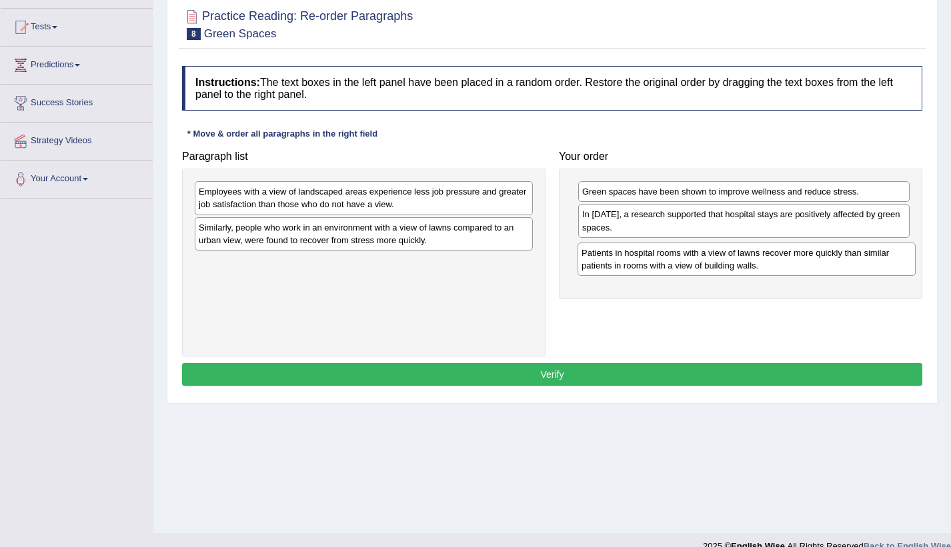
drag, startPoint x: 605, startPoint y: 279, endPoint x: 803, endPoint y: 267, distance: 198.3
click at [803, 267] on div "Patients in hospital rooms with a view of lawns recover more quickly than simil…" at bounding box center [746, 259] width 338 height 33
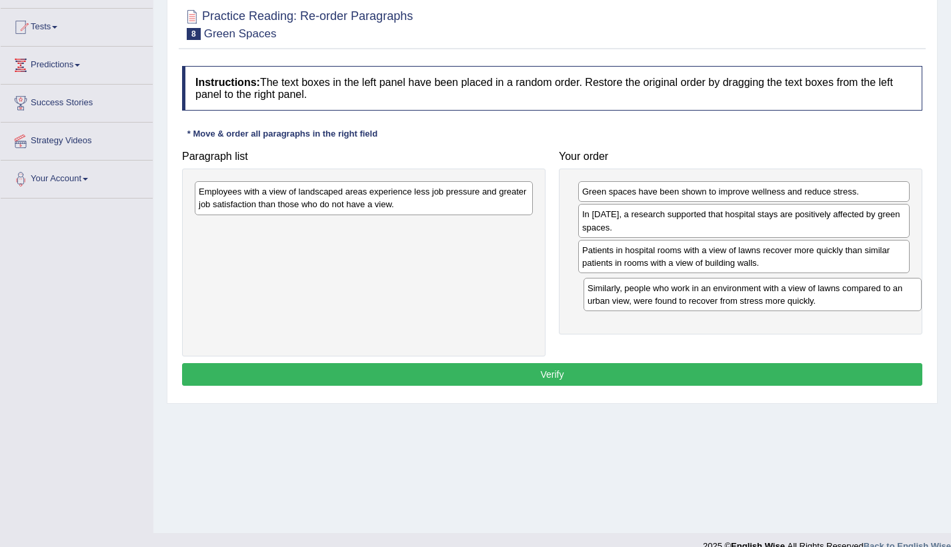
drag, startPoint x: 541, startPoint y: 266, endPoint x: 875, endPoint y: 306, distance: 335.7
click at [875, 306] on div "Similarly, people who work in an environment with a view of lawns compared to a…" at bounding box center [752, 294] width 338 height 33
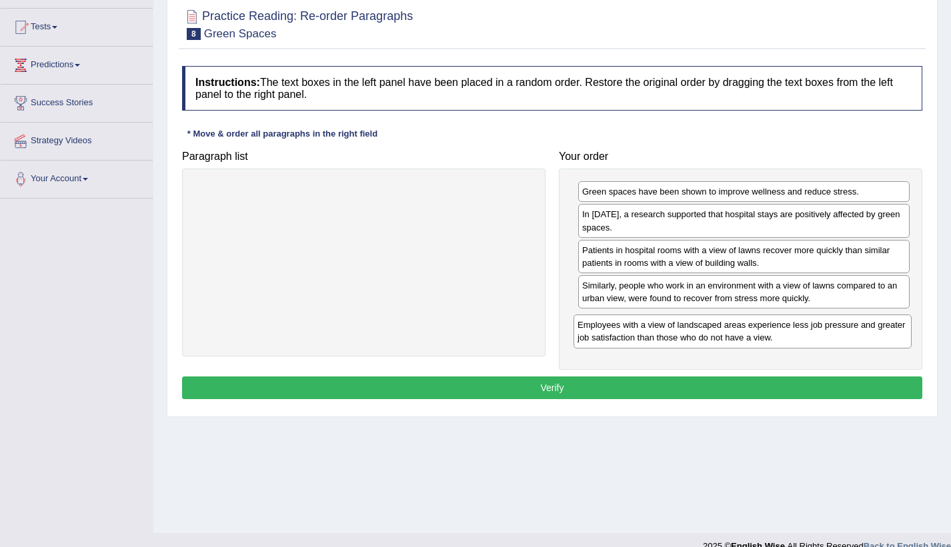
drag, startPoint x: 511, startPoint y: 265, endPoint x: 822, endPoint y: 349, distance: 321.8
click at [822, 348] on div "Employees with a view of landscaped areas experience less job pressure and grea…" at bounding box center [742, 331] width 338 height 33
click at [766, 380] on button "Verify" at bounding box center [552, 388] width 740 height 23
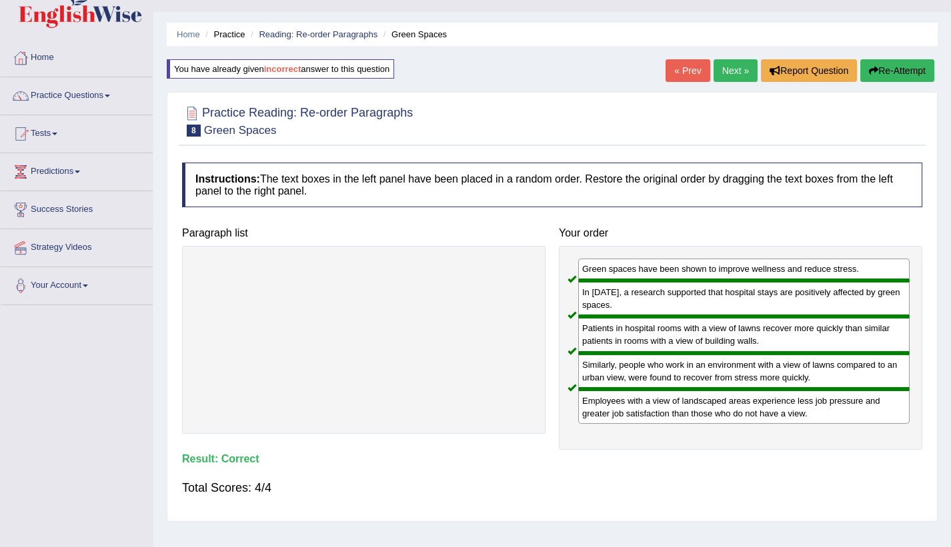
scroll to position [0, 0]
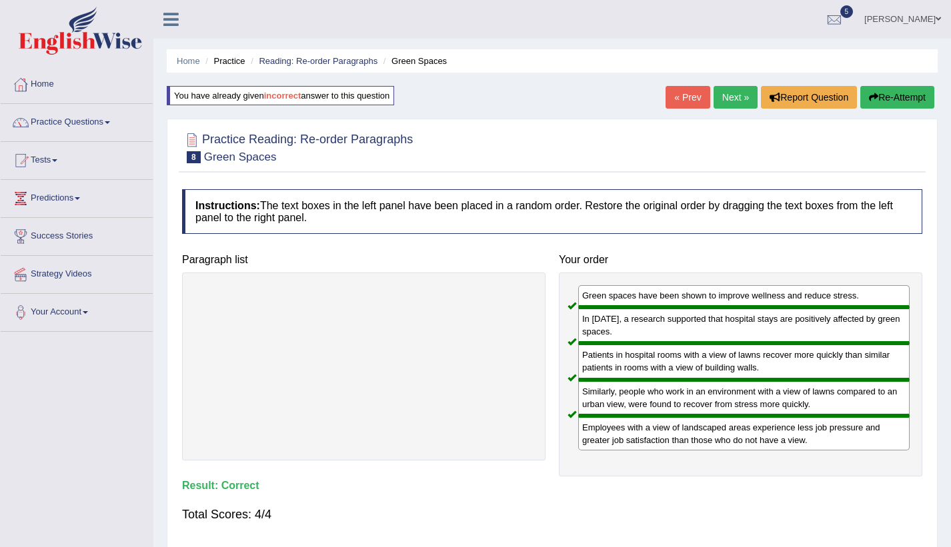
click at [733, 99] on link "Next »" at bounding box center [735, 97] width 44 height 23
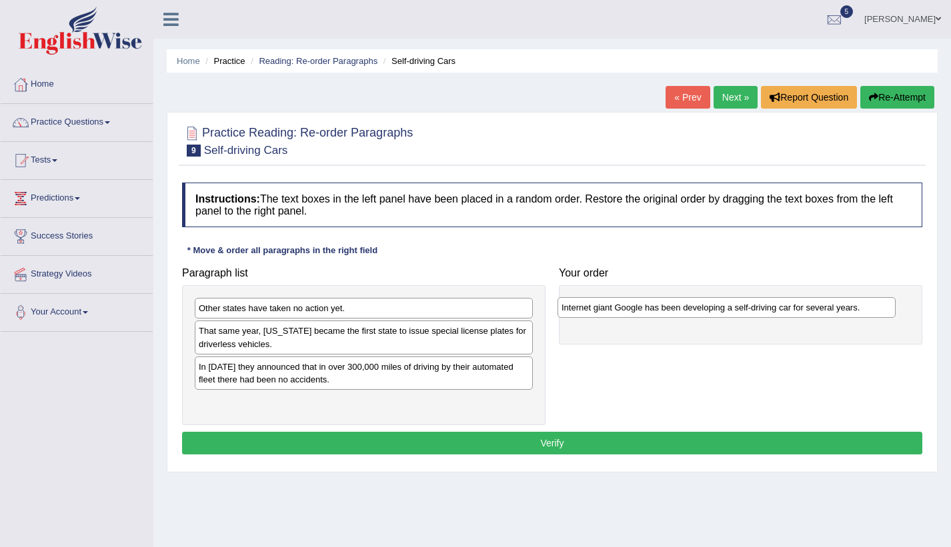
drag, startPoint x: 367, startPoint y: 369, endPoint x: 722, endPoint y: 312, distance: 359.1
click at [722, 312] on div "Internet giant Google has been developing a self-driving car for several years." at bounding box center [726, 307] width 338 height 21
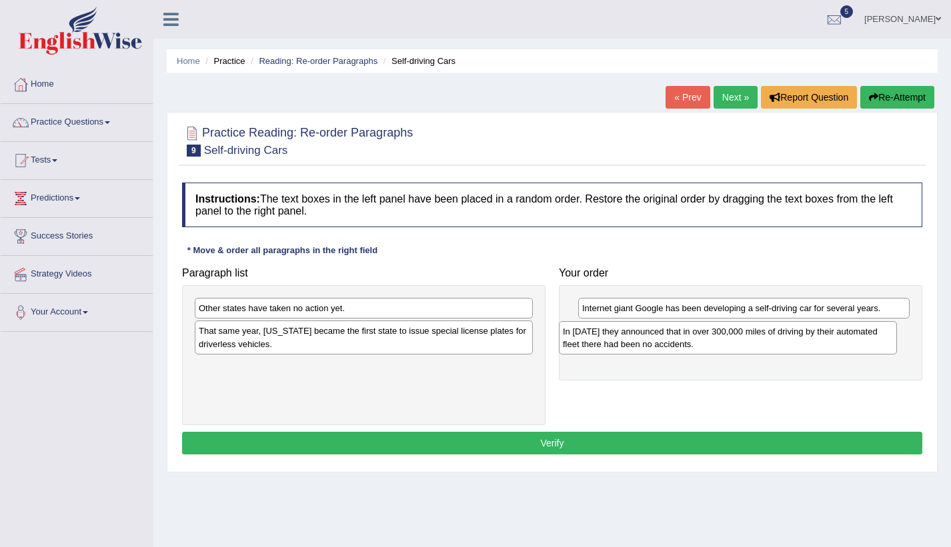
drag, startPoint x: 388, startPoint y: 389, endPoint x: 752, endPoint y: 353, distance: 365.7
click at [752, 353] on div "In [DATE] they announced that in over 300,000 miles of driving by their automat…" at bounding box center [728, 337] width 338 height 33
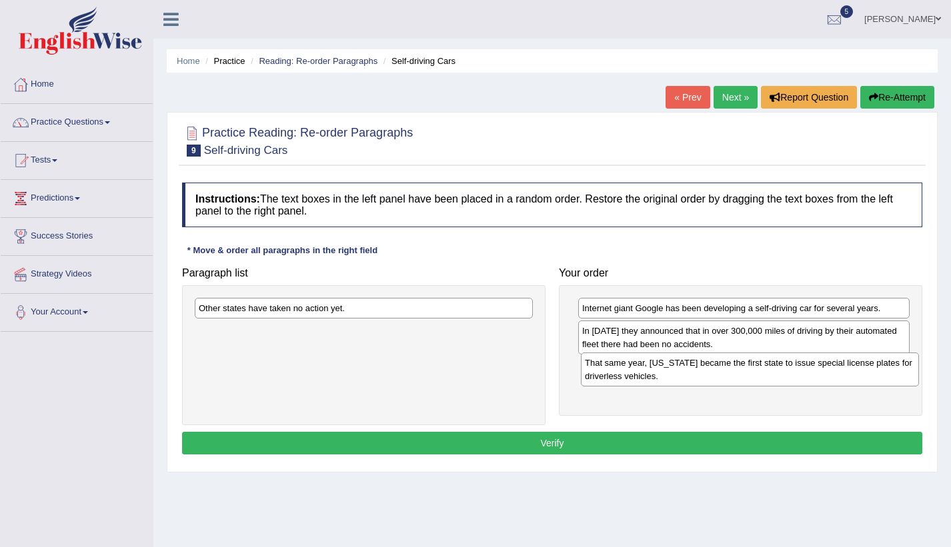
drag, startPoint x: 433, startPoint y: 371, endPoint x: 768, endPoint y: 379, distance: 334.7
click at [768, 379] on div "That same year, [US_STATE] became the first state to issue special license plat…" at bounding box center [750, 369] width 338 height 33
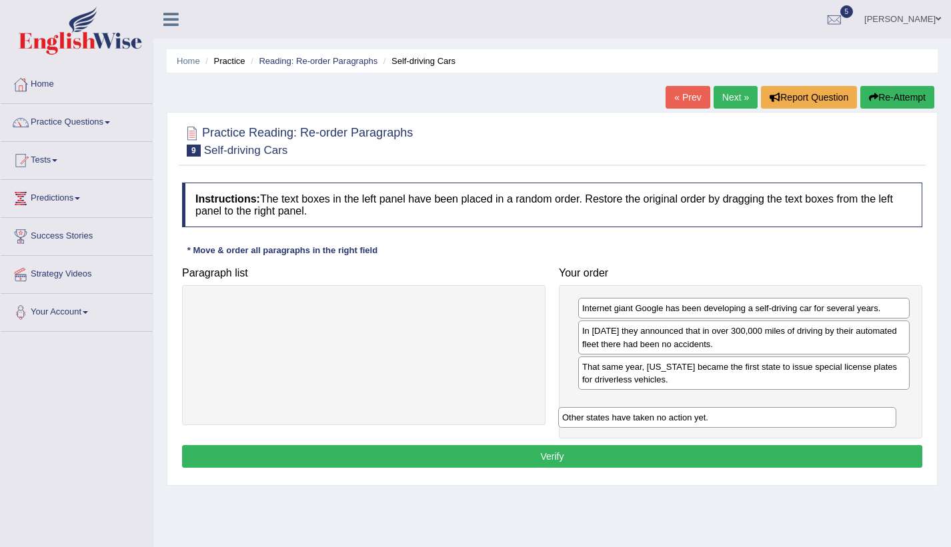
drag, startPoint x: 476, startPoint y: 312, endPoint x: 857, endPoint y: 417, distance: 395.6
click at [857, 417] on div "Other states have taken no action yet." at bounding box center [727, 417] width 338 height 21
click at [783, 459] on button "Verify" at bounding box center [552, 456] width 740 height 23
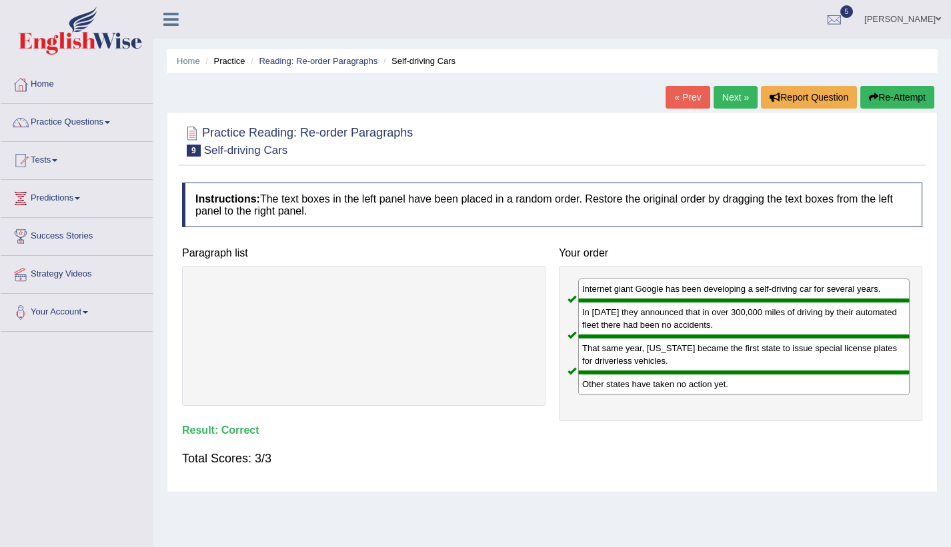
click at [731, 98] on link "Next »" at bounding box center [735, 97] width 44 height 23
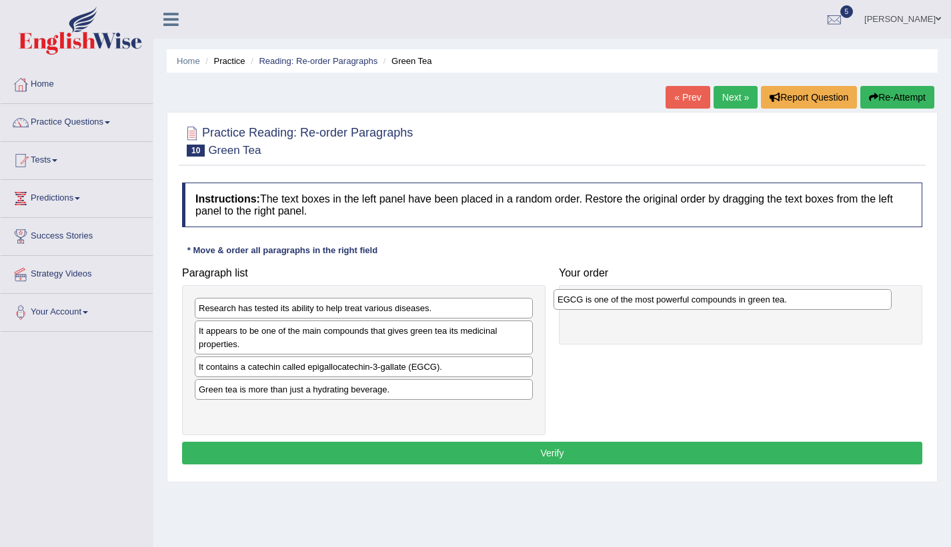
drag, startPoint x: 432, startPoint y: 391, endPoint x: 791, endPoint y: 300, distance: 369.9
click at [791, 300] on div "EGCG is one of the most powerful compounds in green tea." at bounding box center [722, 299] width 338 height 21
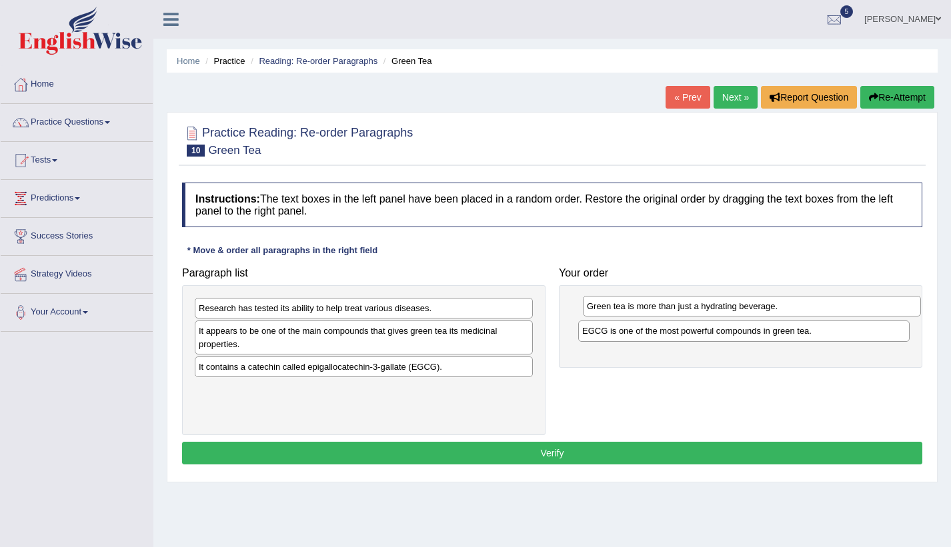
drag, startPoint x: 459, startPoint y: 390, endPoint x: 847, endPoint y: 307, distance: 396.0
click at [847, 307] on div "Green tea is more than just a hydrating beverage." at bounding box center [752, 306] width 338 height 21
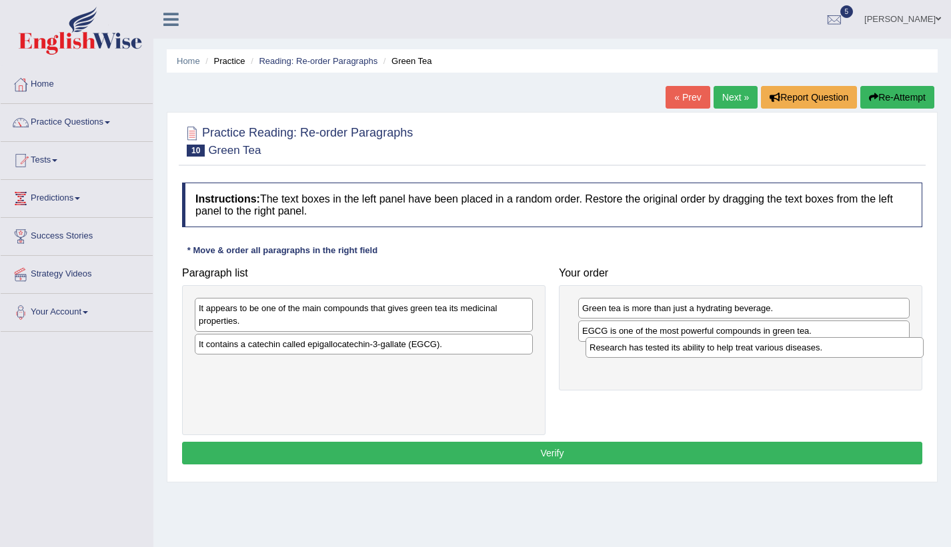
drag, startPoint x: 473, startPoint y: 318, endPoint x: 862, endPoint y: 362, distance: 391.8
click at [862, 358] on div "Research has tested its ability to help treat various diseases." at bounding box center [754, 347] width 338 height 21
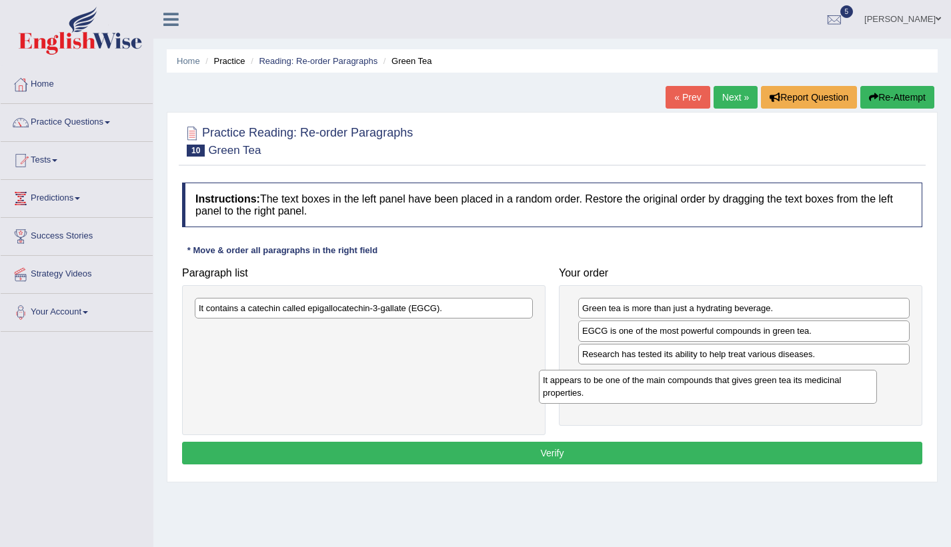
drag, startPoint x: 493, startPoint y: 338, endPoint x: 799, endPoint y: 397, distance: 311.7
click at [799, 397] on div "It appears to be one of the main compounds that gives green tea its medicinal p…" at bounding box center [708, 386] width 338 height 33
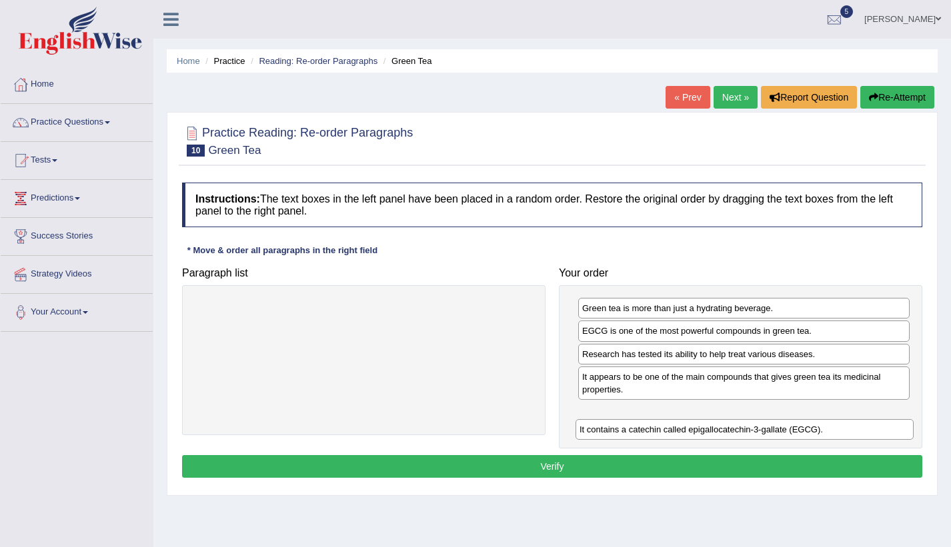
drag, startPoint x: 465, startPoint y: 311, endPoint x: 845, endPoint y: 429, distance: 398.5
click at [845, 431] on div "It contains a catechin called epigallocatechin-3-gallate (EGCG)." at bounding box center [744, 429] width 338 height 21
click at [714, 459] on button "Verify" at bounding box center [552, 466] width 740 height 23
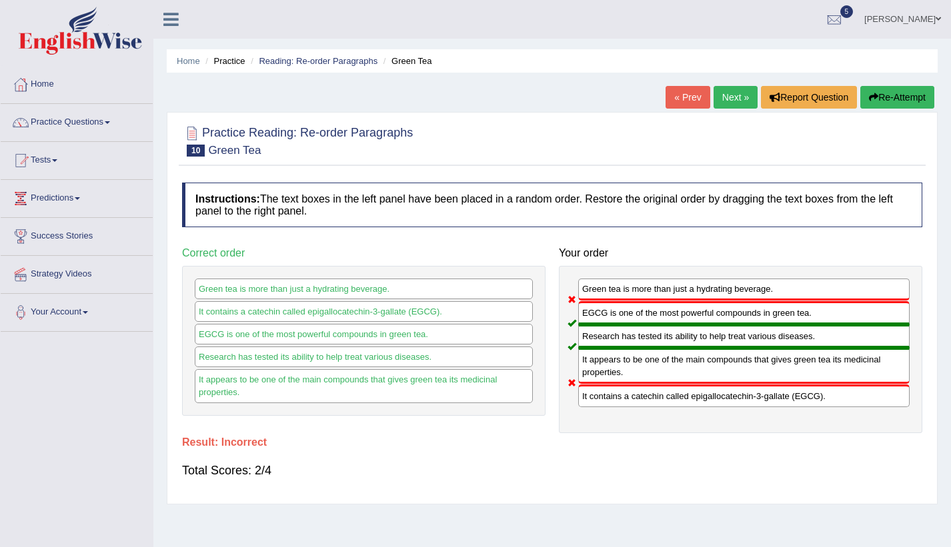
click at [904, 93] on button "Re-Attempt" at bounding box center [897, 97] width 74 height 23
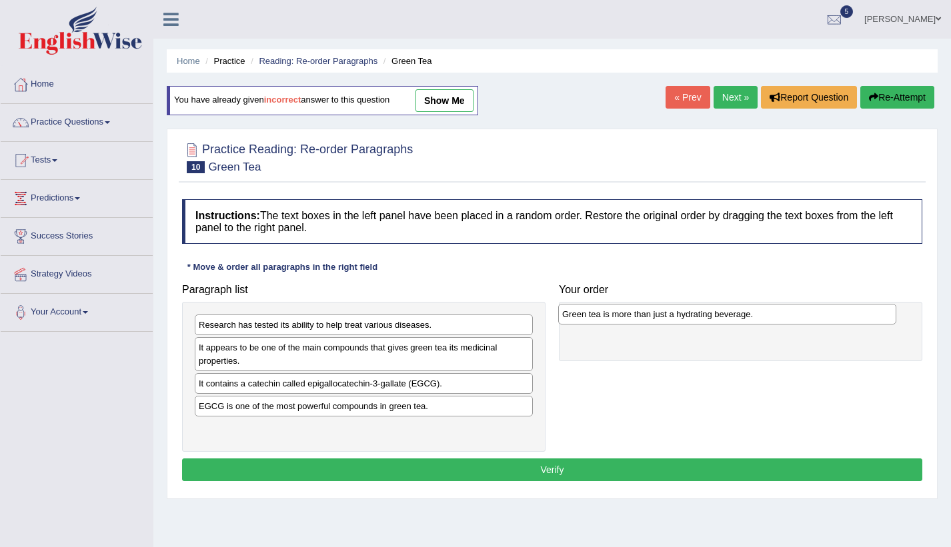
drag, startPoint x: 251, startPoint y: 433, endPoint x: 613, endPoint y: 319, distance: 379.5
click at [613, 319] on div "Green tea is more than just a hydrating beverage." at bounding box center [727, 314] width 338 height 21
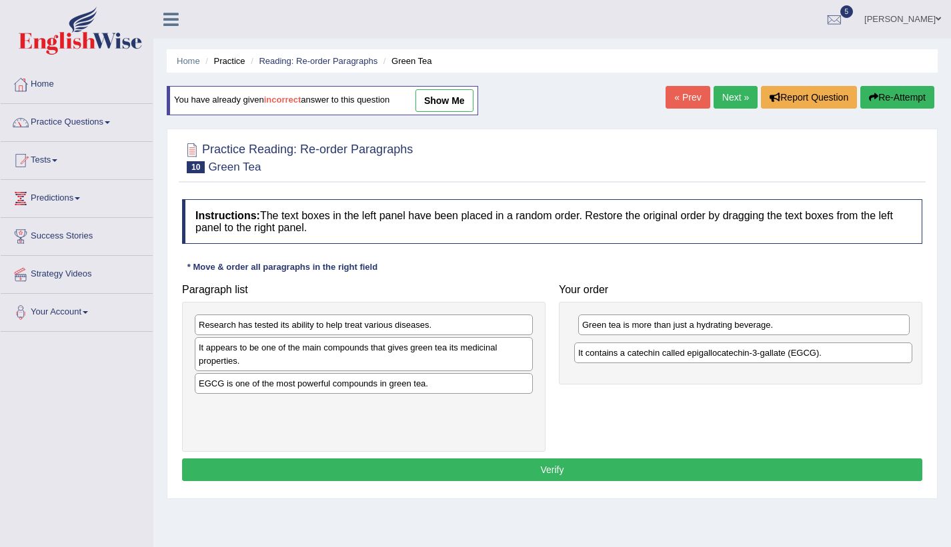
drag, startPoint x: 439, startPoint y: 391, endPoint x: 819, endPoint y: 359, distance: 382.0
click at [819, 359] on div "It contains a catechin called epigallocatechin-3-gallate (EGCG)." at bounding box center [743, 353] width 338 height 21
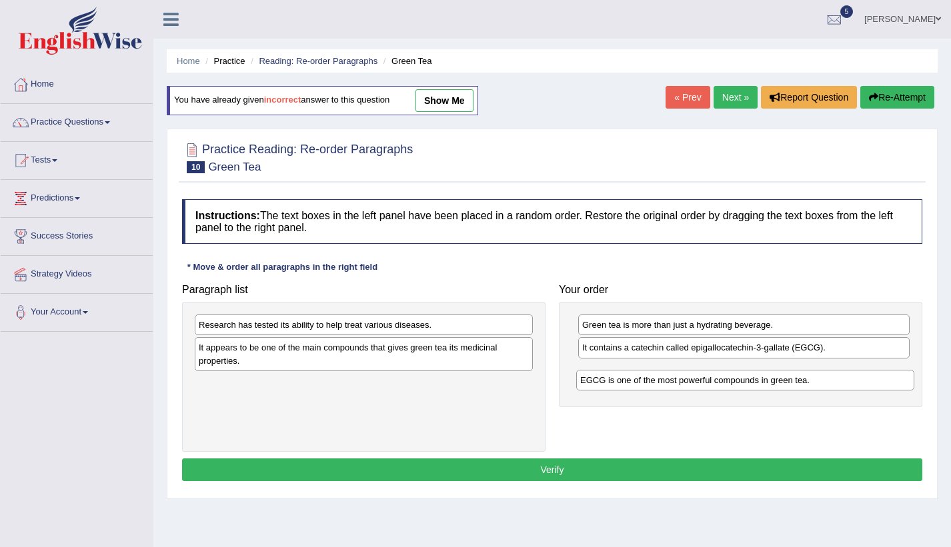
drag, startPoint x: 427, startPoint y: 389, endPoint x: 809, endPoint y: 386, distance: 381.3
click at [809, 386] on div "EGCG is one of the most powerful compounds in green tea." at bounding box center [745, 380] width 338 height 21
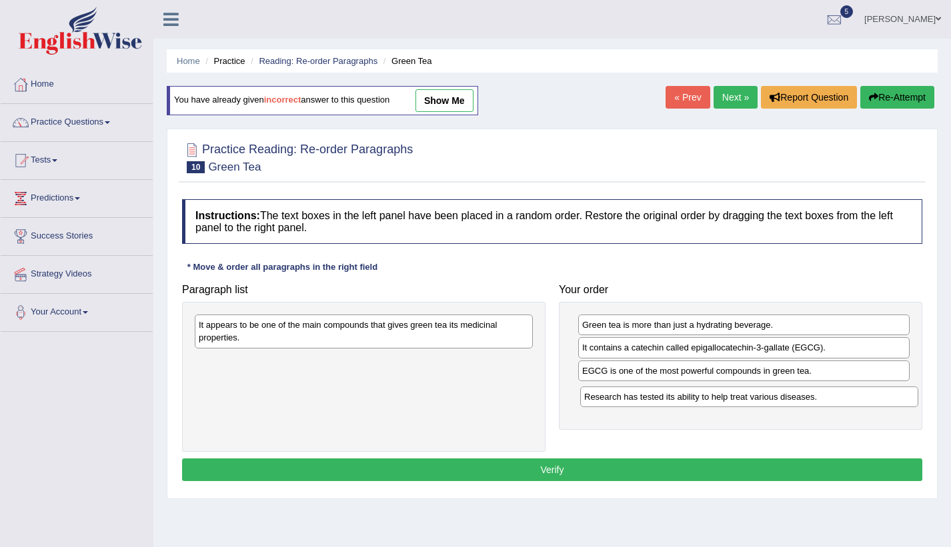
drag, startPoint x: 445, startPoint y: 334, endPoint x: 830, endPoint y: 406, distance: 391.9
click at [830, 406] on div "Research has tested its ability to help treat various diseases." at bounding box center [749, 397] width 338 height 21
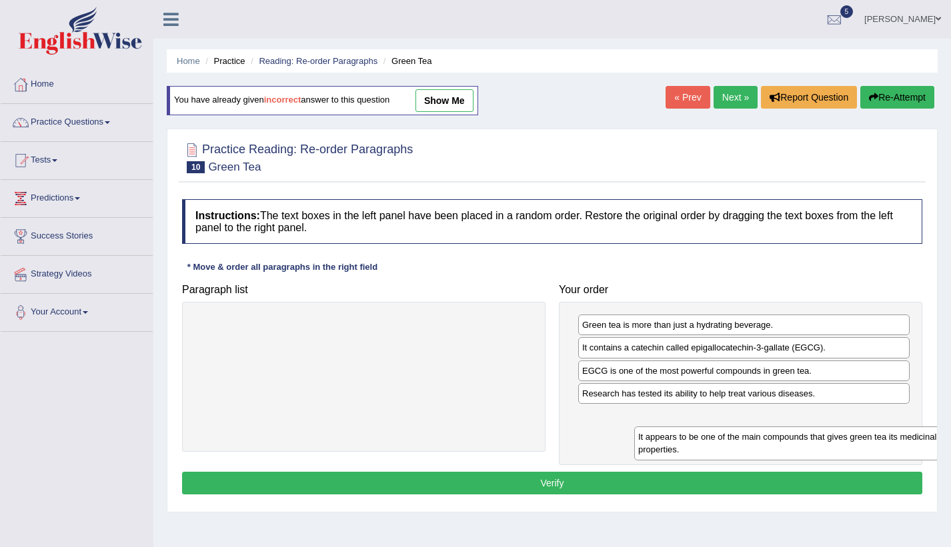
drag, startPoint x: 478, startPoint y: 339, endPoint x: 881, endPoint y: 438, distance: 414.5
click at [881, 438] on div "It appears to be one of the main compounds that gives green tea its medicinal p…" at bounding box center [803, 443] width 338 height 33
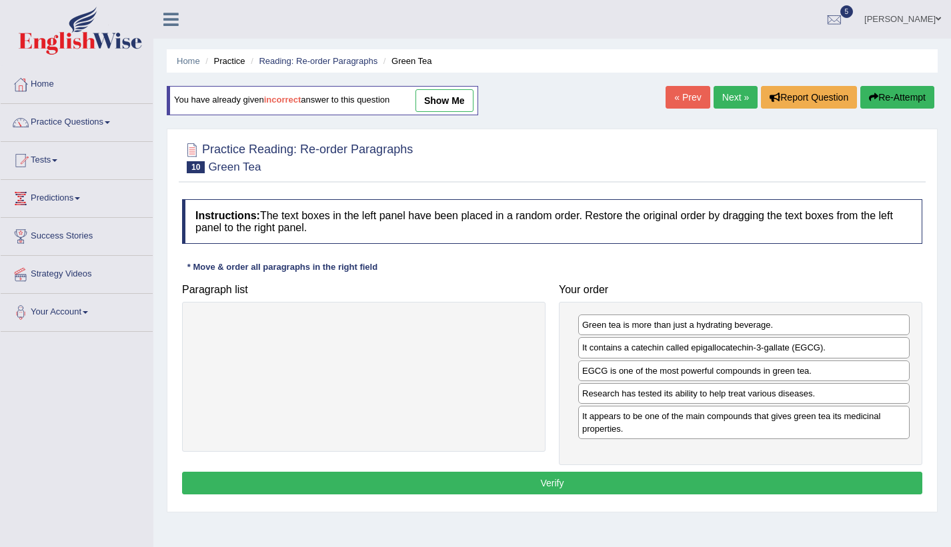
click at [807, 487] on button "Verify" at bounding box center [552, 483] width 740 height 23
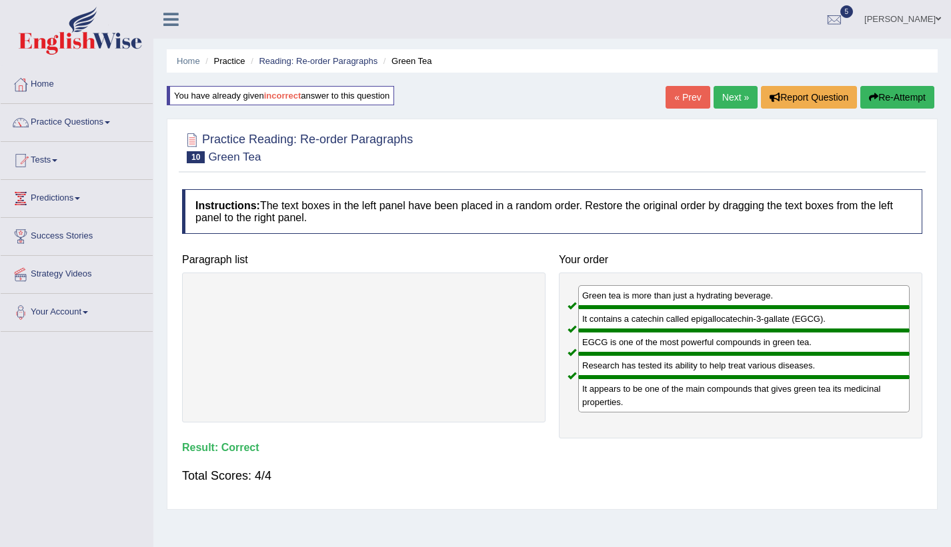
click at [731, 90] on link "Next »" at bounding box center [735, 97] width 44 height 23
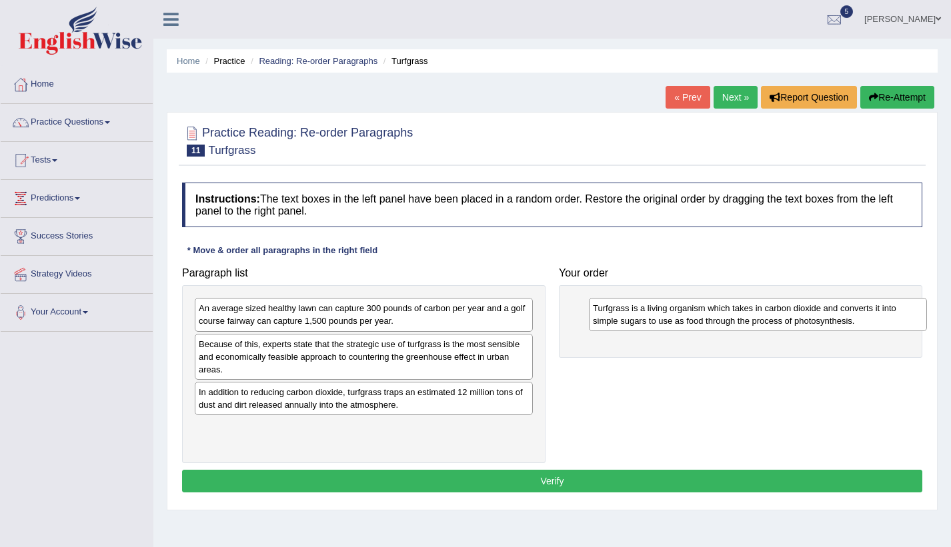
drag, startPoint x: 313, startPoint y: 437, endPoint x: 707, endPoint y: 318, distance: 411.6
click at [707, 318] on div "Turfgrass is a living organism which takes in carbon dioxide and converts it in…" at bounding box center [758, 314] width 338 height 33
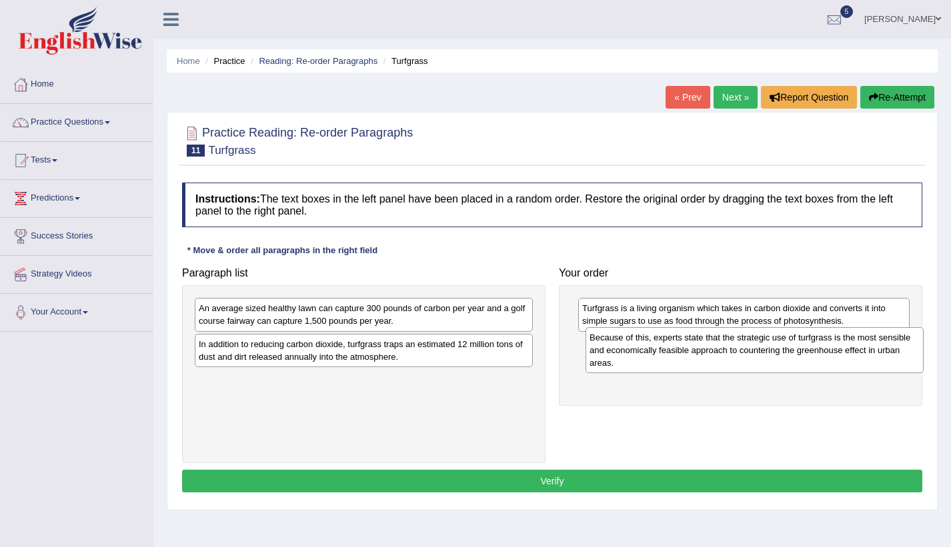
drag, startPoint x: 350, startPoint y: 363, endPoint x: 741, endPoint y: 356, distance: 390.7
click at [741, 356] on div "Because of this, experts state that the strategic use of turfgrass is the most …" at bounding box center [754, 350] width 338 height 46
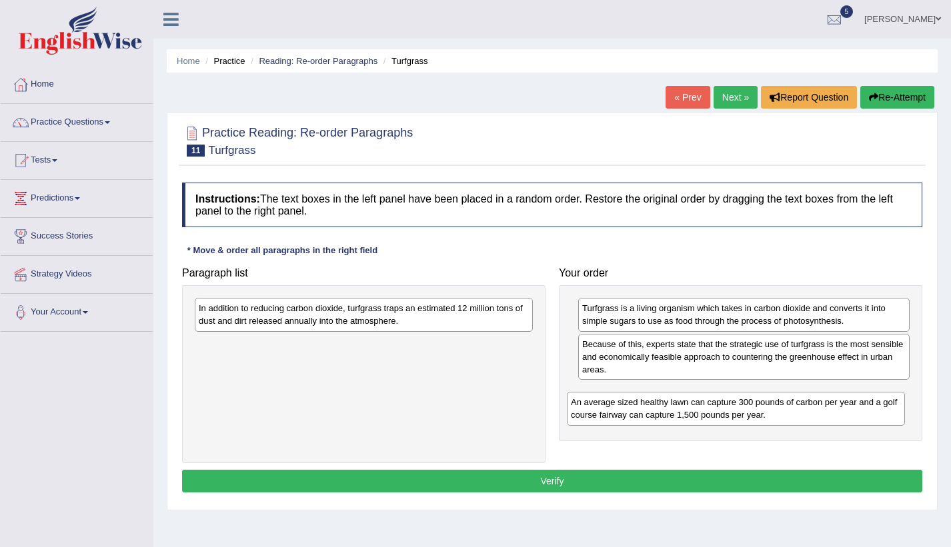
drag, startPoint x: 480, startPoint y: 327, endPoint x: 852, endPoint y: 421, distance: 383.6
click at [852, 421] on div "An average sized healthy lawn can capture 300 pounds of carbon per year and a g…" at bounding box center [736, 408] width 338 height 33
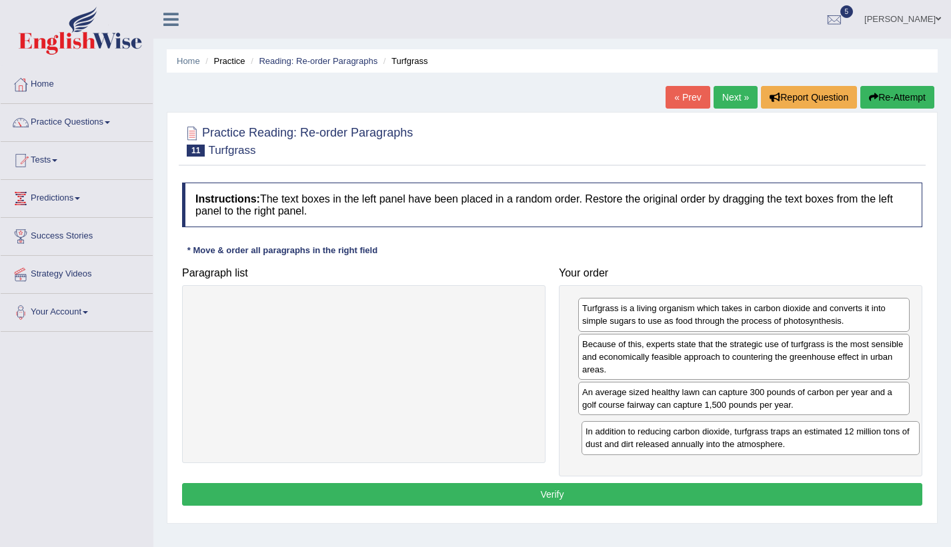
drag, startPoint x: 489, startPoint y: 320, endPoint x: 876, endPoint y: 443, distance: 405.8
click at [876, 443] on div "In addition to reducing carbon dioxide, turfgrass traps an estimated 12 million…" at bounding box center [750, 437] width 338 height 33
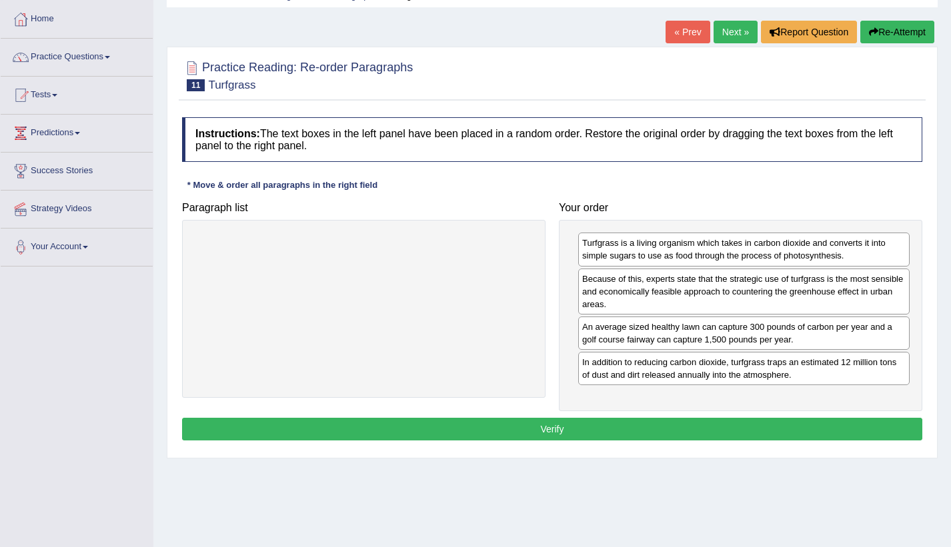
scroll to position [67, 0]
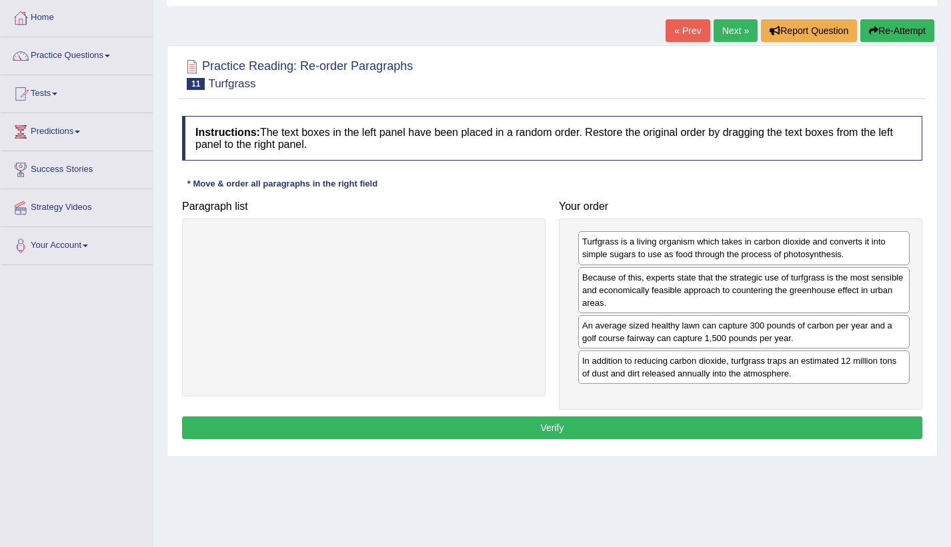
click at [638, 427] on button "Verify" at bounding box center [552, 428] width 740 height 23
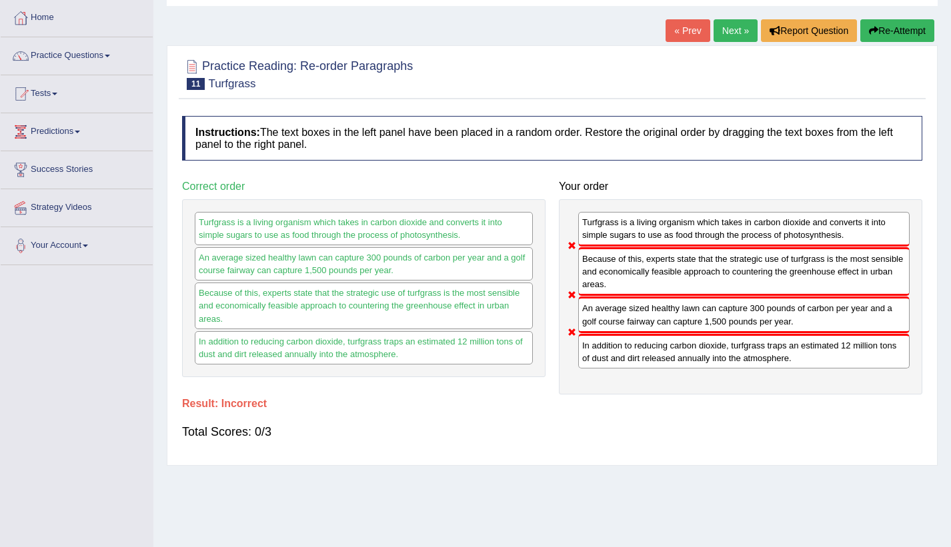
click at [899, 22] on button "Re-Attempt" at bounding box center [897, 30] width 74 height 23
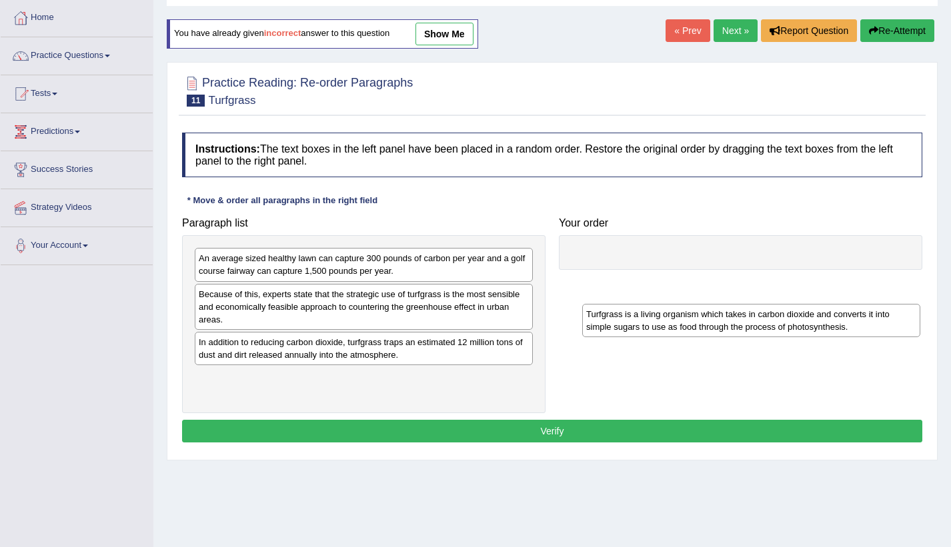
drag, startPoint x: 323, startPoint y: 385, endPoint x: 711, endPoint y: 316, distance: 393.4
click at [711, 319] on div "Turfgrass is a living organism which takes in carbon dioxide and converts it in…" at bounding box center [751, 320] width 338 height 33
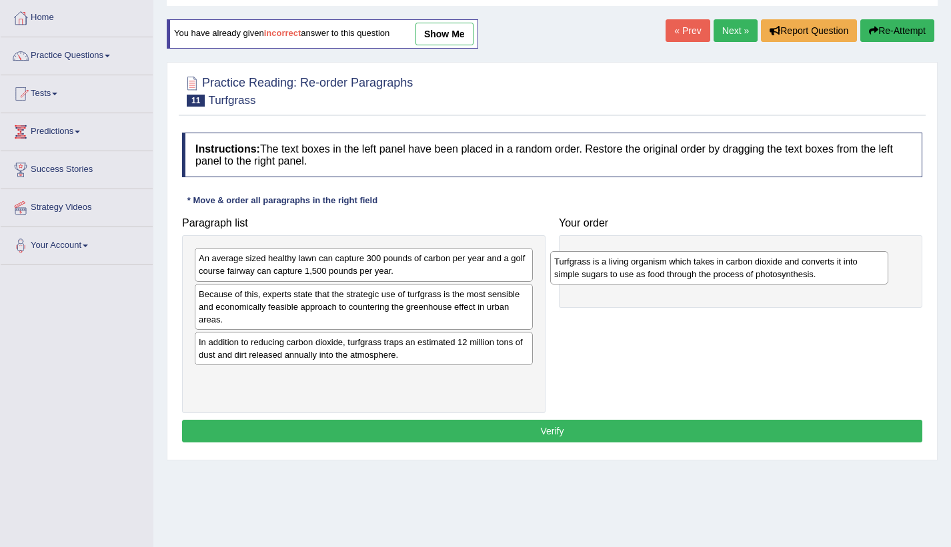
drag, startPoint x: 437, startPoint y: 384, endPoint x: 784, endPoint y: 273, distance: 363.9
click at [784, 273] on div "Turfgrass is a living organism which takes in carbon dioxide and converts it in…" at bounding box center [719, 267] width 338 height 33
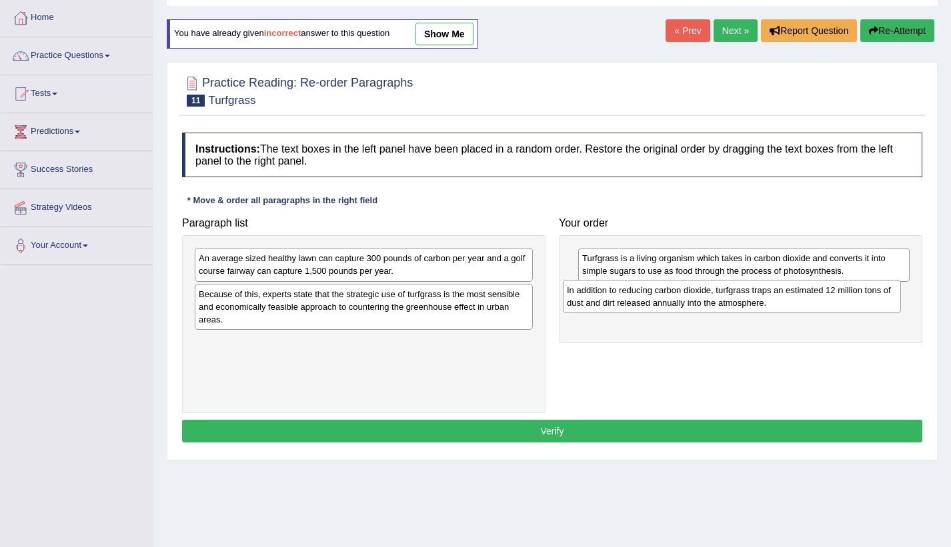
drag, startPoint x: 423, startPoint y: 356, endPoint x: 791, endPoint y: 304, distance: 371.6
click at [791, 304] on div "In addition to reducing carbon dioxide, turfgrass traps an estimated 12 million…" at bounding box center [732, 296] width 338 height 33
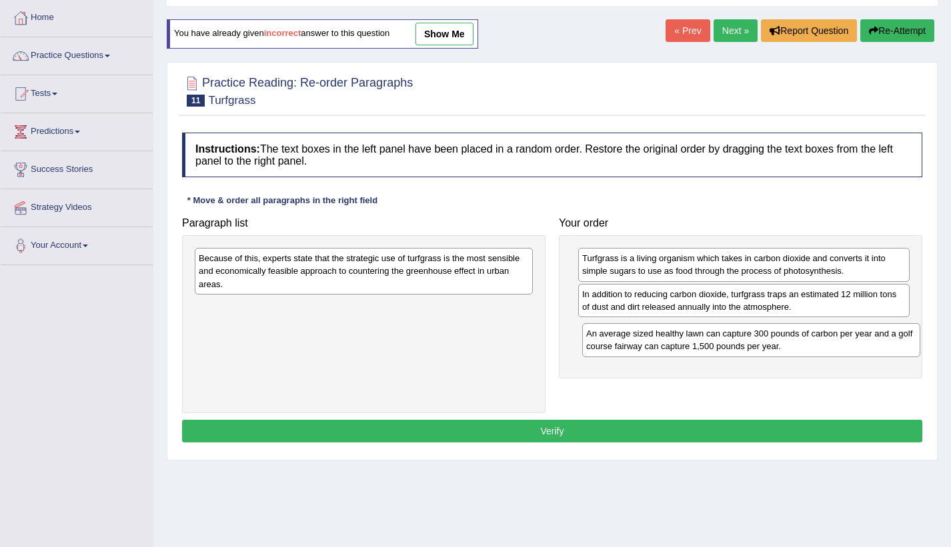
drag, startPoint x: 426, startPoint y: 270, endPoint x: 813, endPoint y: 345, distance: 394.5
click at [813, 345] on div "An average sized healthy lawn can capture 300 pounds of carbon per year and a g…" at bounding box center [751, 339] width 338 height 33
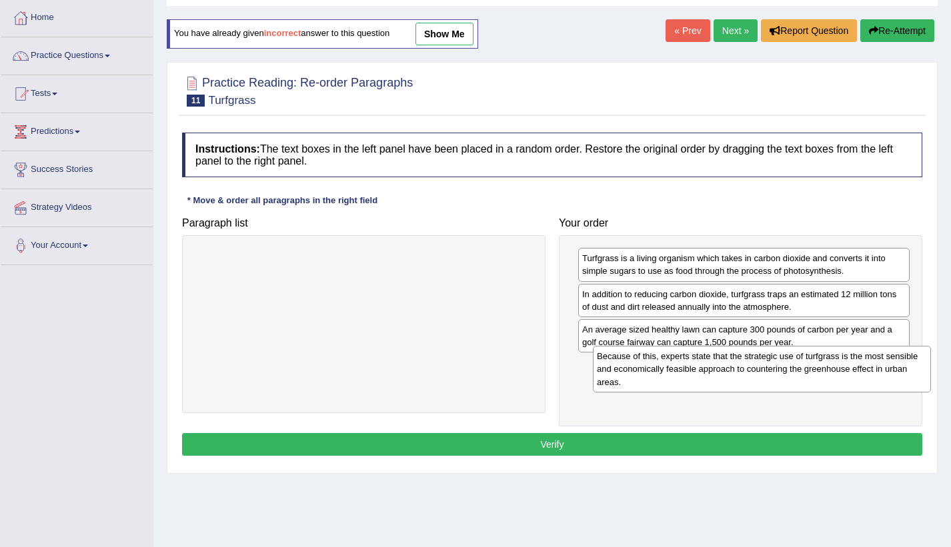
drag, startPoint x: 458, startPoint y: 295, endPoint x: 836, endPoint y: 371, distance: 385.6
click at [836, 371] on div "Because of this, experts state that the strategic use of turfgrass is the most …" at bounding box center [762, 369] width 338 height 46
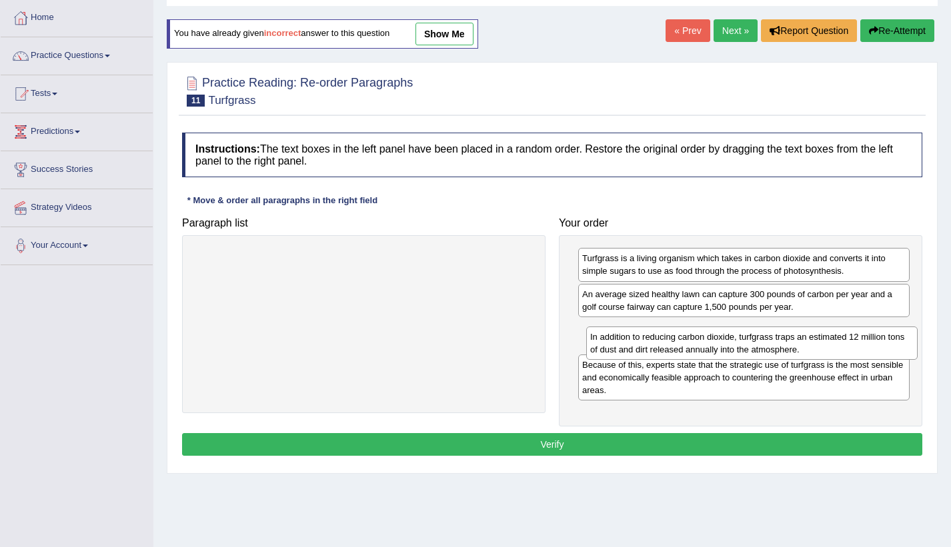
drag, startPoint x: 671, startPoint y: 312, endPoint x: 673, endPoint y: 349, distance: 37.4
click at [673, 349] on div "In addition to reducing carbon dioxide, turfgrass traps an estimated 12 million…" at bounding box center [751, 343] width 331 height 33
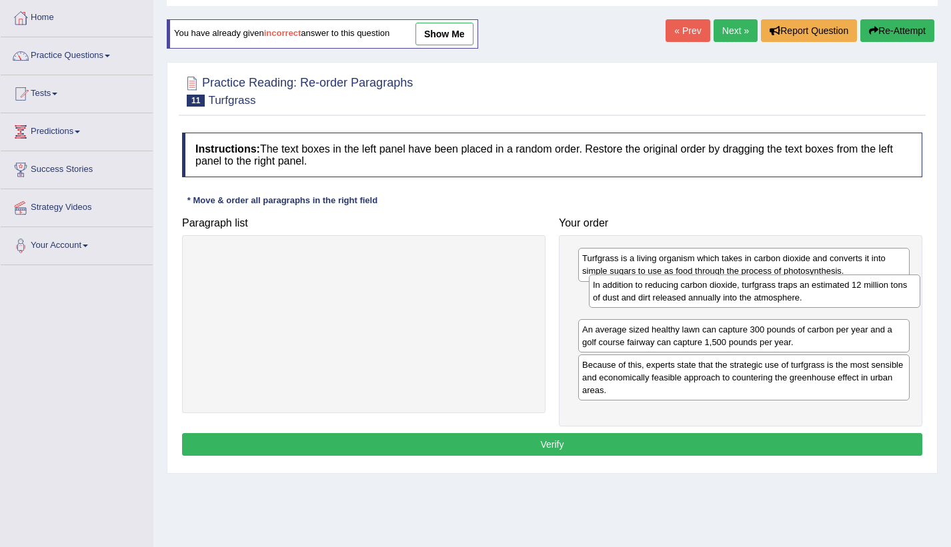
drag, startPoint x: 698, startPoint y: 340, endPoint x: 709, endPoint y: 295, distance: 45.9
click at [709, 295] on div "In addition to reducing carbon dioxide, turfgrass traps an estimated 12 million…" at bounding box center [754, 291] width 331 height 33
click at [620, 447] on button "Verify" at bounding box center [552, 444] width 740 height 23
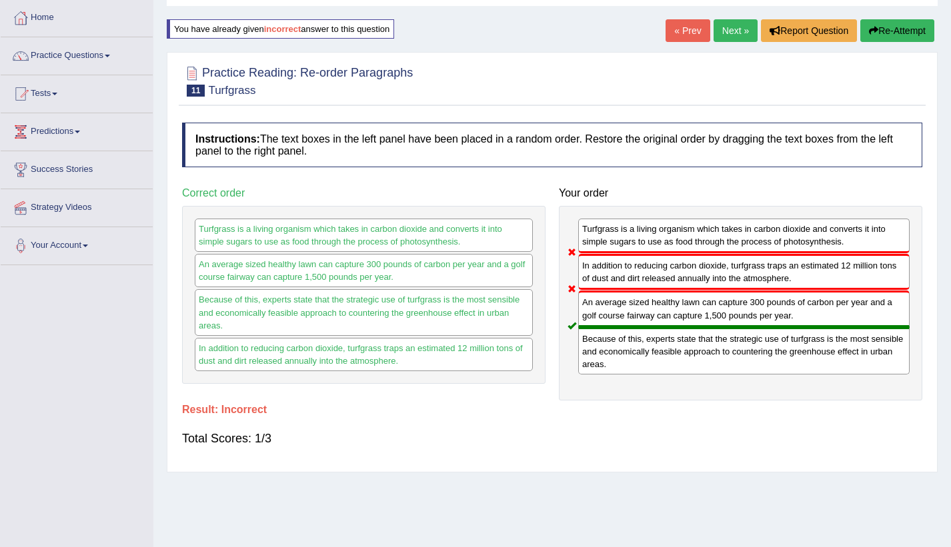
click at [907, 29] on button "Re-Attempt" at bounding box center [897, 30] width 74 height 23
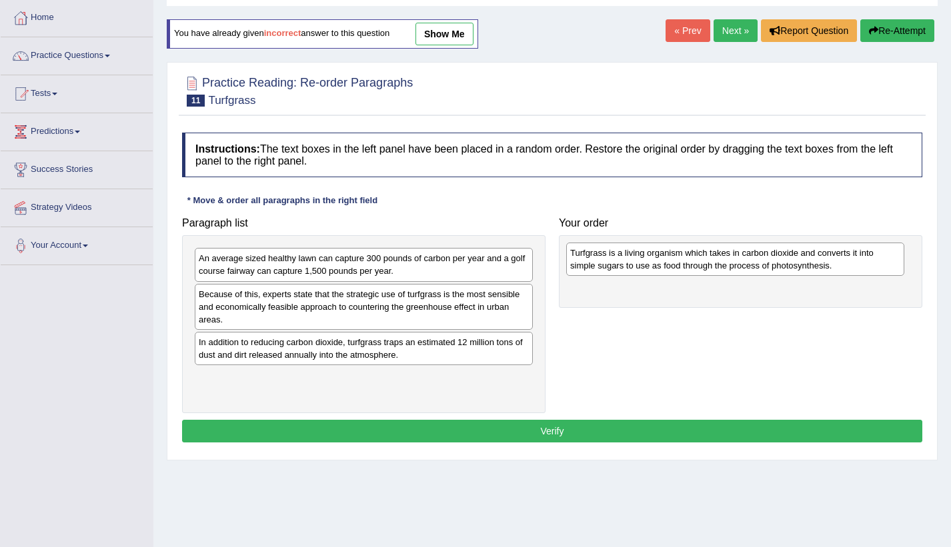
drag, startPoint x: 335, startPoint y: 391, endPoint x: 706, endPoint y: 267, distance: 391.6
click at [706, 267] on div "Turfgrass is a living organism which takes in carbon dioxide and converts it in…" at bounding box center [735, 259] width 338 height 33
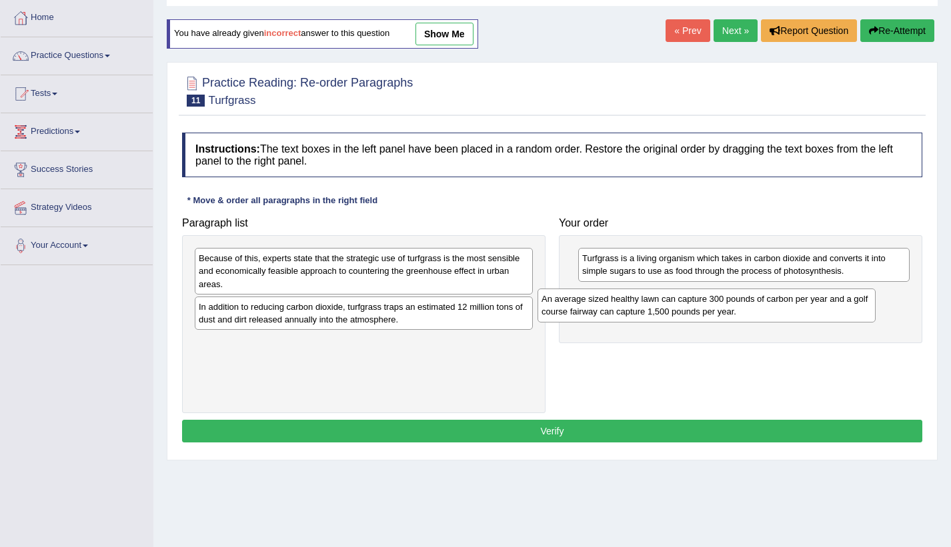
drag, startPoint x: 355, startPoint y: 270, endPoint x: 751, endPoint y: 313, distance: 398.9
click at [758, 319] on div "An average sized healthy lawn can capture 300 pounds of carbon per year and a g…" at bounding box center [706, 305] width 338 height 33
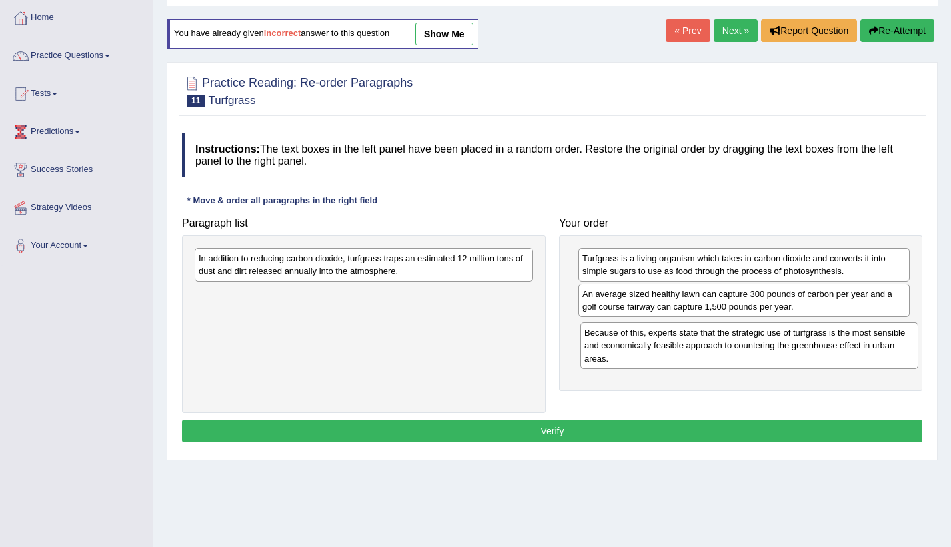
drag, startPoint x: 431, startPoint y: 267, endPoint x: 817, endPoint y: 341, distance: 392.4
click at [817, 341] on div "Because of this, experts state that the strategic use of turfgrass is the most …" at bounding box center [749, 346] width 338 height 46
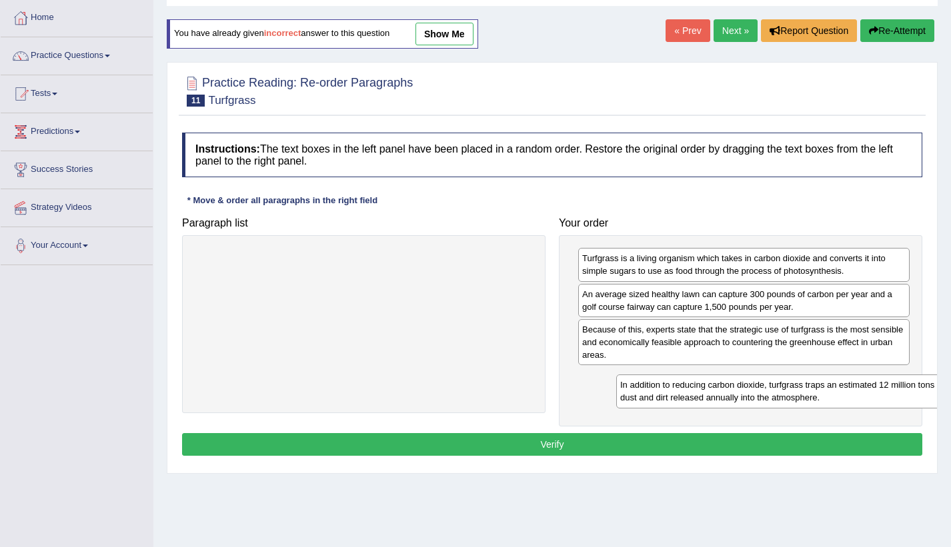
drag, startPoint x: 460, startPoint y: 266, endPoint x: 863, endPoint y: 389, distance: 421.7
click at [864, 390] on div "In addition to reducing carbon dioxide, turfgrass traps an estimated 12 million…" at bounding box center [785, 391] width 338 height 33
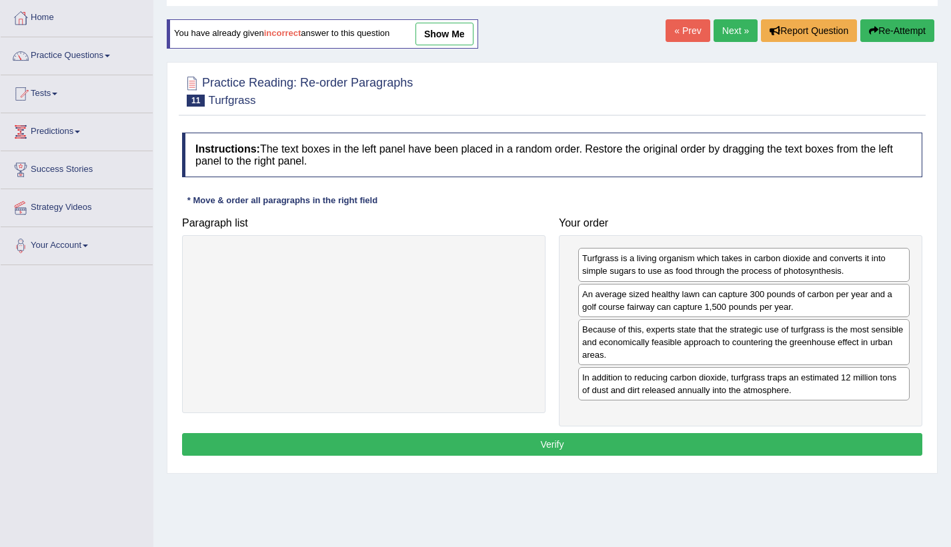
click at [707, 442] on button "Verify" at bounding box center [552, 444] width 740 height 23
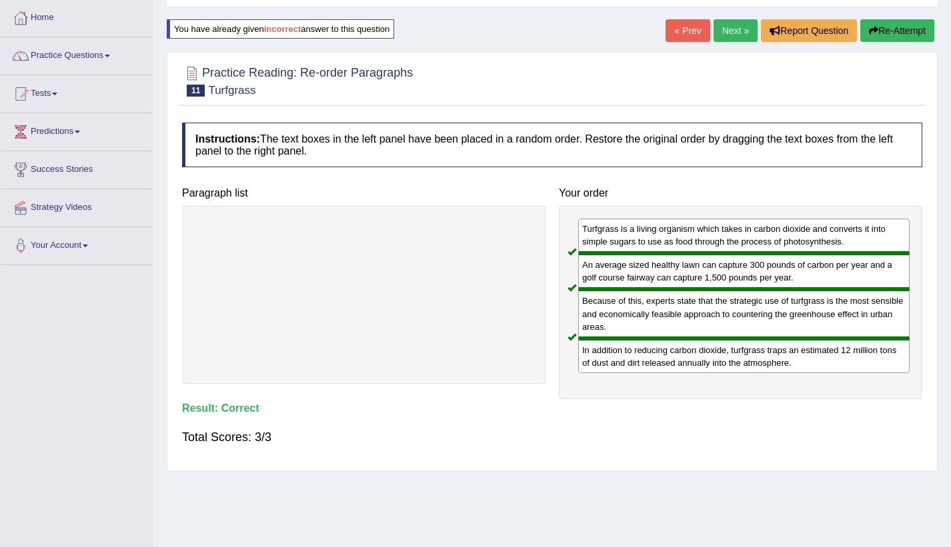
click at [733, 33] on link "Next »" at bounding box center [735, 30] width 44 height 23
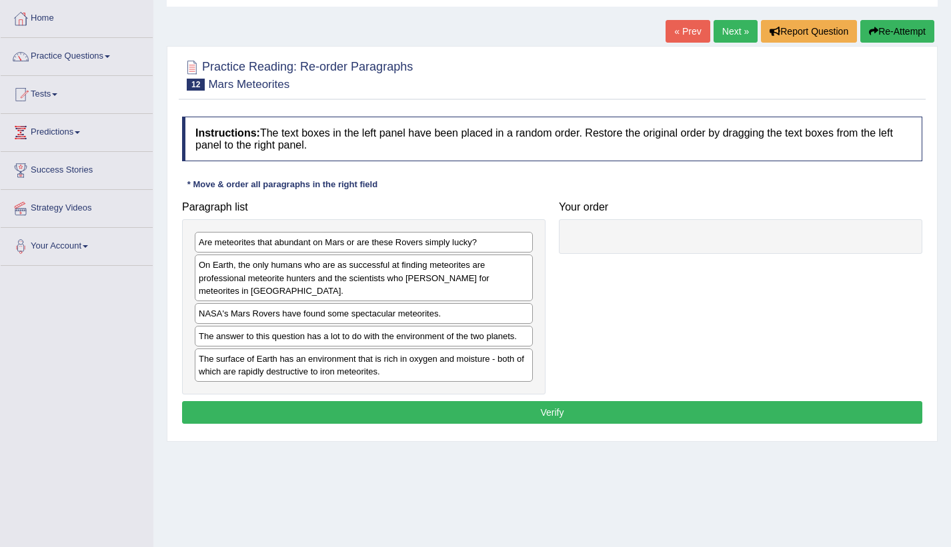
scroll to position [67, 0]
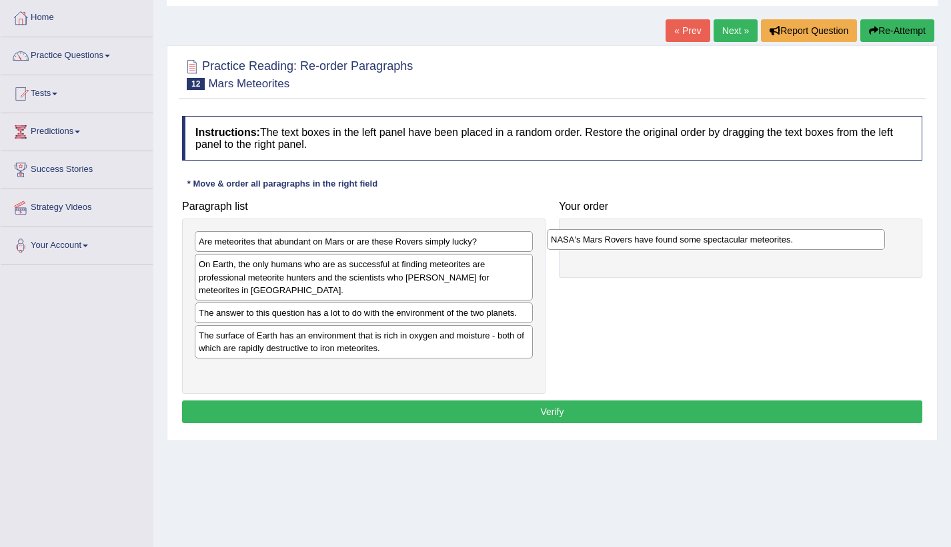
drag, startPoint x: 294, startPoint y: 323, endPoint x: 646, endPoint y: 249, distance: 359.5
click at [646, 249] on div "NASA's Mars Rovers have found some spectacular meteorites." at bounding box center [716, 239] width 338 height 21
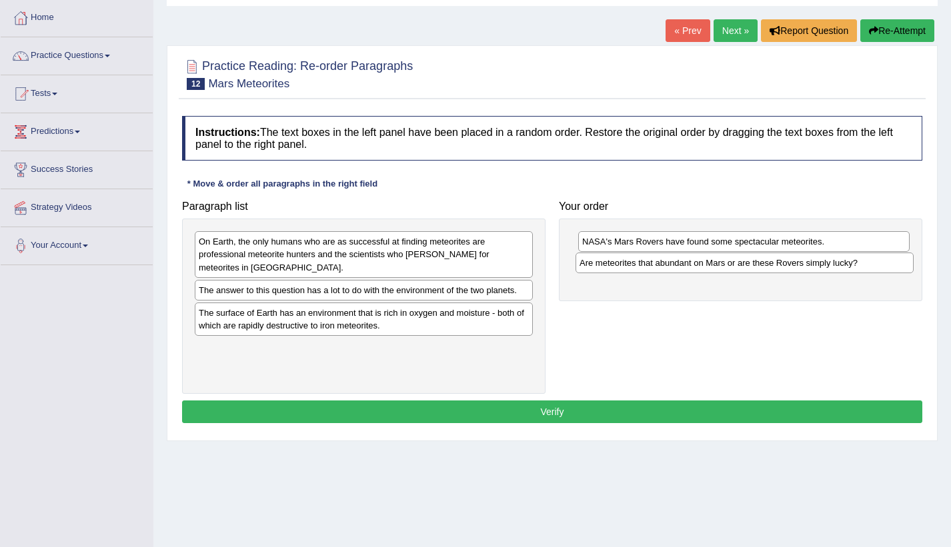
drag, startPoint x: 371, startPoint y: 253, endPoint x: 751, endPoint y: 274, distance: 381.2
click at [751, 273] on div "Are meteorites that abundant on Mars or are these Rovers simply lucky?" at bounding box center [744, 263] width 338 height 21
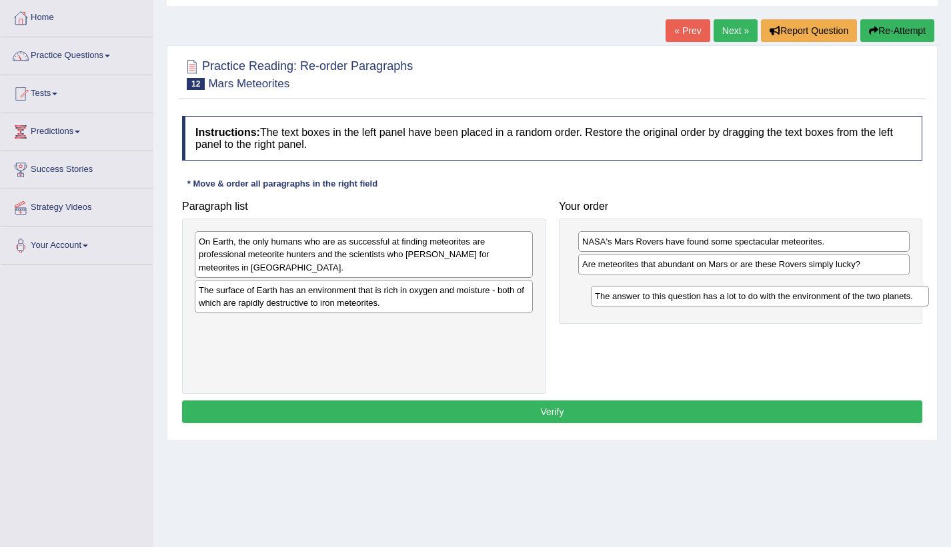
drag, startPoint x: 391, startPoint y: 295, endPoint x: 785, endPoint y: 297, distance: 394.0
click at [785, 297] on div "The answer to this question has a lot to do with the environment of the two pla…" at bounding box center [760, 296] width 338 height 21
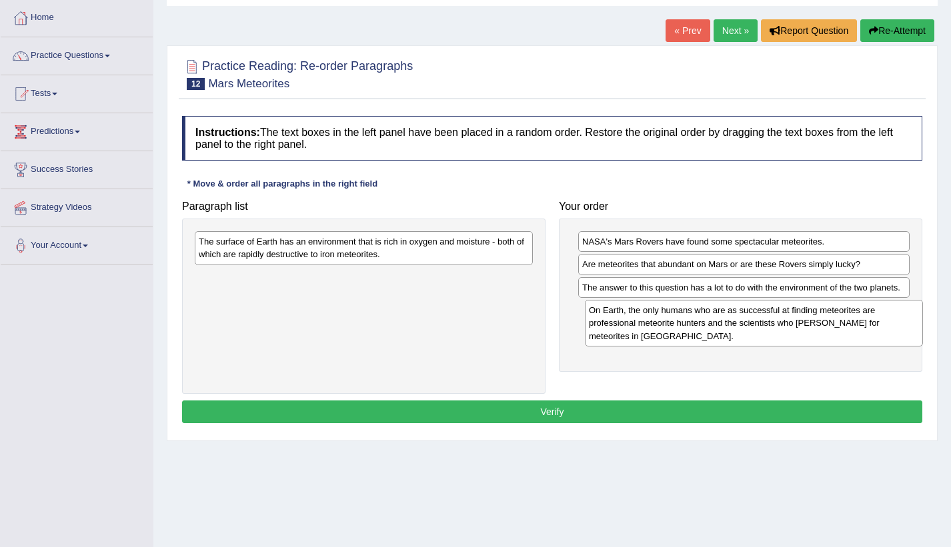
drag, startPoint x: 330, startPoint y: 263, endPoint x: 720, endPoint y: 331, distance: 395.9
click at [720, 331] on div "On Earth, the only humans who are as successful at finding meteorites are profe…" at bounding box center [754, 323] width 338 height 46
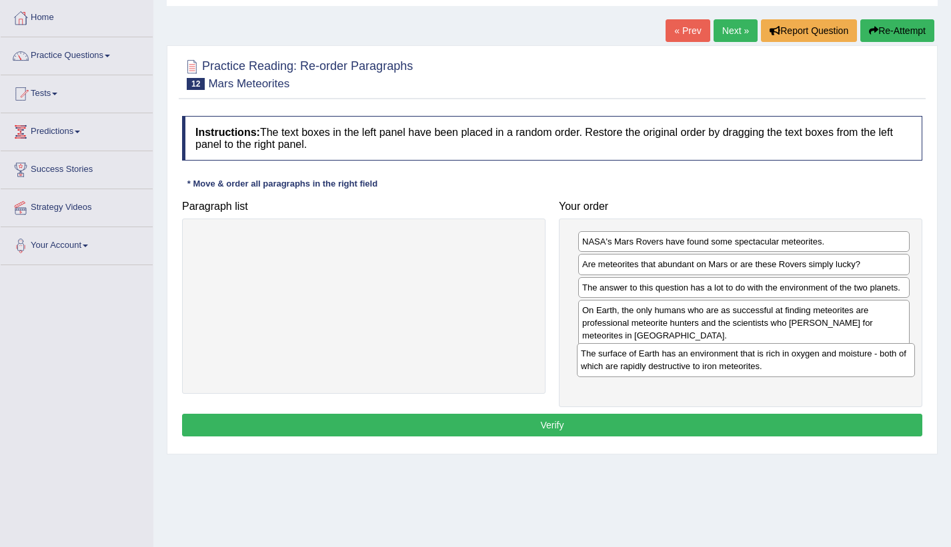
drag, startPoint x: 443, startPoint y: 253, endPoint x: 825, endPoint y: 365, distance: 398.0
click at [825, 365] on div "The surface of Earth has an environment that is rich in oxygen and moisture - b…" at bounding box center [746, 359] width 338 height 33
click at [691, 417] on button "Verify" at bounding box center [552, 425] width 740 height 23
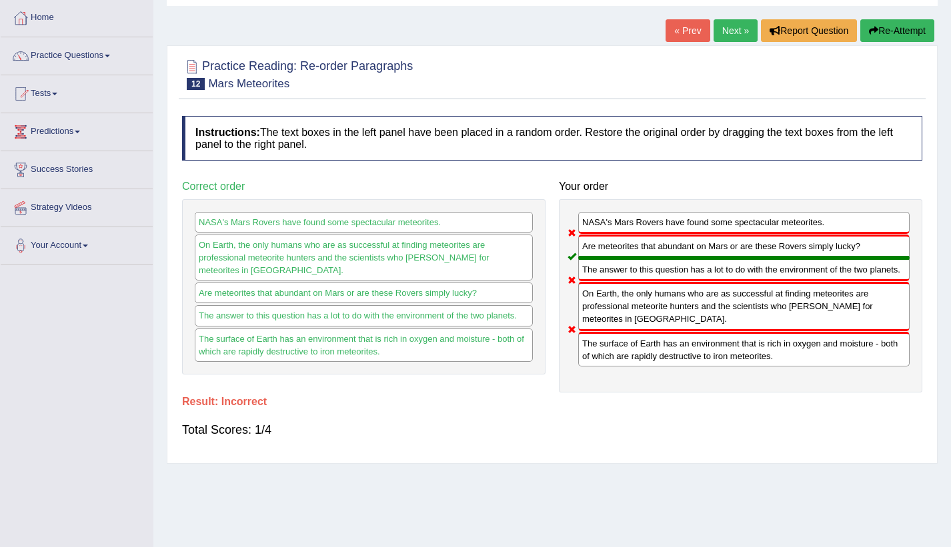
click at [887, 20] on button "Re-Attempt" at bounding box center [897, 30] width 74 height 23
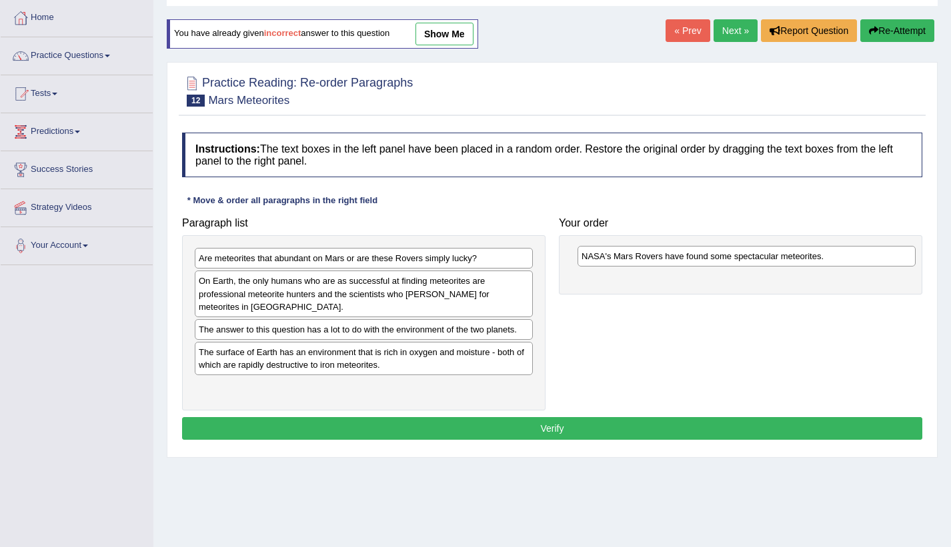
drag, startPoint x: 320, startPoint y: 337, endPoint x: 701, endPoint y: 265, distance: 388.1
click at [701, 265] on div "NASA's Mars Rovers have found some spectacular meteorites." at bounding box center [746, 256] width 338 height 21
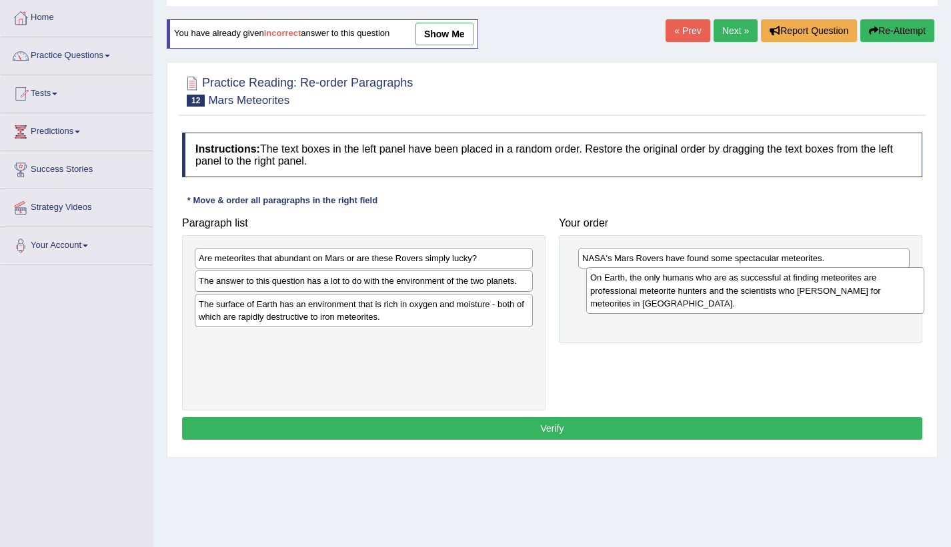
drag, startPoint x: 383, startPoint y: 299, endPoint x: 775, endPoint y: 296, distance: 391.3
click at [775, 296] on div "On Earth, the only humans who are as successful at finding meteorites are profe…" at bounding box center [755, 290] width 338 height 46
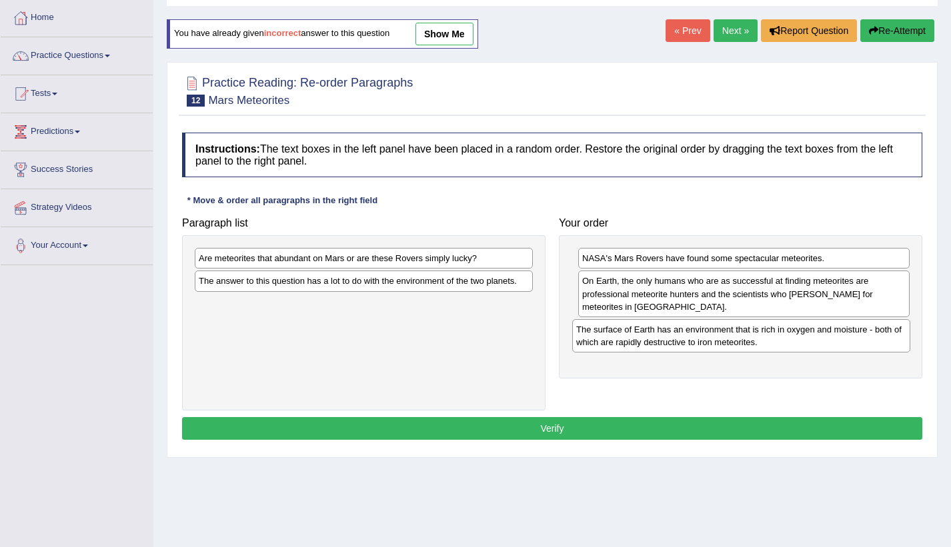
drag, startPoint x: 517, startPoint y: 328, endPoint x: 873, endPoint y: 344, distance: 355.6
click at [873, 344] on div "The surface of Earth has an environment that is rich in oxygen and moisture - b…" at bounding box center [741, 335] width 338 height 33
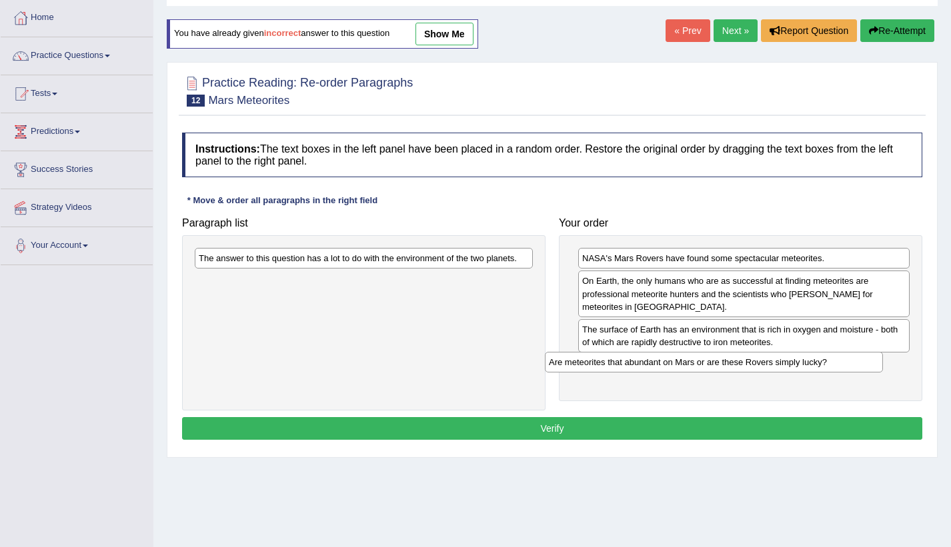
drag, startPoint x: 409, startPoint y: 260, endPoint x: 778, endPoint y: 373, distance: 385.4
click at [778, 373] on div "Are meteorites that abundant on Mars or are these Rovers simply lucky?" at bounding box center [714, 362] width 338 height 21
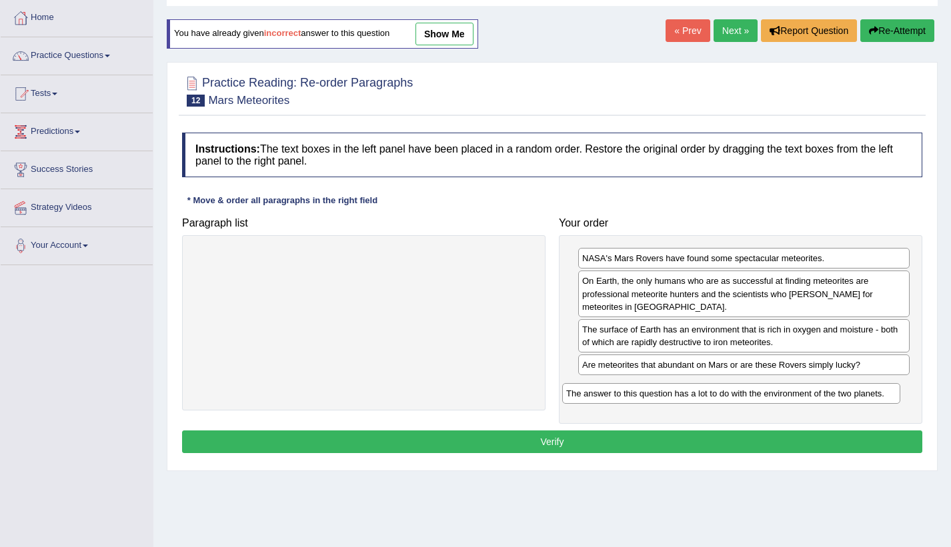
drag, startPoint x: 542, startPoint y: 337, endPoint x: 837, endPoint y: 389, distance: 299.3
click at [837, 389] on div "The answer to this question has a lot to do with the environment of the two pla…" at bounding box center [731, 393] width 338 height 21
click at [703, 441] on button "Verify" at bounding box center [552, 442] width 740 height 23
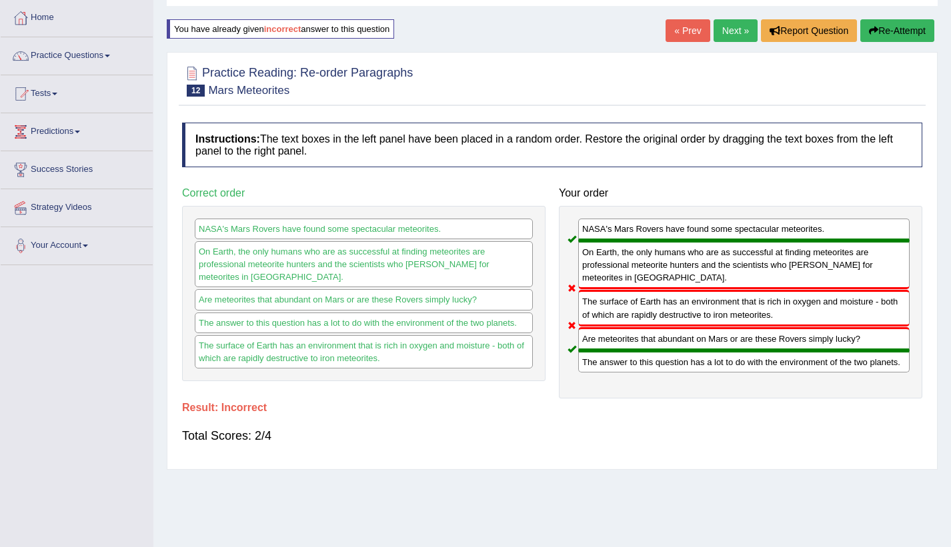
click at [908, 32] on button "Re-Attempt" at bounding box center [897, 30] width 74 height 23
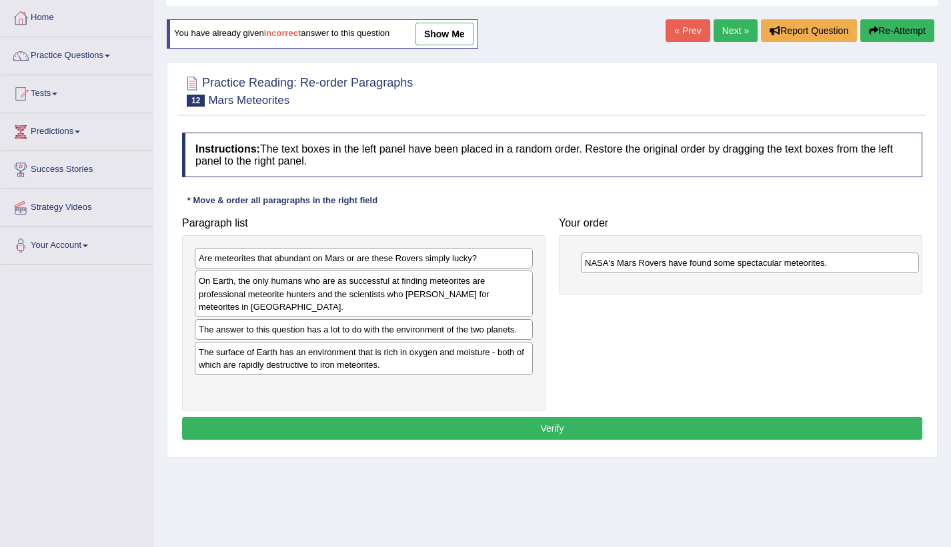
drag, startPoint x: 251, startPoint y: 331, endPoint x: 637, endPoint y: 265, distance: 391.7
click at [637, 265] on div "NASA's Mars Rovers have found some spectacular meteorites." at bounding box center [750, 263] width 338 height 21
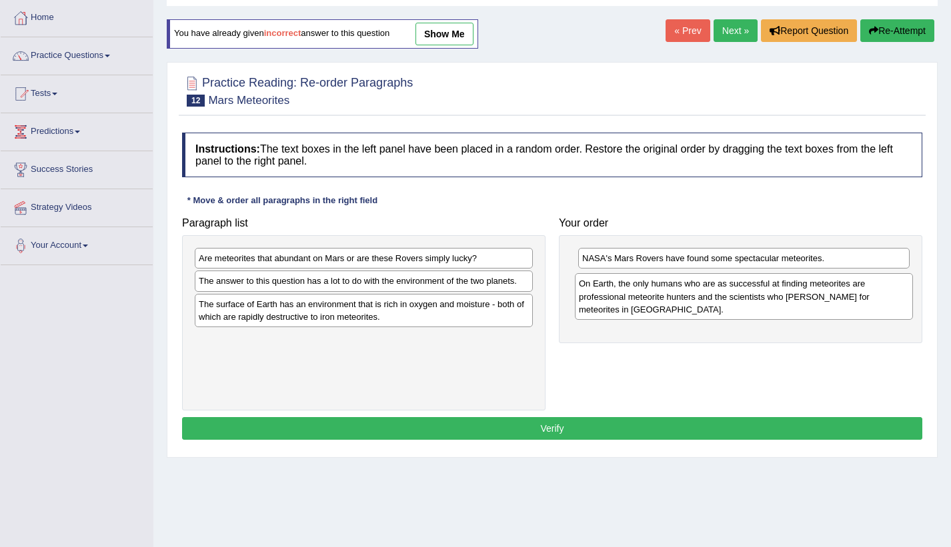
drag, startPoint x: 378, startPoint y: 299, endPoint x: 761, endPoint y: 302, distance: 382.6
click at [761, 302] on div "On Earth, the only humans who are as successful at finding meteorites are profe…" at bounding box center [744, 296] width 338 height 46
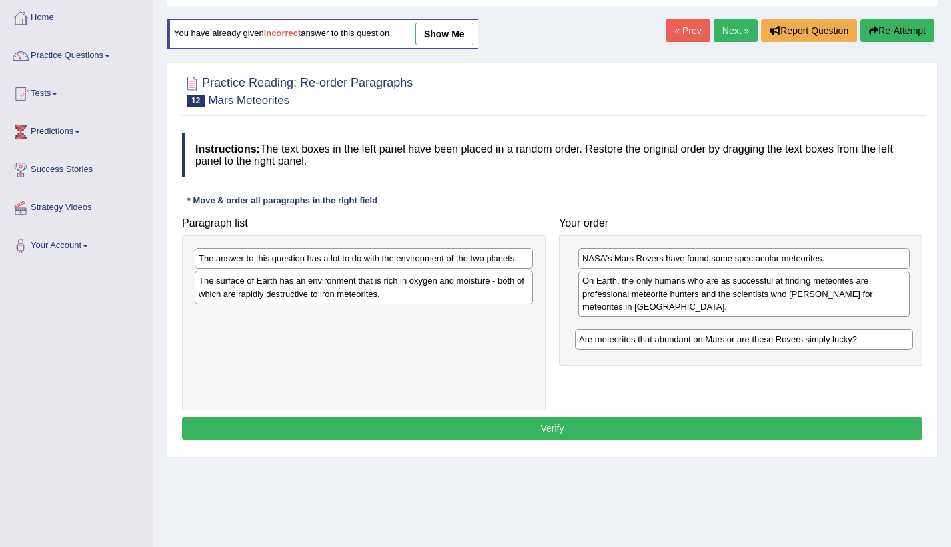
drag, startPoint x: 379, startPoint y: 260, endPoint x: 587, endPoint y: 297, distance: 211.3
click at [759, 341] on div "Are meteorites that abundant on Mars or are these Rovers simply lucky?" at bounding box center [744, 339] width 338 height 21
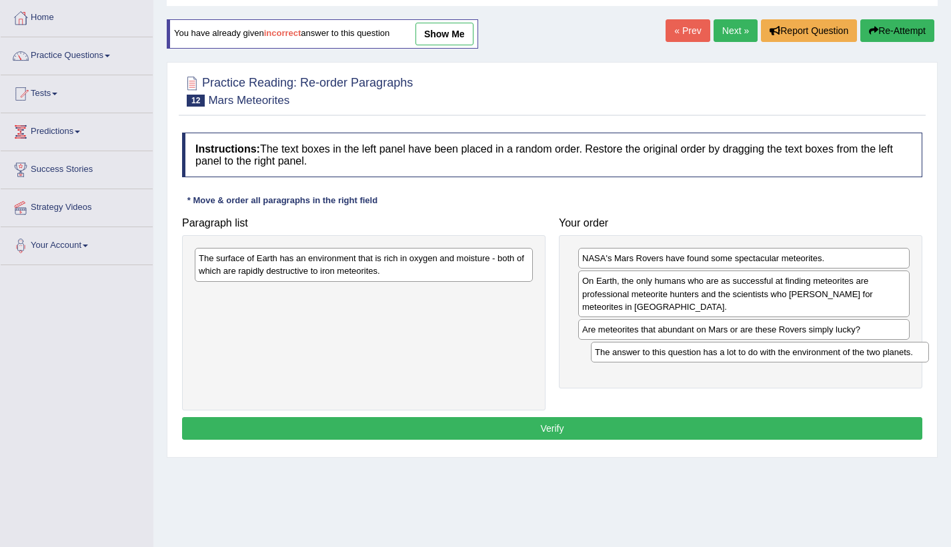
drag, startPoint x: 436, startPoint y: 260, endPoint x: 833, endPoint y: 355, distance: 407.8
click at [833, 355] on div "The answer to this question has a lot to do with the environment of the two pla…" at bounding box center [760, 352] width 338 height 21
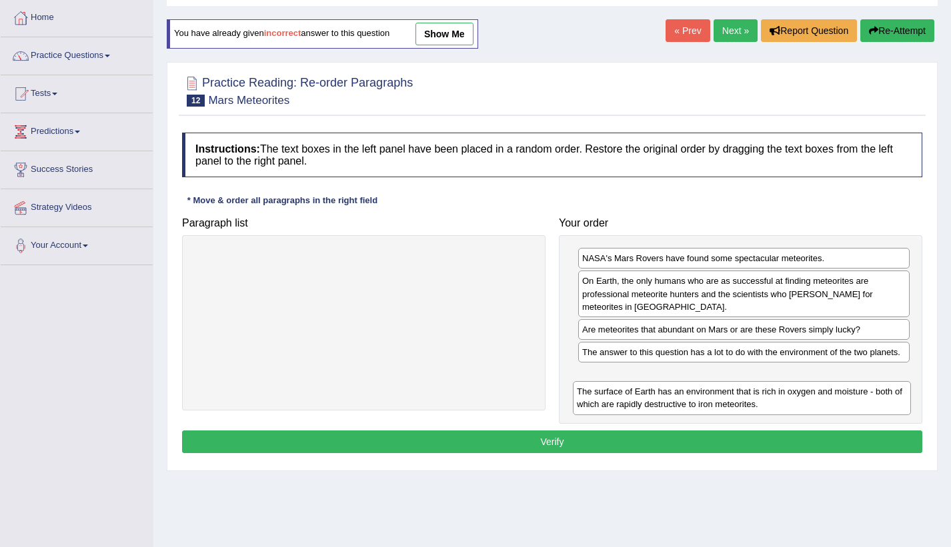
drag, startPoint x: 594, startPoint y: 355, endPoint x: 876, endPoint y: 402, distance: 285.9
click at [876, 402] on div "The surface of Earth has an environment that is rich in oxygen and moisture - b…" at bounding box center [742, 397] width 338 height 33
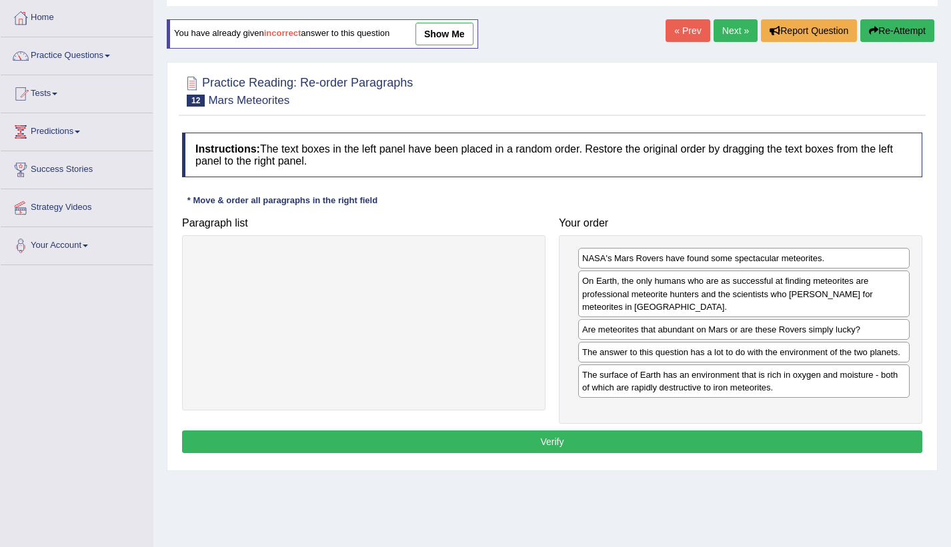
click at [769, 445] on button "Verify" at bounding box center [552, 442] width 740 height 23
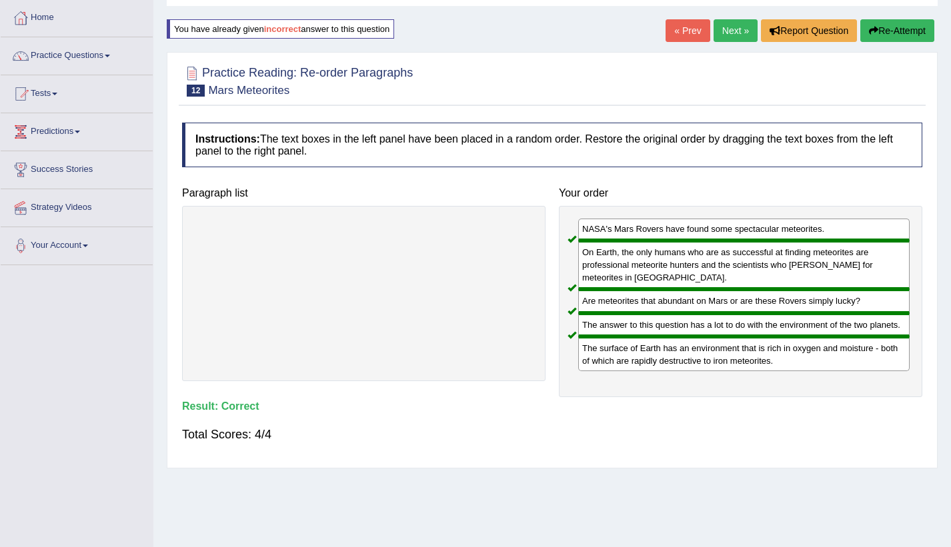
click at [734, 35] on link "Next »" at bounding box center [735, 30] width 44 height 23
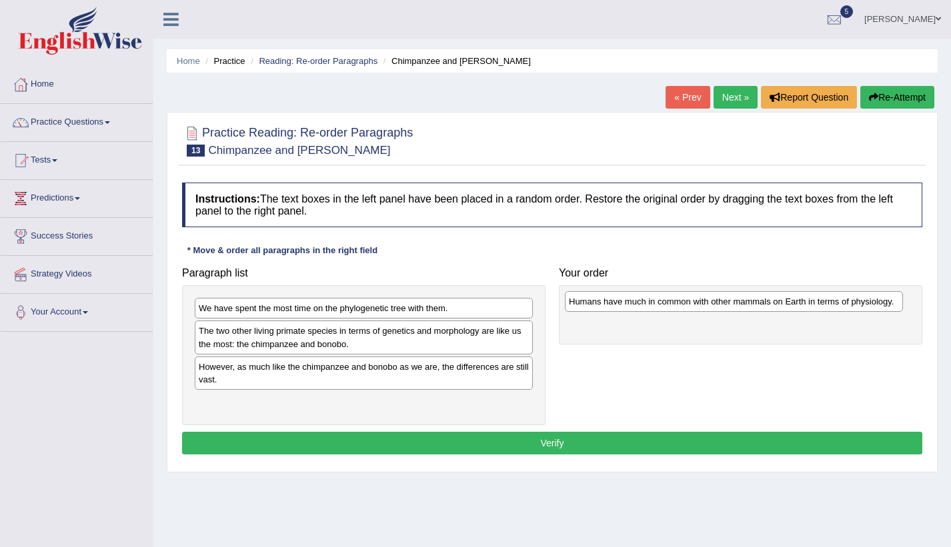
drag, startPoint x: 283, startPoint y: 374, endPoint x: 653, endPoint y: 309, distance: 375.7
click at [653, 309] on div "Humans have much in common with other mammals on Earth in terms of physiology." at bounding box center [734, 301] width 338 height 21
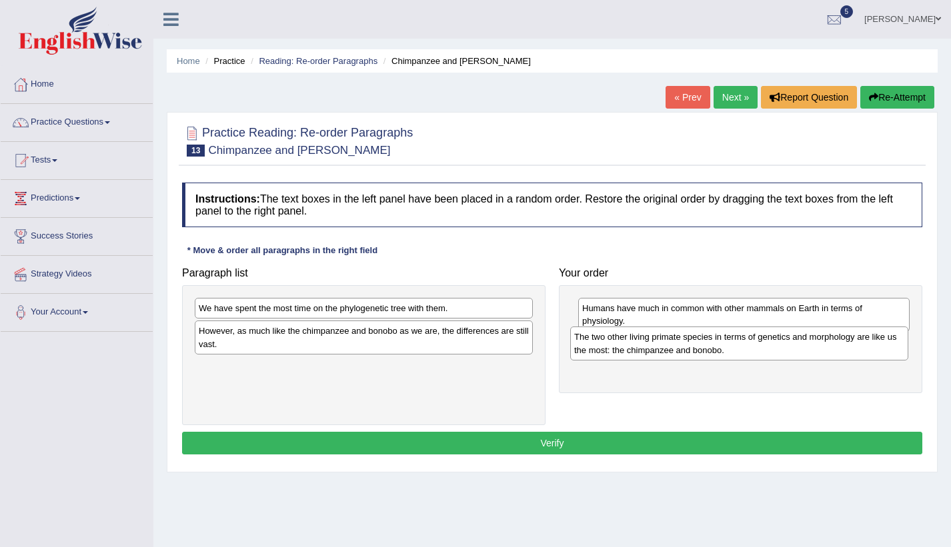
drag, startPoint x: 341, startPoint y: 337, endPoint x: 716, endPoint y: 343, distance: 375.3
click at [716, 343] on div "The two other living primate species in terms of genetics and morphology are li…" at bounding box center [739, 343] width 338 height 33
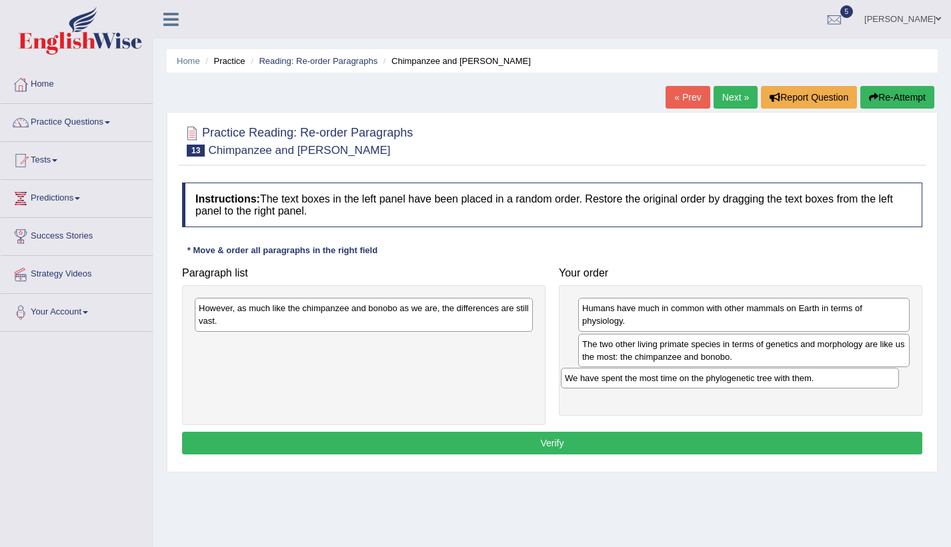
drag, startPoint x: 447, startPoint y: 309, endPoint x: 813, endPoint y: 379, distance: 372.6
click at [813, 379] on div "We have spent the most time on the phylogenetic tree with them." at bounding box center [730, 378] width 338 height 21
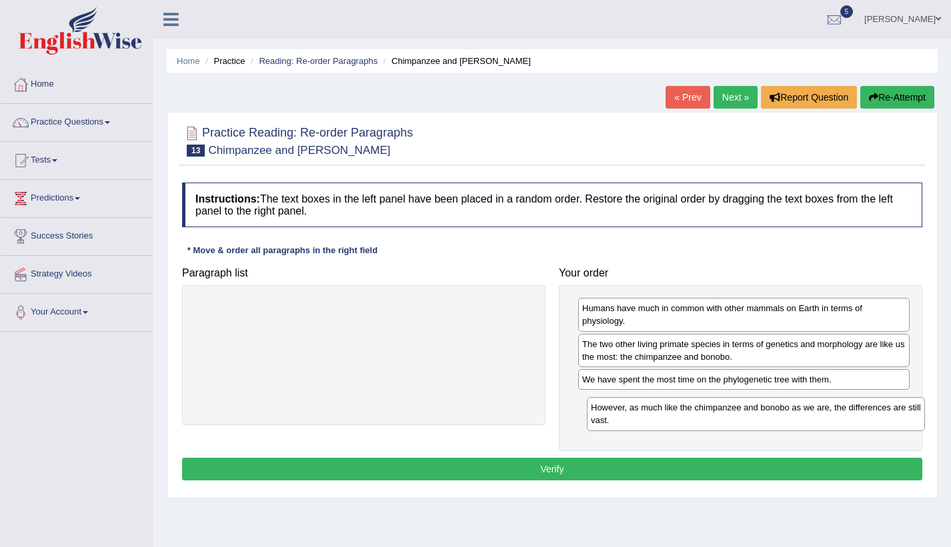
drag, startPoint x: 480, startPoint y: 324, endPoint x: 872, endPoint y: 423, distance: 404.3
click at [872, 423] on div "However, as much like the chimpanzee and bonobo as we are, the differences are …" at bounding box center [756, 413] width 338 height 33
click at [772, 471] on button "Verify" at bounding box center [552, 469] width 740 height 23
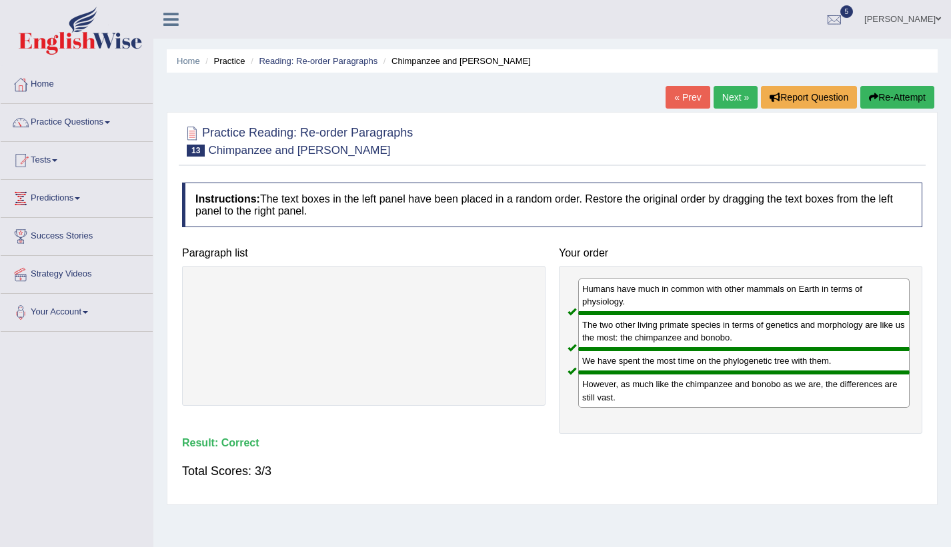
click at [726, 95] on link "Next »" at bounding box center [735, 97] width 44 height 23
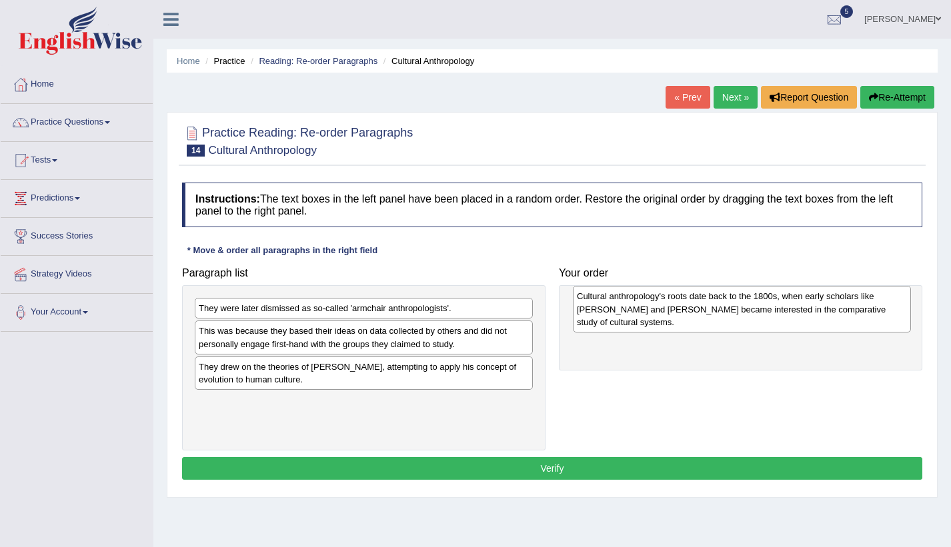
drag, startPoint x: 284, startPoint y: 354, endPoint x: 662, endPoint y: 319, distance: 379.5
click at [662, 319] on div "Cultural anthropology's roots date back to the 1800s, when early scholars like …" at bounding box center [742, 309] width 338 height 46
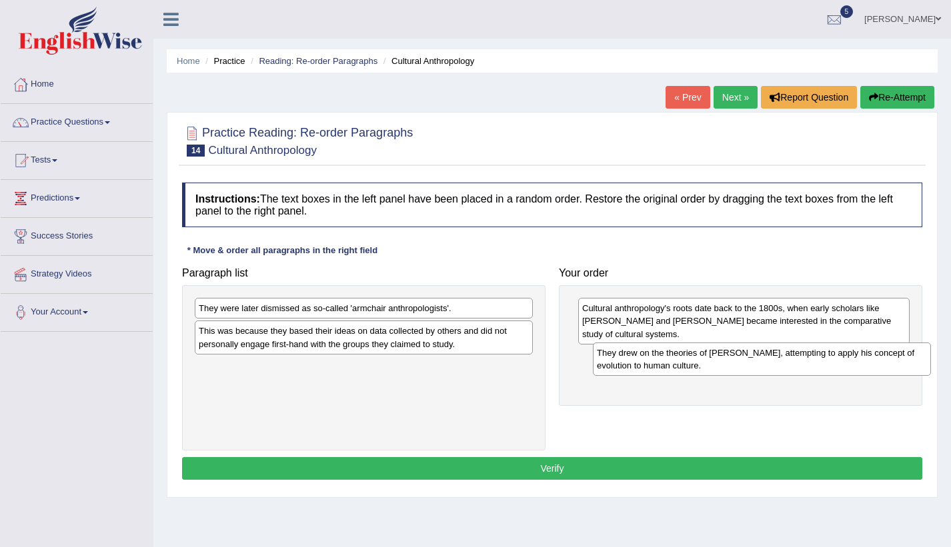
drag, startPoint x: 316, startPoint y: 375, endPoint x: 714, endPoint y: 361, distance: 398.2
click at [714, 361] on div "They drew on the theories of [PERSON_NAME], attempting to apply his concept of …" at bounding box center [762, 359] width 338 height 33
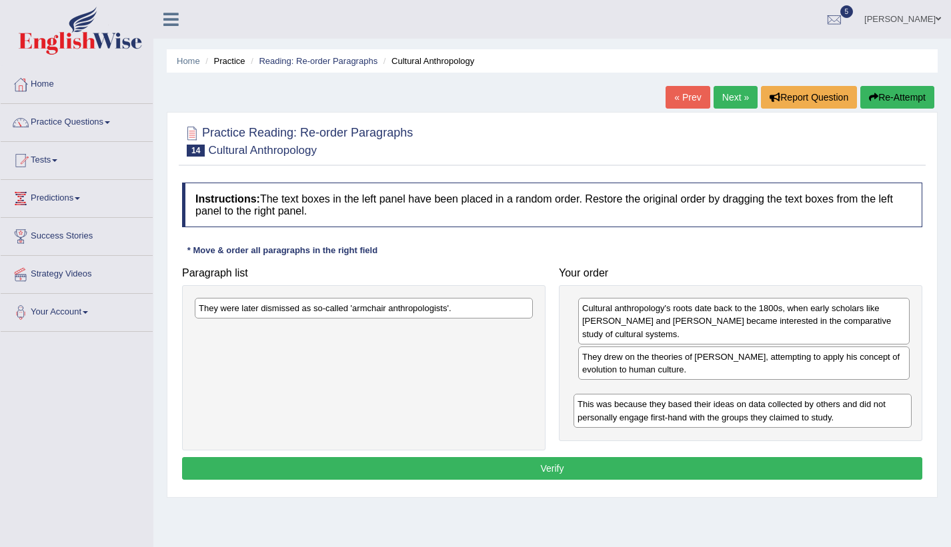
drag, startPoint x: 399, startPoint y: 341, endPoint x: 779, endPoint y: 403, distance: 385.1
click at [779, 403] on div "This was because they based their ideas on data collected by others and did not…" at bounding box center [742, 410] width 338 height 33
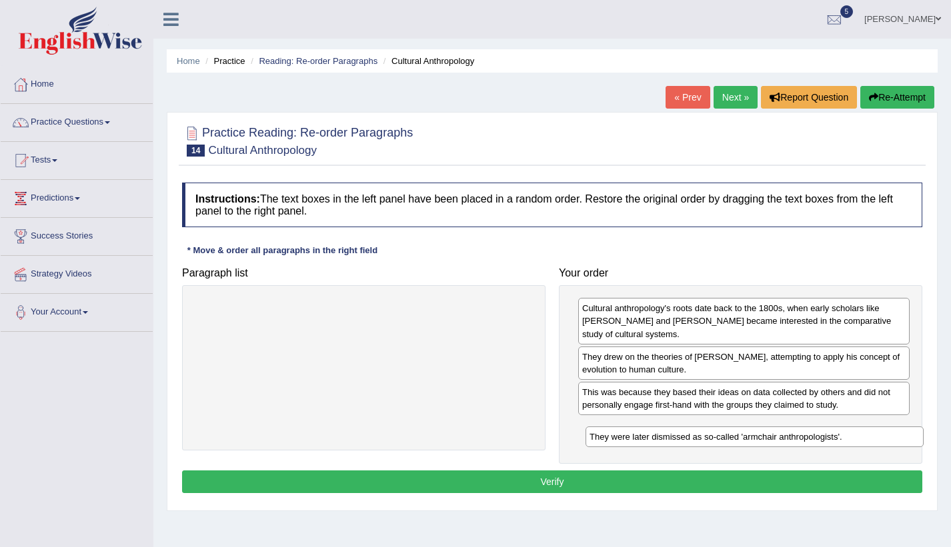
drag, startPoint x: 419, startPoint y: 313, endPoint x: 810, endPoint y: 441, distance: 411.3
click at [810, 441] on div "They were later dismissed as so-called 'armchair anthropologists'." at bounding box center [754, 437] width 338 height 21
click at [743, 483] on button "Verify" at bounding box center [552, 482] width 740 height 23
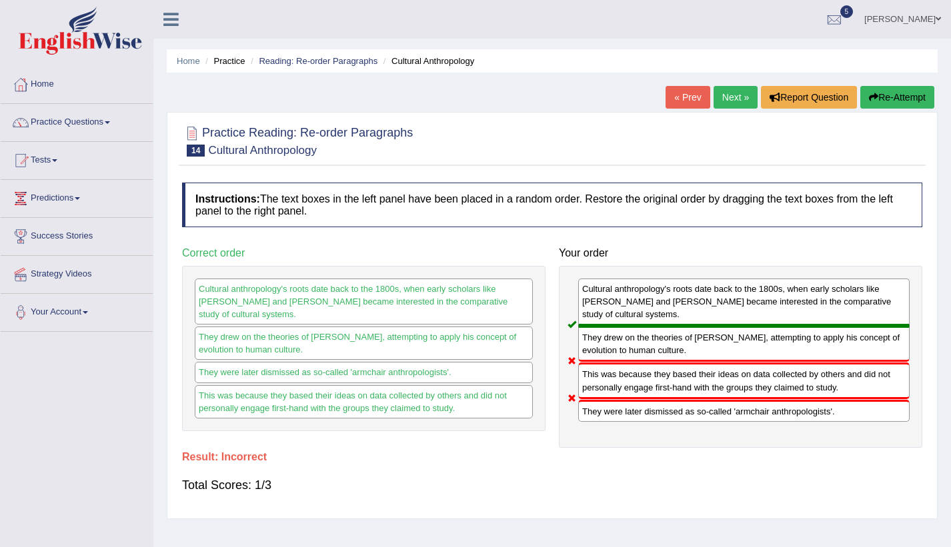
click at [883, 93] on button "Re-Attempt" at bounding box center [897, 97] width 74 height 23
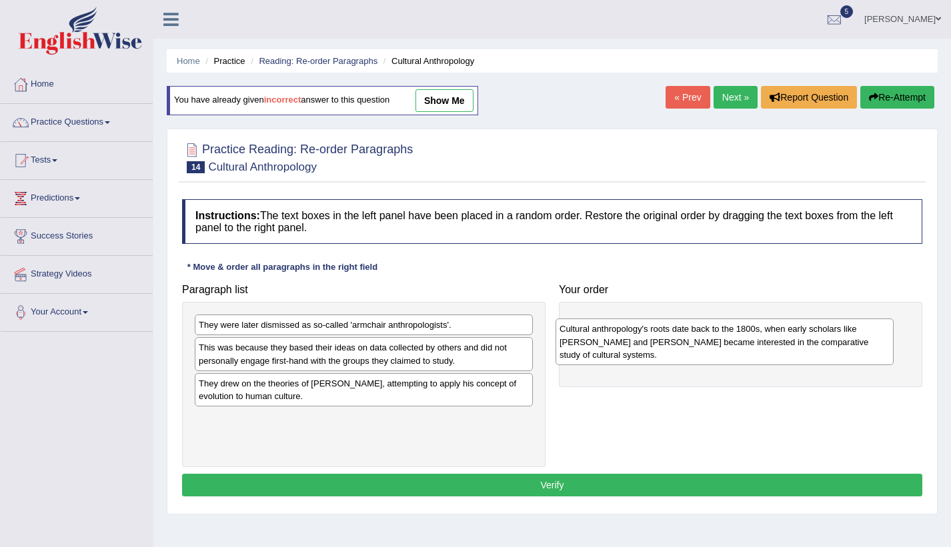
drag, startPoint x: 530, startPoint y: 374, endPoint x: 833, endPoint y: 355, distance: 303.2
click at [833, 355] on div "Cultural anthropology's roots date back to the 1800s, when early scholars like …" at bounding box center [724, 342] width 338 height 46
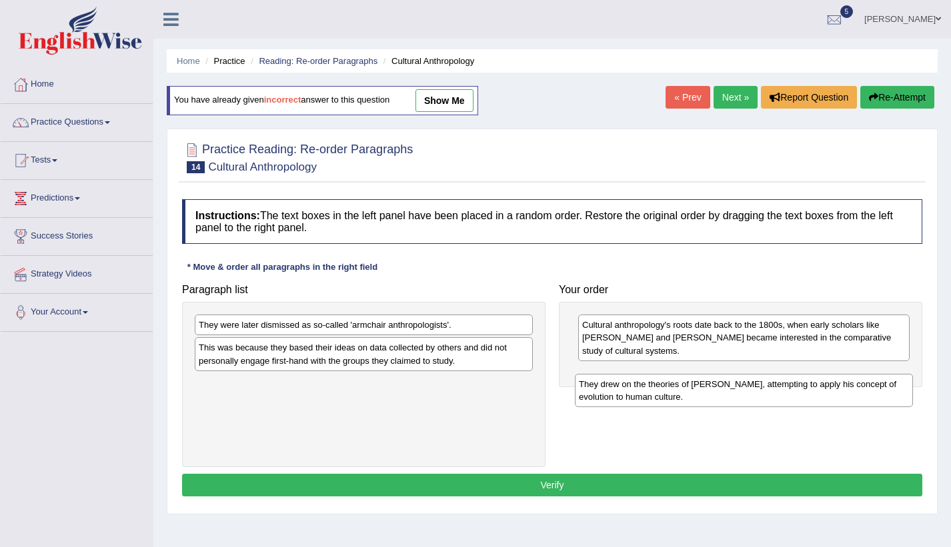
drag, startPoint x: 349, startPoint y: 398, endPoint x: 729, endPoint y: 399, distance: 379.9
click at [729, 399] on div "They drew on the theories of [PERSON_NAME], attempting to apply his concept of …" at bounding box center [744, 390] width 338 height 33
drag, startPoint x: 401, startPoint y: 397, endPoint x: 785, endPoint y: 395, distance: 384.0
click at [785, 395] on div "They drew on the theories of Charles Darwin, attempting to apply his concept of…" at bounding box center [748, 388] width 338 height 33
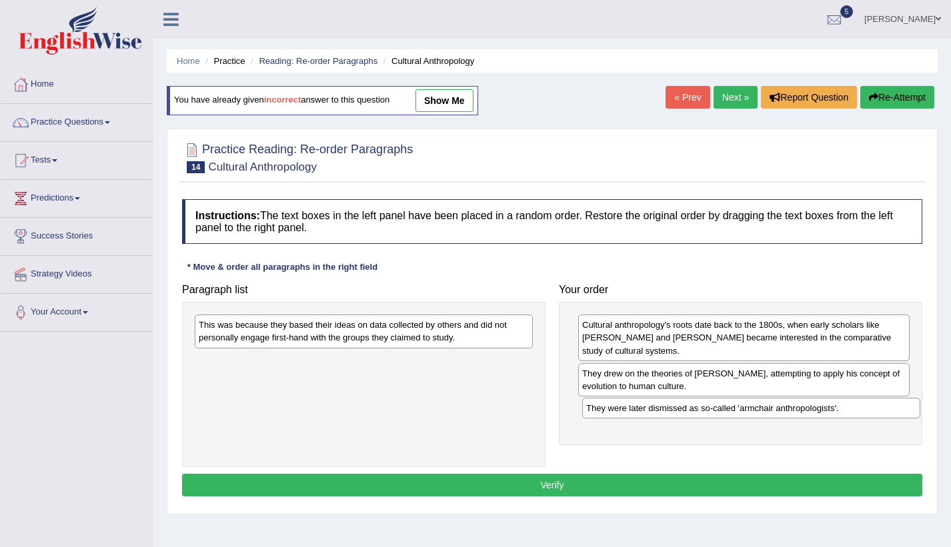
drag, startPoint x: 453, startPoint y: 336, endPoint x: 840, endPoint y: 419, distance: 396.1
click at [840, 419] on div "They were later dismissed as so-called 'armchair anthropologists'." at bounding box center [751, 408] width 338 height 21
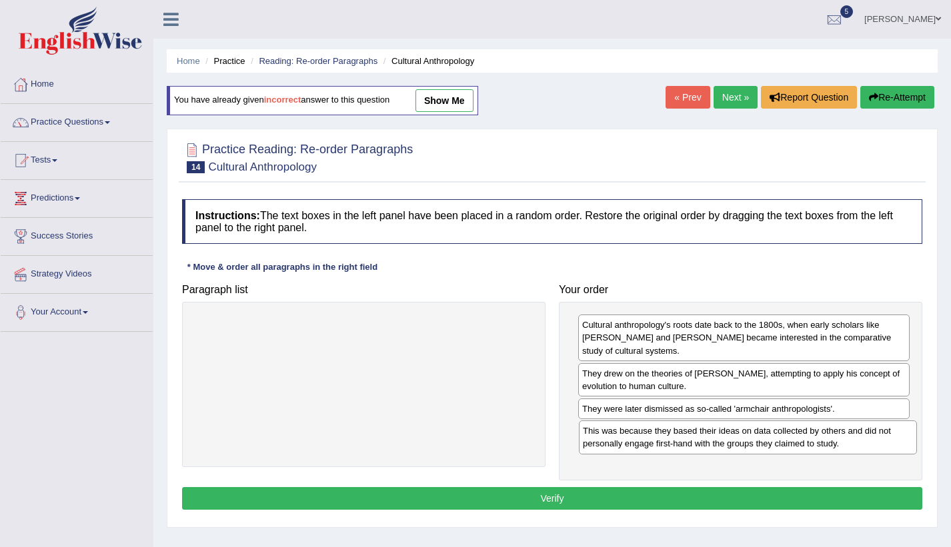
drag, startPoint x: 397, startPoint y: 337, endPoint x: 781, endPoint y: 443, distance: 398.3
click at [781, 443] on div "This was because they based their ideas on data collected by others and did not…" at bounding box center [748, 437] width 338 height 33
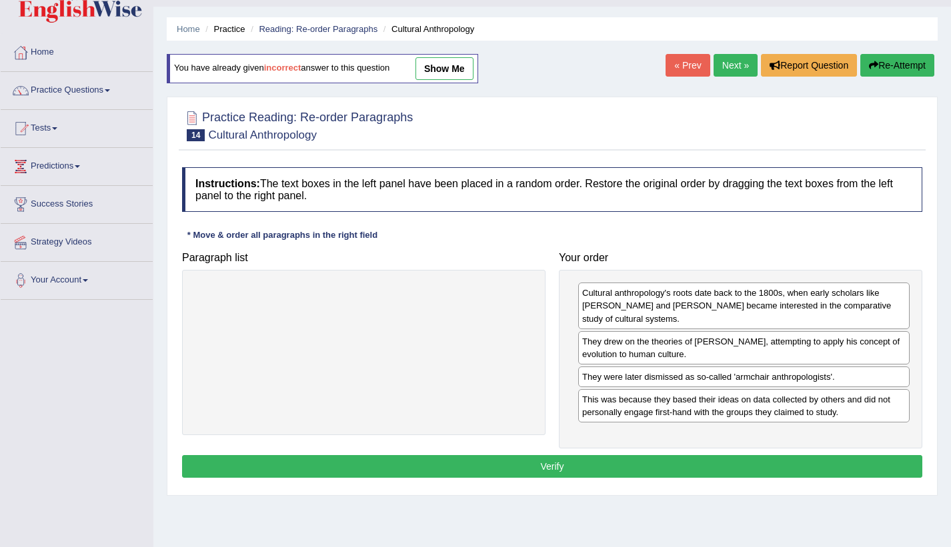
scroll to position [67, 0]
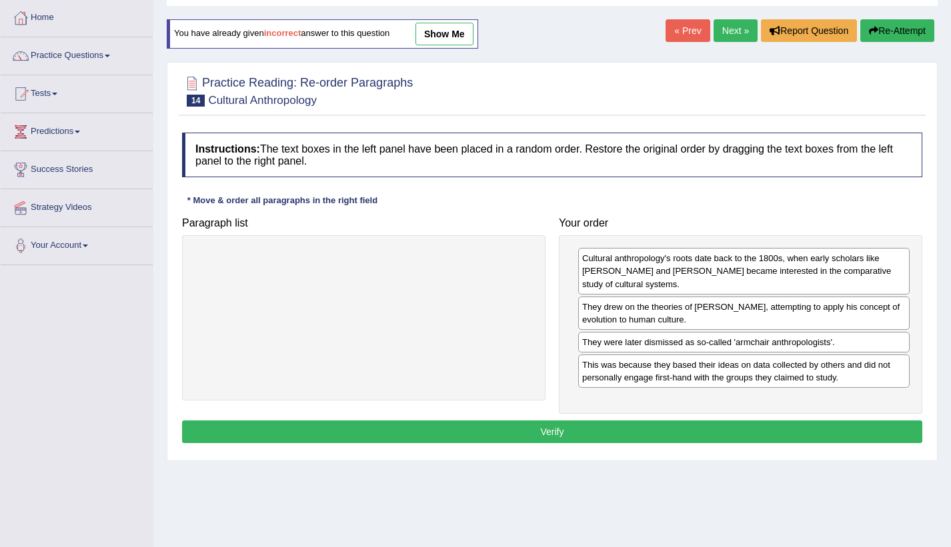
click at [766, 435] on button "Verify" at bounding box center [552, 432] width 740 height 23
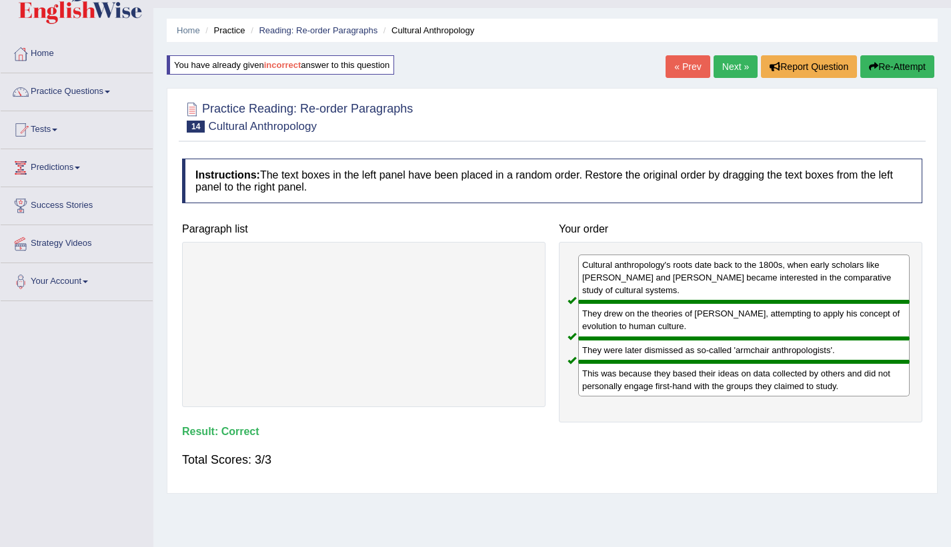
scroll to position [0, 0]
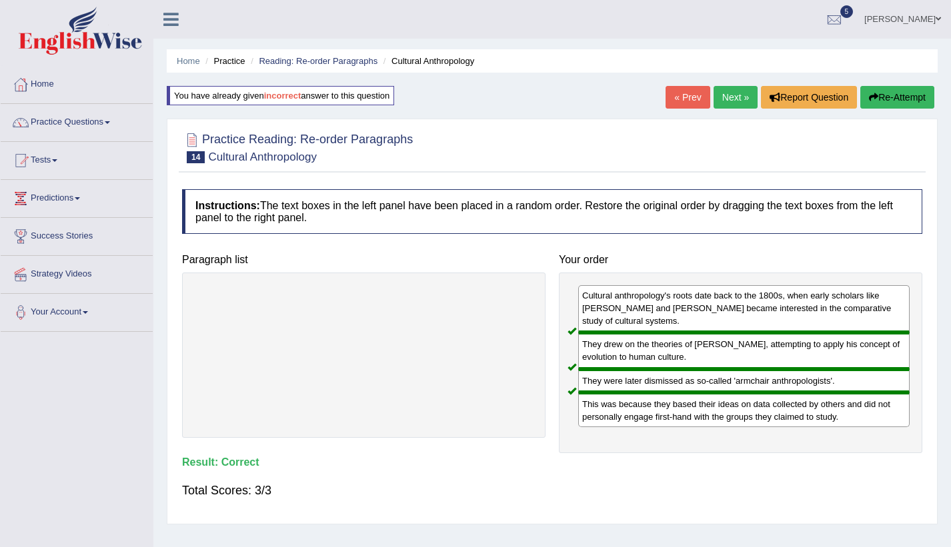
click at [725, 93] on link "Next »" at bounding box center [735, 97] width 44 height 23
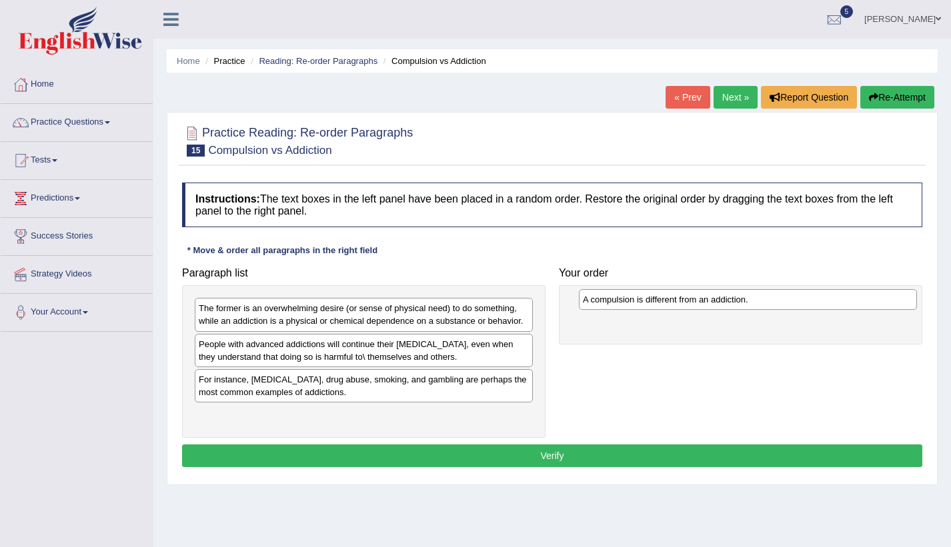
drag, startPoint x: 313, startPoint y: 379, endPoint x: 703, endPoint y: 297, distance: 398.6
click at [703, 297] on div "A compulsion is different from an addiction." at bounding box center [748, 299] width 338 height 21
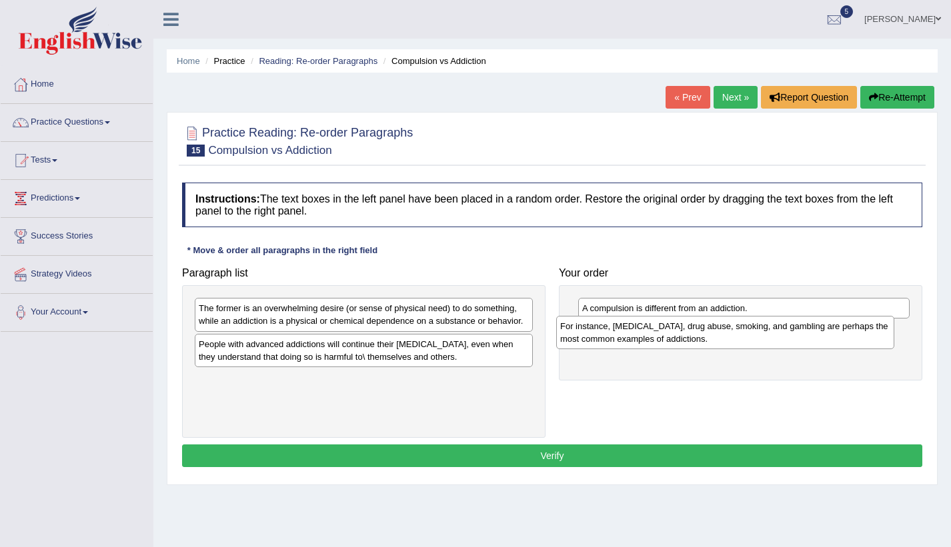
drag, startPoint x: 462, startPoint y: 392, endPoint x: 829, endPoint y: 339, distance: 370.4
click at [829, 339] on div "For instance, [MEDICAL_DATA], drug abuse, smoking, and gambling are perhaps the…" at bounding box center [725, 332] width 338 height 33
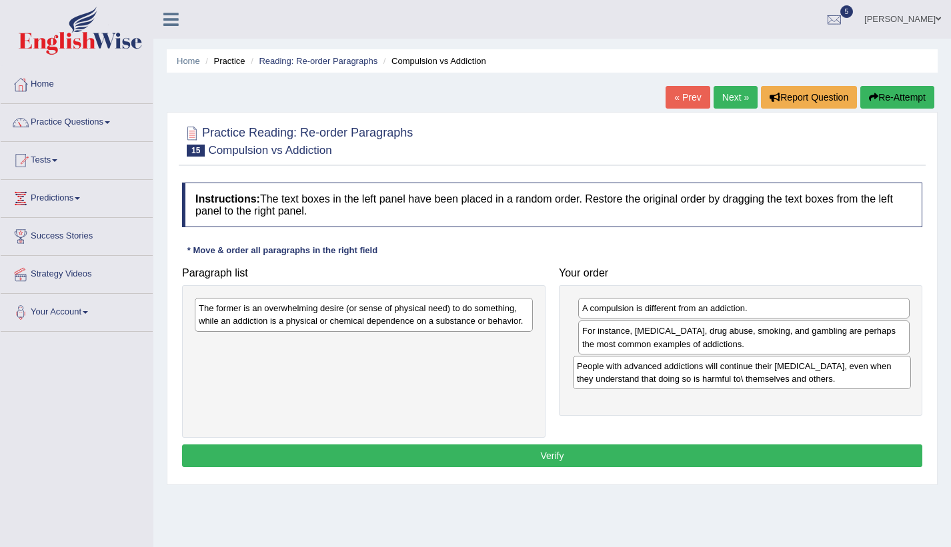
drag, startPoint x: 501, startPoint y: 379, endPoint x: 725, endPoint y: 379, distance: 224.6
click at [725, 379] on div "People with advanced addictions will continue their [MEDICAL_DATA], even when t…" at bounding box center [742, 372] width 338 height 33
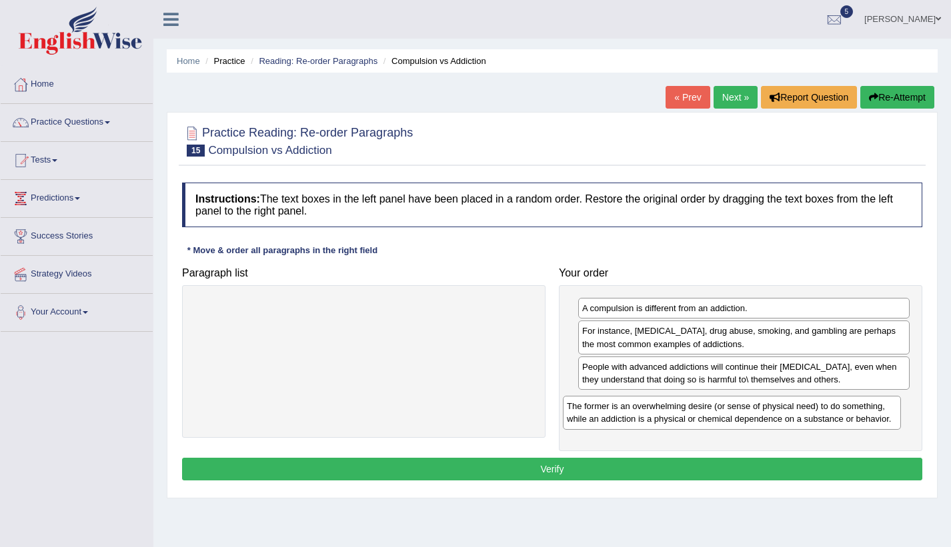
drag, startPoint x: 377, startPoint y: 323, endPoint x: 735, endPoint y: 415, distance: 369.6
click at [735, 415] on div "The former is an overwhelming desire (or sense of physical need) to do somethin…" at bounding box center [732, 412] width 338 height 33
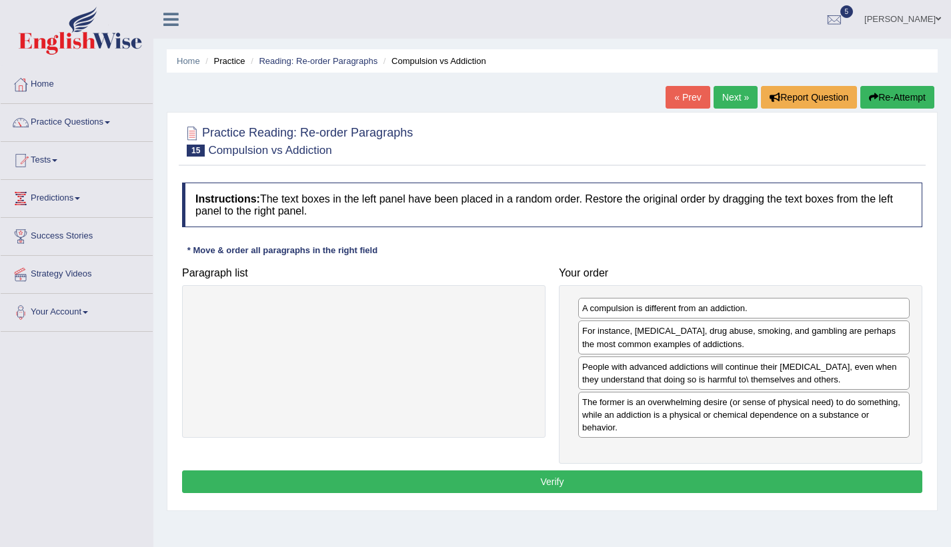
click at [783, 483] on button "Verify" at bounding box center [552, 482] width 740 height 23
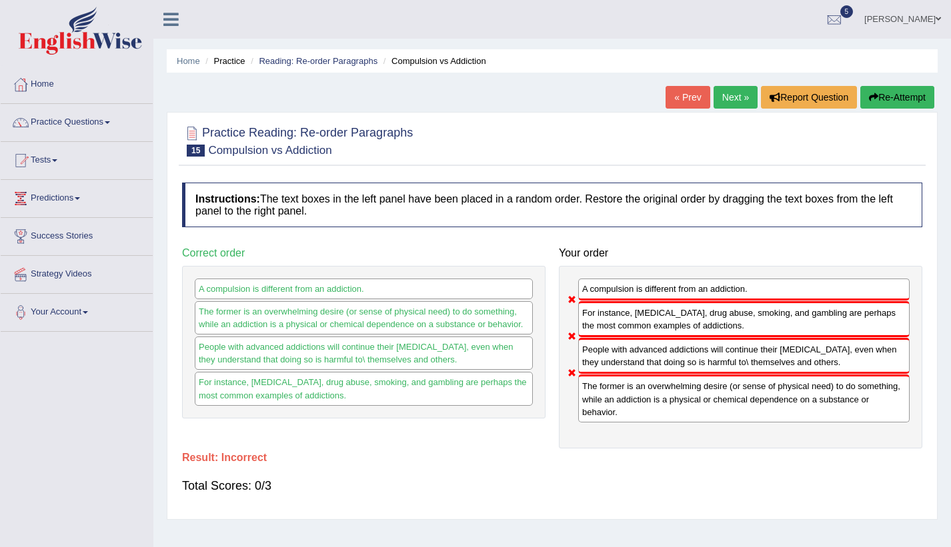
click at [899, 89] on button "Re-Attempt" at bounding box center [897, 97] width 74 height 23
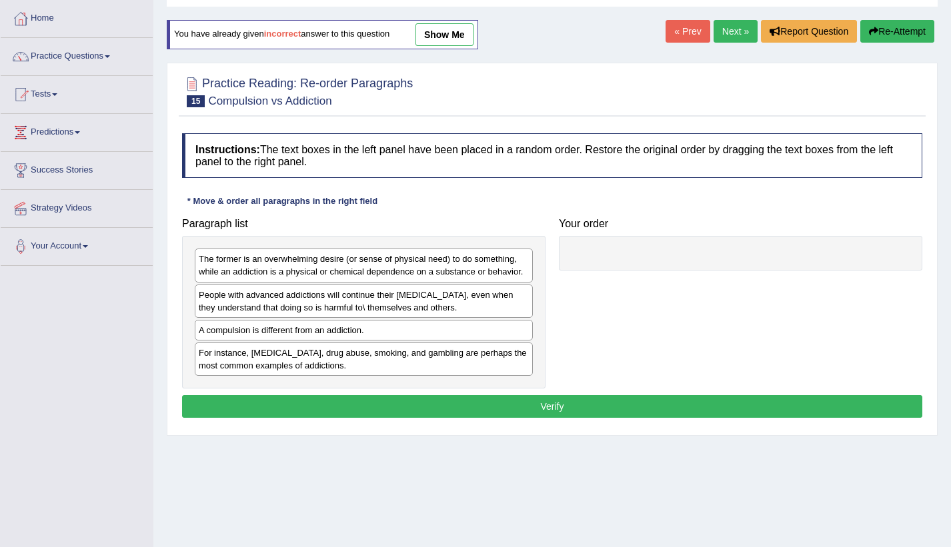
scroll to position [67, 0]
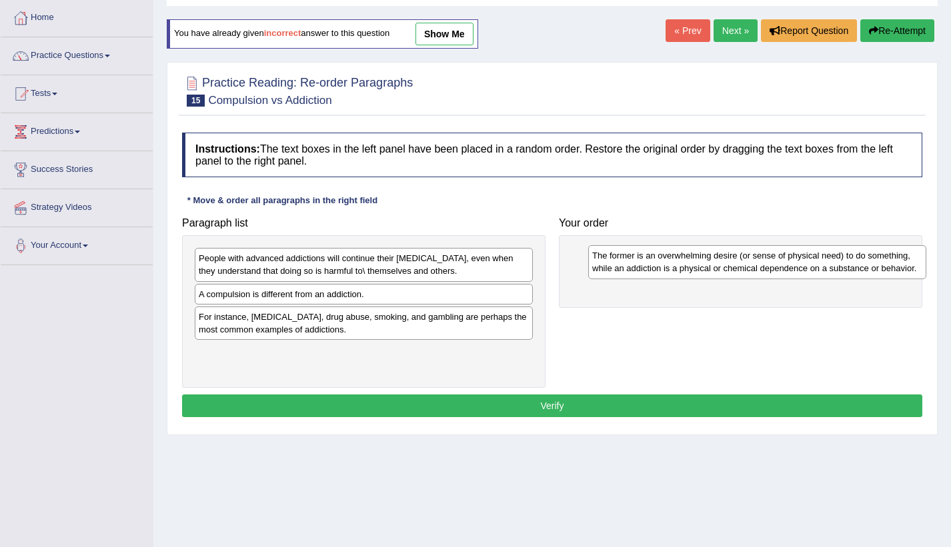
drag, startPoint x: 348, startPoint y: 274, endPoint x: 741, endPoint y: 271, distance: 393.3
click at [741, 271] on div "The former is an overwhelming desire (or sense of physical need) to do somethin…" at bounding box center [757, 261] width 338 height 33
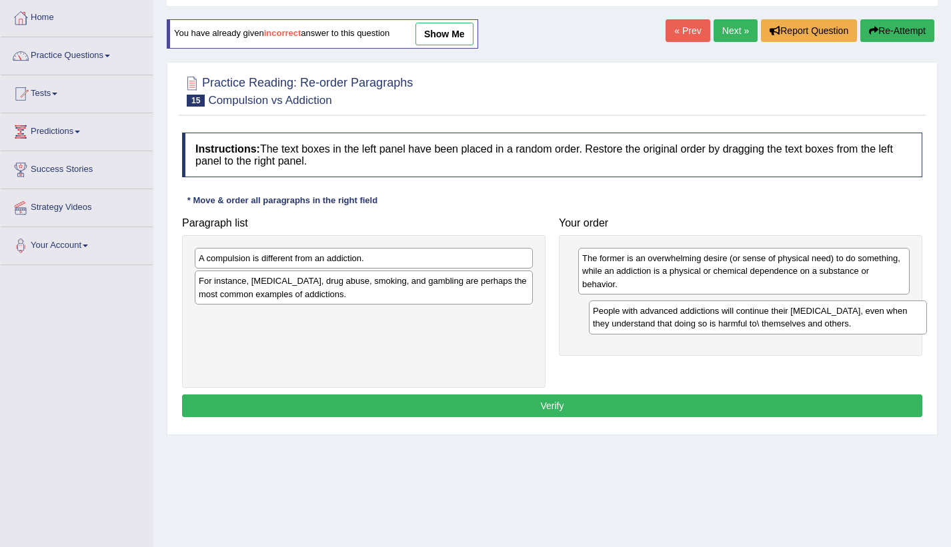
drag, startPoint x: 406, startPoint y: 271, endPoint x: 800, endPoint y: 323, distance: 397.5
click at [800, 323] on div "People with advanced addictions will continue their [MEDICAL_DATA], even when t…" at bounding box center [758, 317] width 338 height 33
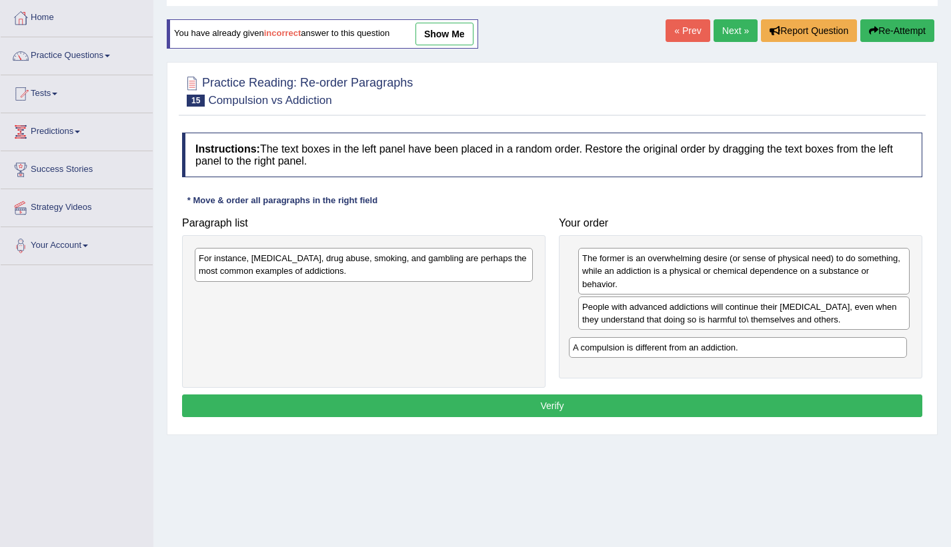
drag, startPoint x: 433, startPoint y: 264, endPoint x: 807, endPoint y: 353, distance: 384.5
click at [807, 353] on div "A compulsion is different from an addiction." at bounding box center [738, 347] width 338 height 21
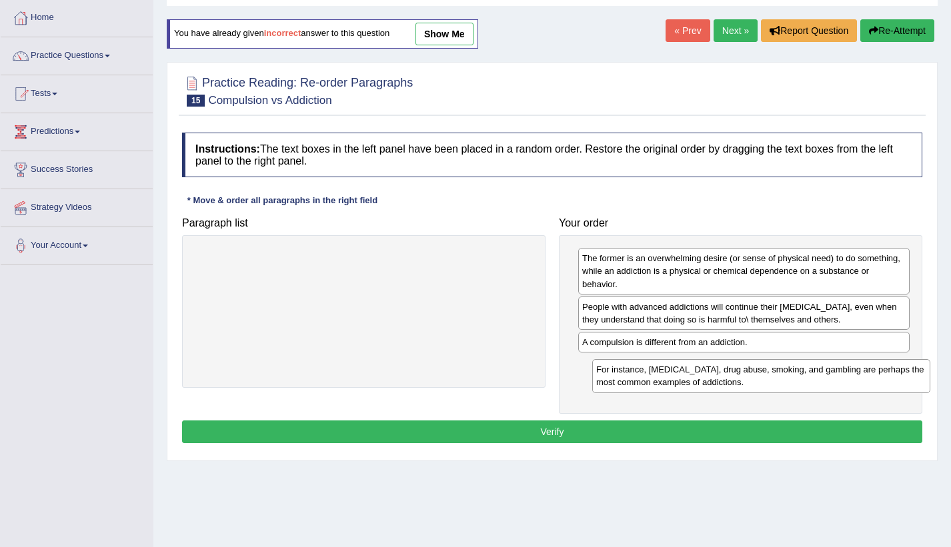
drag, startPoint x: 299, startPoint y: 272, endPoint x: 696, endPoint y: 383, distance: 412.6
click at [696, 383] on div "For instance, [MEDICAL_DATA], drug abuse, smoking, and gambling are perhaps the…" at bounding box center [761, 375] width 338 height 33
click at [683, 436] on button "Verify" at bounding box center [552, 432] width 740 height 23
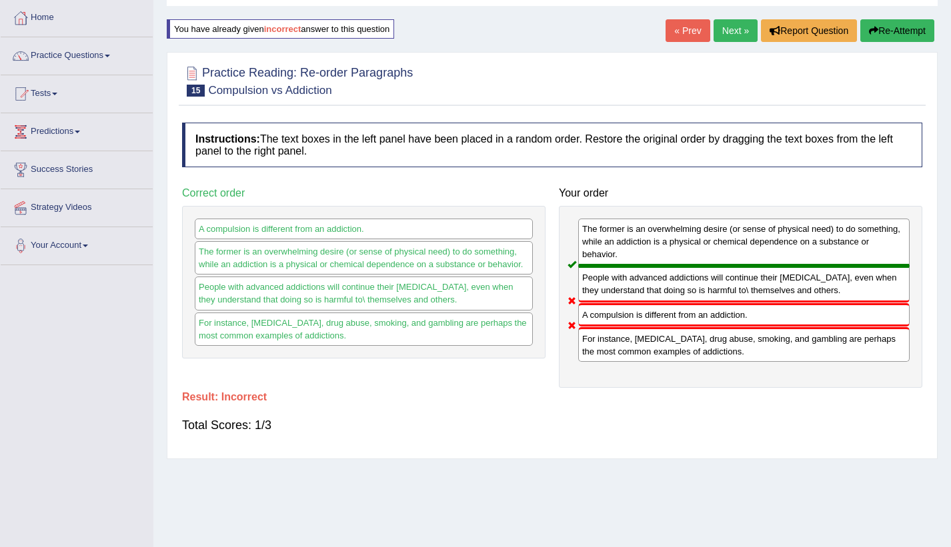
click at [898, 26] on button "Re-Attempt" at bounding box center [897, 30] width 74 height 23
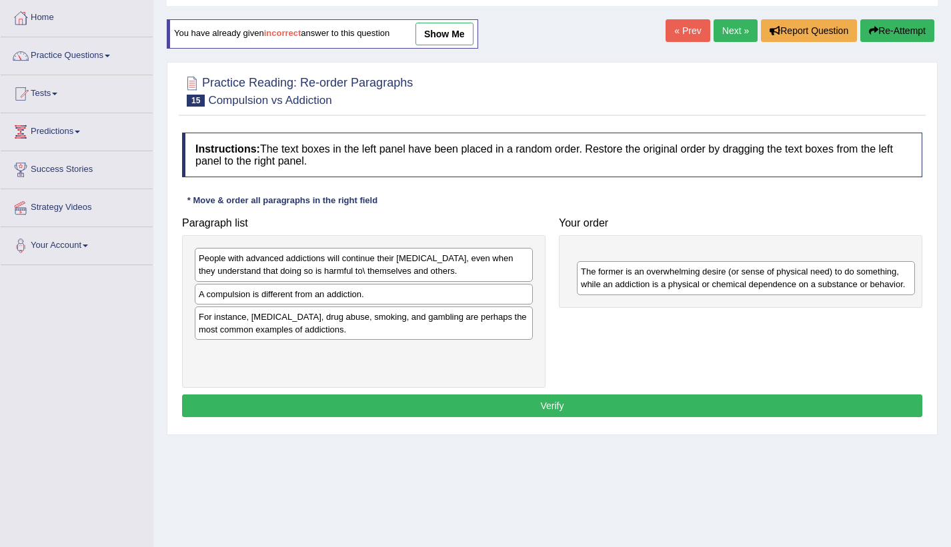
drag, startPoint x: 399, startPoint y: 268, endPoint x: 785, endPoint y: 269, distance: 385.9
click at [785, 269] on div "The former is an overwhelming desire (or sense of physical need) to do somethin…" at bounding box center [746, 277] width 338 height 33
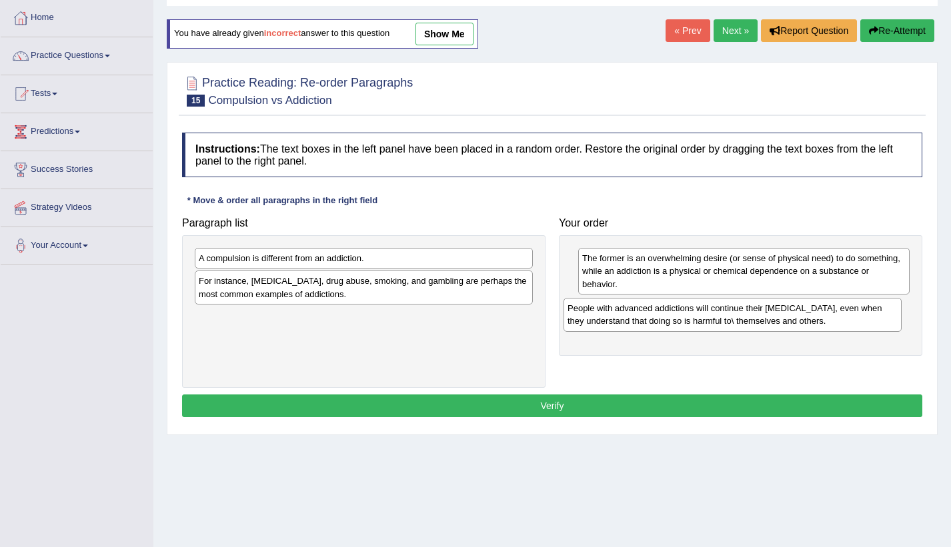
drag, startPoint x: 453, startPoint y: 276, endPoint x: 803, endPoint y: 323, distance: 352.5
click at [803, 323] on div "People with advanced addictions will continue their [MEDICAL_DATA], even when t…" at bounding box center [732, 314] width 338 height 33
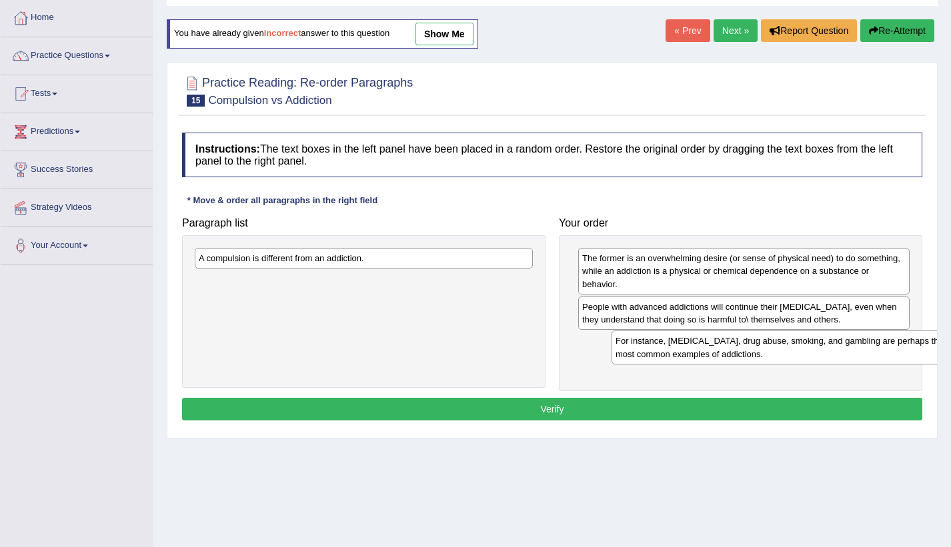
drag, startPoint x: 440, startPoint y: 287, endPoint x: 857, endPoint y: 347, distance: 420.9
click at [857, 347] on div "For instance, [MEDICAL_DATA], drug abuse, smoking, and gambling are perhaps the…" at bounding box center [780, 347] width 338 height 33
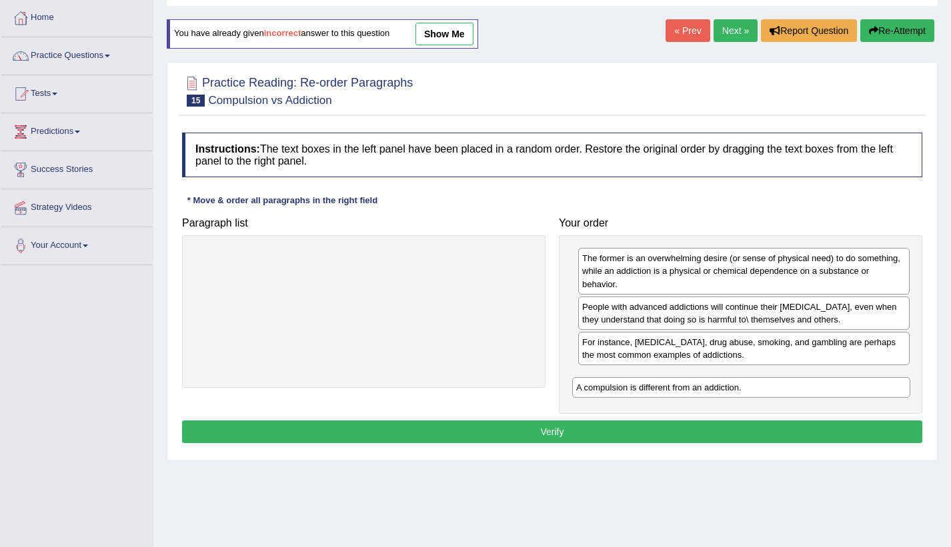
drag, startPoint x: 499, startPoint y: 265, endPoint x: 877, endPoint y: 394, distance: 399.5
click at [877, 394] on div "A compulsion is different from an addiction." at bounding box center [741, 387] width 338 height 21
click at [821, 433] on button "Verify" at bounding box center [552, 432] width 740 height 23
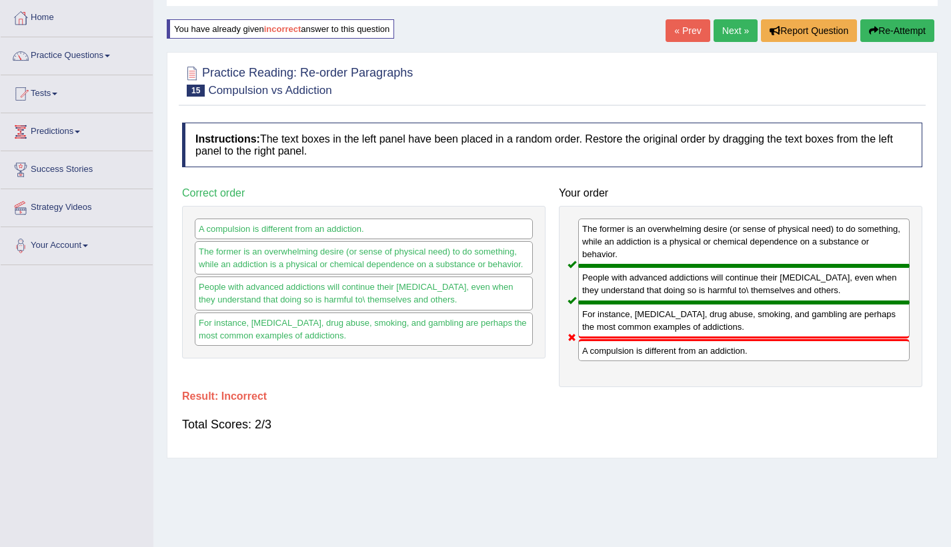
click at [895, 26] on button "Re-Attempt" at bounding box center [897, 30] width 74 height 23
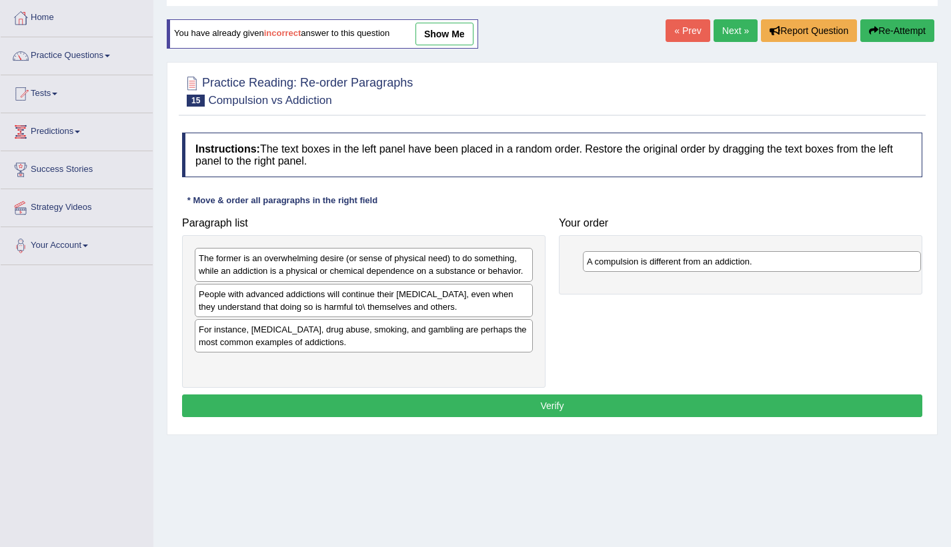
drag, startPoint x: 379, startPoint y: 337, endPoint x: 770, endPoint y: 267, distance: 396.8
click at [770, 267] on div "A compulsion is different from an addiction." at bounding box center [752, 261] width 338 height 21
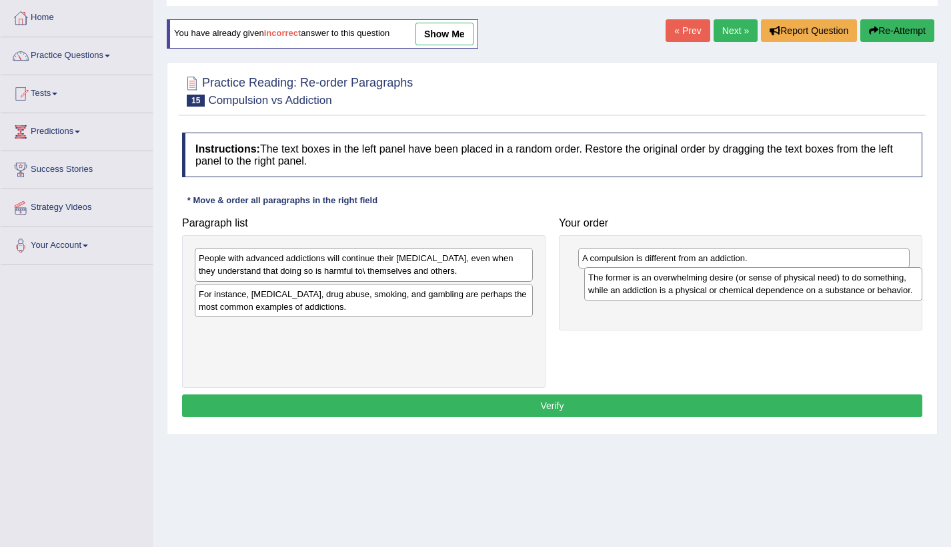
drag, startPoint x: 417, startPoint y: 271, endPoint x: 806, endPoint y: 291, distance: 389.8
click at [806, 291] on div "The former is an overwhelming desire (or sense of physical need) to do somethin…" at bounding box center [753, 283] width 338 height 33
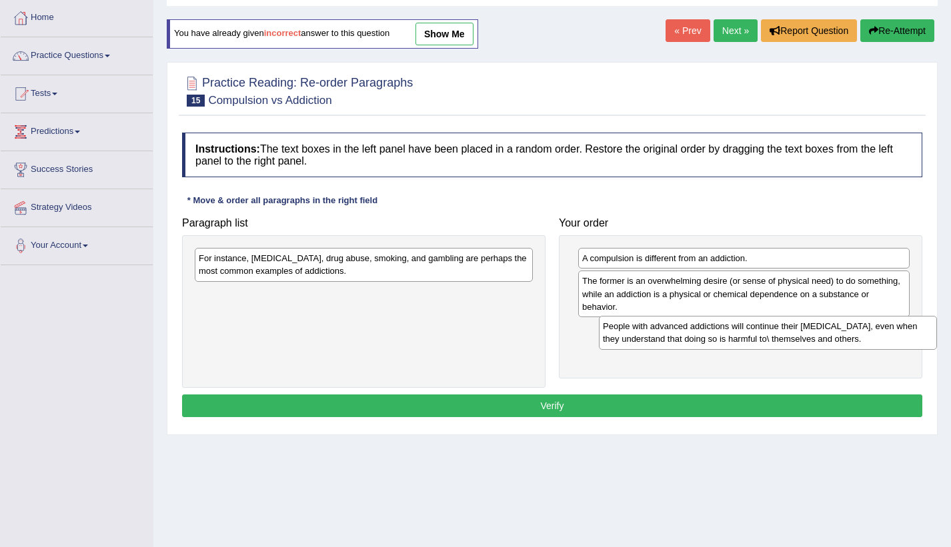
drag, startPoint x: 474, startPoint y: 269, endPoint x: 885, endPoint y: 337, distance: 416.2
click at [885, 337] on div "People with advanced addictions will continue their [MEDICAL_DATA], even when t…" at bounding box center [768, 332] width 338 height 33
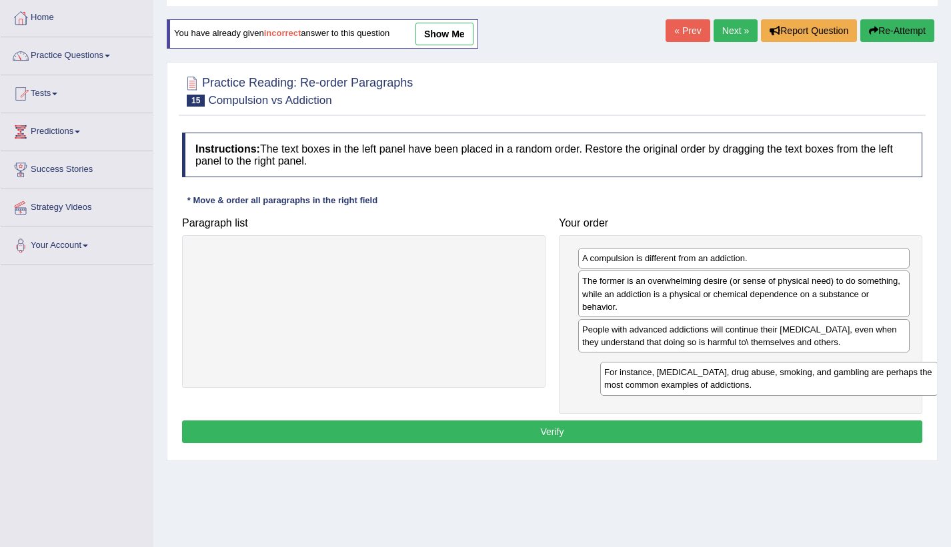
drag, startPoint x: 625, startPoint y: 339, endPoint x: 952, endPoint y: 381, distance: 329.2
click at [951, 381] on html "Toggle navigation Home Practice Questions Speaking Practice Read Aloud Repeat S…" at bounding box center [475, 206] width 951 height 547
click at [827, 427] on button "Verify" at bounding box center [552, 432] width 740 height 23
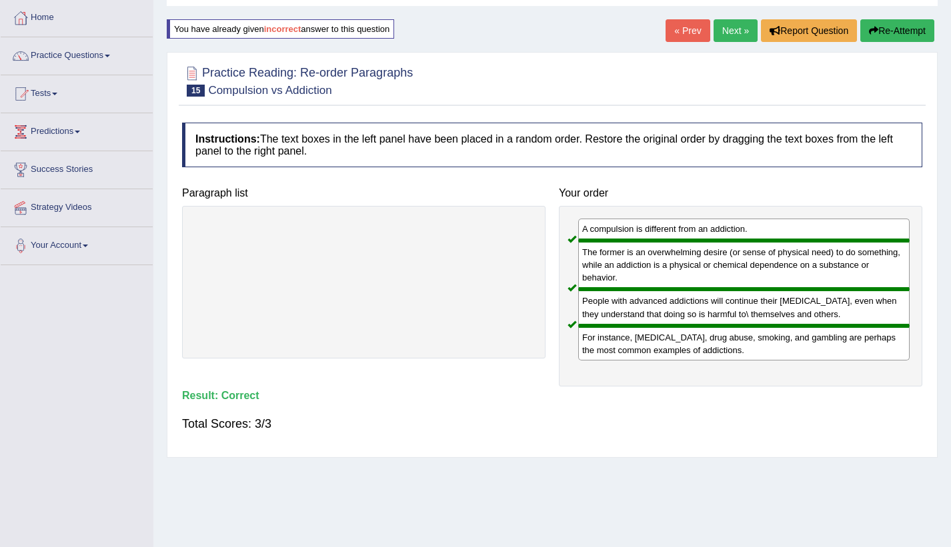
click at [727, 29] on link "Next »" at bounding box center [735, 30] width 44 height 23
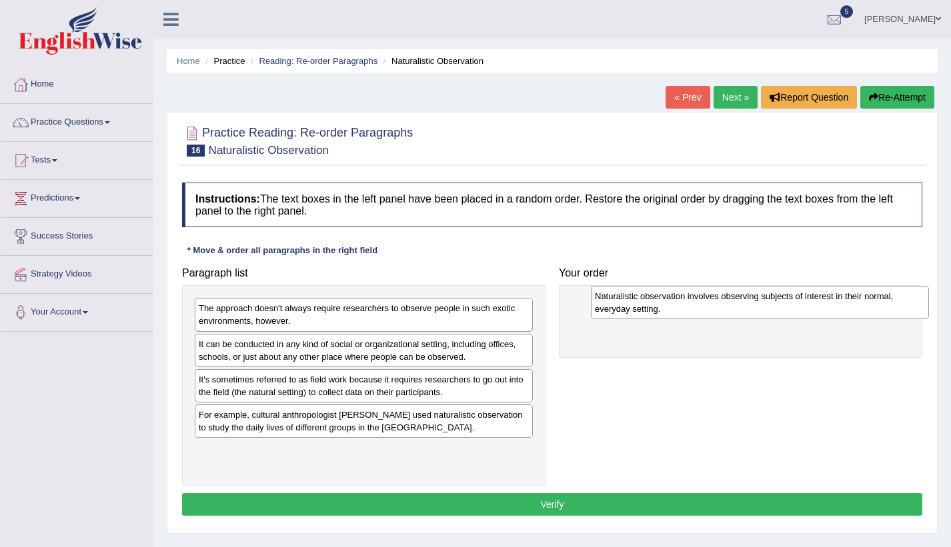
drag, startPoint x: 261, startPoint y: 427, endPoint x: 657, endPoint y: 309, distance: 413.3
click at [657, 309] on div "Naturalistic observation involves observing subjects of interest in their norma…" at bounding box center [760, 302] width 338 height 33
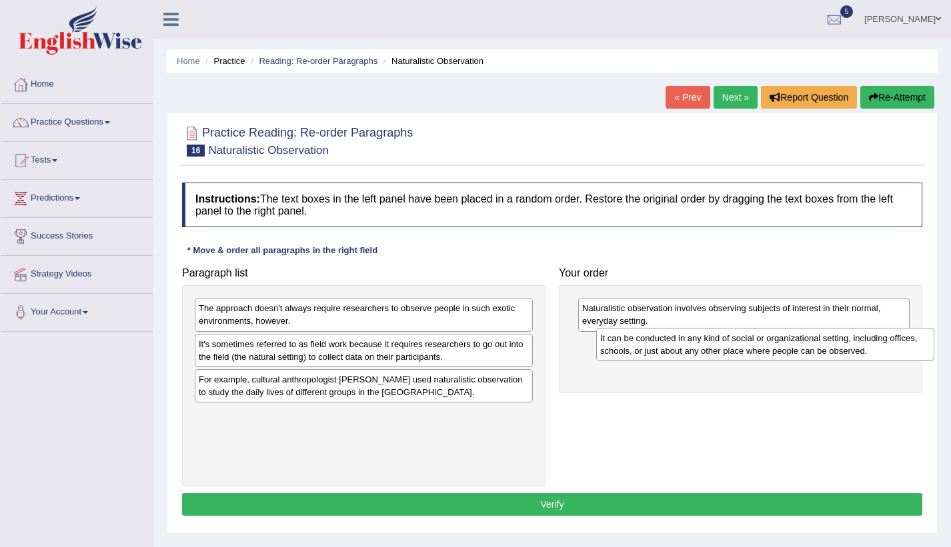
drag, startPoint x: 465, startPoint y: 353, endPoint x: 867, endPoint y: 347, distance: 401.3
click at [867, 347] on div "It can be conducted in any kind of social or organizational setting, including …" at bounding box center [765, 344] width 338 height 33
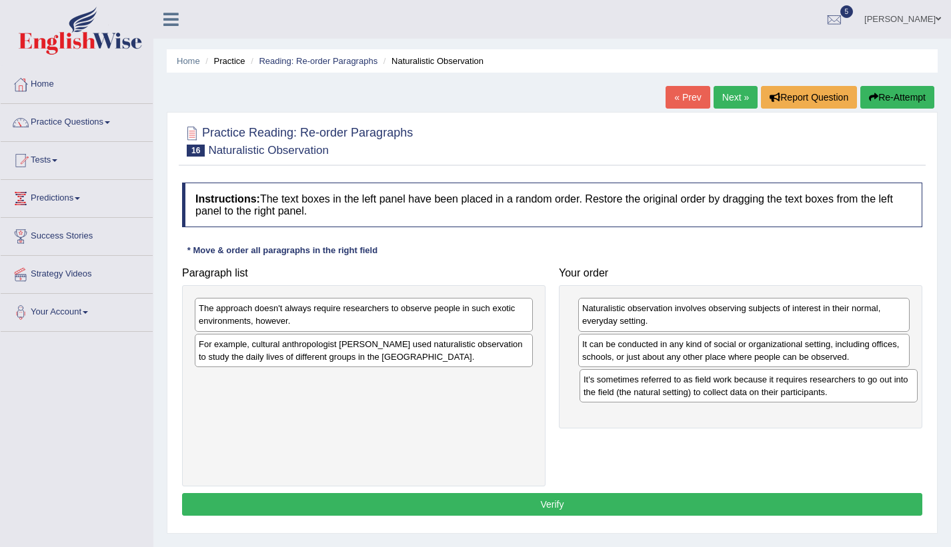
drag, startPoint x: 401, startPoint y: 353, endPoint x: 786, endPoint y: 389, distance: 386.2
click at [786, 389] on div "It's sometimes referred to as field work because it requires researchers to go …" at bounding box center [748, 385] width 338 height 33
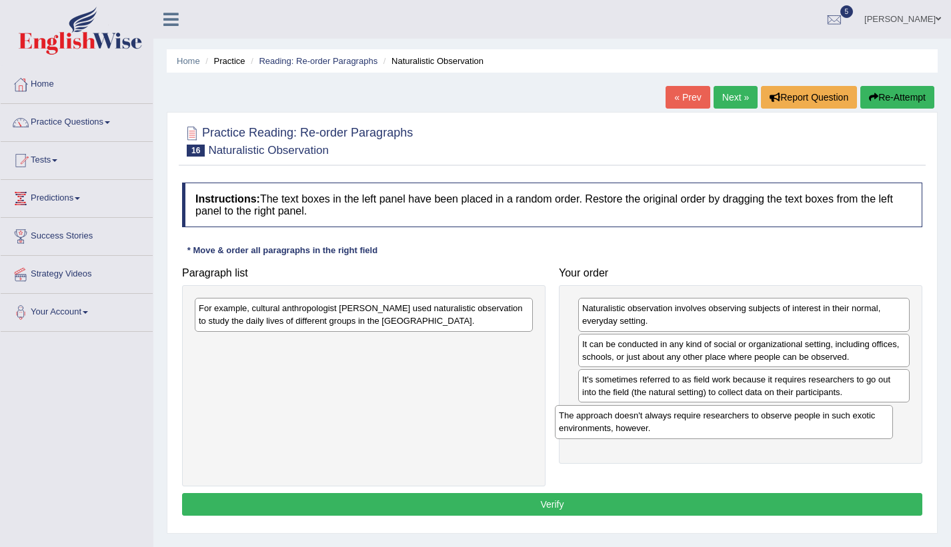
drag, startPoint x: 415, startPoint y: 325, endPoint x: 783, endPoint y: 428, distance: 381.5
click at [783, 428] on div "The approach doesn't always require researchers to observe people in such exoti…" at bounding box center [724, 421] width 338 height 33
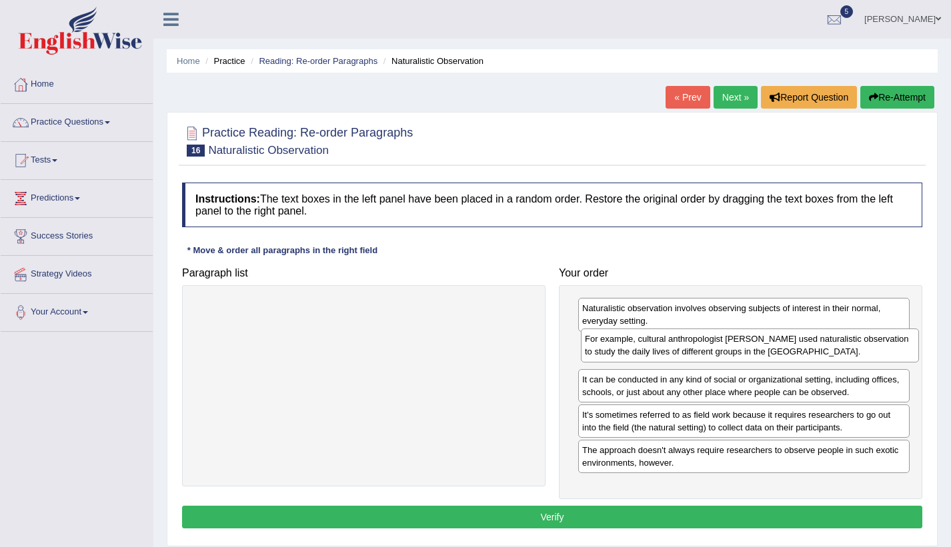
drag, startPoint x: 497, startPoint y: 316, endPoint x: 883, endPoint y: 347, distance: 387.2
click at [883, 347] on div "For example, cultural anthropologist Margaret Mead used naturalistic observatio…" at bounding box center [750, 345] width 338 height 33
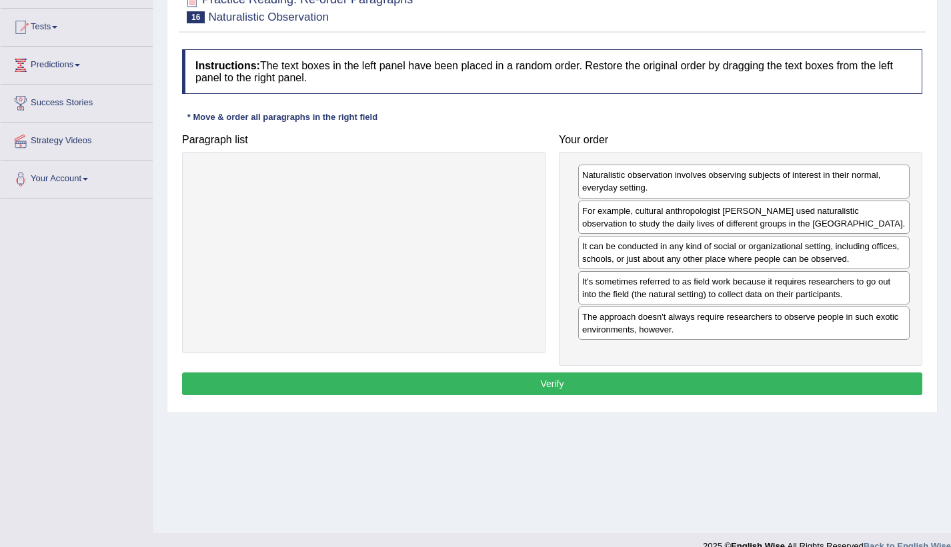
click at [606, 381] on button "Verify" at bounding box center [552, 384] width 740 height 23
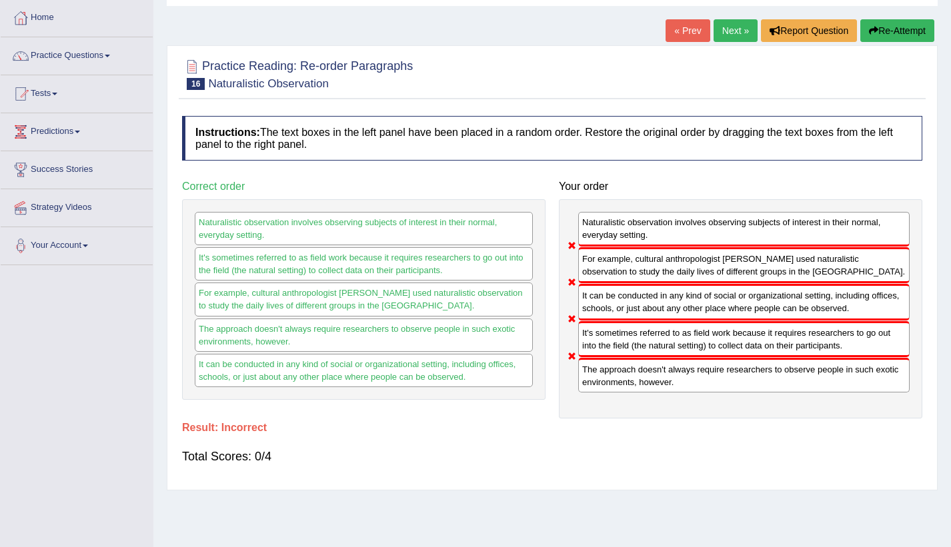
scroll to position [67, 0]
click at [873, 30] on icon "button" at bounding box center [873, 30] width 9 height 9
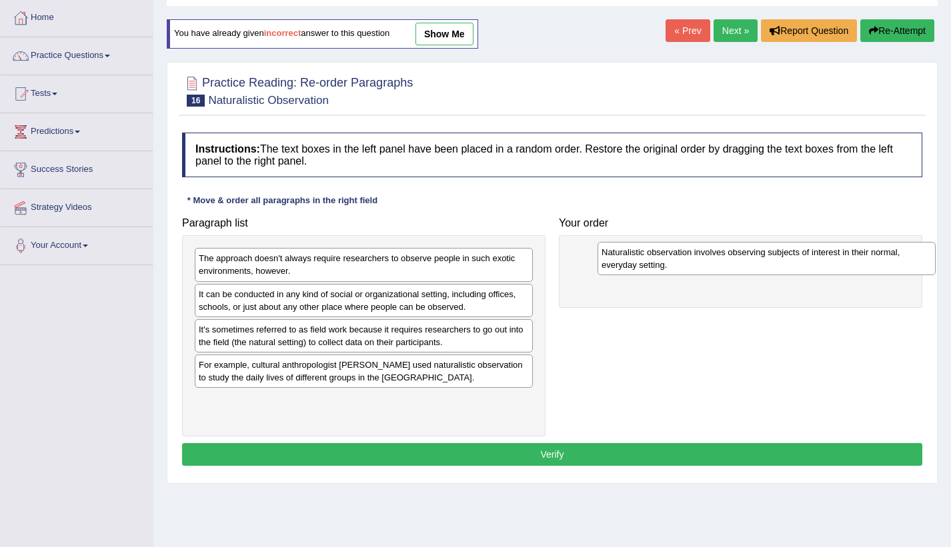
drag, startPoint x: 347, startPoint y: 367, endPoint x: 738, endPoint y: 259, distance: 406.1
click at [738, 259] on div "Naturalistic observation involves observing subjects of interest in their norma…" at bounding box center [766, 258] width 338 height 33
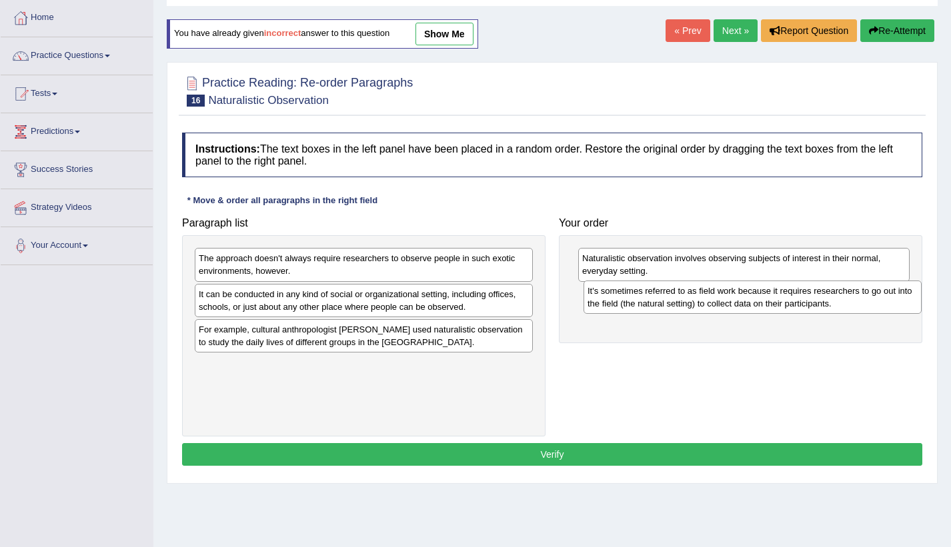
drag, startPoint x: 494, startPoint y: 345, endPoint x: 883, endPoint y: 306, distance: 390.5
click at [883, 306] on div "It's sometimes referred to as field work because it requires researchers to go …" at bounding box center [752, 297] width 338 height 33
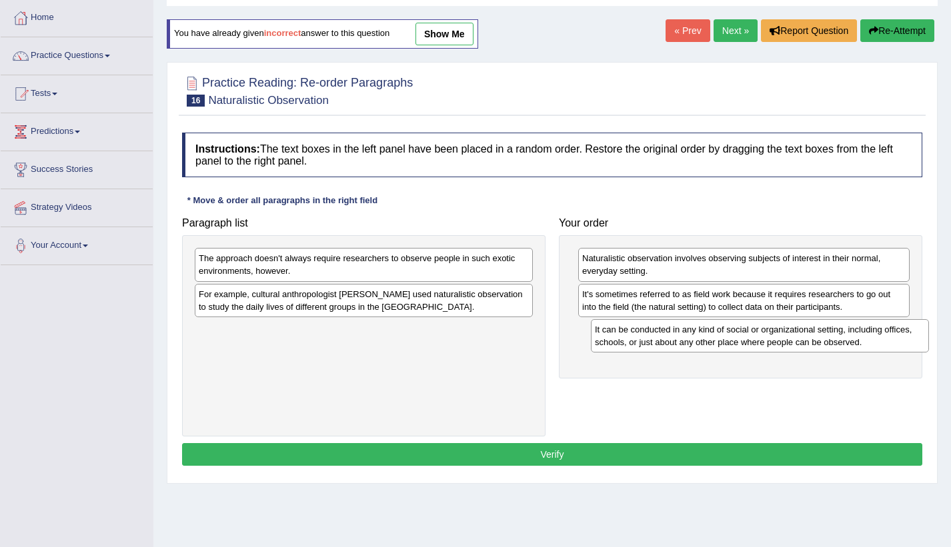
drag, startPoint x: 339, startPoint y: 299, endPoint x: 735, endPoint y: 335, distance: 397.5
click at [735, 335] on div "It can be conducted in any kind of social or organizational setting, including …" at bounding box center [760, 335] width 338 height 33
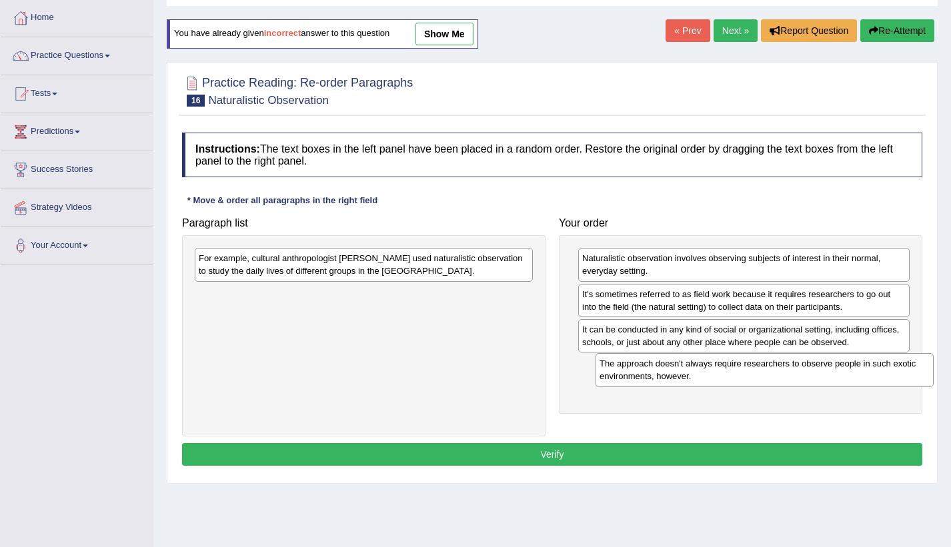
drag, startPoint x: 455, startPoint y: 267, endPoint x: 856, endPoint y: 373, distance: 414.2
click at [856, 373] on div "The approach doesn't always require researchers to observe people in such exoti…" at bounding box center [764, 369] width 338 height 33
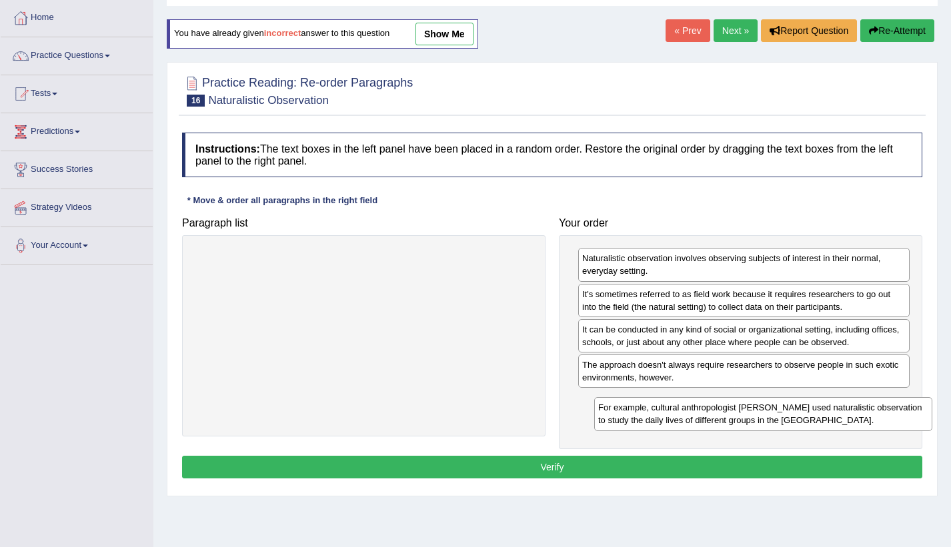
drag, startPoint x: 464, startPoint y: 265, endPoint x: 865, endPoint y: 415, distance: 427.8
click at [865, 415] on div "For example, cultural anthropologist [PERSON_NAME] used naturalistic observatio…" at bounding box center [763, 413] width 338 height 33
click at [675, 461] on button "Verify" at bounding box center [552, 467] width 740 height 23
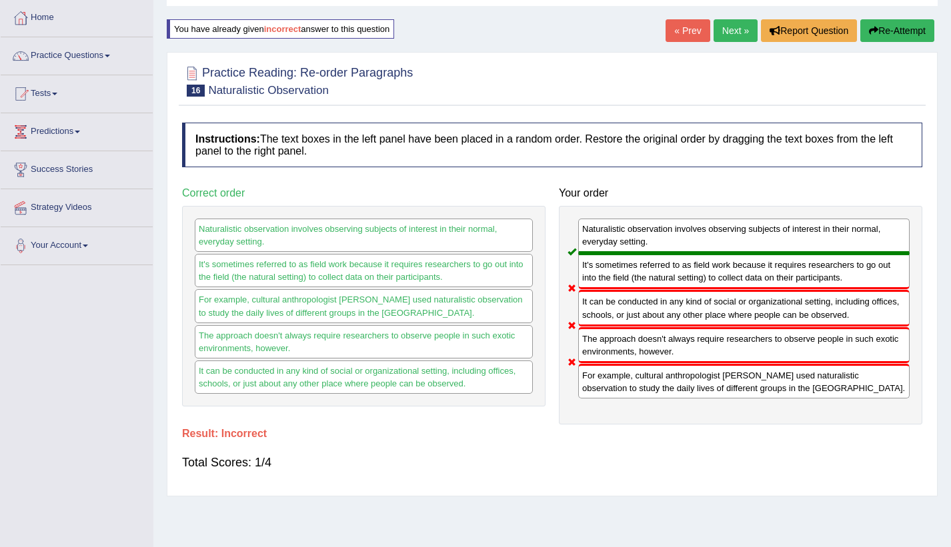
click at [884, 24] on button "Re-Attempt" at bounding box center [897, 30] width 74 height 23
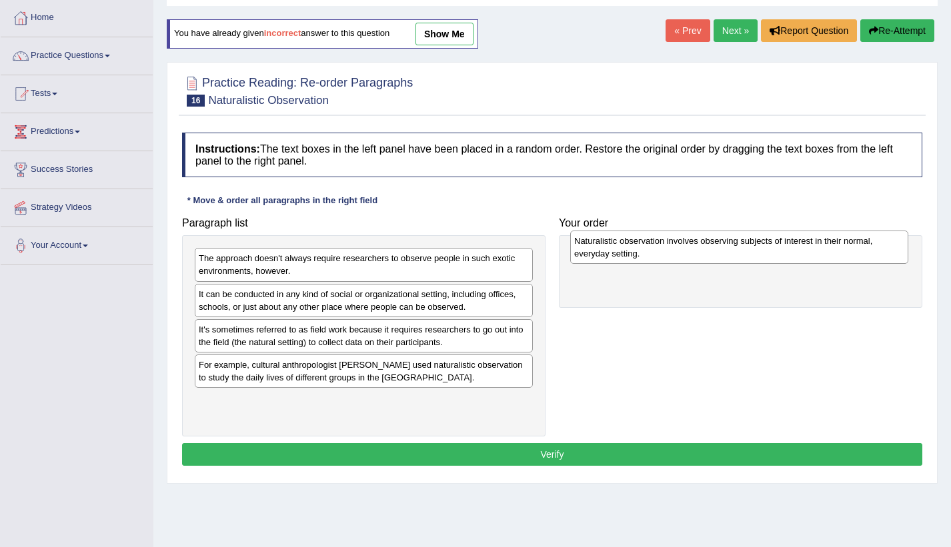
drag, startPoint x: 245, startPoint y: 368, endPoint x: 621, endPoint y: 244, distance: 395.2
click at [621, 244] on div "Naturalistic observation involves observing subjects of interest in their norma…" at bounding box center [739, 247] width 338 height 33
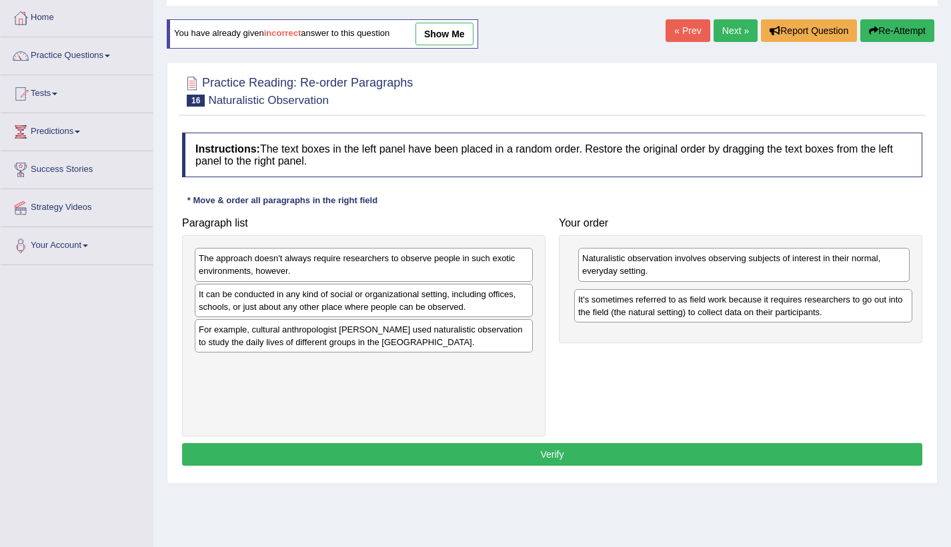
drag, startPoint x: 296, startPoint y: 343, endPoint x: 675, endPoint y: 313, distance: 380.5
click at [675, 313] on div "It's sometimes referred to as field work because it requires researchers to go …" at bounding box center [743, 305] width 338 height 33
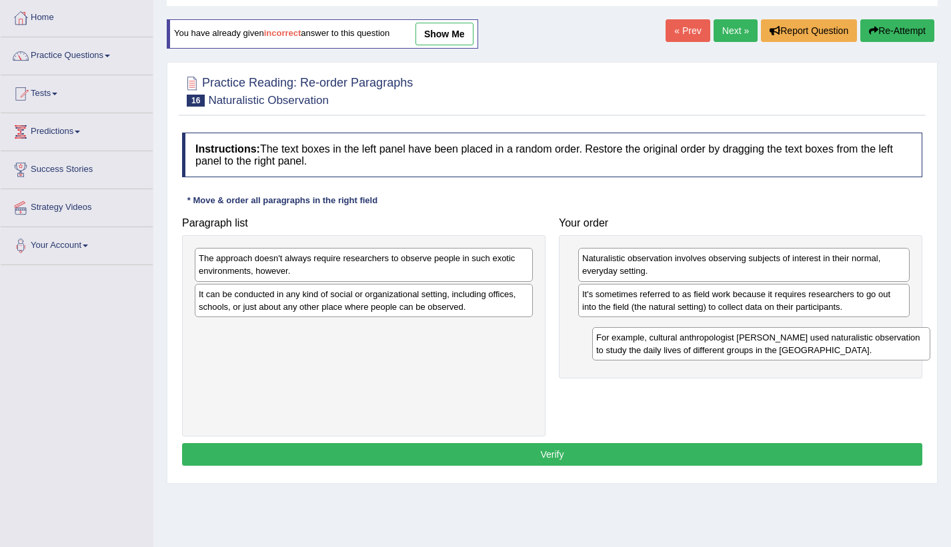
drag, startPoint x: 459, startPoint y: 344, endPoint x: 835, endPoint y: 341, distance: 376.0
click at [835, 341] on div "For example, cultural anthropologist Margaret Mead used naturalistic observatio…" at bounding box center [761, 343] width 338 height 33
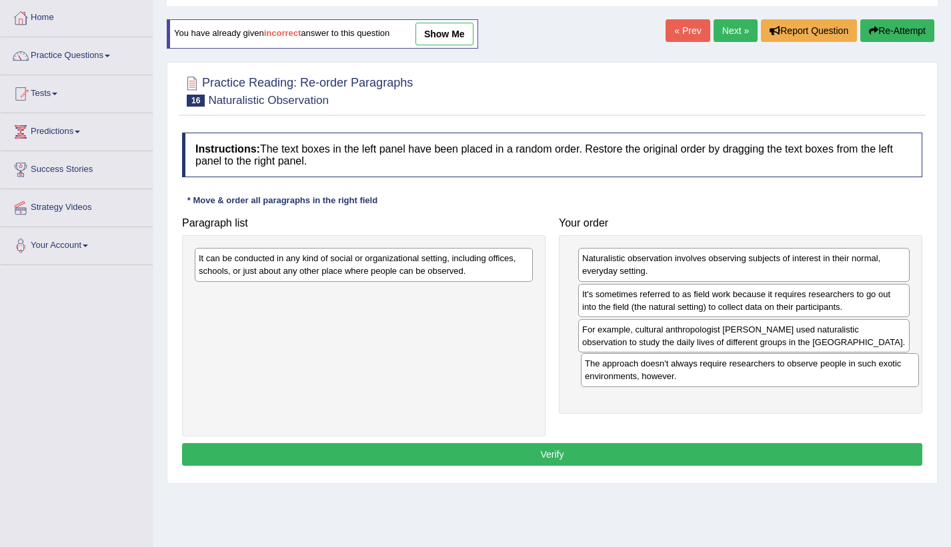
drag, startPoint x: 439, startPoint y: 289, endPoint x: 763, endPoint y: 380, distance: 336.4
click at [763, 380] on div "The approach doesn't always require researchers to observe people in such exoti…" at bounding box center [750, 369] width 338 height 33
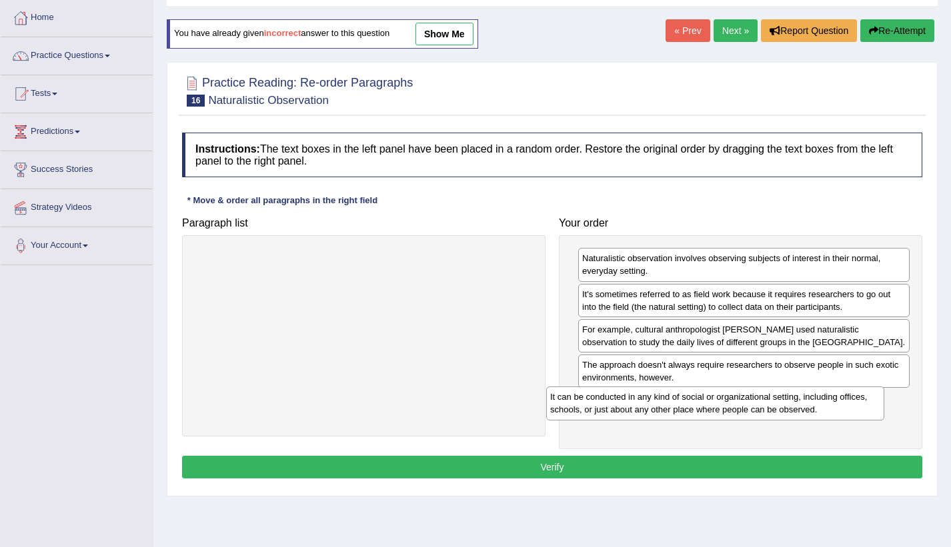
drag, startPoint x: 494, startPoint y: 273, endPoint x: 906, endPoint y: 427, distance: 439.8
click at [884, 420] on div "It can be conducted in any kind of social or organizational setting, including …" at bounding box center [715, 403] width 338 height 33
click at [767, 470] on button "Verify" at bounding box center [552, 467] width 740 height 23
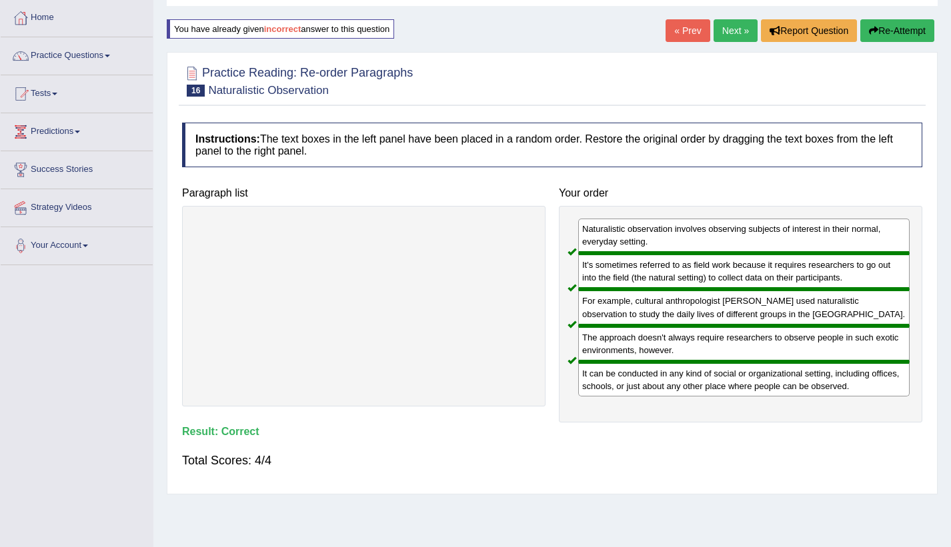
click at [733, 35] on link "Next »" at bounding box center [735, 30] width 44 height 23
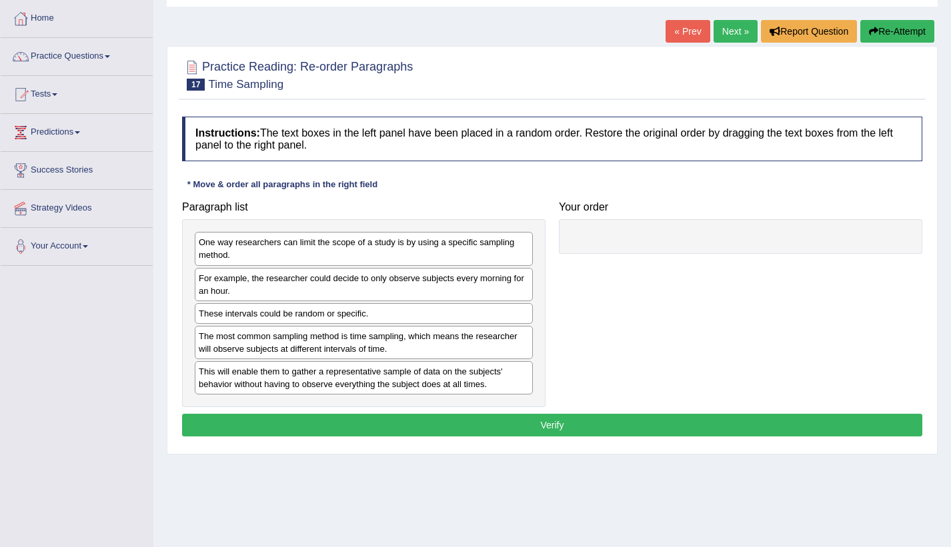
scroll to position [67, 0]
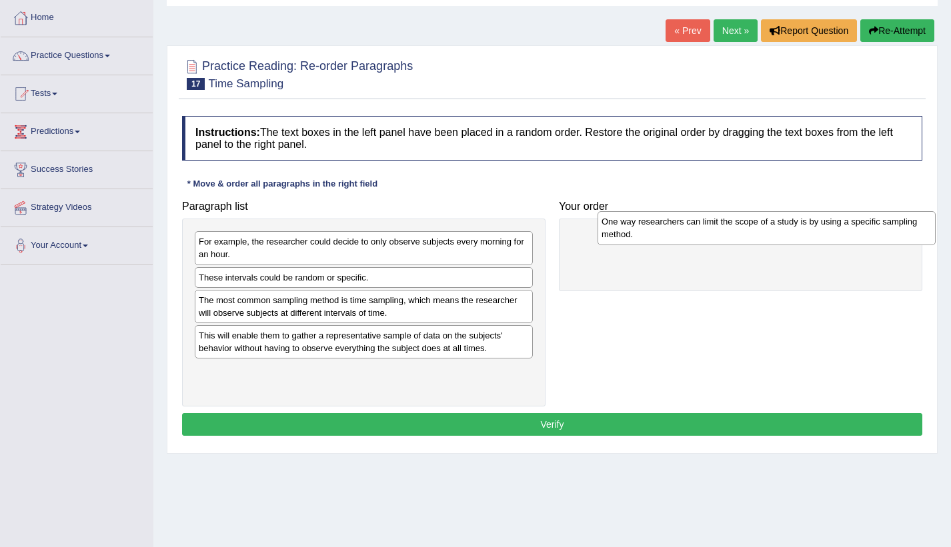
drag, startPoint x: 297, startPoint y: 258, endPoint x: 700, endPoint y: 238, distance: 403.1
click at [700, 238] on div "One way researchers can limit the scope of a study is by using a specific sampl…" at bounding box center [766, 227] width 338 height 33
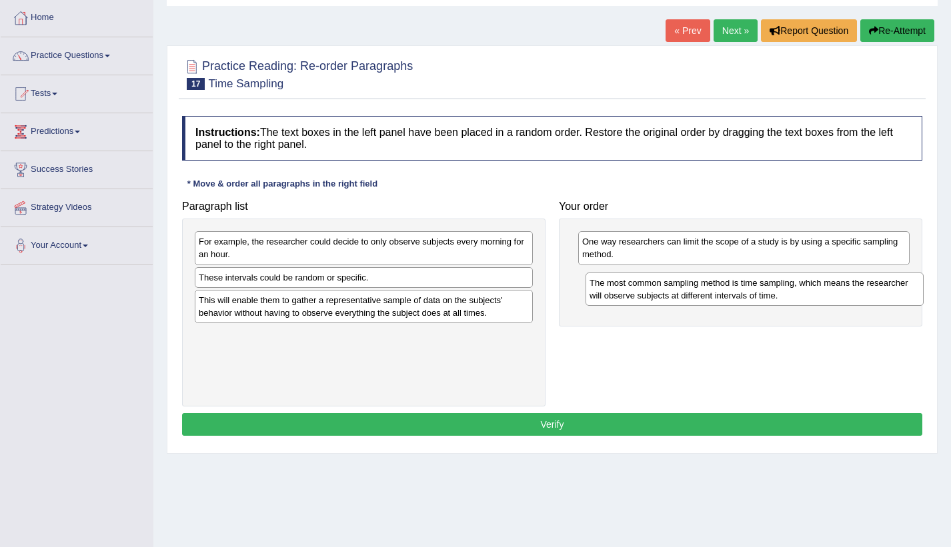
drag, startPoint x: 440, startPoint y: 317, endPoint x: 826, endPoint y: 297, distance: 386.5
click at [826, 297] on div "The most common sampling method is time sampling, which means the researcher wi…" at bounding box center [754, 289] width 338 height 33
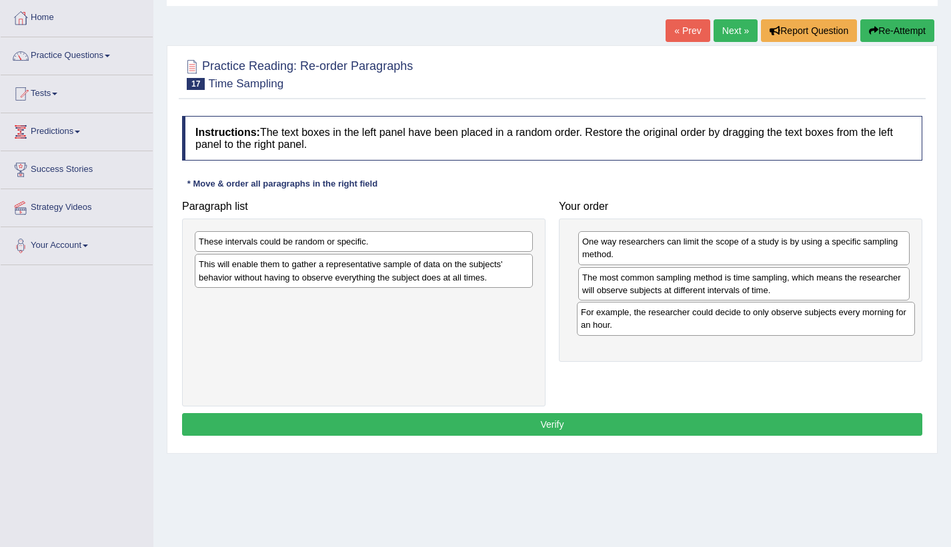
drag, startPoint x: 412, startPoint y: 258, endPoint x: 794, endPoint y: 329, distance: 388.4
click at [794, 329] on div "For example, the researcher could decide to only observe subjects every morning…" at bounding box center [746, 318] width 338 height 33
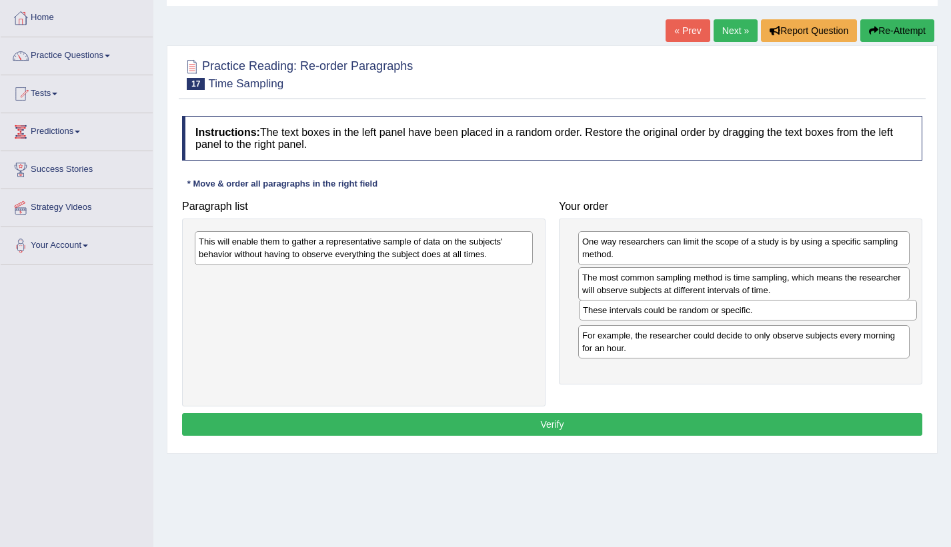
drag, startPoint x: 350, startPoint y: 245, endPoint x: 734, endPoint y: 314, distance: 390.0
click at [734, 314] on div "These intervals could be random or specific." at bounding box center [748, 310] width 338 height 21
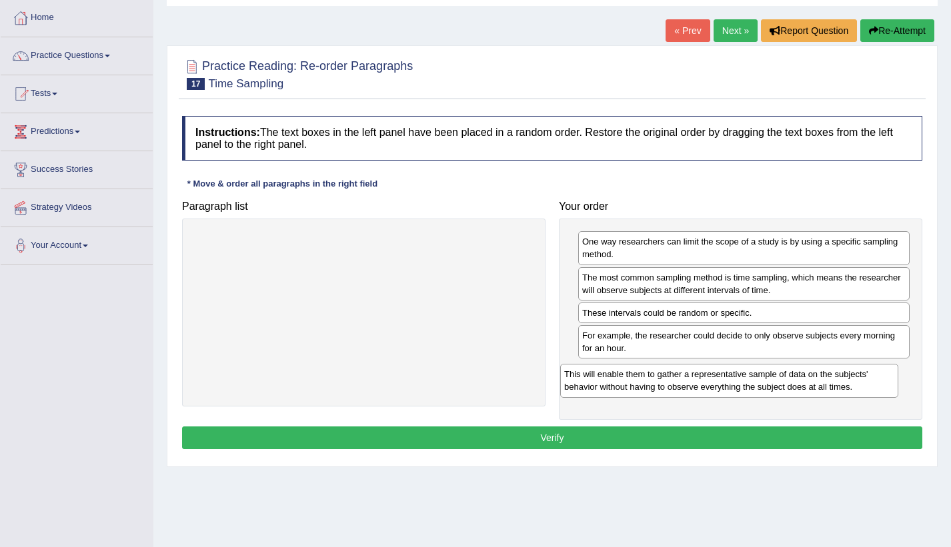
drag, startPoint x: 398, startPoint y: 251, endPoint x: 768, endPoint y: 380, distance: 391.7
click at [768, 380] on div "This will enable them to gather a representative sample of data on the subjects…" at bounding box center [729, 380] width 338 height 33
click at [645, 438] on button "Verify" at bounding box center [552, 438] width 740 height 23
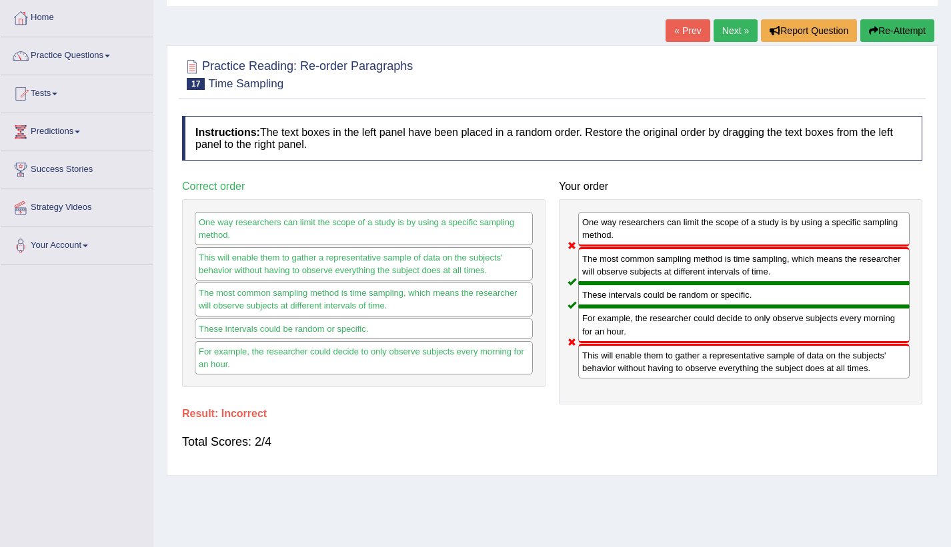
click at [893, 28] on button "Re-Attempt" at bounding box center [897, 30] width 74 height 23
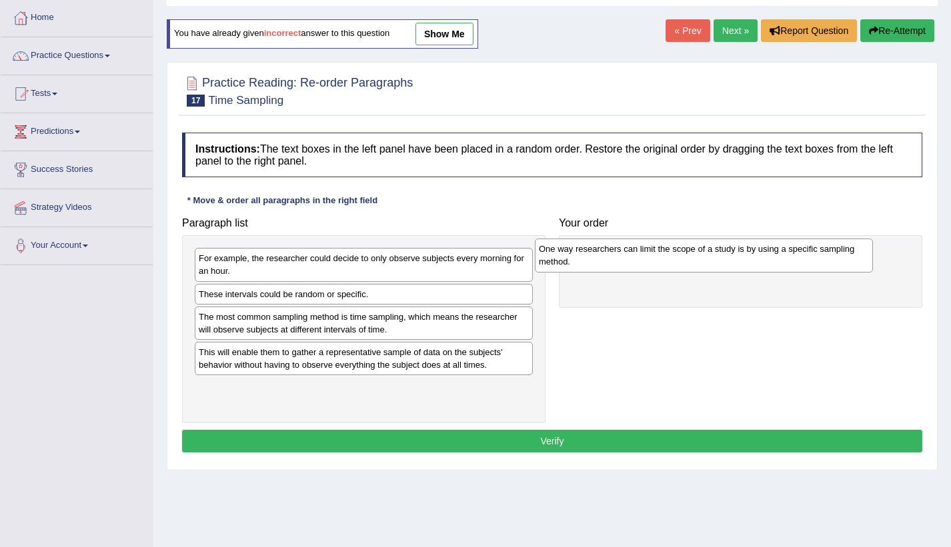
drag, startPoint x: 369, startPoint y: 273, endPoint x: 711, endPoint y: 263, distance: 342.1
click at [711, 263] on div "One way researchers can limit the scope of a study is by using a specific sampl…" at bounding box center [704, 255] width 338 height 33
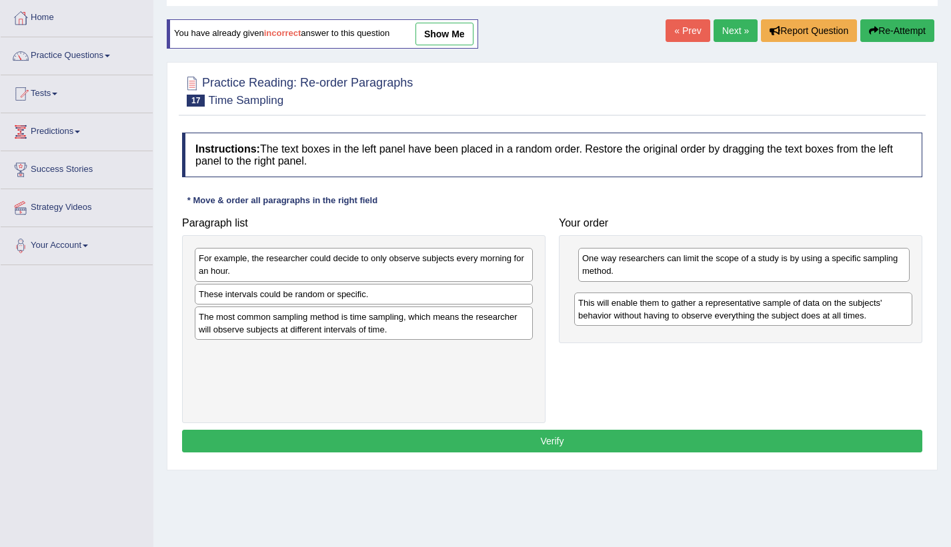
drag, startPoint x: 407, startPoint y: 370, endPoint x: 729, endPoint y: 320, distance: 325.2
click at [729, 320] on div "This will enable them to gather a representative sample of data on the subjects…" at bounding box center [743, 309] width 338 height 33
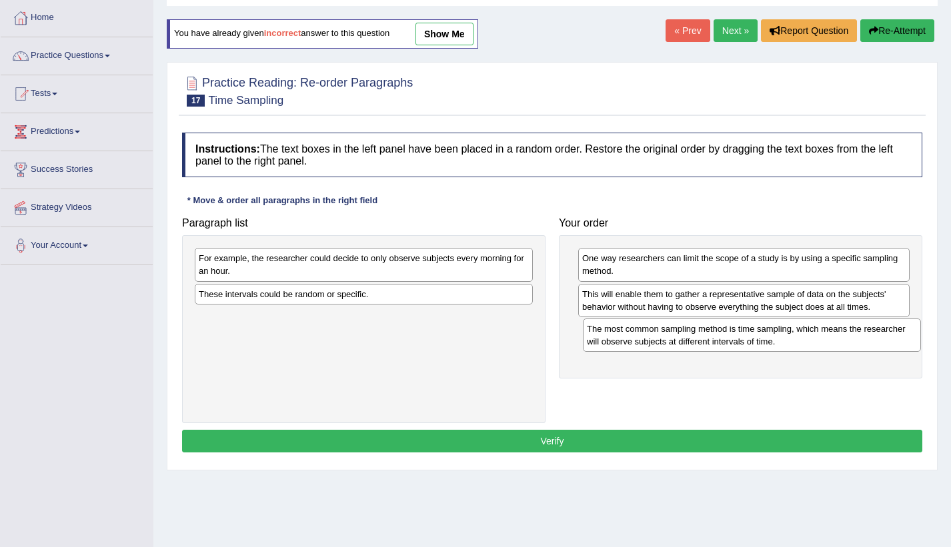
drag, startPoint x: 405, startPoint y: 334, endPoint x: 793, endPoint y: 346, distance: 388.1
click at [793, 346] on div "The most common sampling method is time sampling, which means the researcher wi…" at bounding box center [752, 335] width 338 height 33
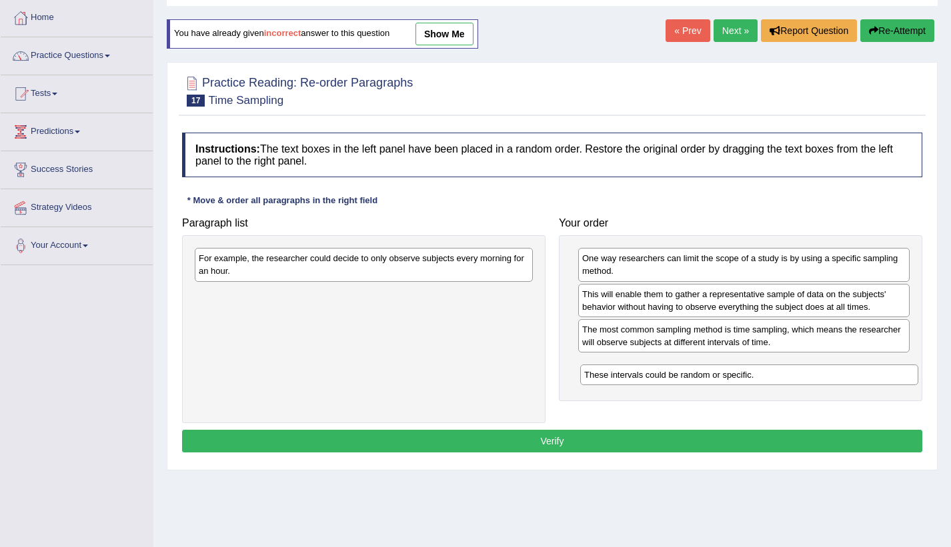
drag, startPoint x: 476, startPoint y: 325, endPoint x: 822, endPoint y: 378, distance: 349.9
click at [822, 378] on div "These intervals could be random or specific." at bounding box center [749, 375] width 338 height 21
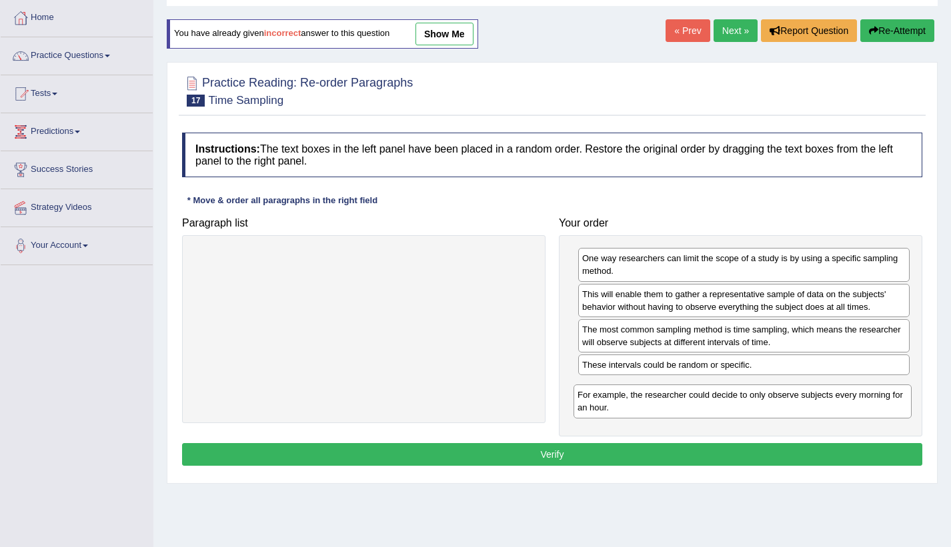
drag, startPoint x: 459, startPoint y: 269, endPoint x: 839, endPoint y: 401, distance: 402.2
click at [839, 401] on div "For example, the researcher could decide to only observe subjects every morning…" at bounding box center [742, 401] width 338 height 33
click at [779, 460] on button "Verify" at bounding box center [552, 454] width 740 height 23
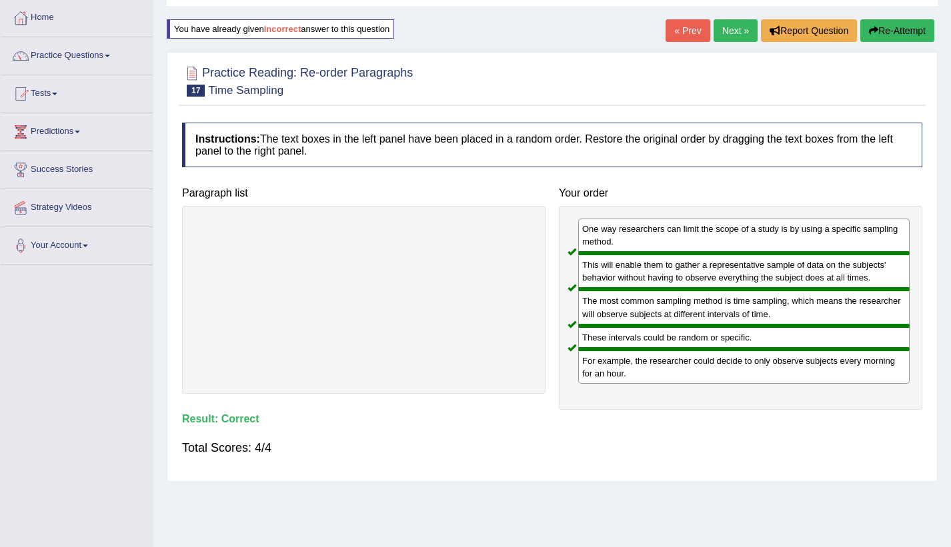
click at [725, 33] on link "Next »" at bounding box center [735, 30] width 44 height 23
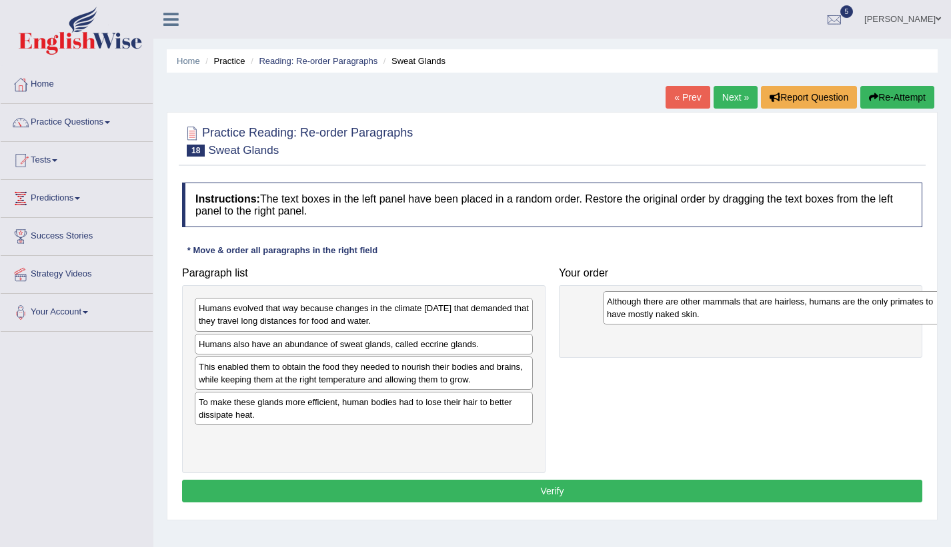
drag, startPoint x: 259, startPoint y: 361, endPoint x: 667, endPoint y: 318, distance: 410.2
click at [667, 318] on div "Although there are other mammals that are hairless, humans are the only primate…" at bounding box center [772, 307] width 338 height 33
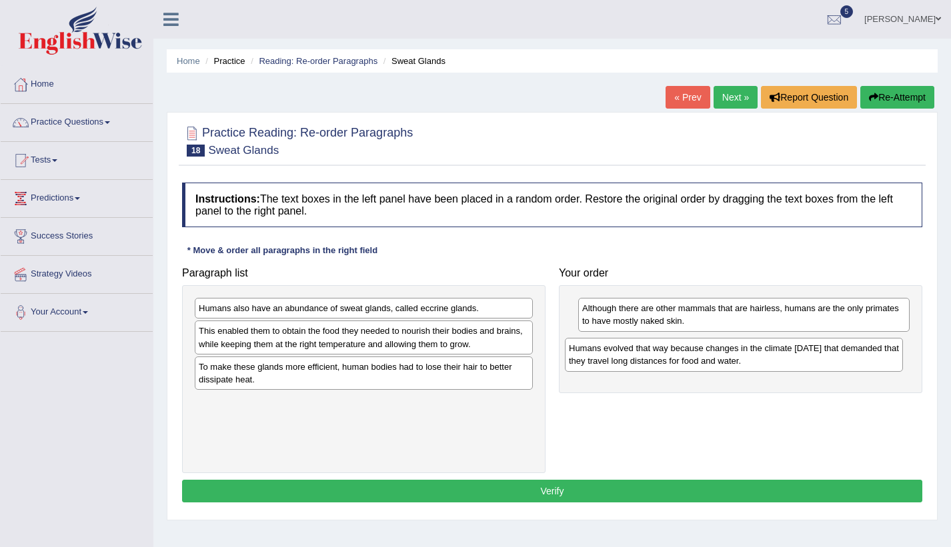
drag, startPoint x: 355, startPoint y: 322, endPoint x: 725, endPoint y: 362, distance: 372.1
click at [725, 362] on div "Humans evolved that way because changes in the climate [DATE] that demanded tha…" at bounding box center [734, 354] width 338 height 33
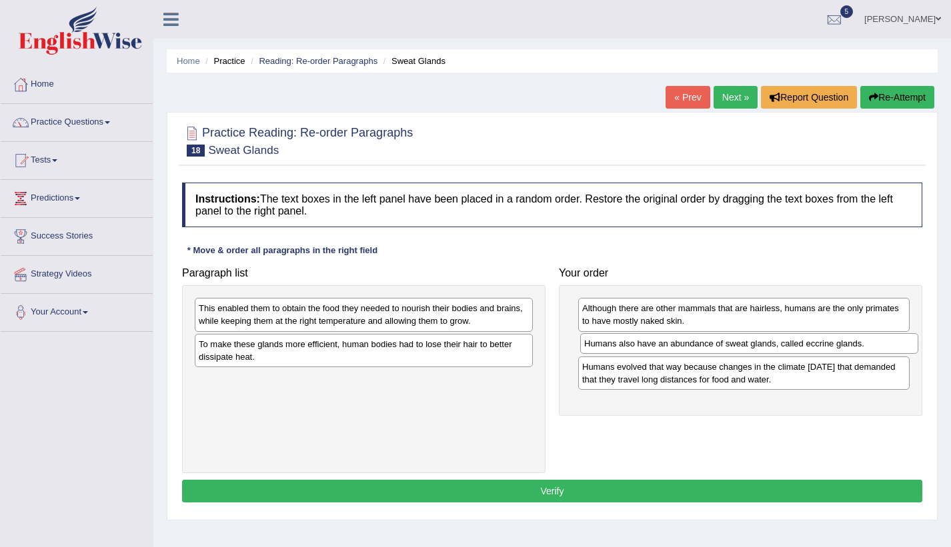
drag, startPoint x: 449, startPoint y: 316, endPoint x: 834, endPoint y: 351, distance: 386.9
click at [834, 351] on div "Humans also have an abundance of sweat glands, called eccrine glands." at bounding box center [749, 343] width 338 height 21
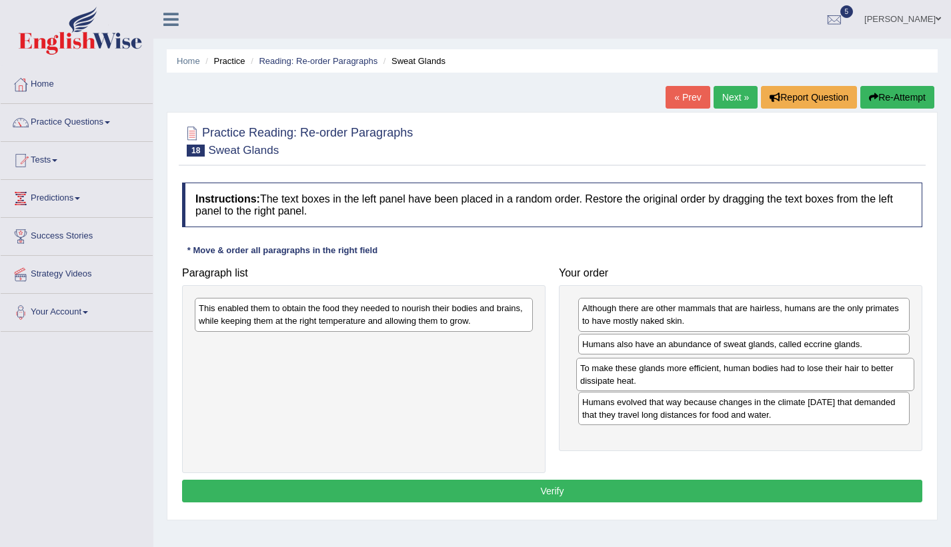
drag, startPoint x: 435, startPoint y: 356, endPoint x: 817, endPoint y: 380, distance: 382.0
click at [817, 380] on div "To make these glands more efficient, human bodies had to lose their hair to bet…" at bounding box center [745, 374] width 338 height 33
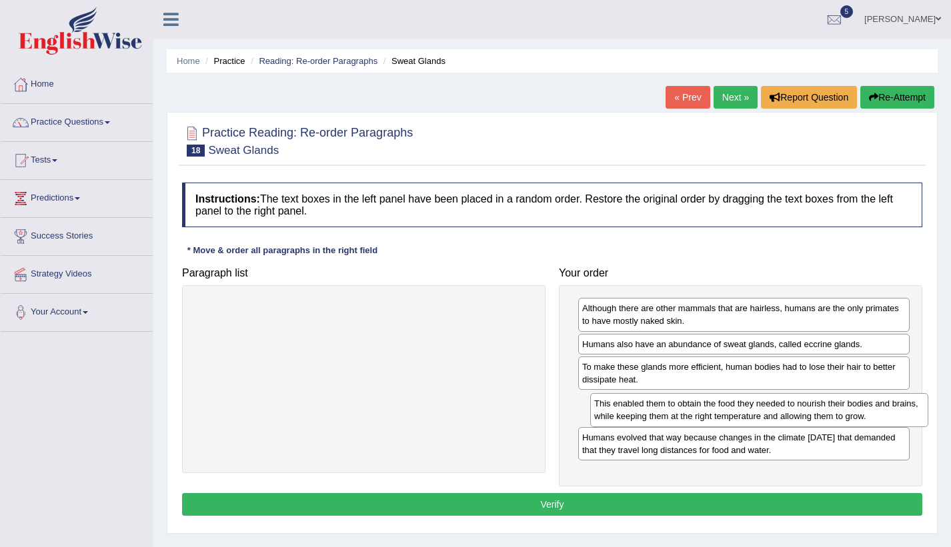
drag, startPoint x: 425, startPoint y: 319, endPoint x: 821, endPoint y: 414, distance: 406.6
click at [821, 414] on div "This enabled them to obtain the food they needed to nourish their bodies and br…" at bounding box center [759, 409] width 338 height 33
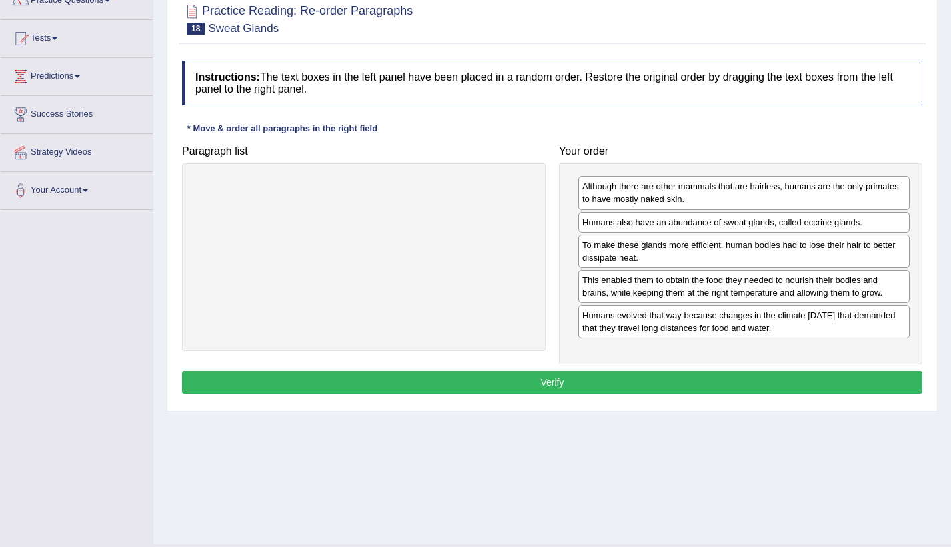
scroll to position [133, 0]
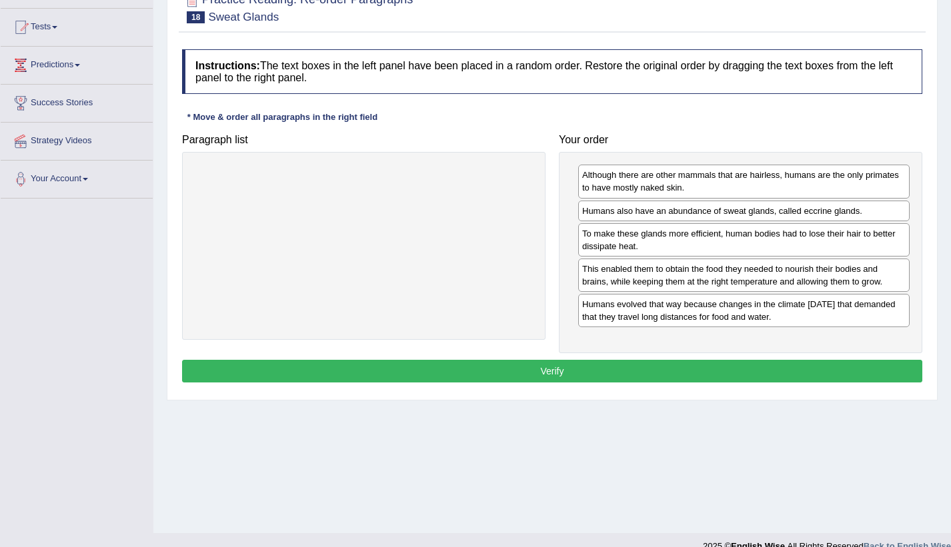
click at [688, 373] on button "Verify" at bounding box center [552, 371] width 740 height 23
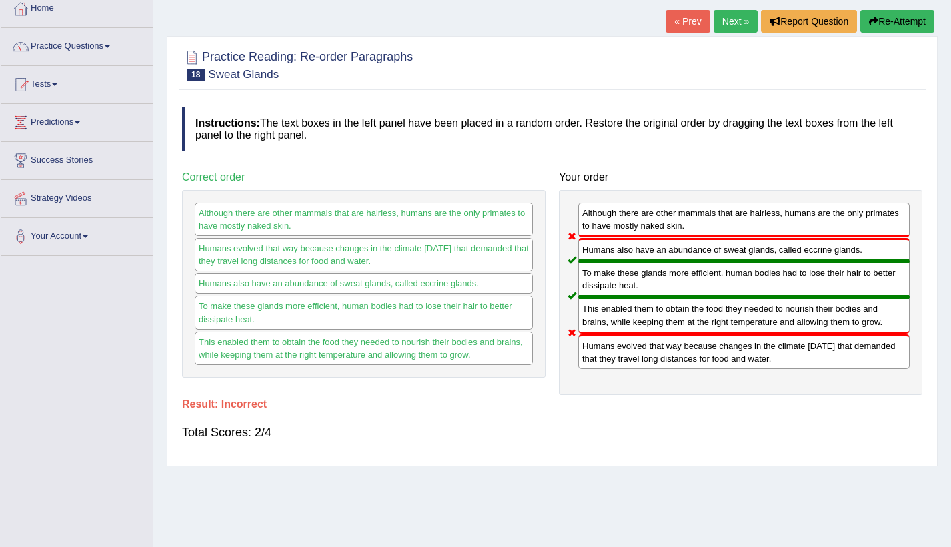
scroll to position [0, 0]
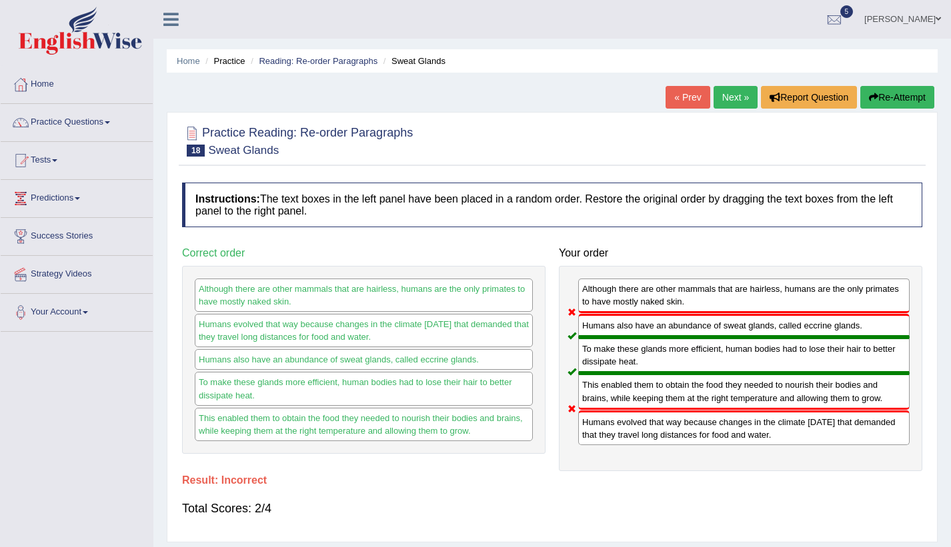
click at [874, 99] on icon "button" at bounding box center [873, 97] width 9 height 9
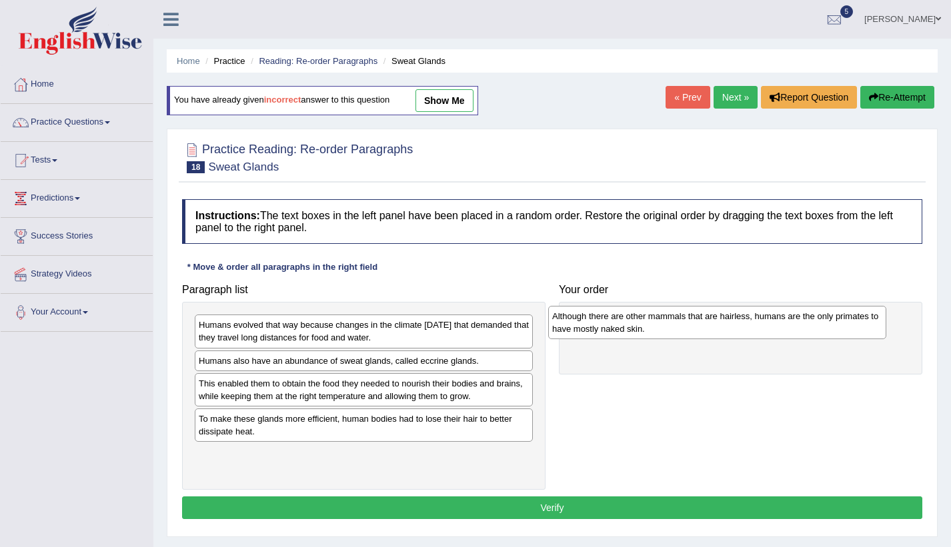
drag, startPoint x: 377, startPoint y: 378, endPoint x: 738, endPoint y: 331, distance: 364.3
click at [738, 331] on div "Although there are other mammals that are hairless, humans are the only primate…" at bounding box center [717, 322] width 338 height 33
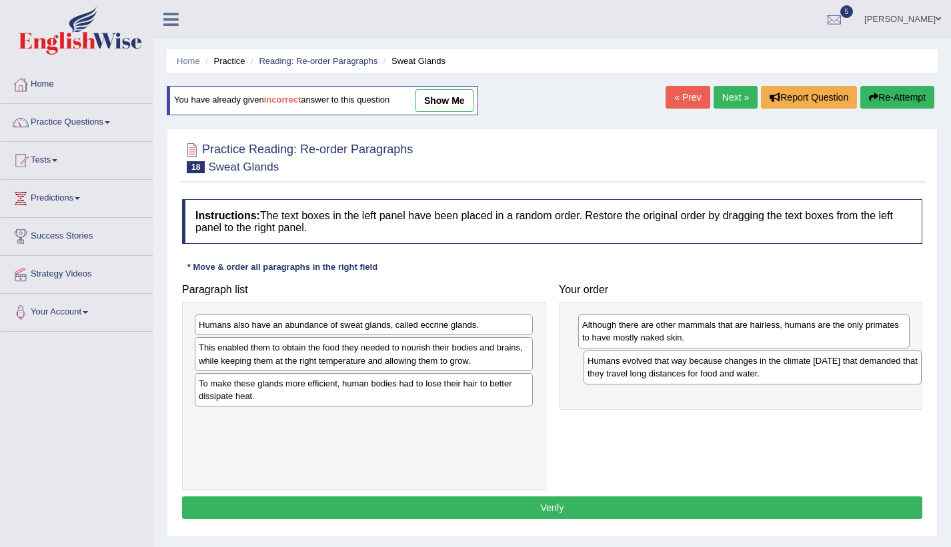
drag, startPoint x: 445, startPoint y: 341, endPoint x: 833, endPoint y: 377, distance: 390.3
click at [833, 377] on div "Humans evolved that way because changes in the climate 200,000 years ago that d…" at bounding box center [752, 367] width 338 height 33
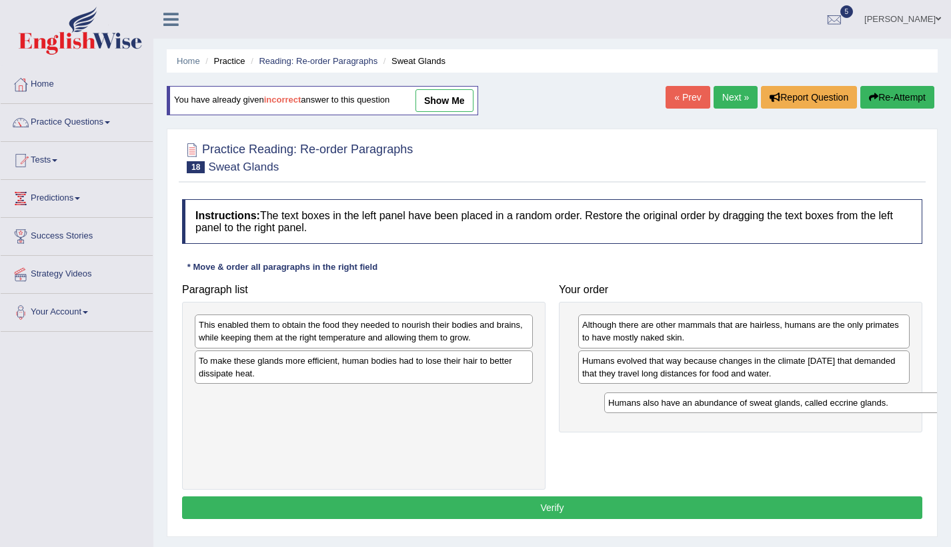
drag, startPoint x: 438, startPoint y: 339, endPoint x: 822, endPoint y: 408, distance: 390.2
click at [824, 408] on div "Humans also have an abundance of sweat glands, called eccrine glands." at bounding box center [773, 403] width 338 height 21
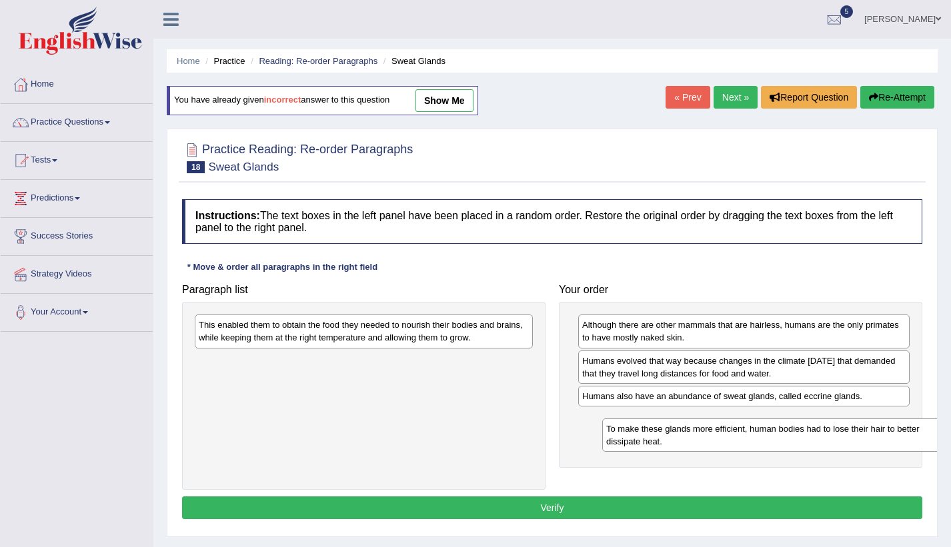
drag, startPoint x: 294, startPoint y: 377, endPoint x: 677, endPoint y: 435, distance: 387.6
click at [677, 435] on div "To make these glands more efficient, human bodies had to lose their hair to bet…" at bounding box center [771, 435] width 338 height 33
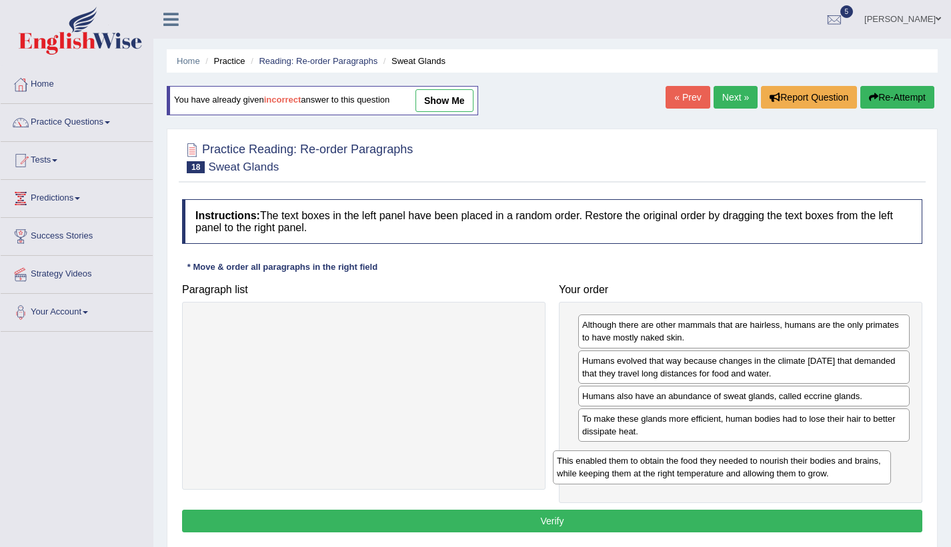
drag, startPoint x: 499, startPoint y: 375, endPoint x: 809, endPoint y: 469, distance: 323.1
click at [809, 469] on div "This enabled them to obtain the food they needed to nourish their bodies and br…" at bounding box center [722, 467] width 338 height 33
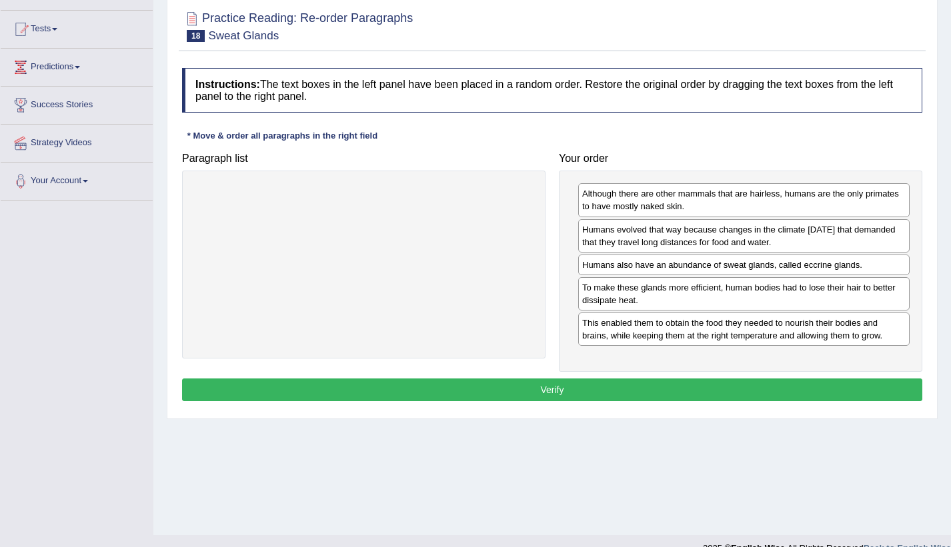
scroll to position [133, 0]
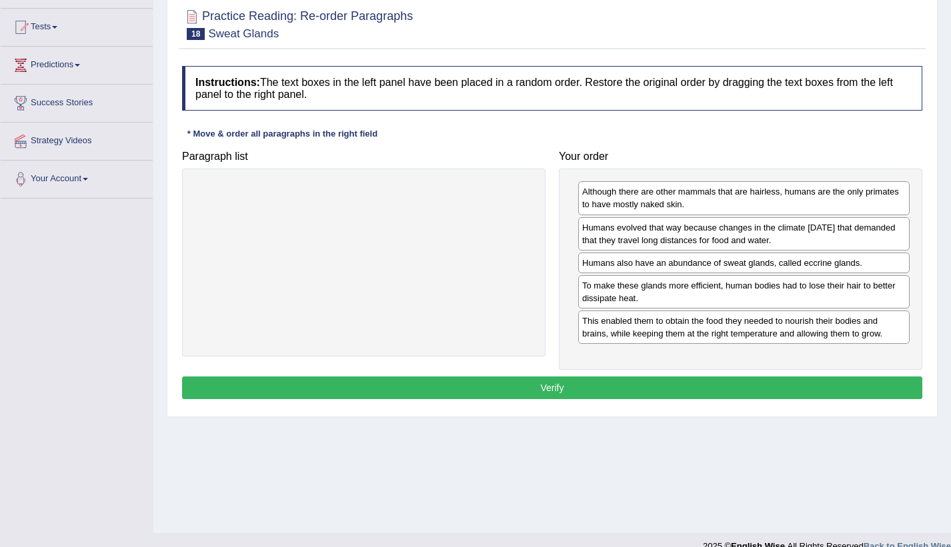
click at [645, 393] on button "Verify" at bounding box center [552, 388] width 740 height 23
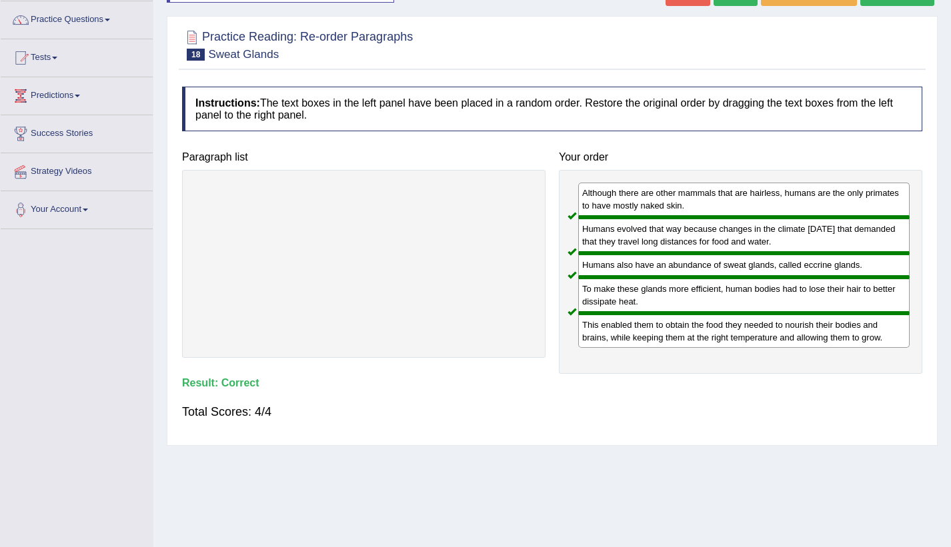
scroll to position [0, 0]
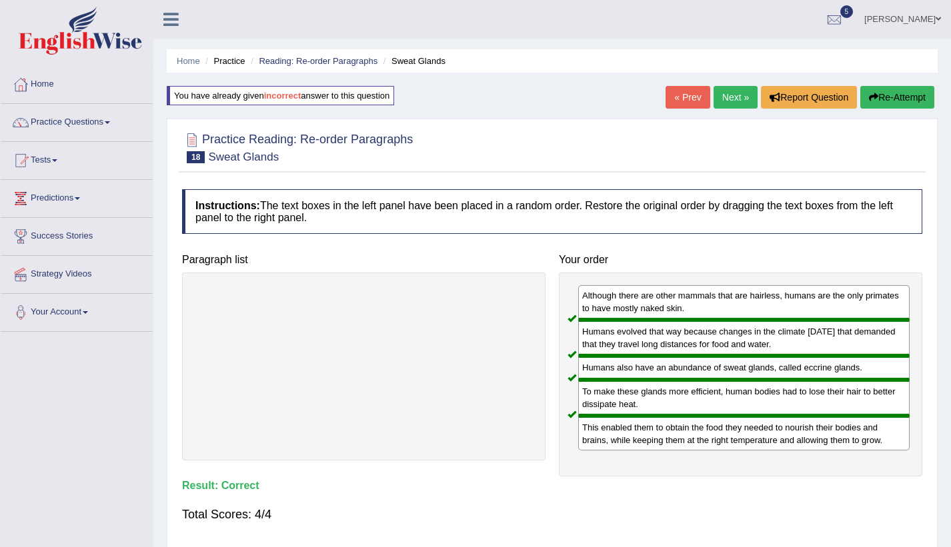
click at [731, 100] on link "Next »" at bounding box center [735, 97] width 44 height 23
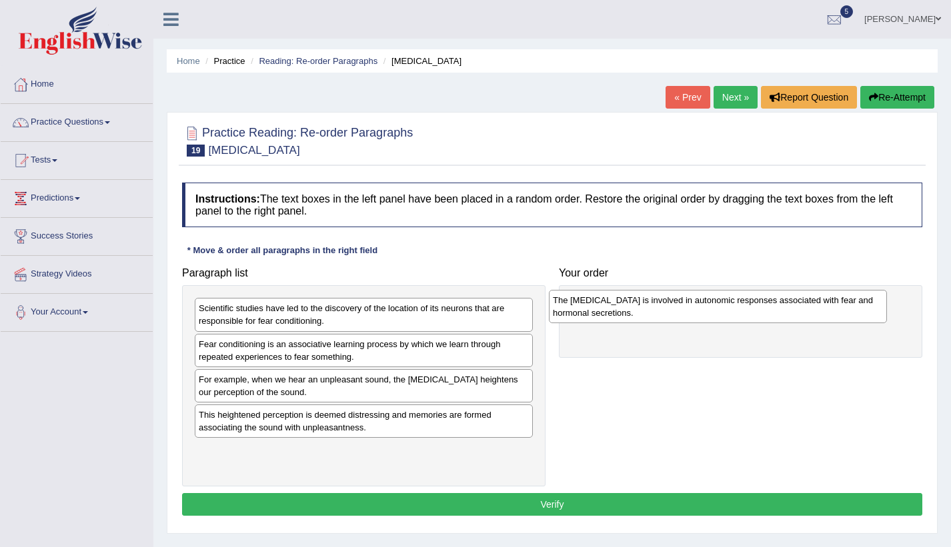
drag, startPoint x: 253, startPoint y: 393, endPoint x: 607, endPoint y: 314, distance: 362.7
click at [607, 314] on div "The [MEDICAL_DATA] is involved in autonomic responses associated with fear and …" at bounding box center [718, 306] width 338 height 33
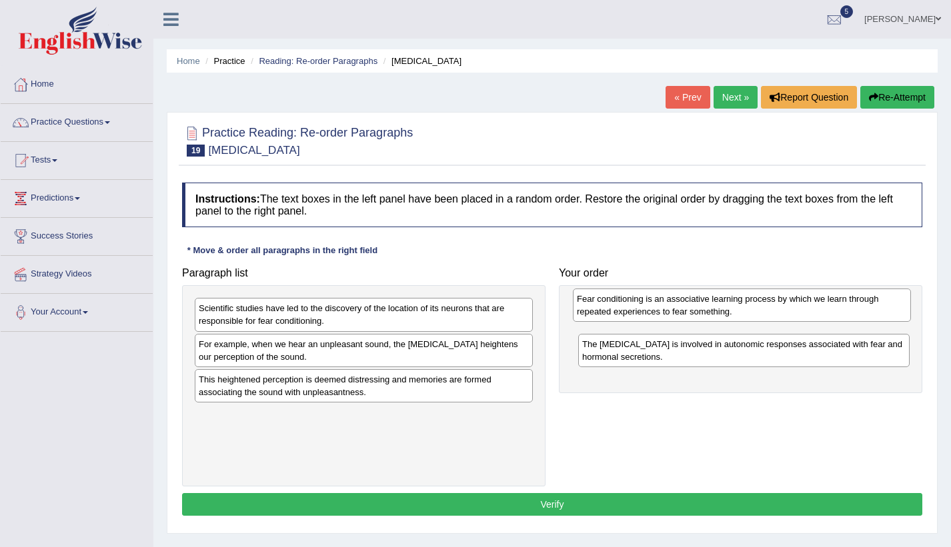
drag, startPoint x: 419, startPoint y: 355, endPoint x: 797, endPoint y: 309, distance: 380.7
click at [797, 309] on div "Fear conditioning is an associative learning process by which we learn through …" at bounding box center [742, 305] width 338 height 33
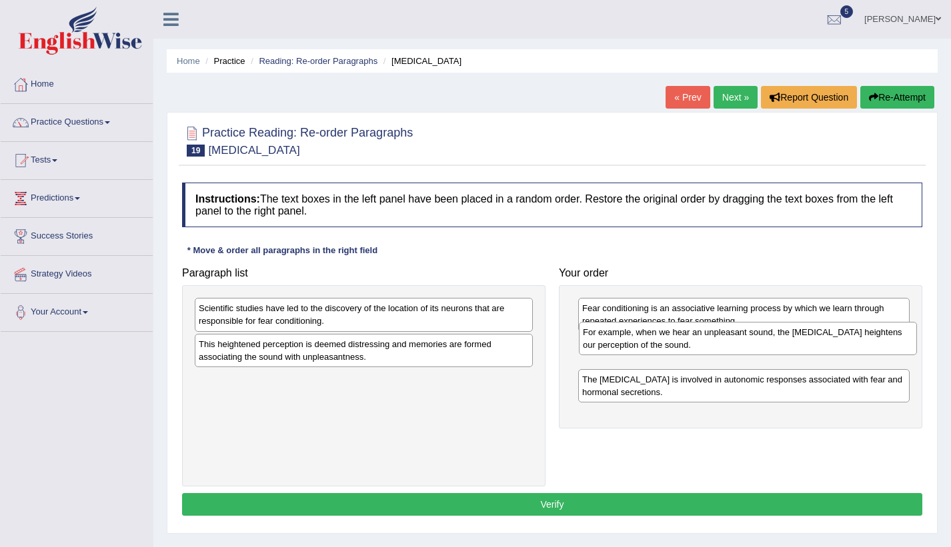
drag, startPoint x: 343, startPoint y: 364, endPoint x: 677, endPoint y: 351, distance: 334.2
click at [677, 351] on div "For example, when we hear an unpleasant sound, the [MEDICAL_DATA] heightens our…" at bounding box center [748, 338] width 338 height 33
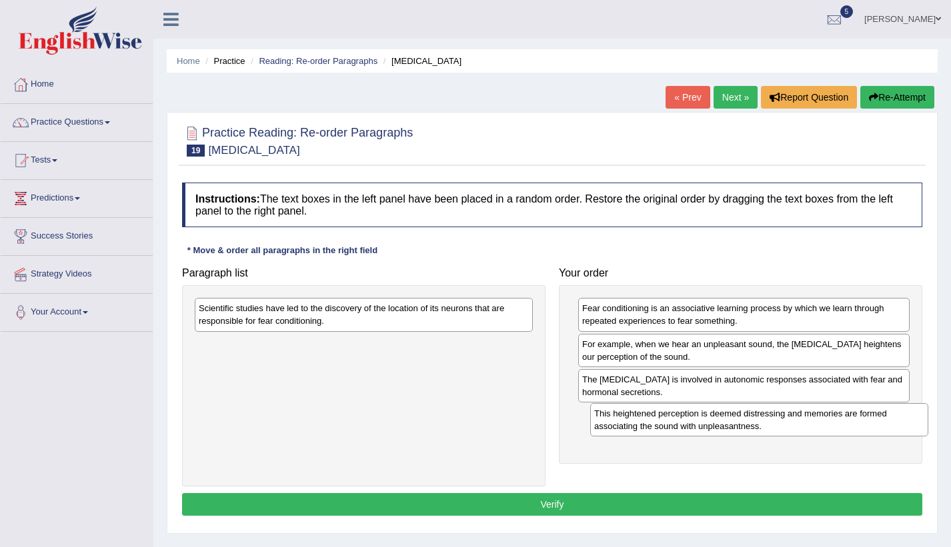
drag, startPoint x: 430, startPoint y: 380, endPoint x: 782, endPoint y: 419, distance: 354.1
click at [782, 419] on div "This heightened perception is deemed distressing and memories are formed associ…" at bounding box center [759, 419] width 338 height 33
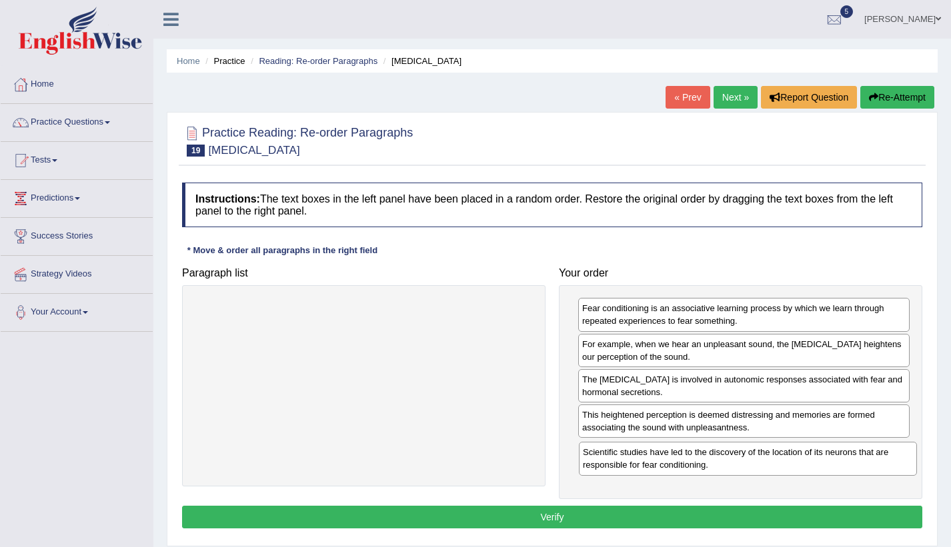
drag, startPoint x: 469, startPoint y: 311, endPoint x: 853, endPoint y: 455, distance: 410.1
click at [853, 455] on div "Scientific studies have led to the discovery of the location of its neurons tha…" at bounding box center [748, 458] width 338 height 33
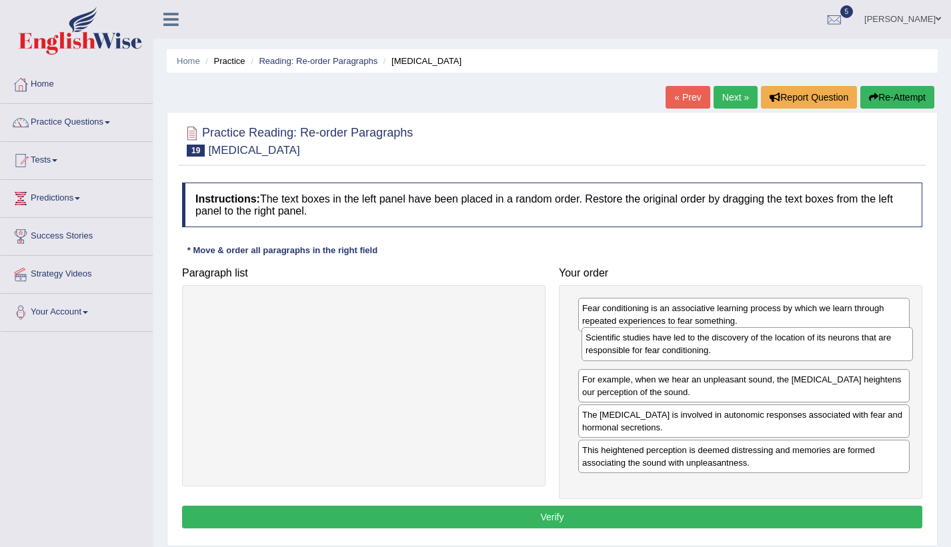
drag, startPoint x: 778, startPoint y: 467, endPoint x: 781, endPoint y: 355, distance: 112.7
click at [781, 355] on div "Scientific studies have led to the discovery of the location of its neurons tha…" at bounding box center [746, 343] width 331 height 33
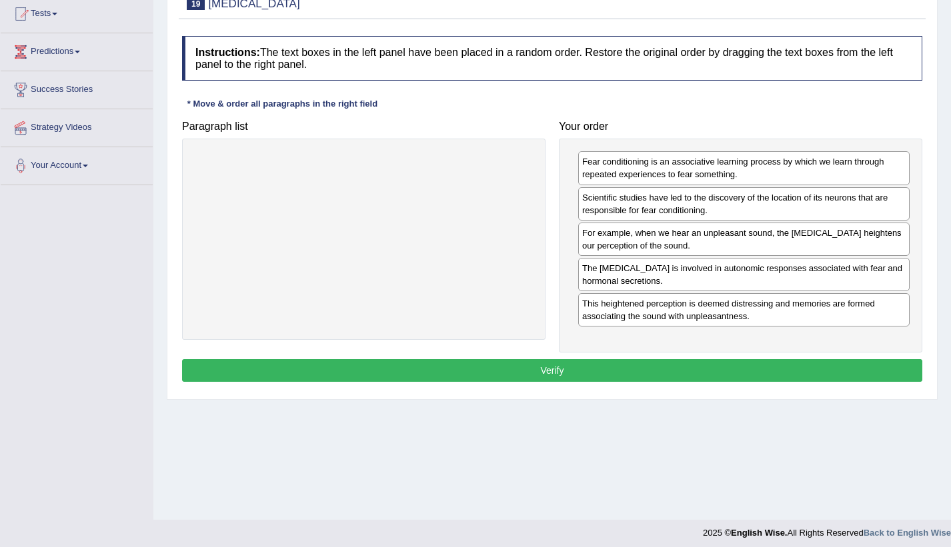
scroll to position [153, 0]
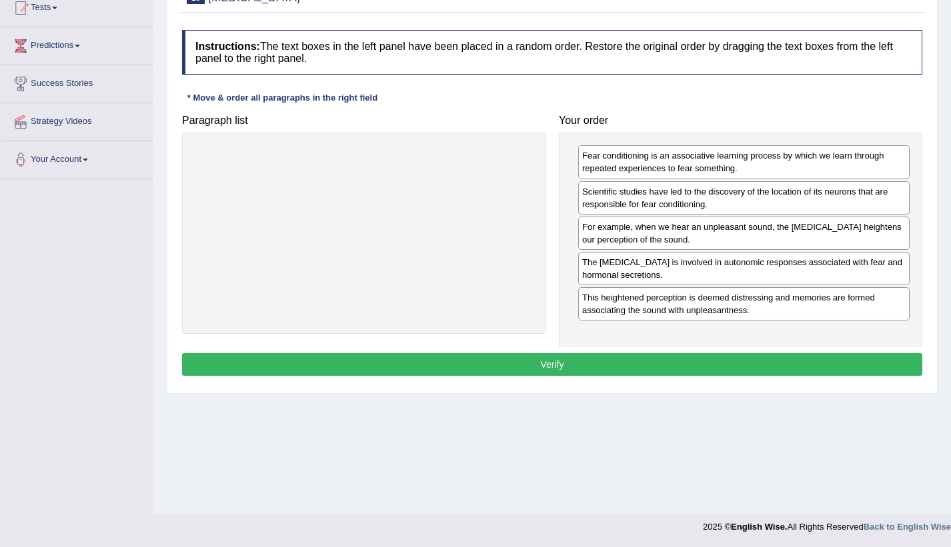
click at [700, 359] on button "Verify" at bounding box center [552, 364] width 740 height 23
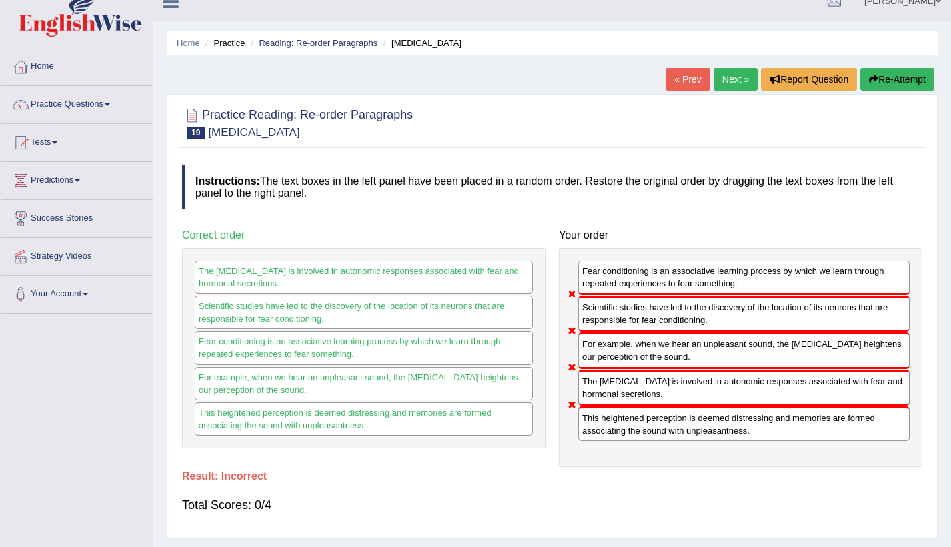
scroll to position [0, 0]
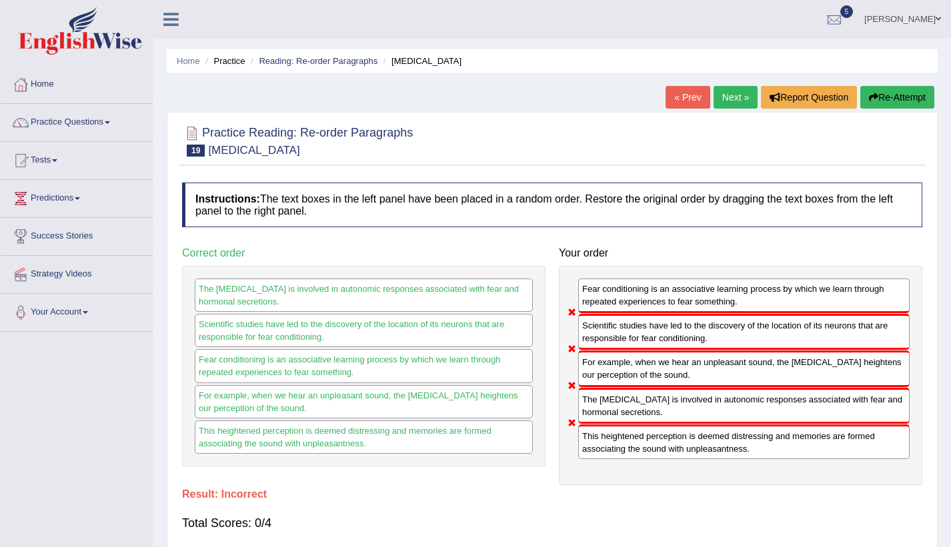
click at [917, 87] on button "Re-Attempt" at bounding box center [897, 97] width 74 height 23
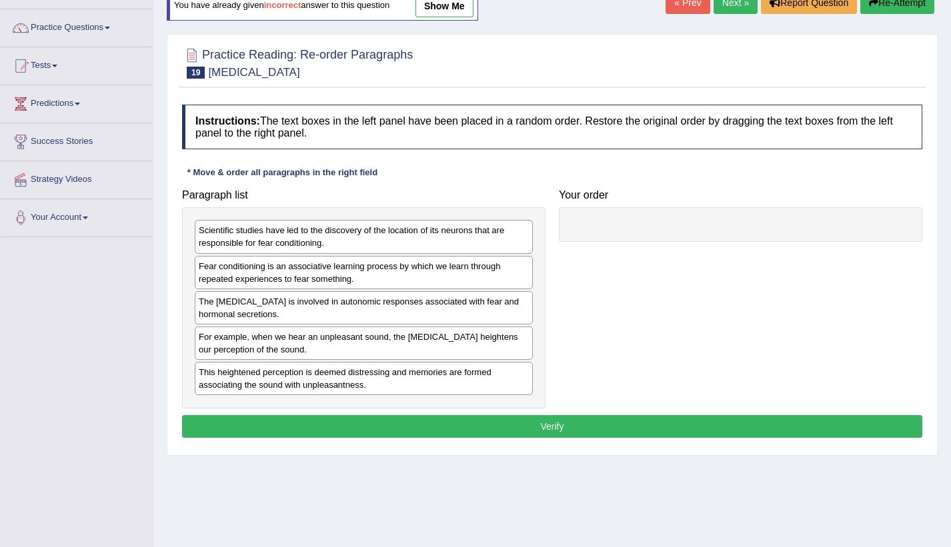
scroll to position [133, 0]
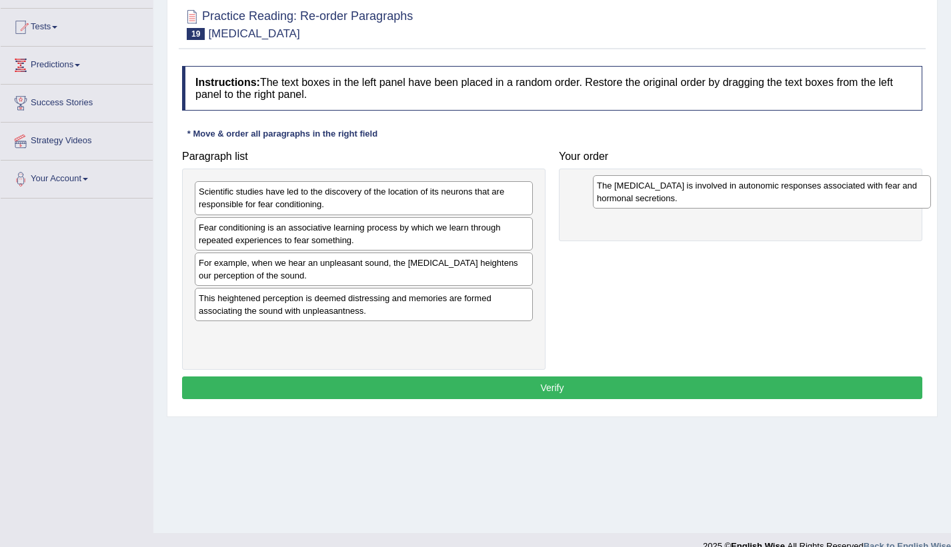
drag, startPoint x: 313, startPoint y: 273, endPoint x: 711, endPoint y: 196, distance: 405.4
click at [711, 196] on div "The [MEDICAL_DATA] is involved in autonomic responses associated with fear and …" at bounding box center [762, 191] width 338 height 33
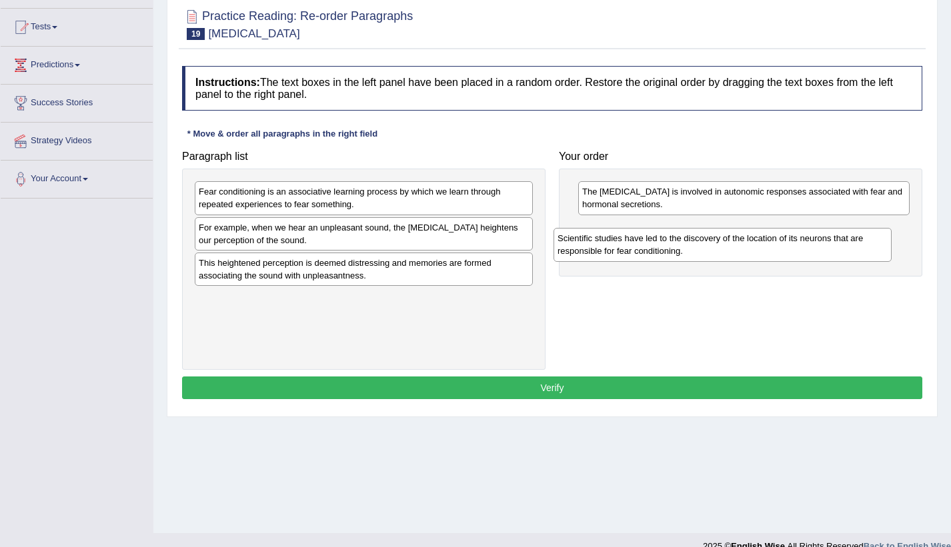
drag, startPoint x: 441, startPoint y: 201, endPoint x: 786, endPoint y: 241, distance: 347.7
click at [786, 241] on div "Scientific studies have led to the discovery of the location of its neurons tha…" at bounding box center [722, 244] width 338 height 33
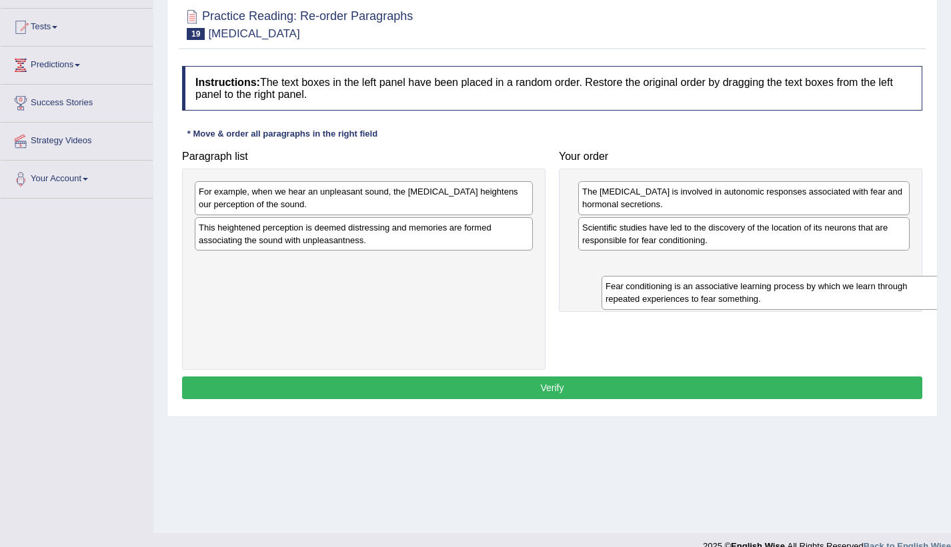
drag, startPoint x: 334, startPoint y: 201, endPoint x: 709, endPoint y: 279, distance: 382.8
click at [709, 281] on div "Fear conditioning is an associative learning process by which we learn through …" at bounding box center [770, 292] width 338 height 33
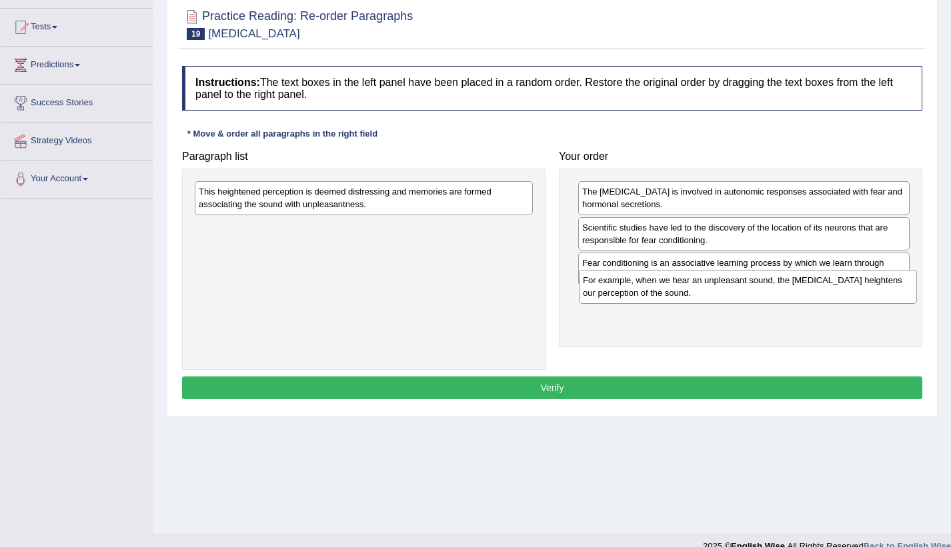
drag, startPoint x: 327, startPoint y: 208, endPoint x: 719, endPoint y: 315, distance: 407.0
click at [719, 303] on div "For example, when we hear an unpleasant sound, the [MEDICAL_DATA] heightens our…" at bounding box center [748, 286] width 338 height 33
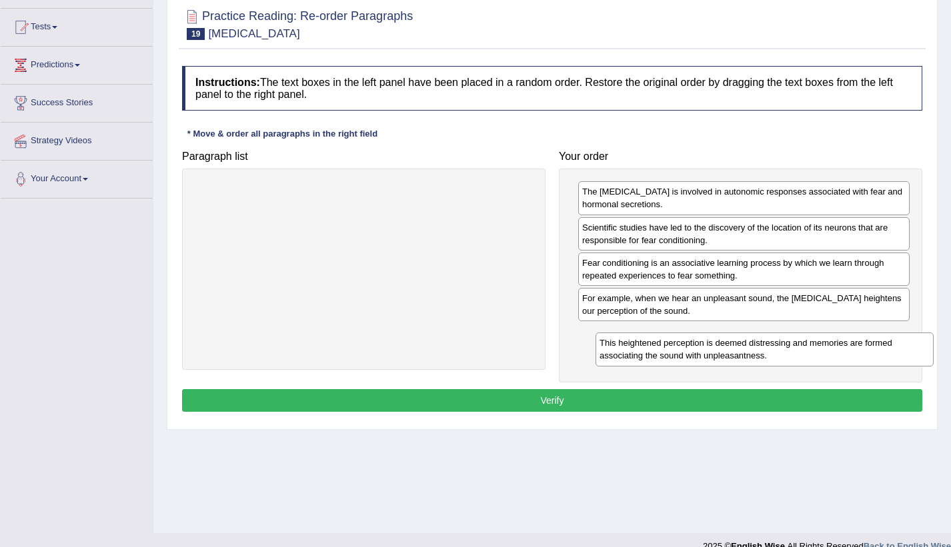
drag, startPoint x: 421, startPoint y: 200, endPoint x: 821, endPoint y: 351, distance: 428.2
click at [821, 351] on div "This heightened perception is deemed distressing and memories are formed associ…" at bounding box center [764, 349] width 338 height 33
click at [748, 409] on button "Verify" at bounding box center [552, 400] width 740 height 23
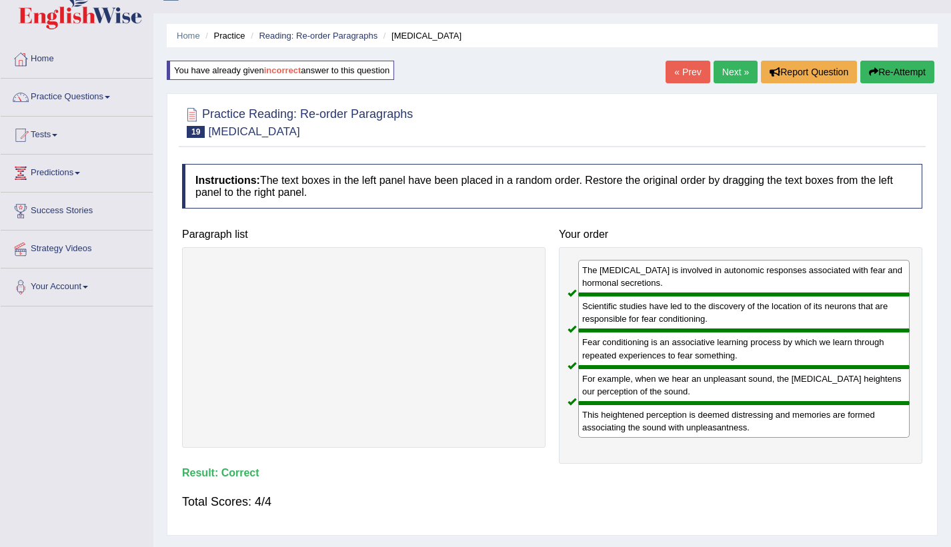
scroll to position [0, 0]
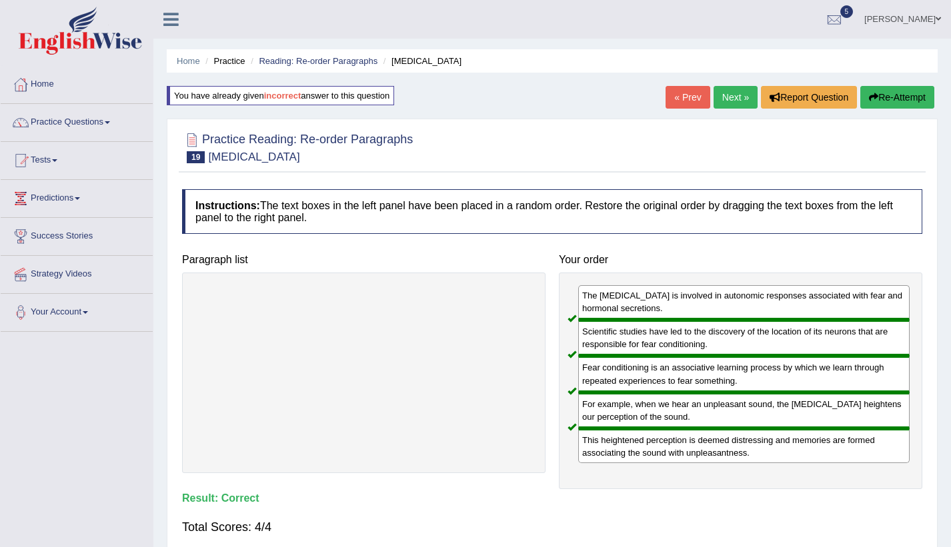
click at [726, 101] on link "Next »" at bounding box center [735, 97] width 44 height 23
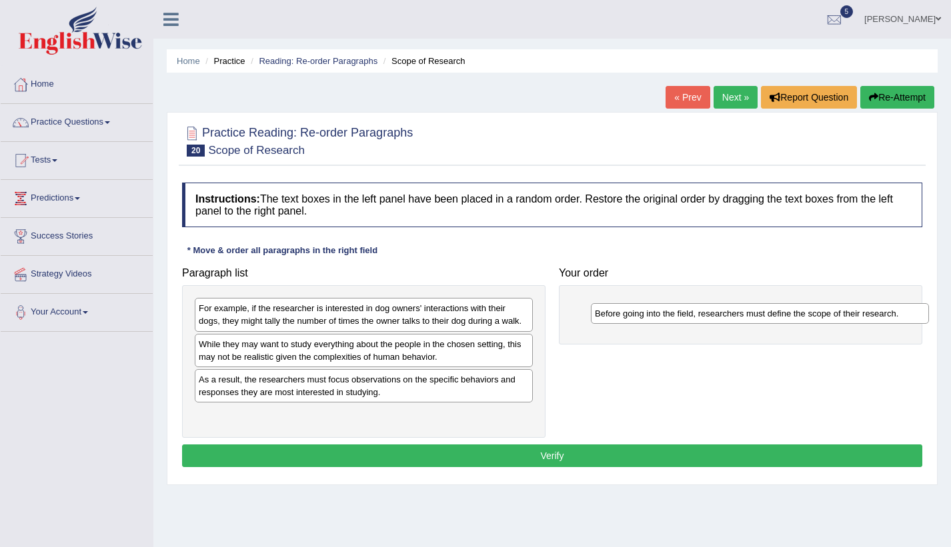
drag, startPoint x: 308, startPoint y: 425, endPoint x: 704, endPoint y: 324, distance: 408.7
click at [704, 324] on div "Before going into the field, researchers must define the scope of their researc…" at bounding box center [760, 313] width 338 height 21
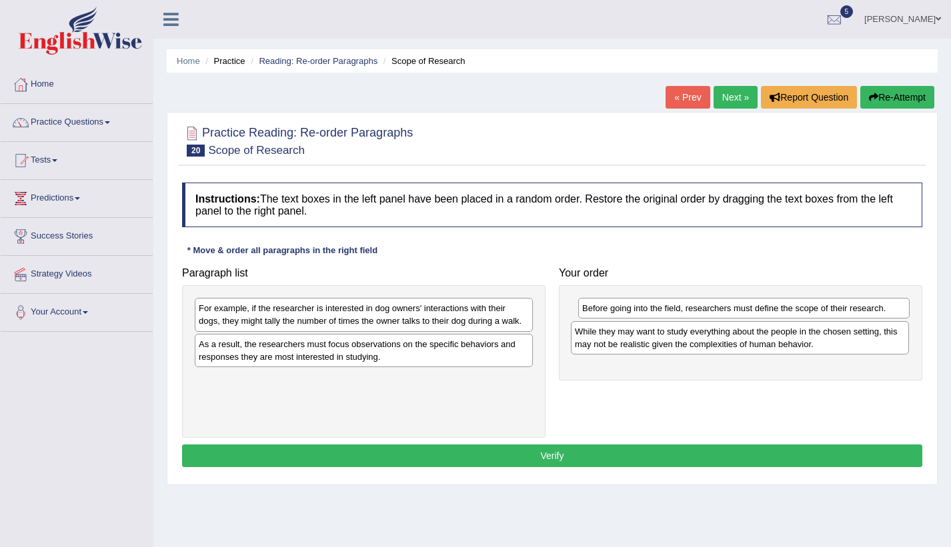
drag, startPoint x: 365, startPoint y: 355, endPoint x: 738, endPoint y: 343, distance: 372.8
click at [738, 343] on div "While they may want to study everything about the people in the chosen setting,…" at bounding box center [740, 337] width 338 height 33
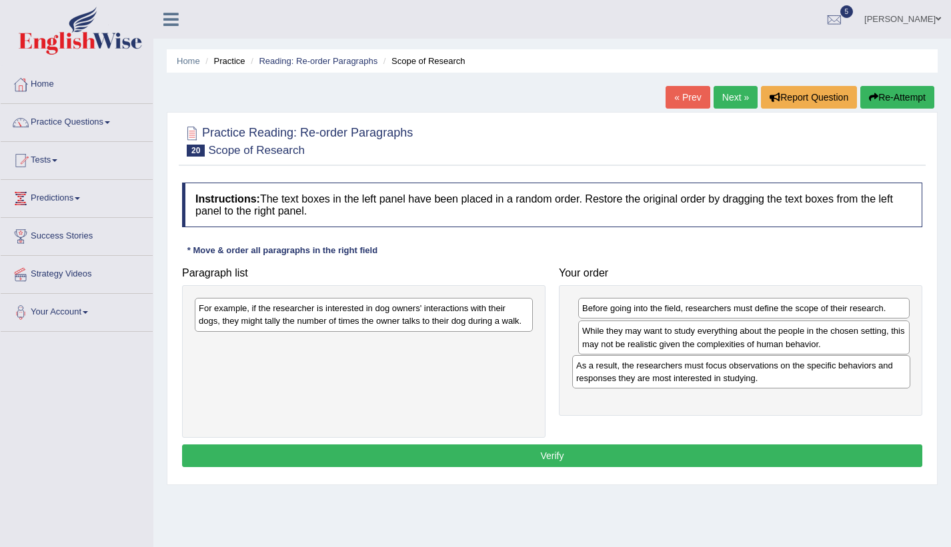
drag, startPoint x: 449, startPoint y: 365, endPoint x: 789, endPoint y: 381, distance: 340.4
click at [789, 381] on div "As a result, the researchers must focus observations on the specific behaviors …" at bounding box center [741, 371] width 338 height 33
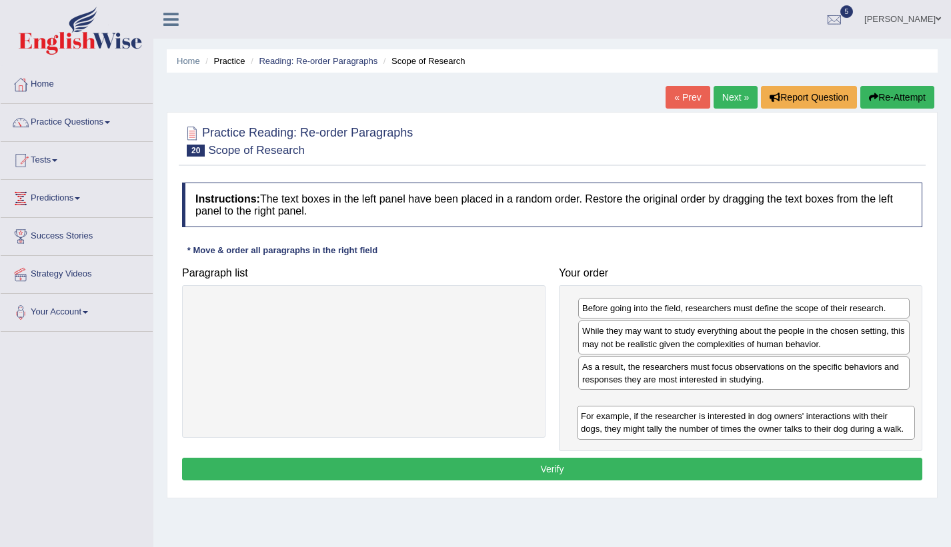
drag, startPoint x: 441, startPoint y: 337, endPoint x: 771, endPoint y: 422, distance: 341.5
click at [772, 423] on div "For example, if the researcher is interested in dog owners' interactions with t…" at bounding box center [746, 422] width 338 height 33
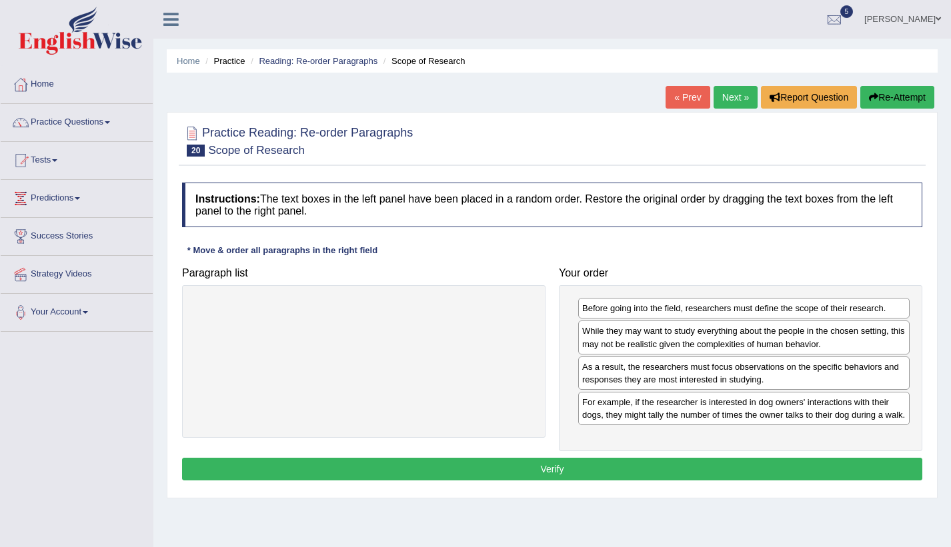
click at [700, 471] on button "Verify" at bounding box center [552, 469] width 740 height 23
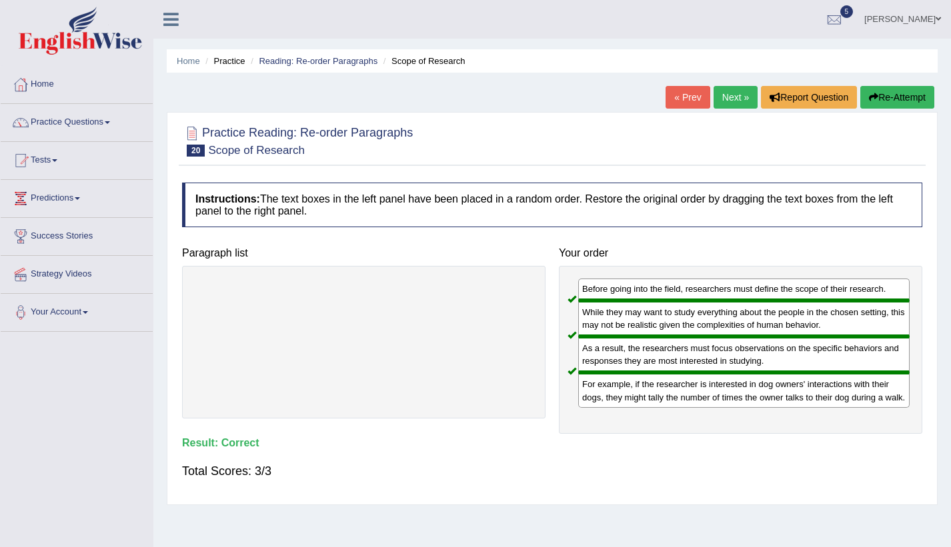
click at [727, 95] on link "Next »" at bounding box center [735, 97] width 44 height 23
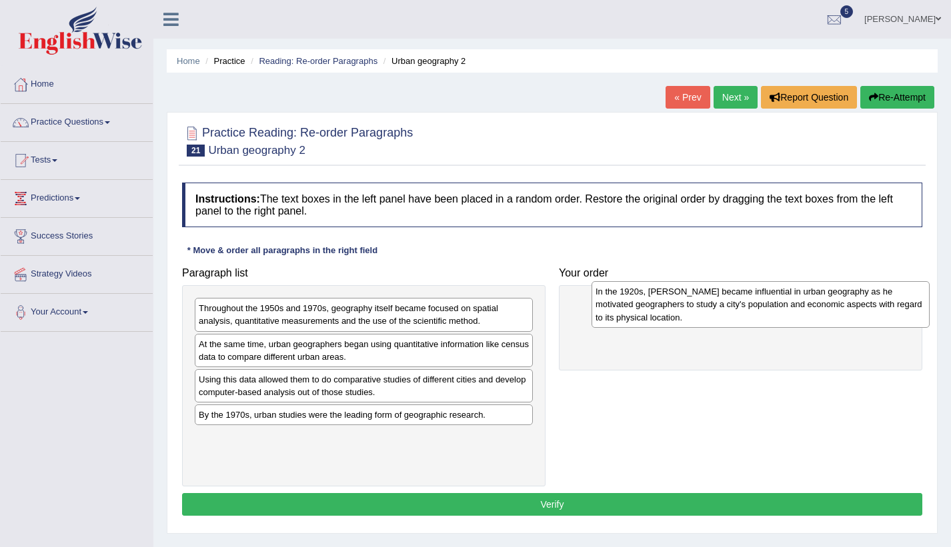
drag, startPoint x: 392, startPoint y: 311, endPoint x: 789, endPoint y: 295, distance: 397.0
click at [789, 295] on div "In the 1920s, [PERSON_NAME] became influential in urban geography as he motivat…" at bounding box center [760, 304] width 338 height 46
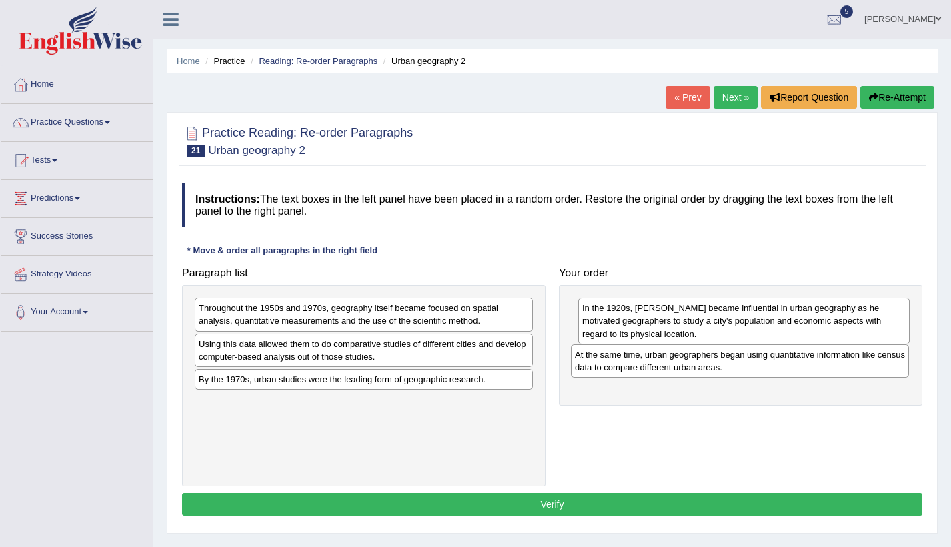
drag, startPoint x: 435, startPoint y: 356, endPoint x: 811, endPoint y: 367, distance: 376.1
click at [811, 367] on div "At the same time, urban geographers began using quantitative information like c…" at bounding box center [740, 361] width 338 height 33
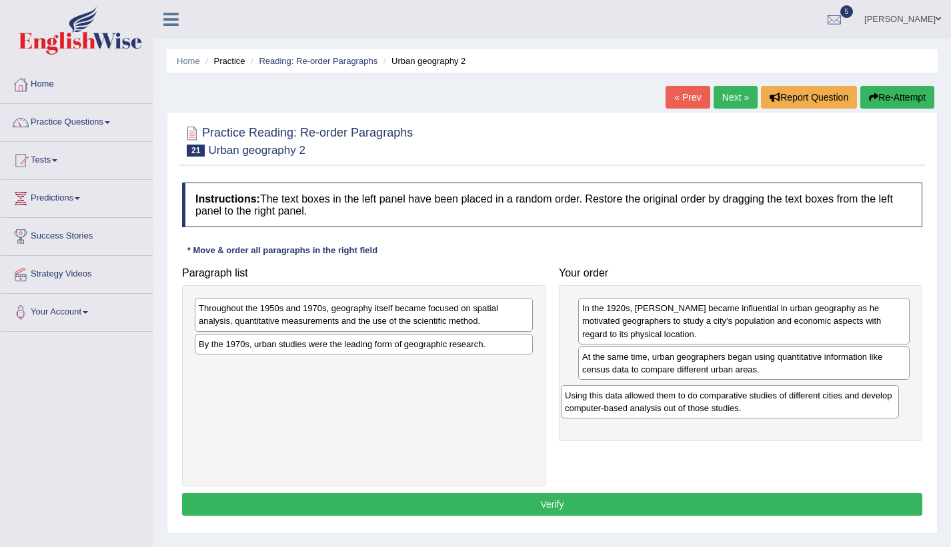
drag, startPoint x: 319, startPoint y: 362, endPoint x: 685, endPoint y: 413, distance: 369.5
click at [685, 413] on div "Using this data allowed them to do comparative studies of different cities and …" at bounding box center [730, 401] width 338 height 33
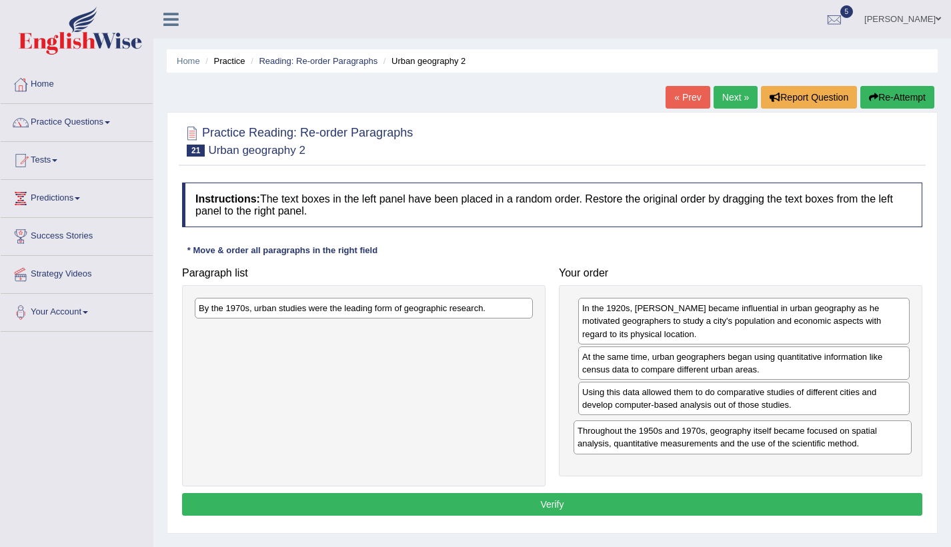
drag, startPoint x: 418, startPoint y: 319, endPoint x: 797, endPoint y: 442, distance: 398.0
click at [797, 442] on div "Throughout the 1950s and 1970s, geography itself became focused on spatial anal…" at bounding box center [742, 437] width 338 height 33
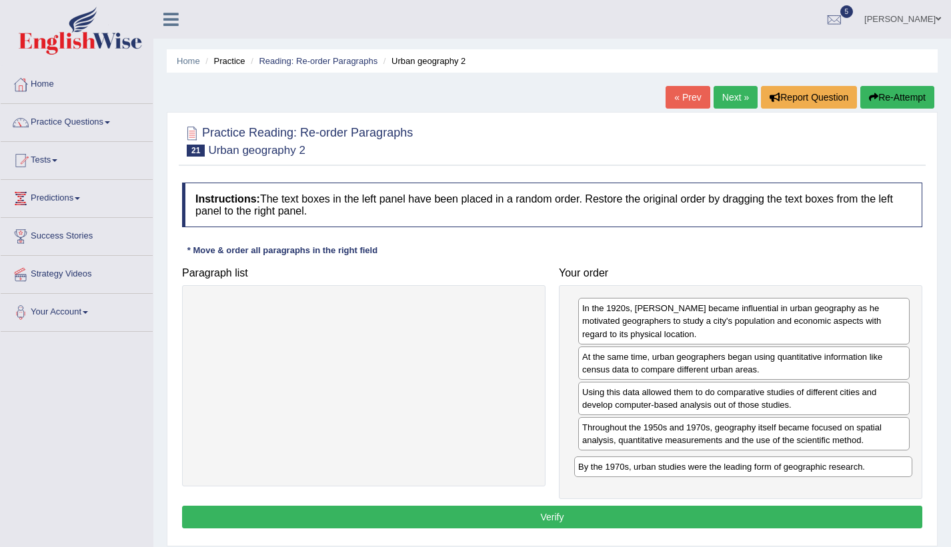
drag, startPoint x: 453, startPoint y: 312, endPoint x: 832, endPoint y: 471, distance: 411.1
click at [832, 471] on div "By the 1970s, urban studies were the leading form of geographic research." at bounding box center [743, 467] width 338 height 21
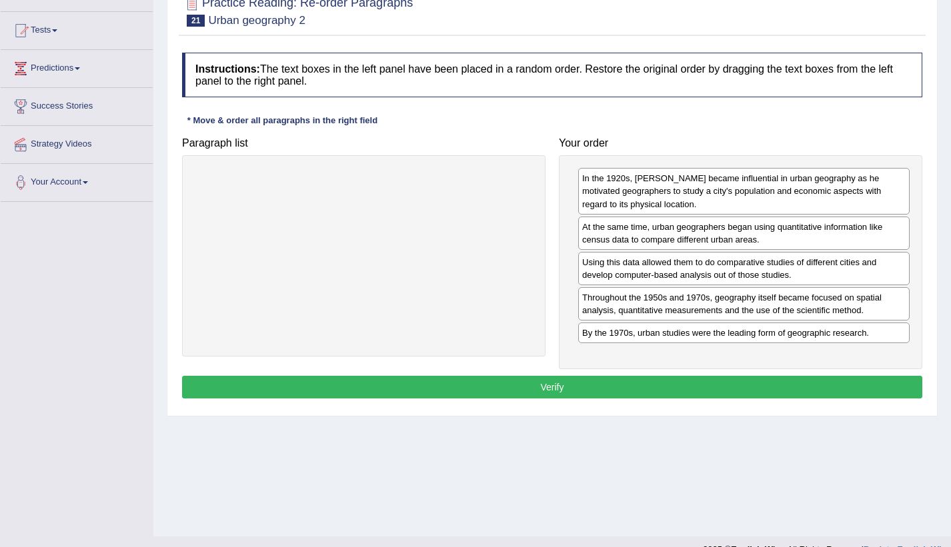
scroll to position [153, 0]
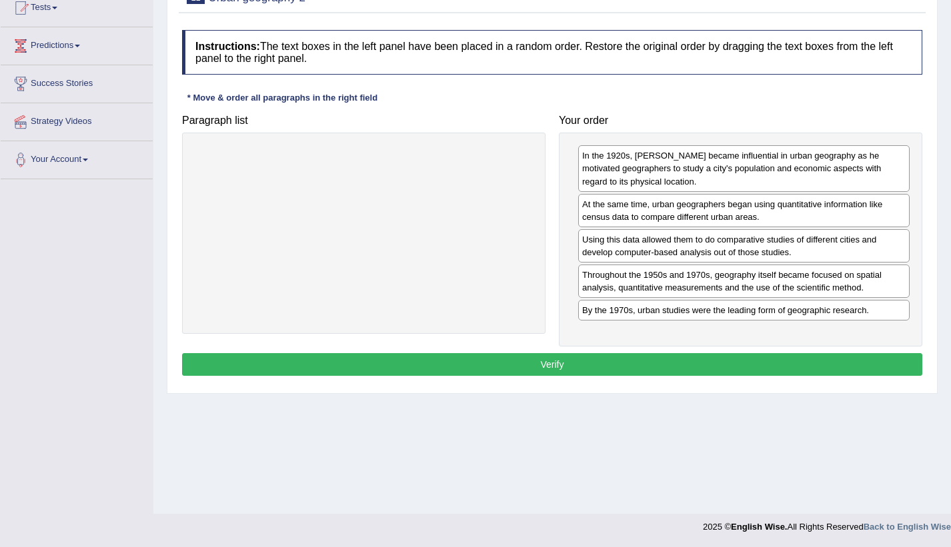
click at [687, 367] on button "Verify" at bounding box center [552, 364] width 740 height 23
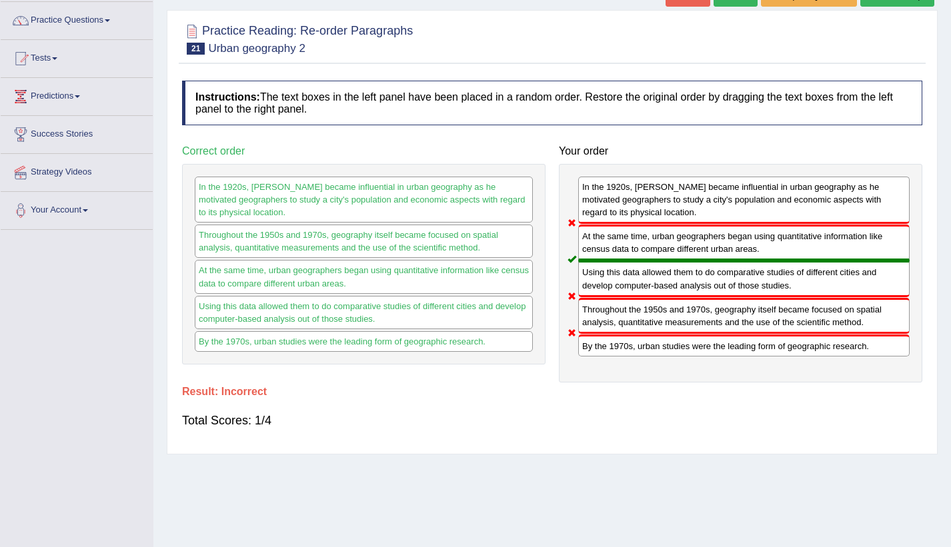
scroll to position [0, 0]
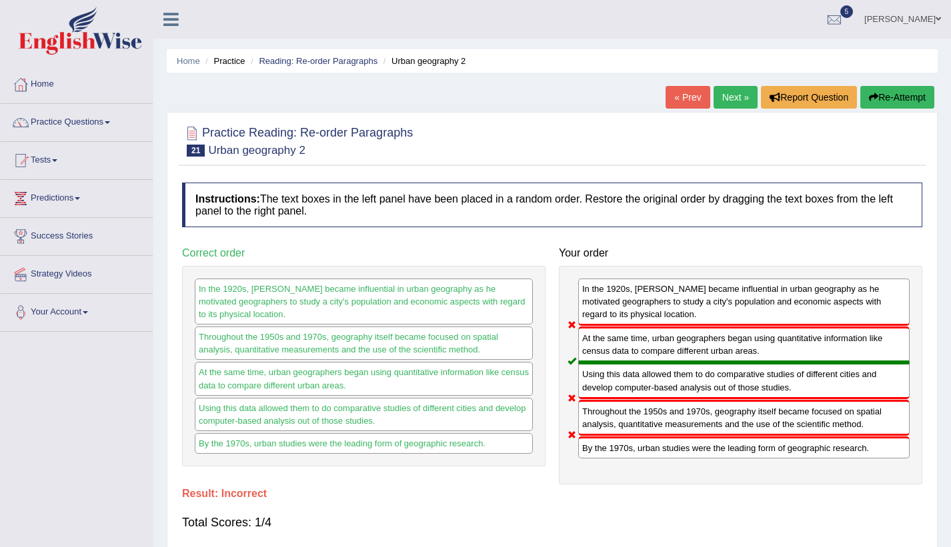
click at [887, 91] on button "Re-Attempt" at bounding box center [897, 97] width 74 height 23
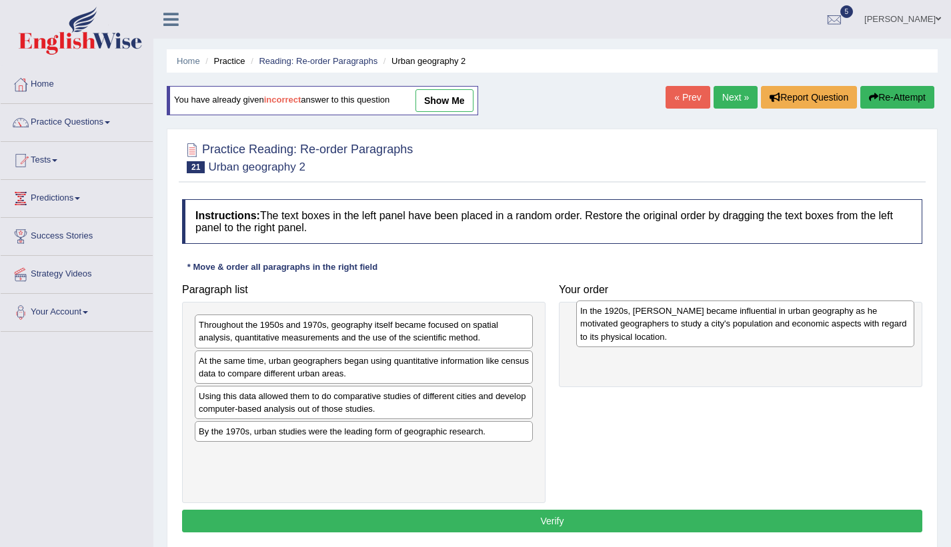
drag, startPoint x: 505, startPoint y: 337, endPoint x: 642, endPoint y: 330, distance: 137.5
click at [642, 330] on div "In the 1920s, [PERSON_NAME] became influential in urban geography as he motivat…" at bounding box center [745, 324] width 338 height 46
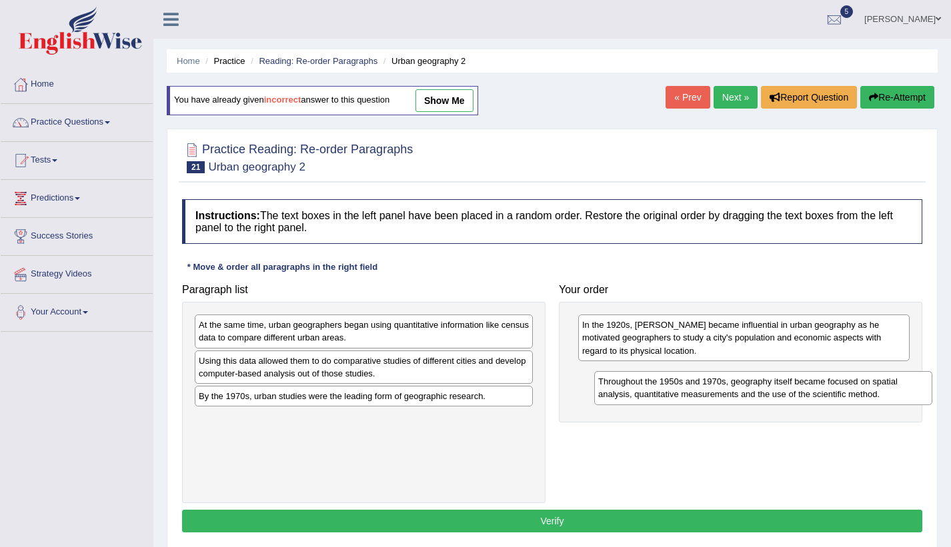
drag, startPoint x: 464, startPoint y: 355, endPoint x: 757, endPoint y: 387, distance: 295.0
click at [760, 387] on div "Throughout the 1950s and 1970s, geography itself became focused on spatial anal…" at bounding box center [763, 387] width 338 height 33
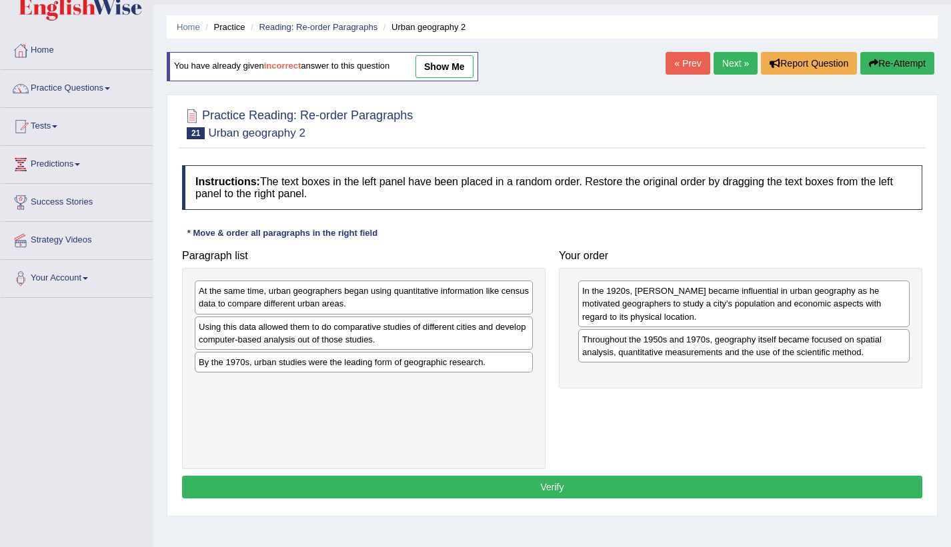
scroll to position [67, 0]
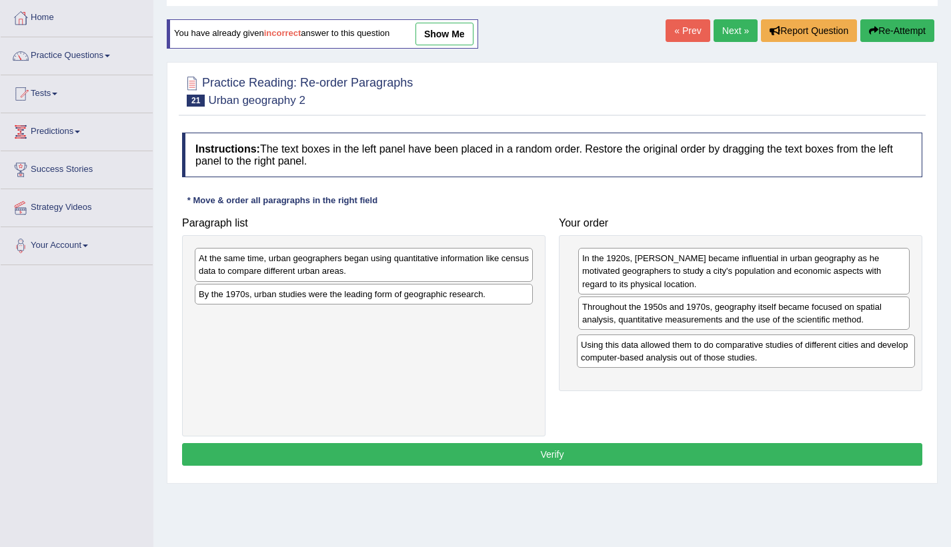
drag, startPoint x: 332, startPoint y: 314, endPoint x: 714, endPoint y: 365, distance: 385.3
click at [714, 365] on div "Using this data allowed them to do comparative studies of different cities and …" at bounding box center [746, 351] width 338 height 33
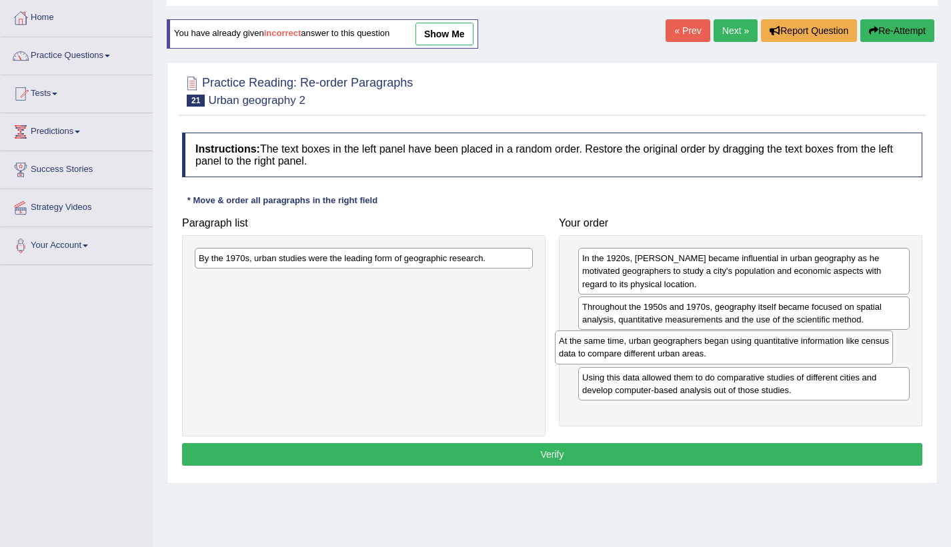
drag, startPoint x: 400, startPoint y: 269, endPoint x: 769, endPoint y: 360, distance: 379.6
click at [769, 360] on div "At the same time, urban geographers began using quantitative information like c…" at bounding box center [724, 347] width 338 height 33
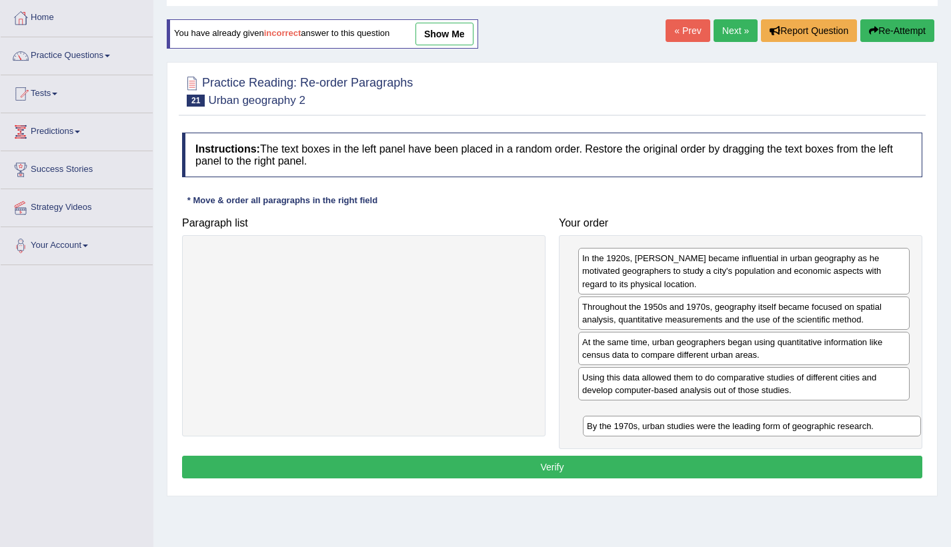
drag, startPoint x: 431, startPoint y: 257, endPoint x: 819, endPoint y: 425, distance: 422.8
click at [819, 425] on div "By the 1970s, urban studies were the leading form of geographic research." at bounding box center [752, 426] width 338 height 21
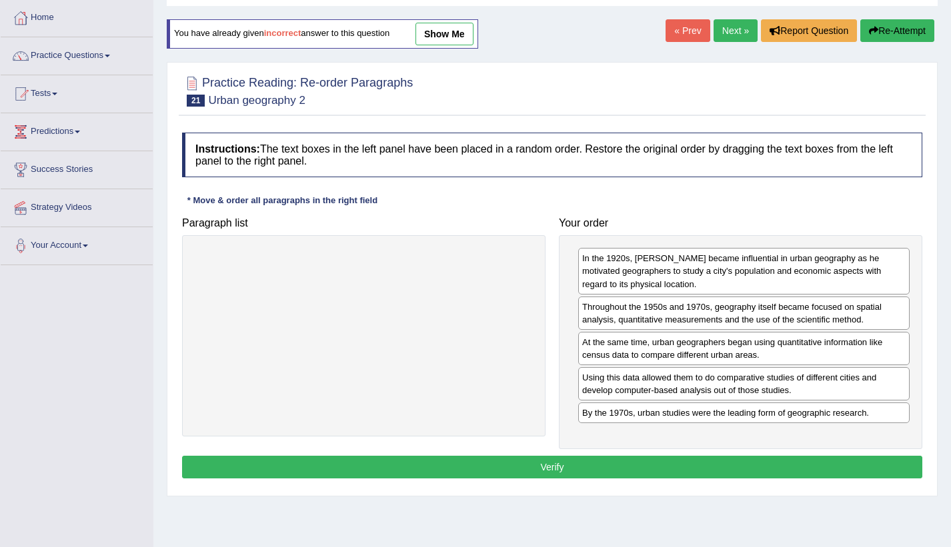
click at [650, 474] on button "Verify" at bounding box center [552, 467] width 740 height 23
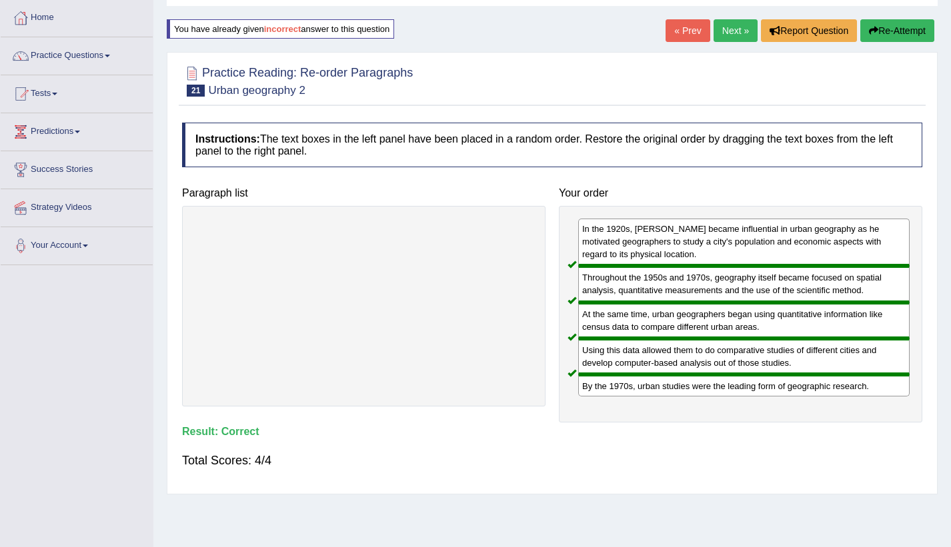
click at [731, 23] on link "Next »" at bounding box center [735, 30] width 44 height 23
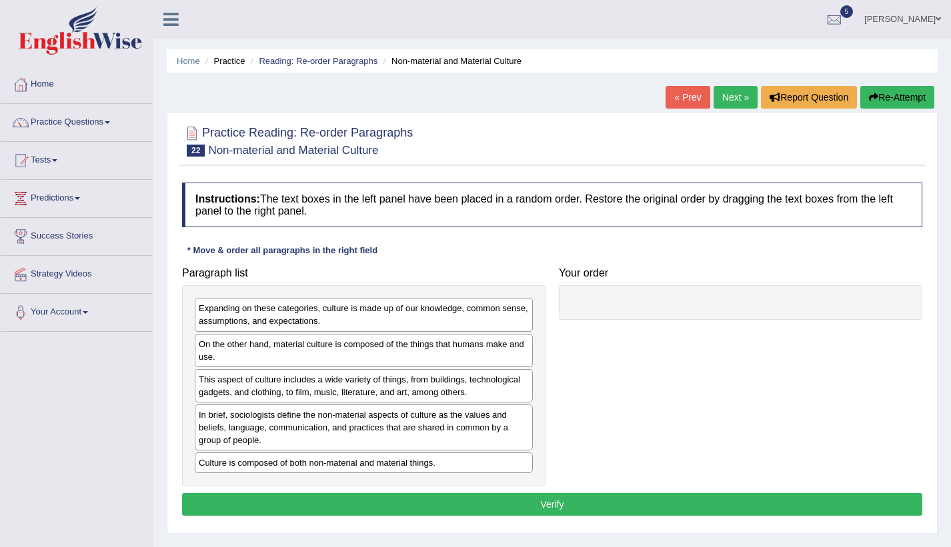
scroll to position [67, 0]
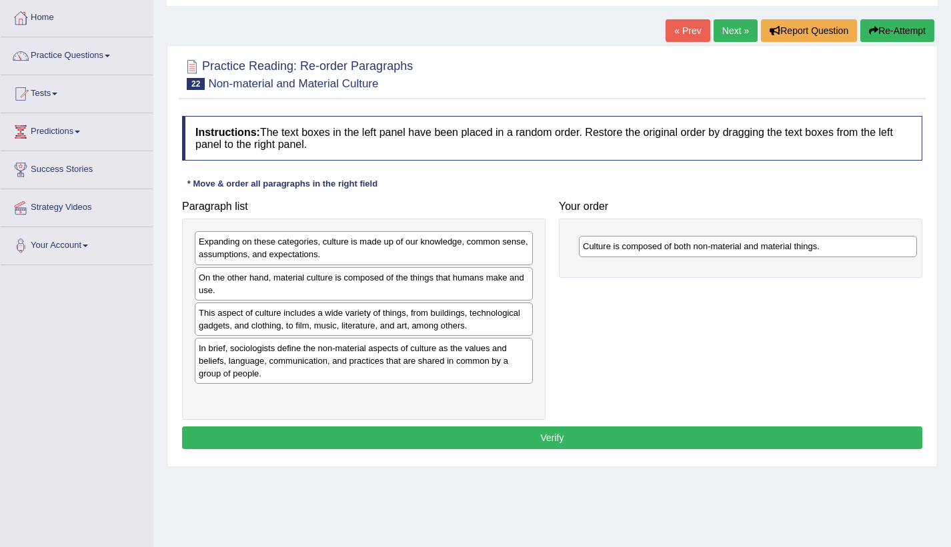
drag, startPoint x: 339, startPoint y: 403, endPoint x: 721, endPoint y: 249, distance: 412.2
click at [721, 249] on div "Culture is composed of both non-material and material things." at bounding box center [748, 246] width 338 height 21
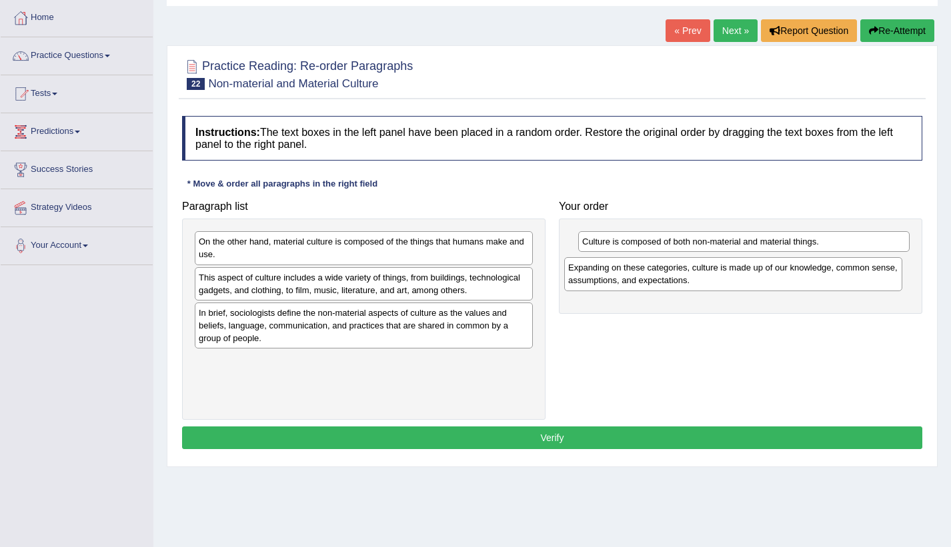
drag, startPoint x: 437, startPoint y: 258, endPoint x: 809, endPoint y: 283, distance: 372.8
click at [809, 283] on div "Expanding on these categories, culture is made up of our knowledge, common sens…" at bounding box center [733, 273] width 338 height 33
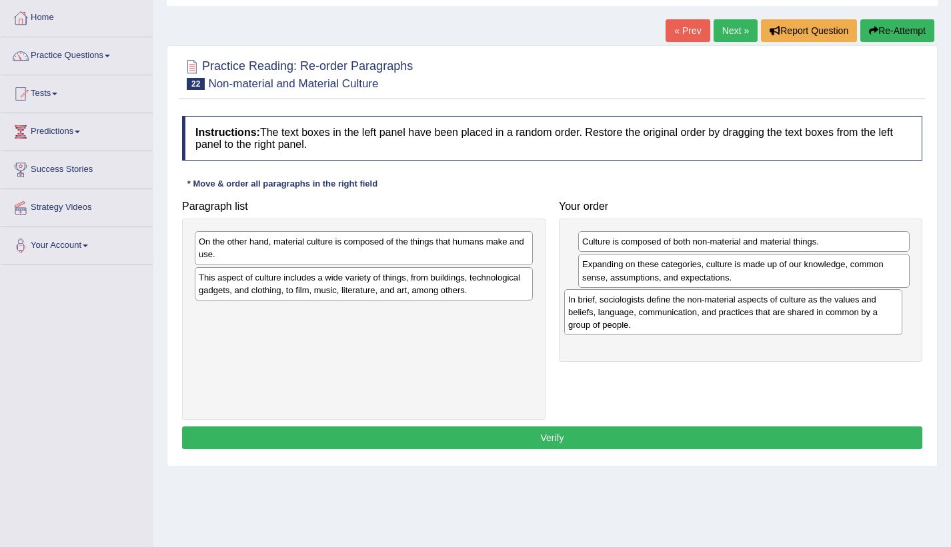
drag, startPoint x: 460, startPoint y: 344, endPoint x: 829, endPoint y: 331, distance: 369.5
click at [829, 331] on div "In brief, sociologists define the non-material aspects of culture as the values…" at bounding box center [733, 312] width 338 height 46
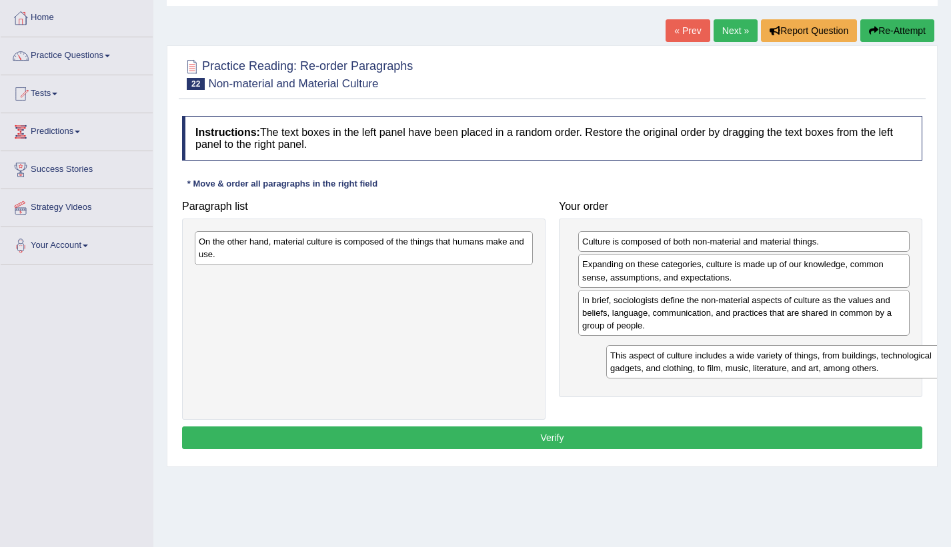
drag, startPoint x: 489, startPoint y: 291, endPoint x: 887, endPoint y: 365, distance: 404.6
click at [887, 365] on div "This aspect of culture includes a wide variety of things, from buildings, techn…" at bounding box center [775, 361] width 338 height 33
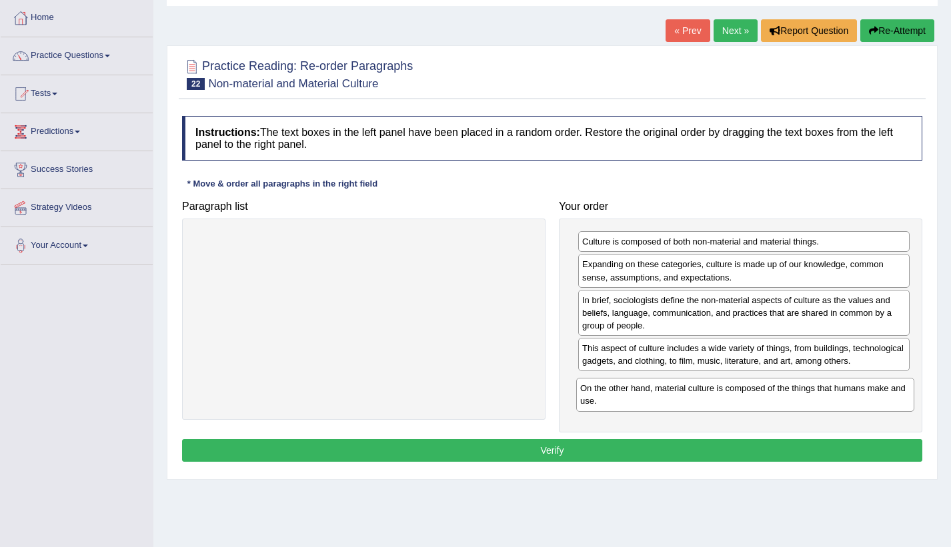
drag, startPoint x: 304, startPoint y: 255, endPoint x: 685, endPoint y: 401, distance: 408.3
click at [685, 401] on div "On the other hand, material culture is composed of the things that humans make …" at bounding box center [745, 394] width 338 height 33
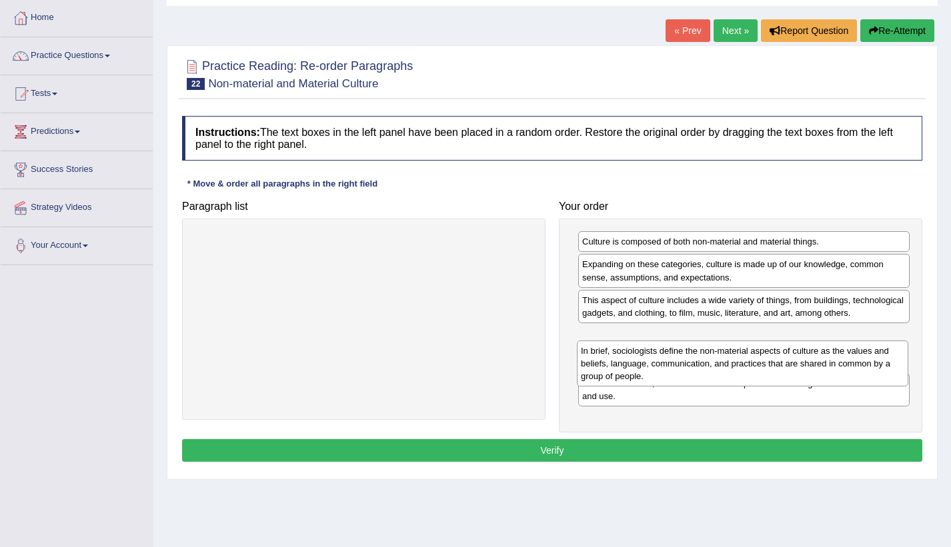
drag, startPoint x: 715, startPoint y: 309, endPoint x: 713, endPoint y: 351, distance: 42.0
click at [713, 356] on div "In brief, sociologists define the non-material aspects of culture as the values…" at bounding box center [742, 364] width 331 height 46
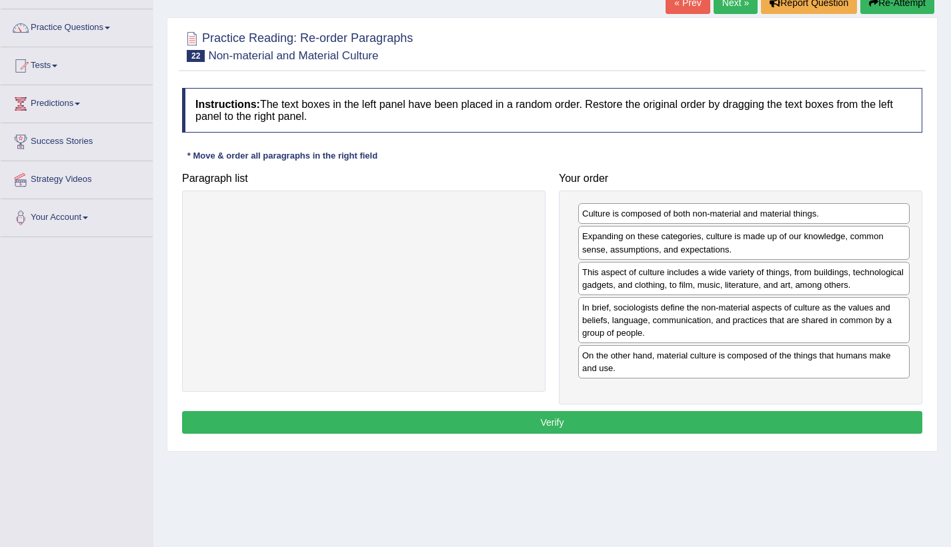
scroll to position [153, 0]
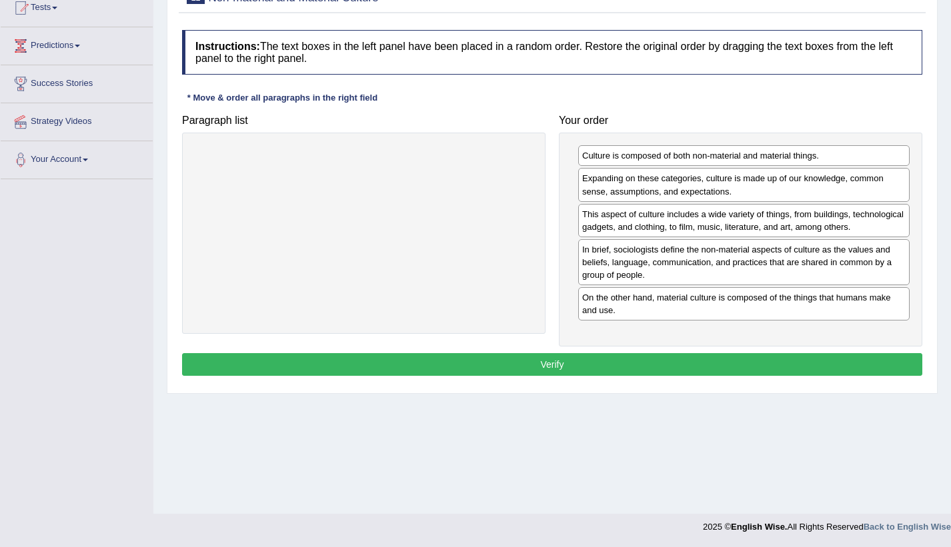
click at [692, 357] on button "Verify" at bounding box center [552, 364] width 740 height 23
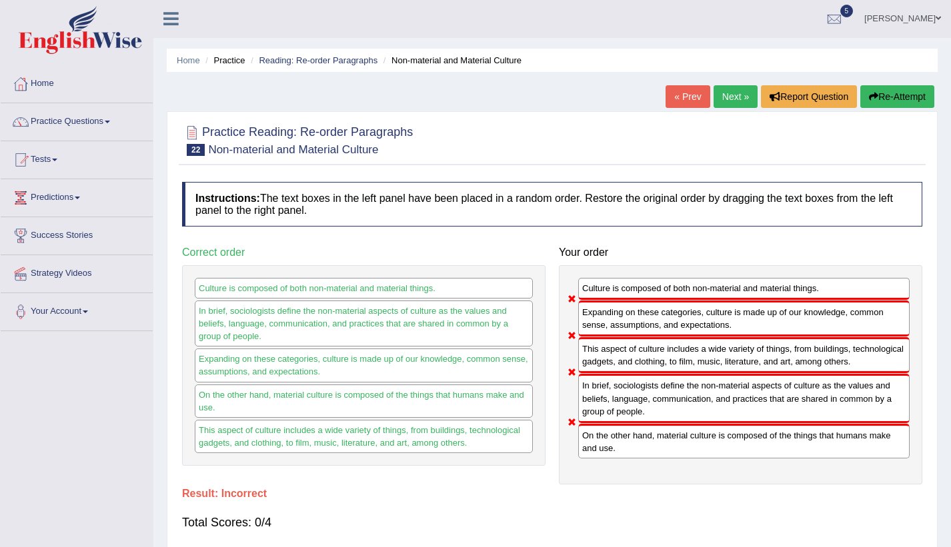
scroll to position [0, 0]
click at [882, 89] on button "Re-Attempt" at bounding box center [897, 97] width 74 height 23
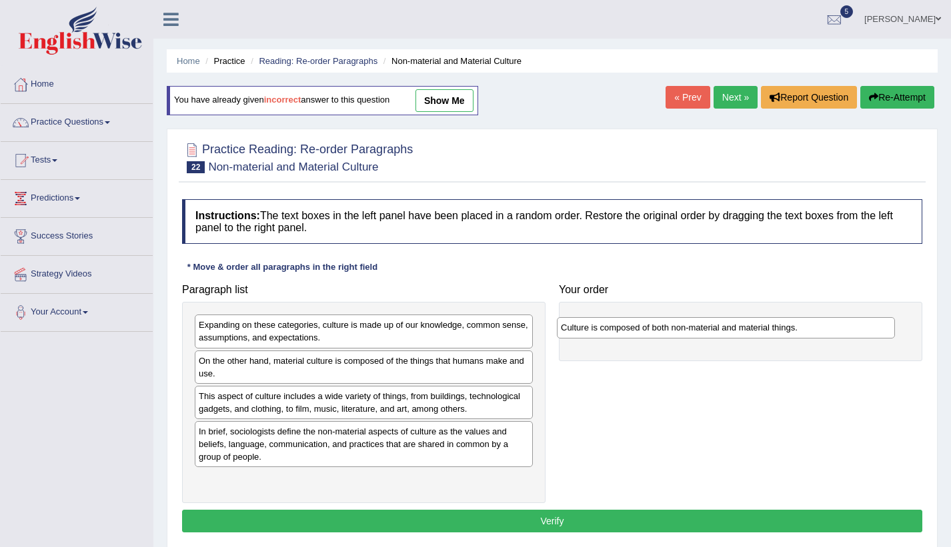
drag, startPoint x: 306, startPoint y: 481, endPoint x: 668, endPoint y: 329, distance: 392.6
click at [668, 329] on div "Culture is composed of both non-material and material things." at bounding box center [726, 327] width 338 height 21
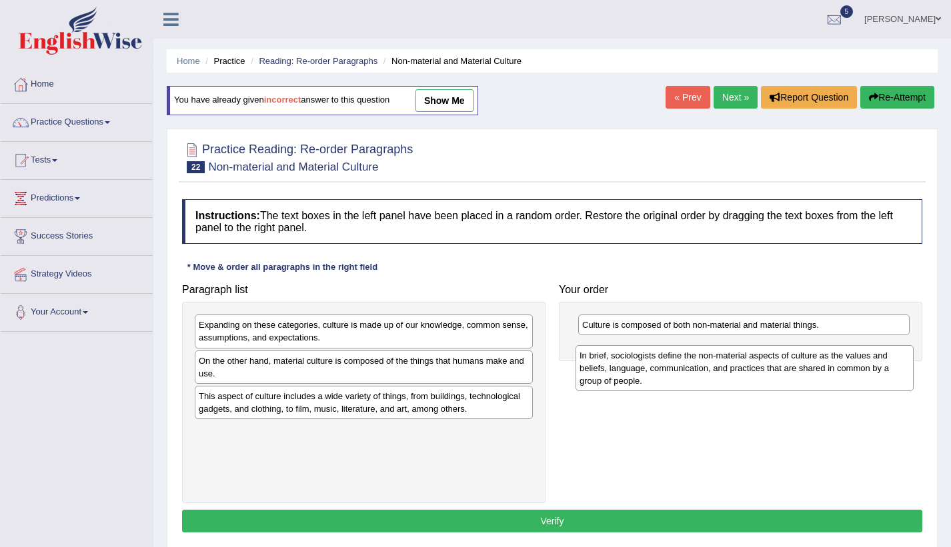
drag, startPoint x: 367, startPoint y: 449, endPoint x: 737, endPoint y: 373, distance: 377.7
click at [737, 373] on div "In brief, sociologists define the non-material aspects of culture as the values…" at bounding box center [744, 368] width 338 height 46
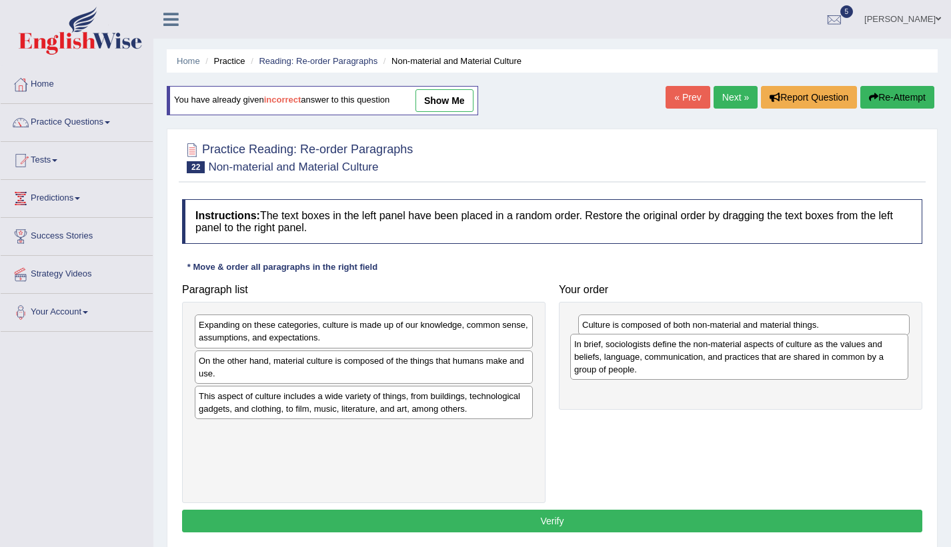
drag, startPoint x: 451, startPoint y: 437, endPoint x: 827, endPoint y: 349, distance: 385.3
click at [827, 349] on div "In brief, sociologists define the non-material aspects of culture as the values…" at bounding box center [739, 357] width 338 height 46
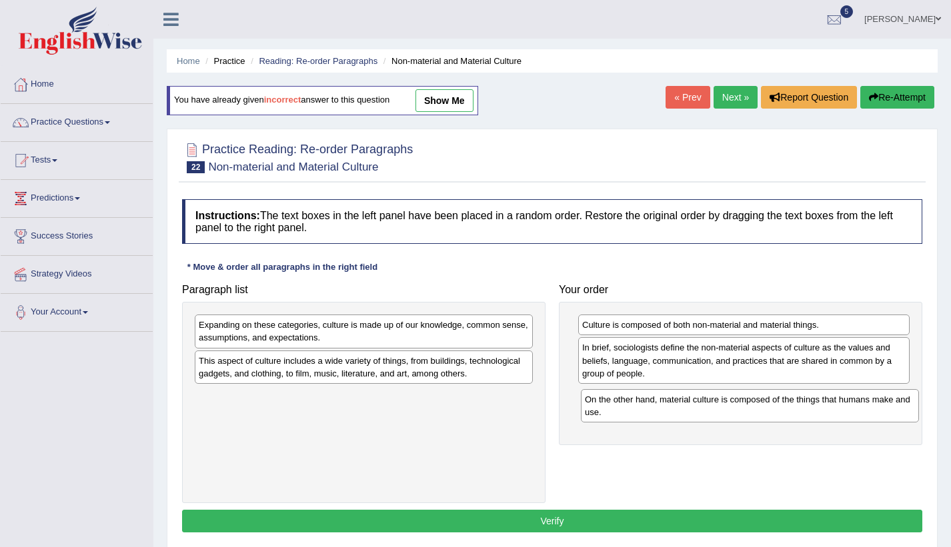
drag, startPoint x: 487, startPoint y: 368, endPoint x: 873, endPoint y: 407, distance: 387.2
click at [873, 407] on div "On the other hand, material culture is composed of the things that humans make …" at bounding box center [750, 405] width 338 height 33
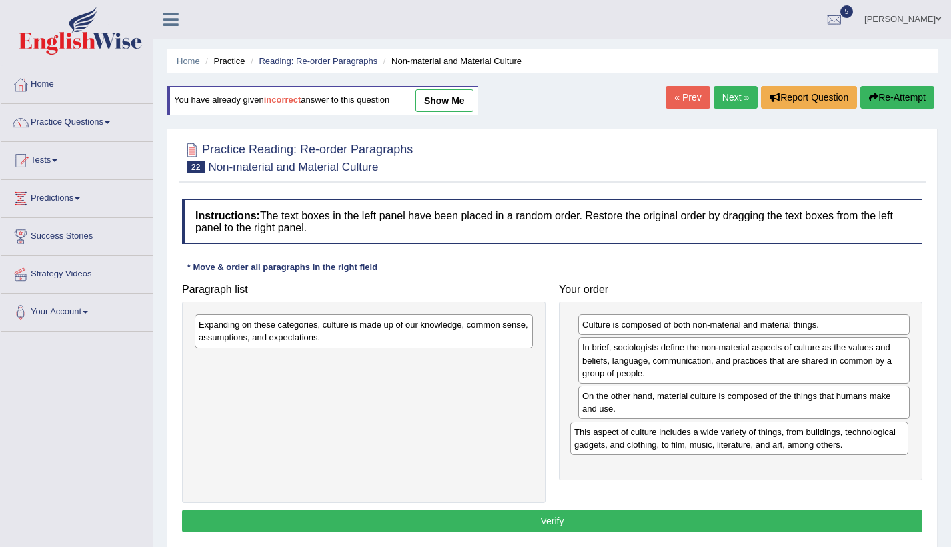
drag, startPoint x: 354, startPoint y: 377, endPoint x: 729, endPoint y: 449, distance: 382.0
click at [729, 449] on div "This aspect of culture includes a wide variety of things, from buildings, techn…" at bounding box center [739, 438] width 338 height 33
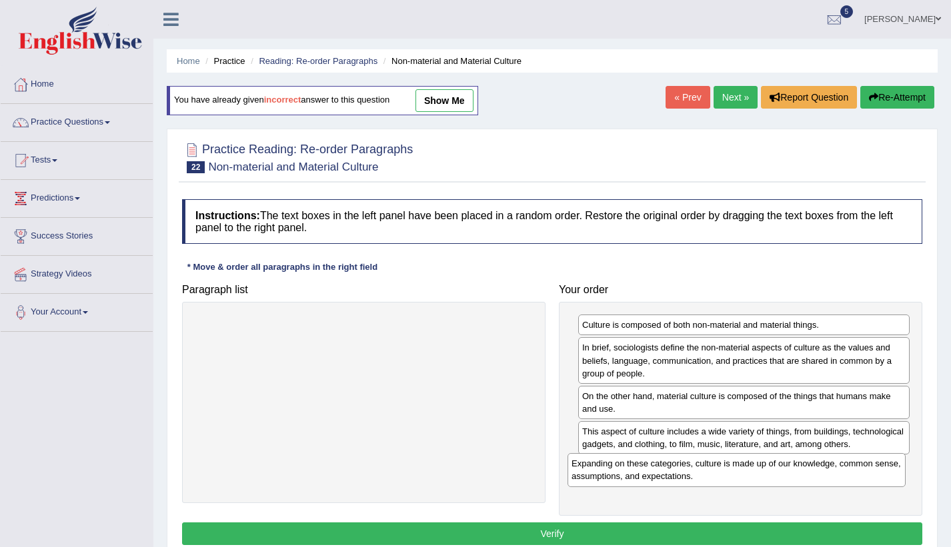
drag, startPoint x: 477, startPoint y: 339, endPoint x: 846, endPoint y: 477, distance: 394.0
click at [846, 477] on div "Expanding on these categories, culture is made up of our knowledge, common sens…" at bounding box center [736, 469] width 338 height 33
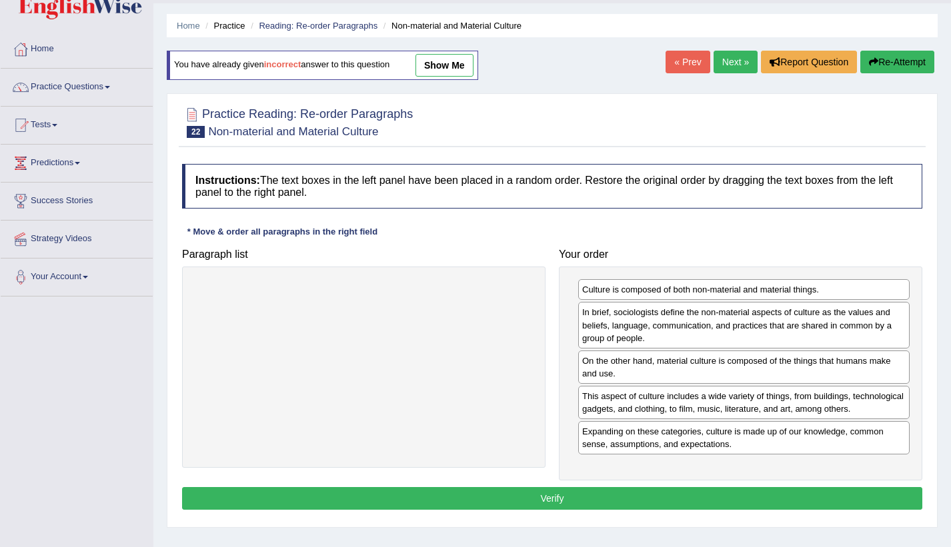
scroll to position [133, 0]
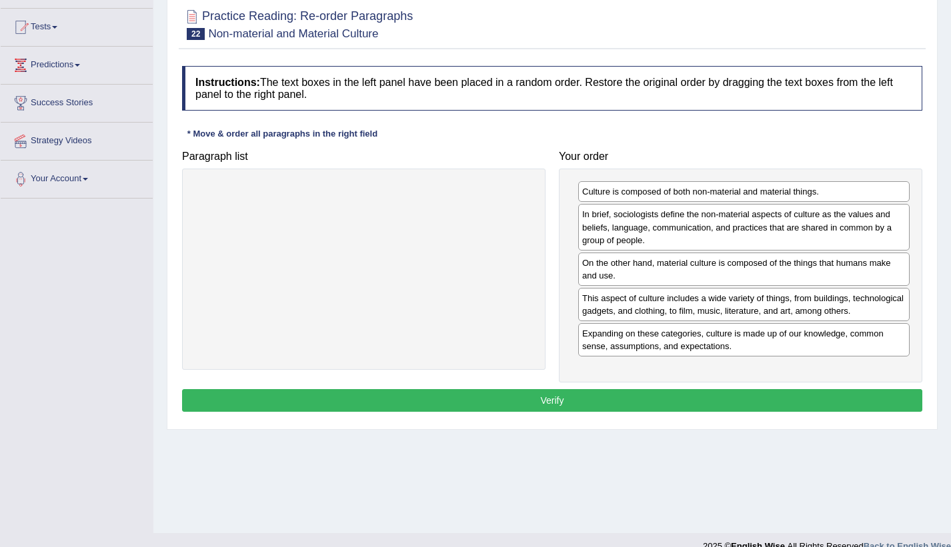
click at [543, 411] on button "Verify" at bounding box center [552, 400] width 740 height 23
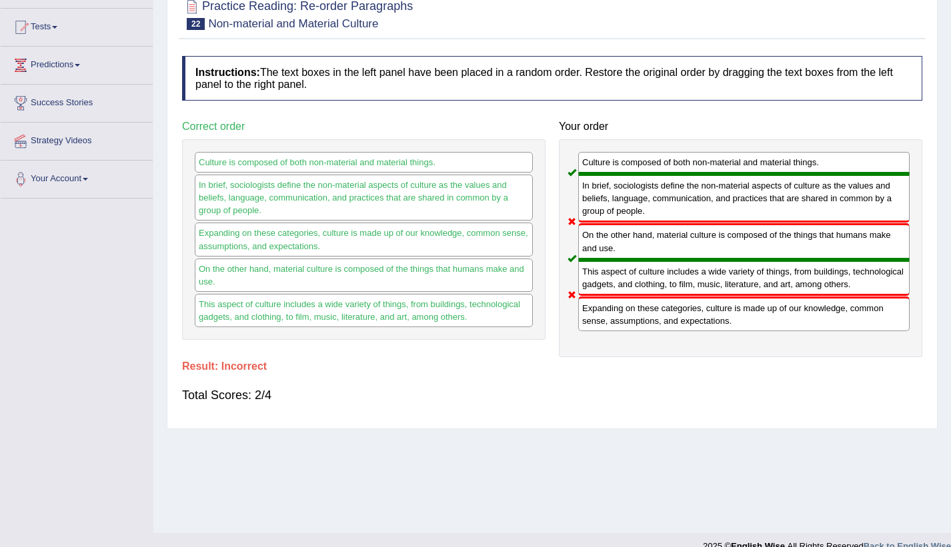
scroll to position [0, 0]
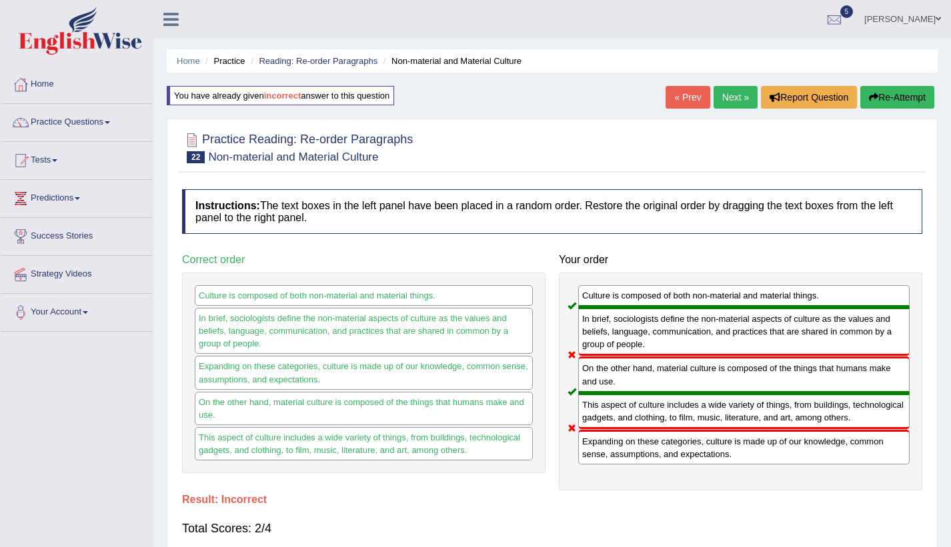
click at [895, 89] on button "Re-Attempt" at bounding box center [897, 97] width 74 height 23
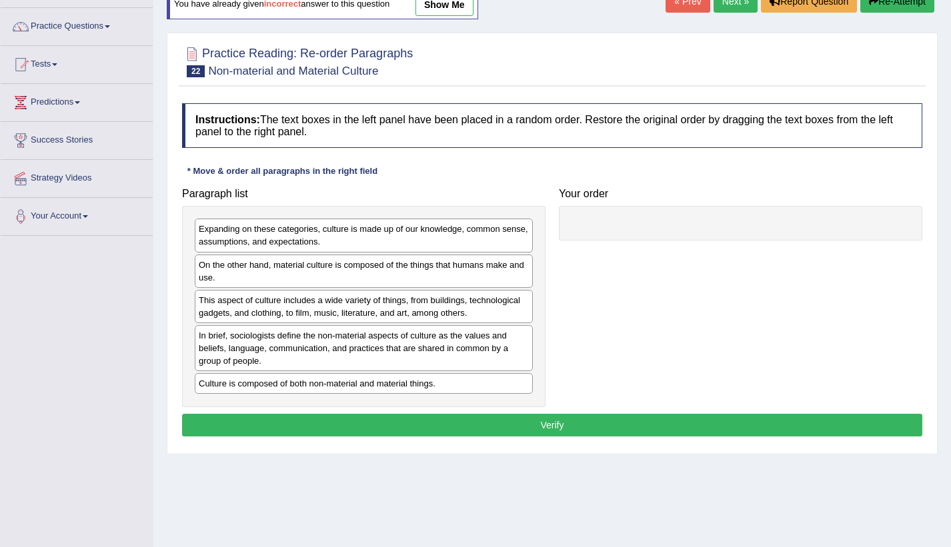
scroll to position [133, 0]
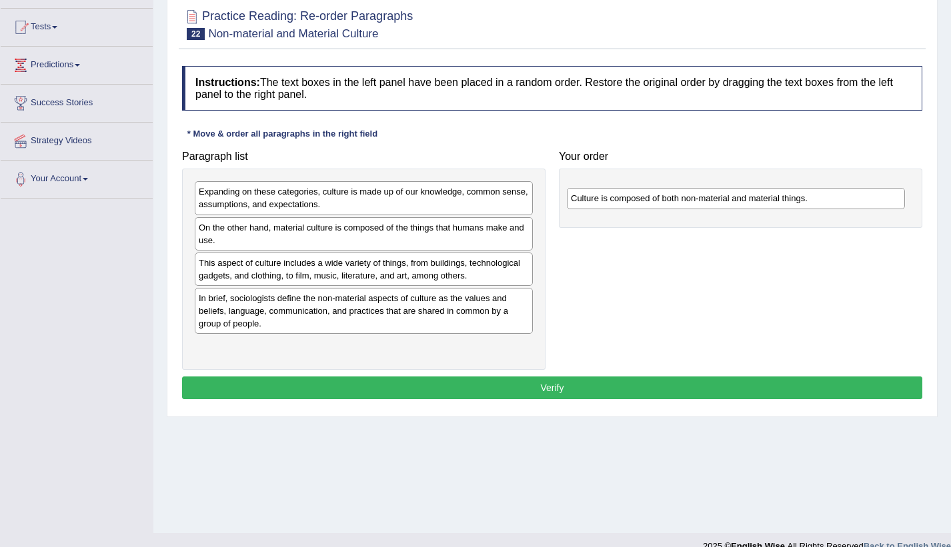
drag, startPoint x: 345, startPoint y: 351, endPoint x: 717, endPoint y: 203, distance: 400.3
click at [717, 203] on div "Culture is composed of both non-material and material things." at bounding box center [736, 198] width 338 height 21
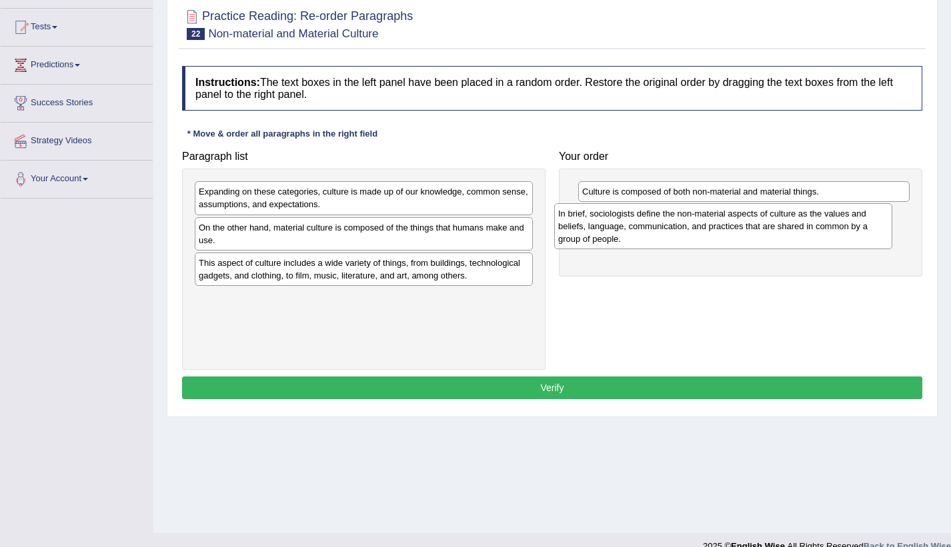
drag, startPoint x: 445, startPoint y: 309, endPoint x: 675, endPoint y: 227, distance: 244.4
click at [674, 227] on div "In brief, sociologists define the non-material aspects of culture as the values…" at bounding box center [723, 226] width 338 height 46
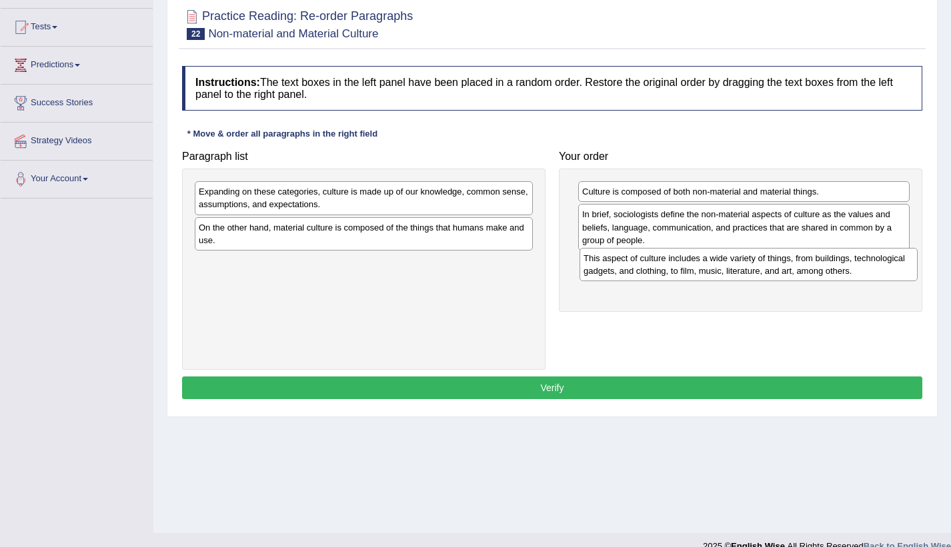
drag, startPoint x: 385, startPoint y: 278, endPoint x: 770, endPoint y: 273, distance: 384.6
click at [770, 273] on div "This aspect of culture includes a wide variety of things, from buildings, techn…" at bounding box center [748, 264] width 338 height 33
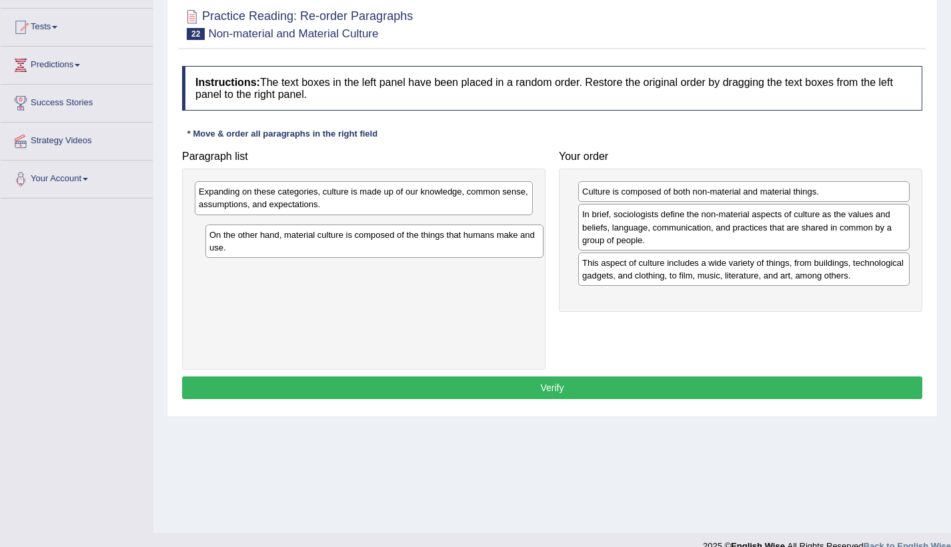
drag, startPoint x: 445, startPoint y: 229, endPoint x: 456, endPoint y: 237, distance: 12.9
click at [456, 237] on div "On the other hand, material culture is composed of the things that humans make …" at bounding box center [374, 241] width 338 height 33
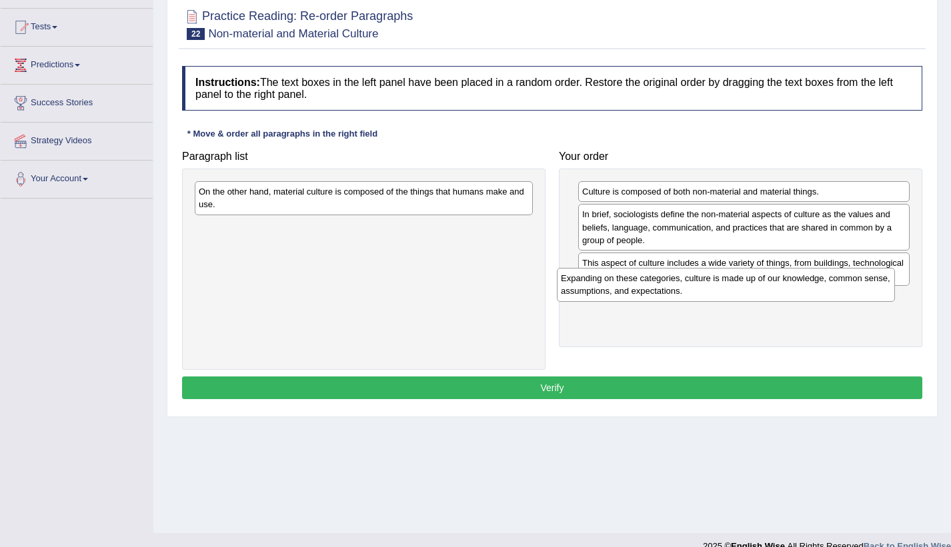
drag, startPoint x: 449, startPoint y: 208, endPoint x: 821, endPoint y: 309, distance: 386.0
click at [821, 301] on div "Expanding on these categories, culture is made up of our knowledge, common sens…" at bounding box center [726, 284] width 338 height 33
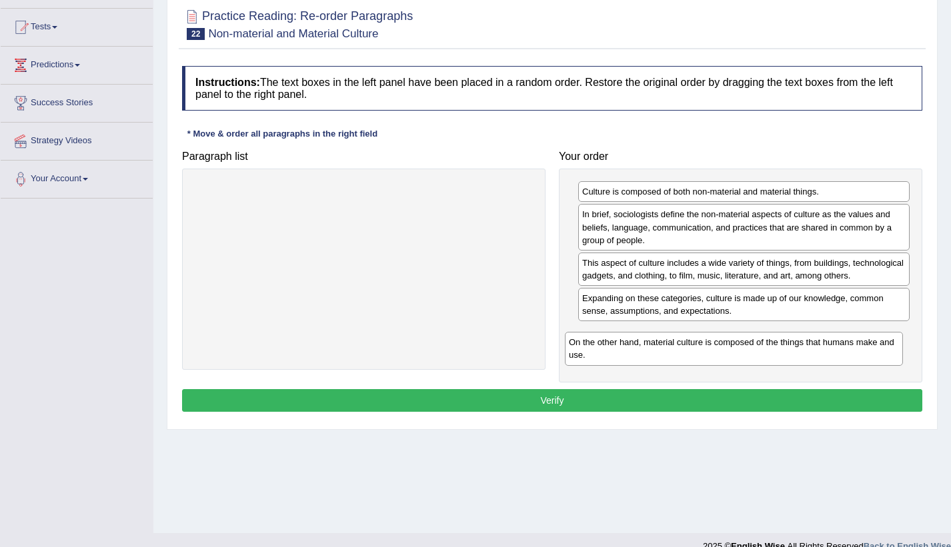
drag, startPoint x: 478, startPoint y: 197, endPoint x: 848, endPoint y: 348, distance: 399.4
click at [848, 348] on div "On the other hand, material culture is composed of the things that humans make …" at bounding box center [734, 348] width 338 height 33
click at [759, 401] on button "Verify" at bounding box center [552, 400] width 740 height 23
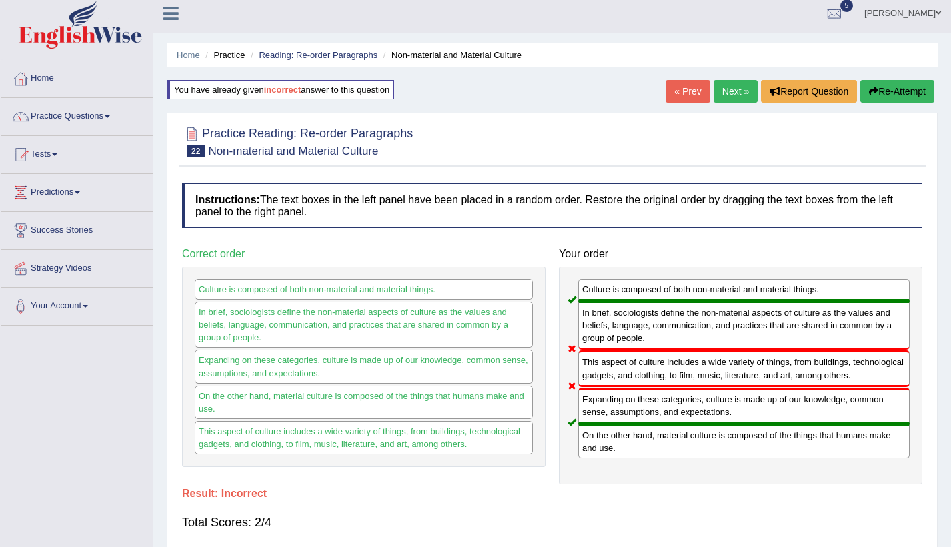
scroll to position [0, 0]
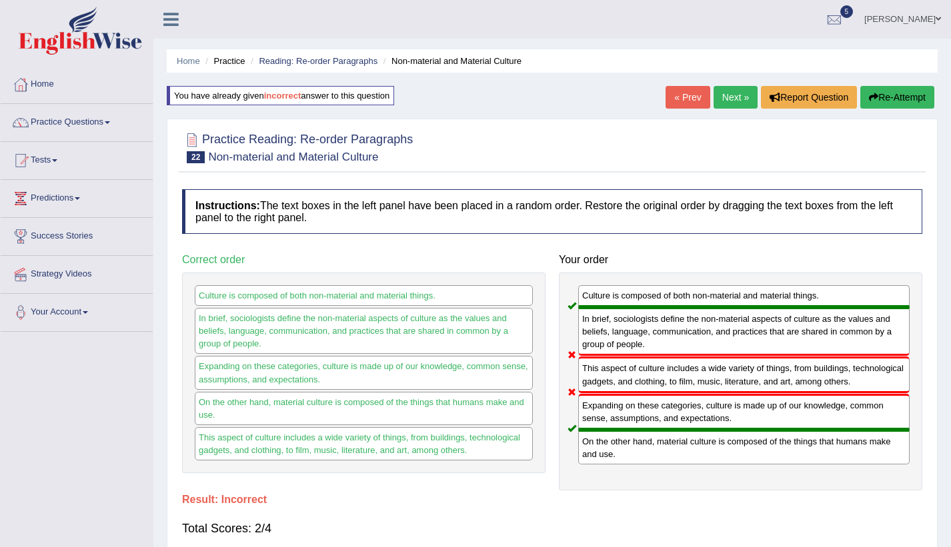
click at [893, 97] on button "Re-Attempt" at bounding box center [897, 97] width 74 height 23
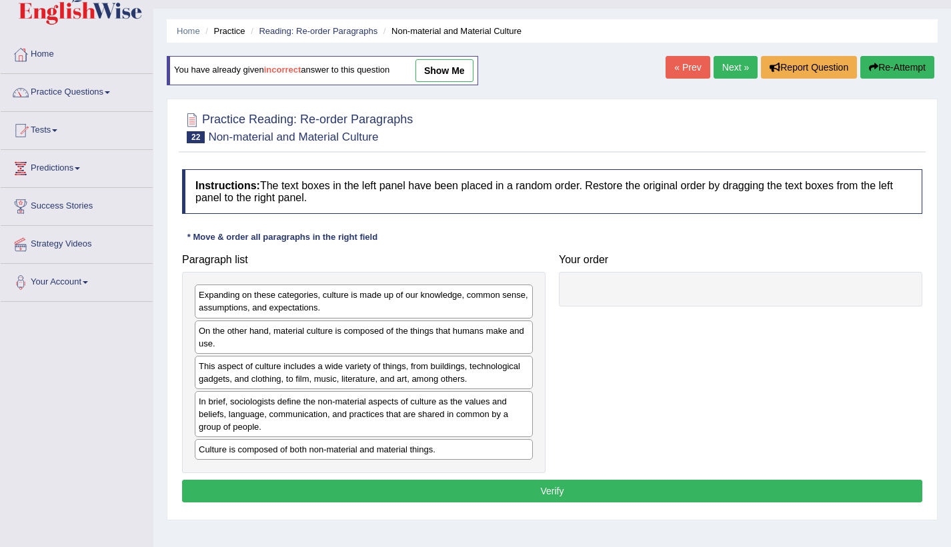
scroll to position [67, 0]
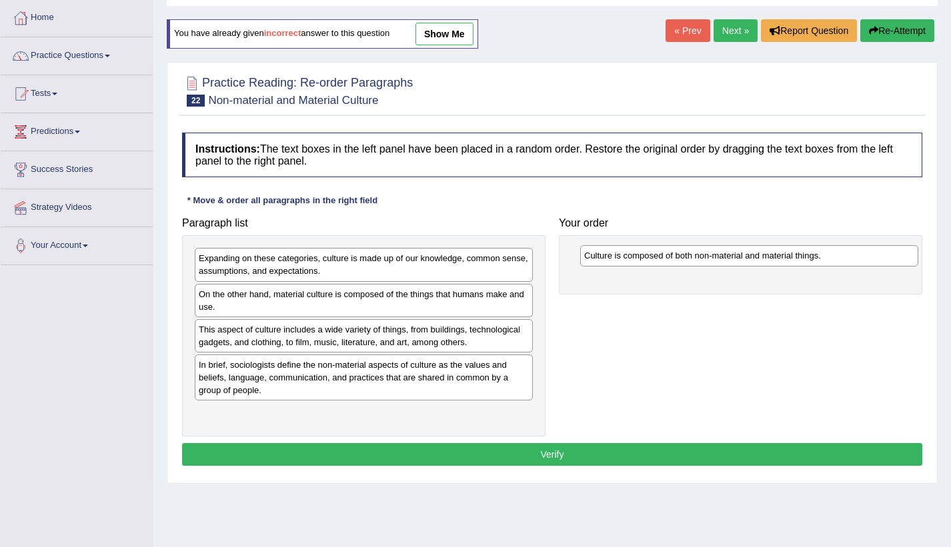
drag, startPoint x: 271, startPoint y: 417, endPoint x: 649, endPoint y: 251, distance: 413.1
click at [649, 251] on div "Culture is composed of both non-material and material things." at bounding box center [749, 255] width 338 height 21
drag, startPoint x: 611, startPoint y: 349, endPoint x: 354, endPoint y: 380, distance: 258.5
click at [703, 344] on div "Paragraph list Expanding on these categories, culture is made up of our knowled…" at bounding box center [551, 324] width 753 height 226
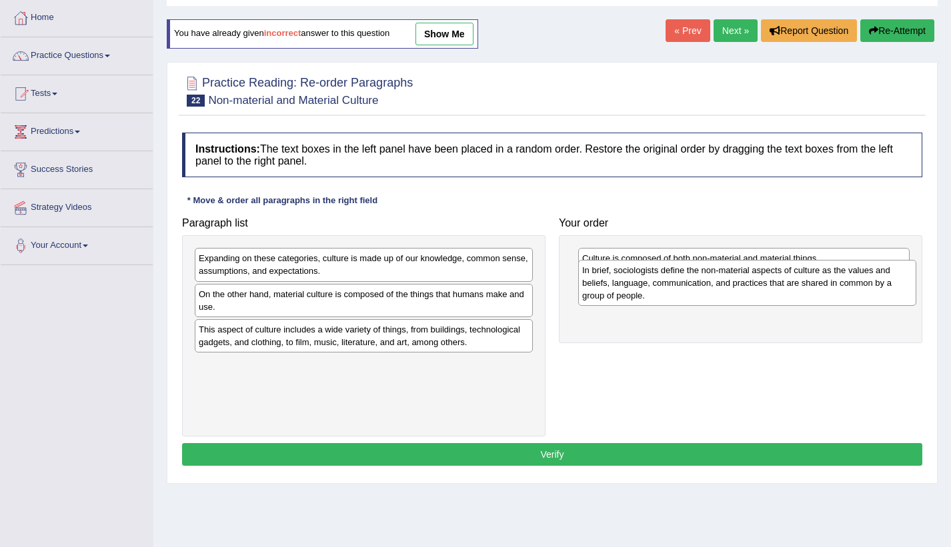
drag, startPoint x: 354, startPoint y: 380, endPoint x: 737, endPoint y: 285, distance: 394.8
click at [737, 285] on div "In brief, sociologists define the non-material aspects of culture as the values…" at bounding box center [747, 283] width 338 height 46
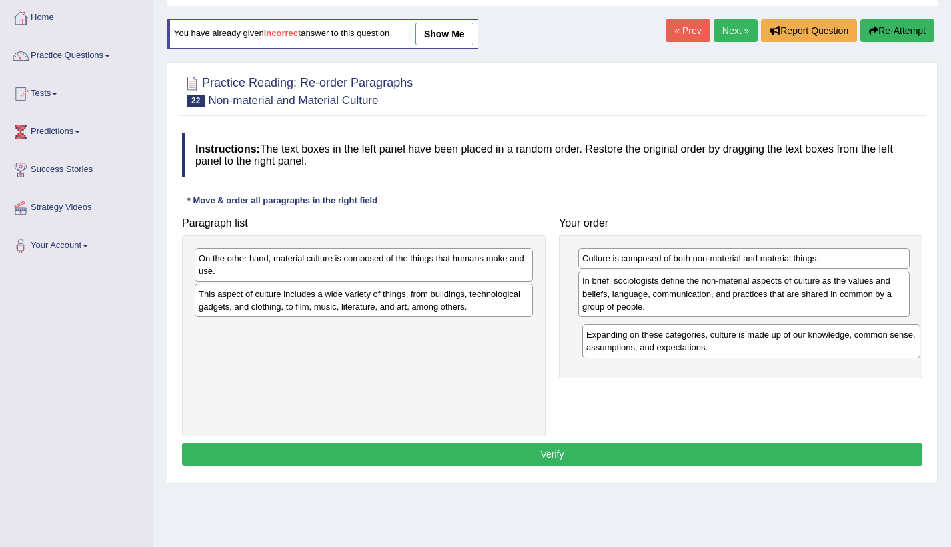
drag, startPoint x: 380, startPoint y: 275, endPoint x: 763, endPoint y: 349, distance: 390.2
click at [763, 349] on div "Expanding on these categories, culture is made up of our knowledge, common sens…" at bounding box center [751, 341] width 338 height 33
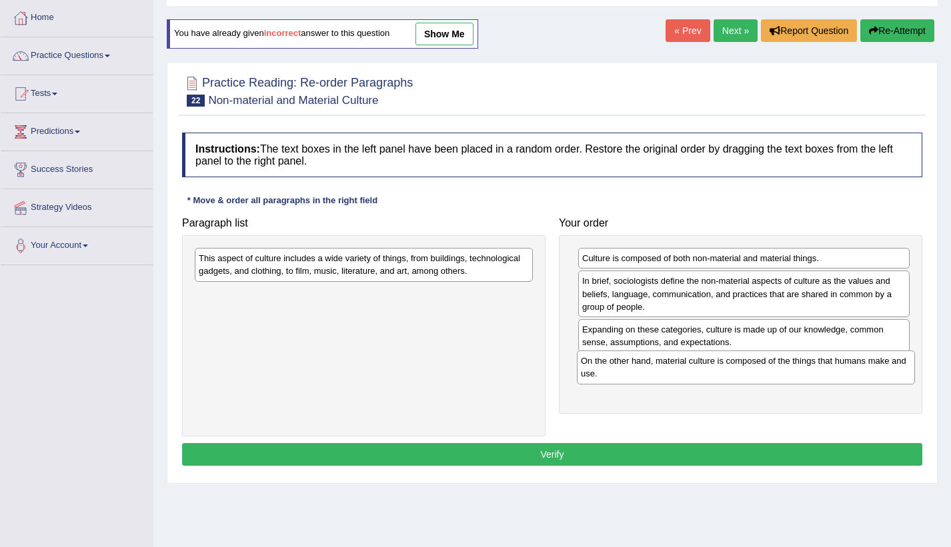
drag, startPoint x: 475, startPoint y: 269, endPoint x: 850, endPoint y: 368, distance: 388.2
click at [850, 368] on div "On the other hand, material culture is composed of the things that humans make …" at bounding box center [746, 367] width 338 height 33
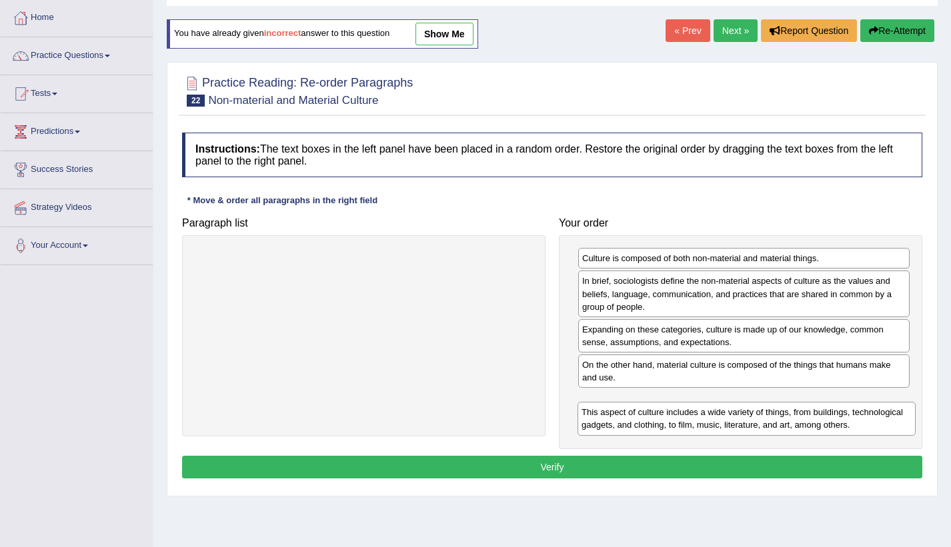
drag, startPoint x: 411, startPoint y: 270, endPoint x: 793, endPoint y: 424, distance: 412.4
click at [793, 424] on div "This aspect of culture includes a wide variety of things, from buildings, techn…" at bounding box center [746, 418] width 338 height 33
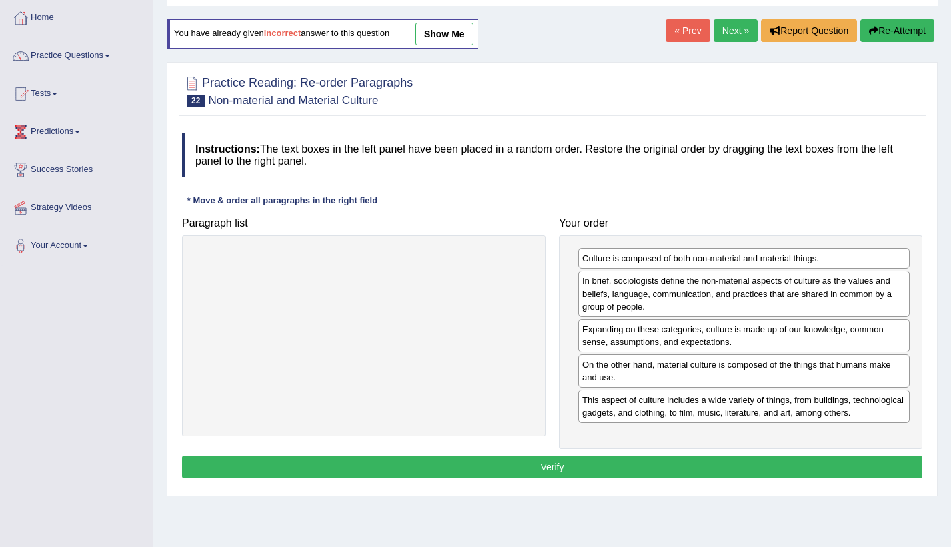
click at [733, 464] on button "Verify" at bounding box center [552, 467] width 740 height 23
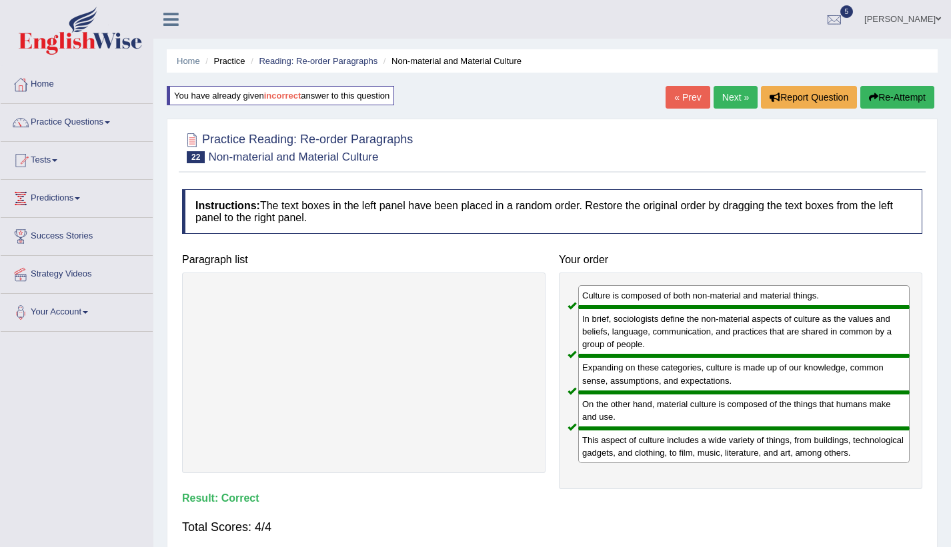
scroll to position [0, 0]
click at [43, 90] on link "Home" at bounding box center [77, 82] width 152 height 33
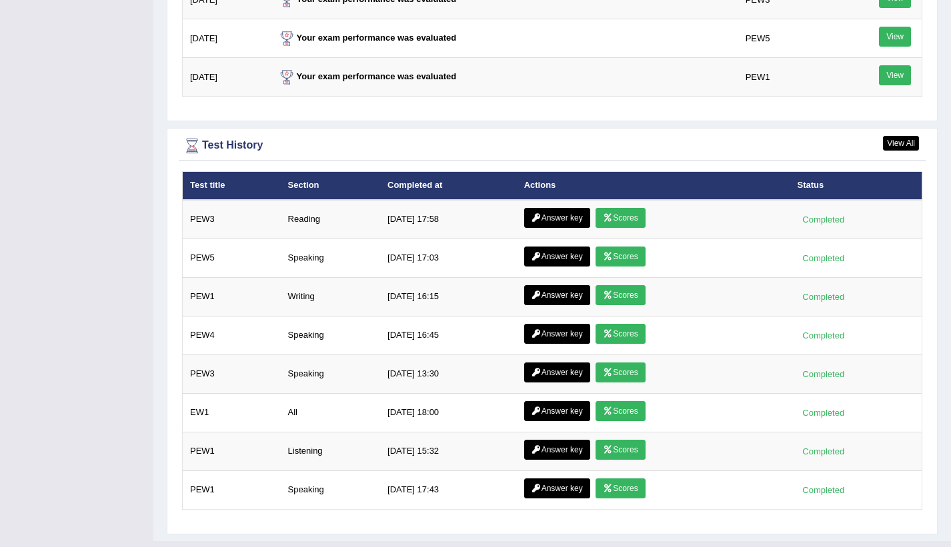
scroll to position [1733, 0]
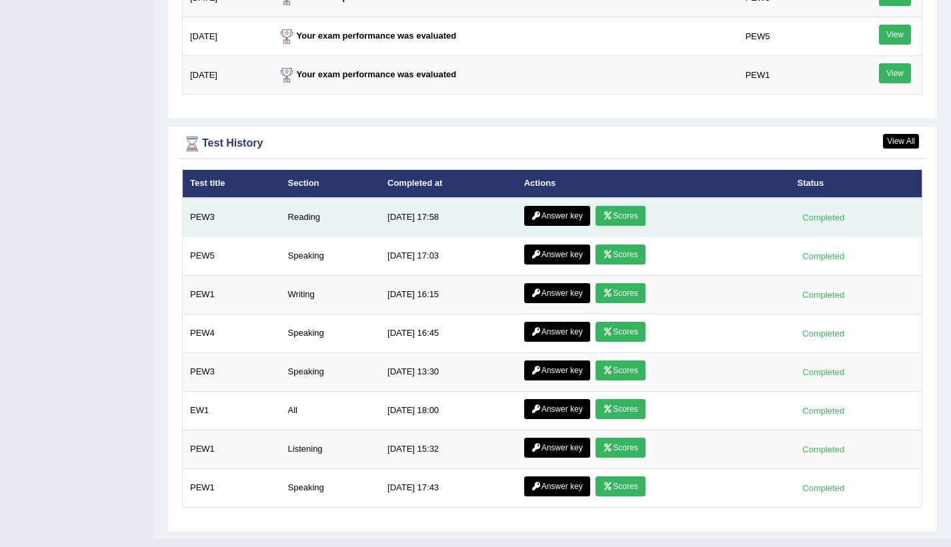
click at [623, 218] on link "Scores" at bounding box center [619, 216] width 49 height 20
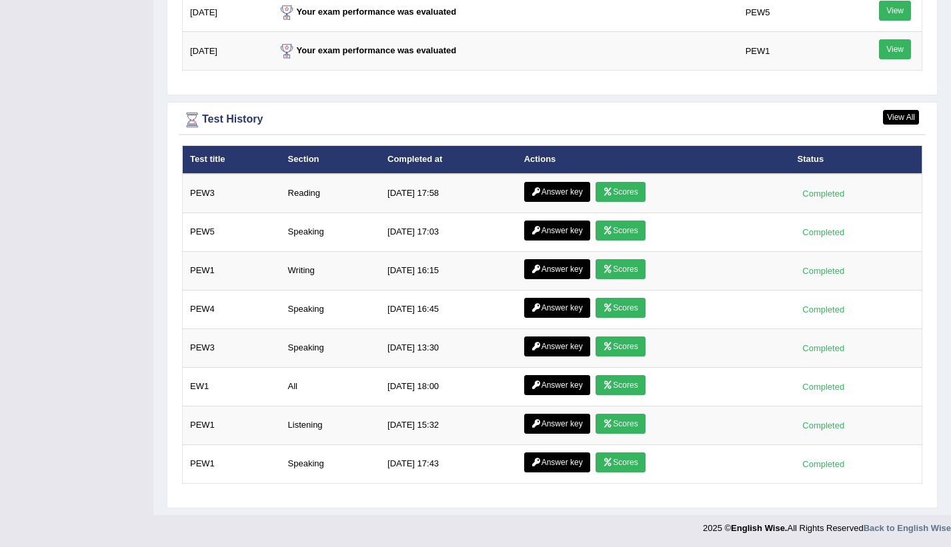
scroll to position [1758, 0]
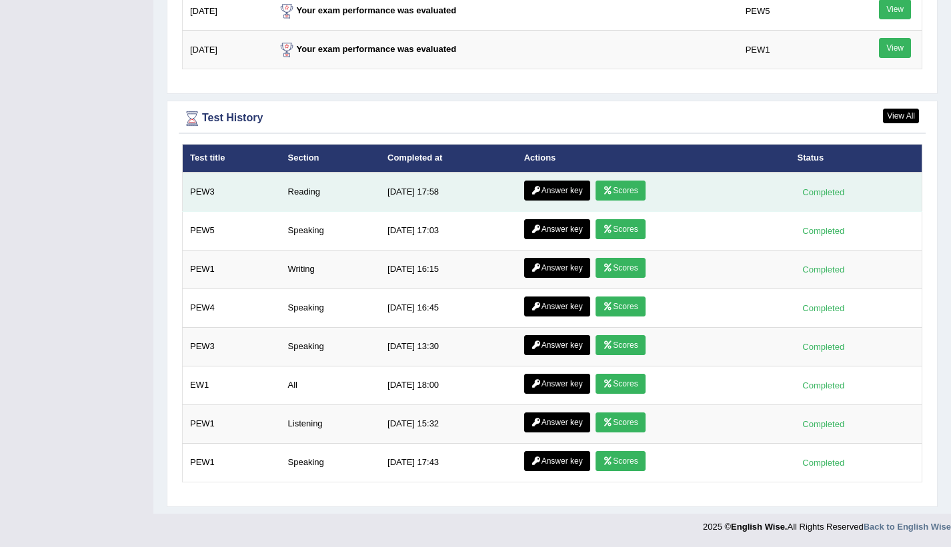
click at [555, 191] on link "Answer key" at bounding box center [557, 191] width 66 height 20
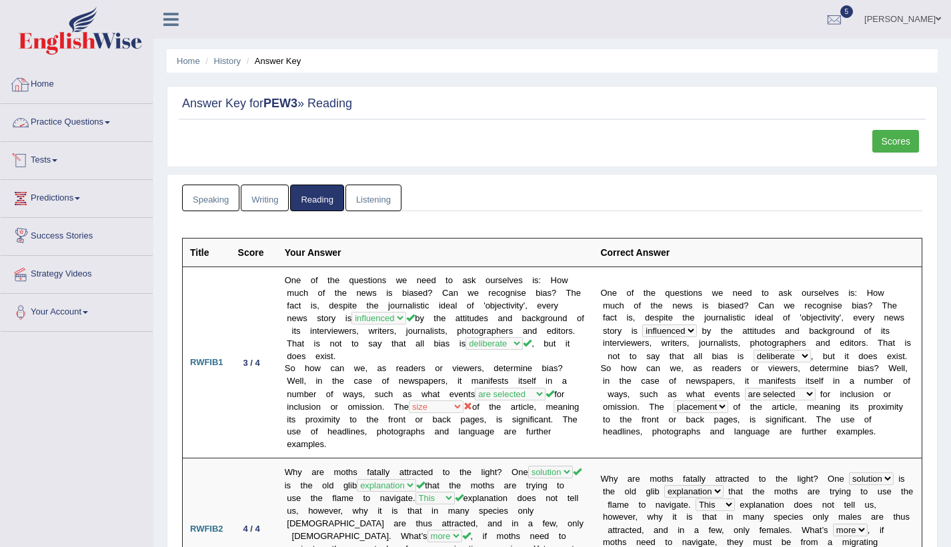
click at [43, 75] on link "Home" at bounding box center [77, 82] width 152 height 33
